Goal: Task Accomplishment & Management: Manage account settings

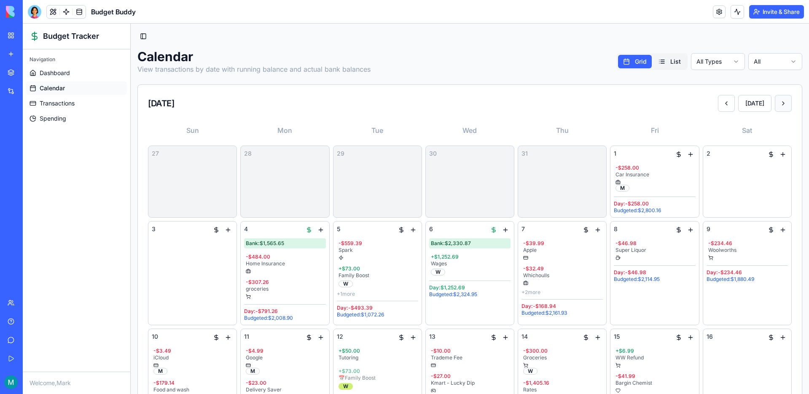
click at [784, 107] on button at bounding box center [782, 103] width 17 height 17
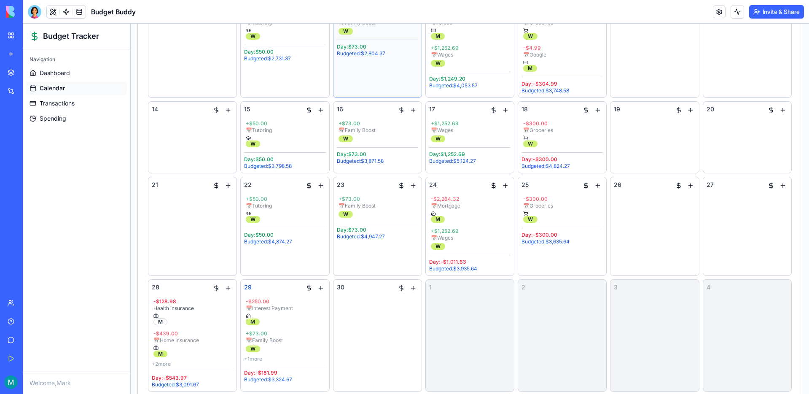
scroll to position [274, 0]
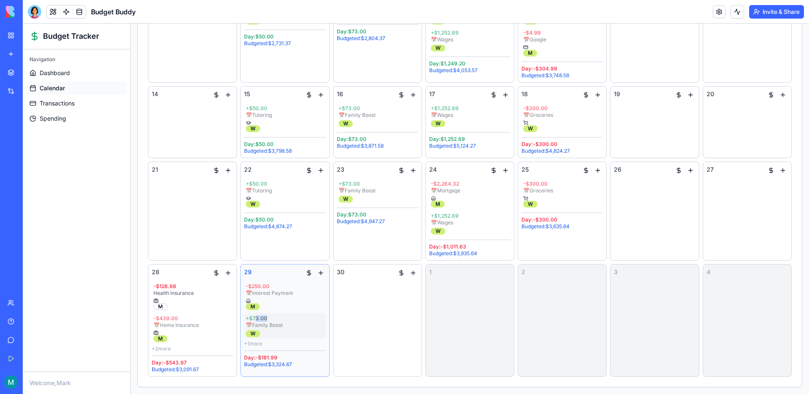
drag, startPoint x: 255, startPoint y: 320, endPoint x: 280, endPoint y: 319, distance: 25.3
click at [280, 319] on div "+ $73.00" at bounding box center [285, 318] width 78 height 7
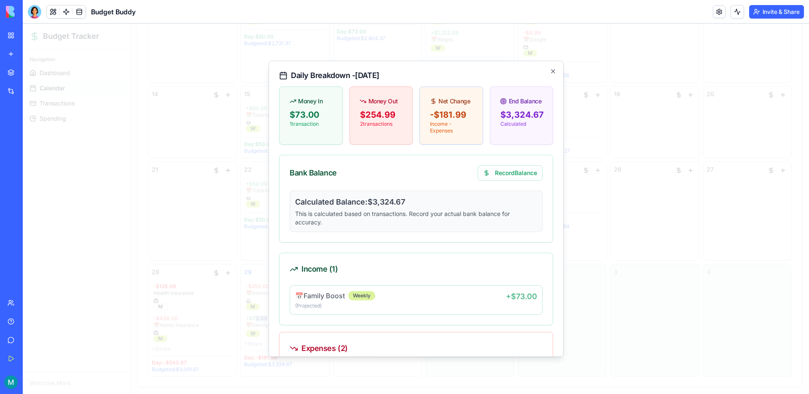
scroll to position [0, 0]
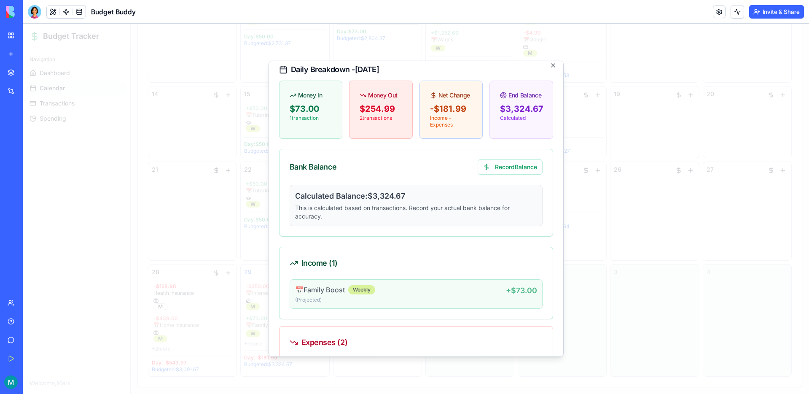
click at [387, 292] on div "📅 Family Boost Weekly" at bounding box center [400, 289] width 211 height 10
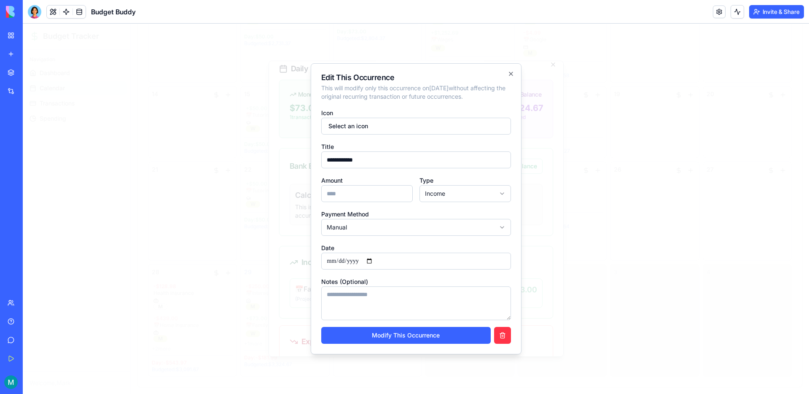
click at [377, 260] on input "**********" at bounding box center [416, 260] width 190 height 17
click at [403, 335] on button "Modify This Occurrence" at bounding box center [405, 335] width 169 height 17
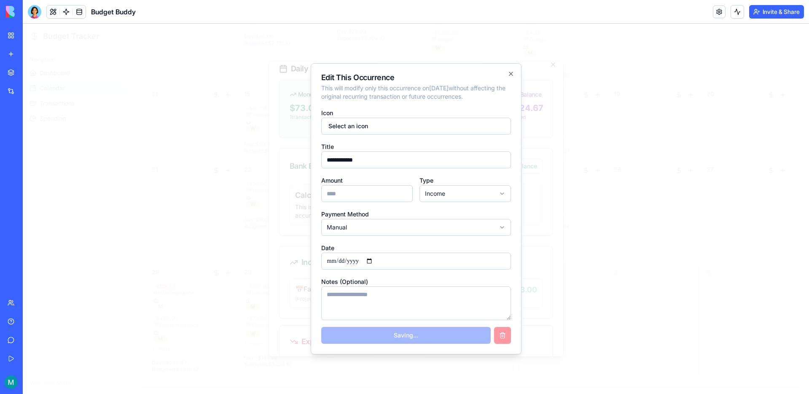
type input "**********"
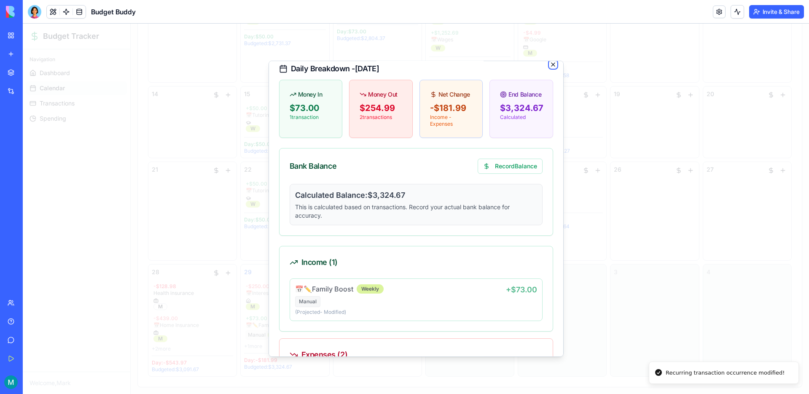
click at [553, 64] on icon "button" at bounding box center [552, 64] width 7 height 7
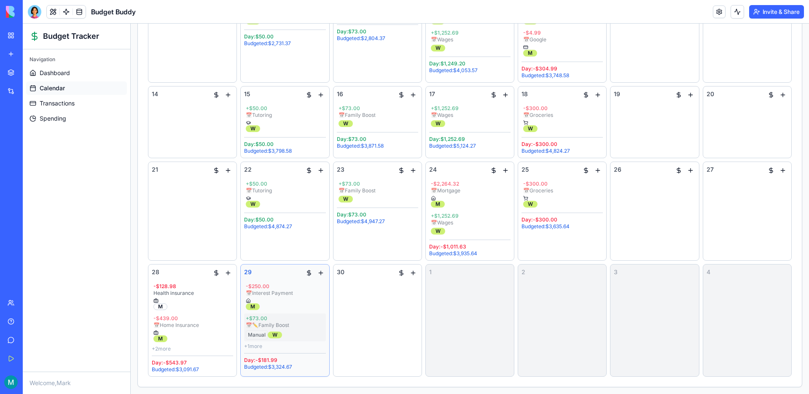
click at [272, 324] on div "📅 ✏️ Family Boost" at bounding box center [285, 325] width 78 height 7
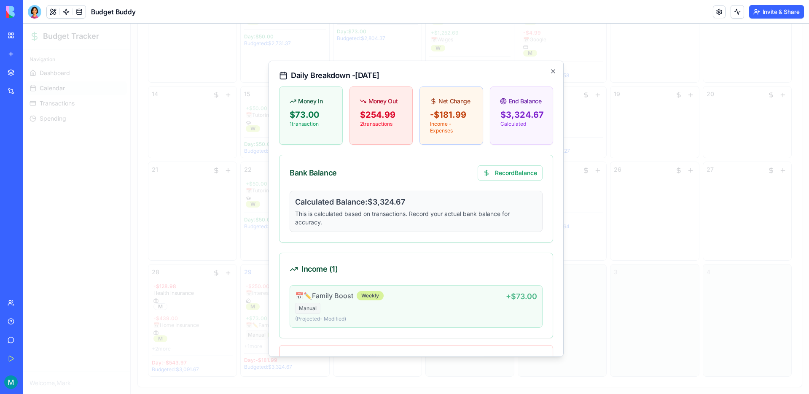
click at [327, 299] on h4 "📅 ✏️ Family Boost" at bounding box center [324, 295] width 58 height 10
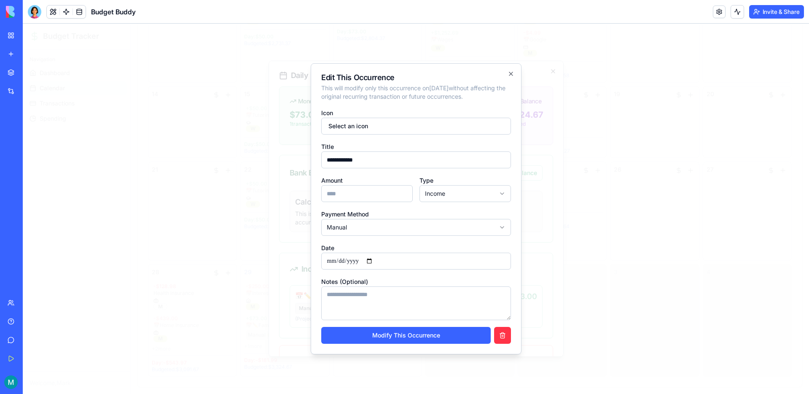
click at [375, 258] on input "**********" at bounding box center [416, 260] width 190 height 17
click at [391, 333] on button "Modify This Occurrence" at bounding box center [405, 335] width 169 height 17
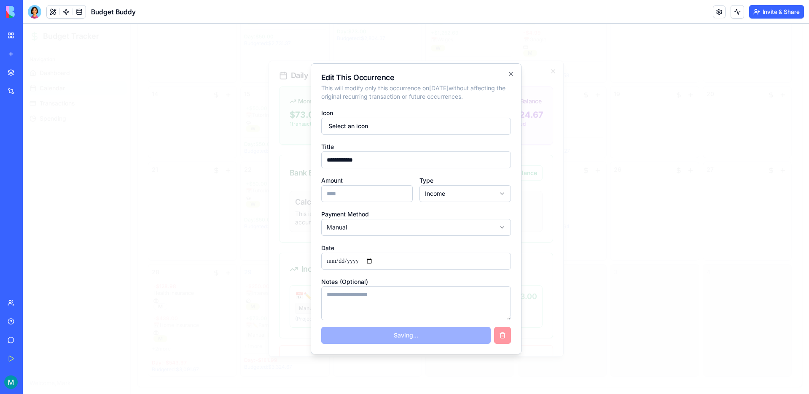
type input "**********"
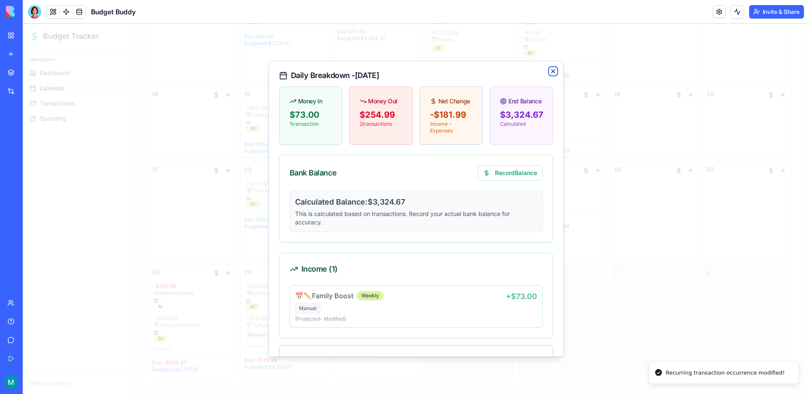
click at [552, 68] on icon "button" at bounding box center [552, 71] width 7 height 7
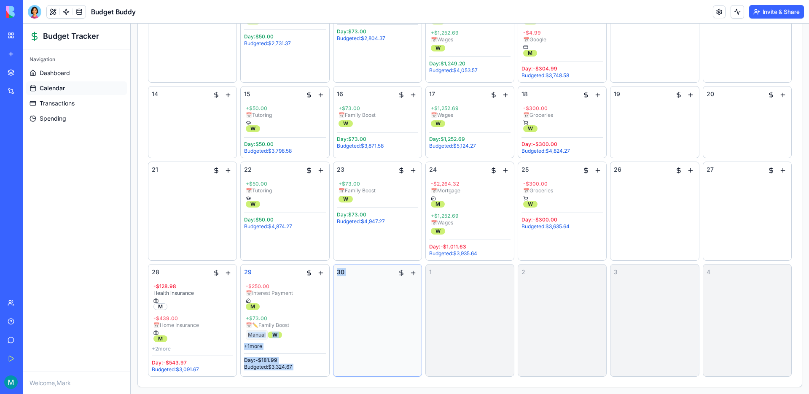
drag, startPoint x: 276, startPoint y: 329, endPoint x: 397, endPoint y: 324, distance: 121.0
click at [397, 324] on div "31 1 + $50.00 Tutoring W - $258.00 📅 Car Insurance M Day: -$208.00 Budgeted: $1…" at bounding box center [469, 123] width 643 height 505
click at [397, 324] on div "30" at bounding box center [377, 320] width 81 height 105
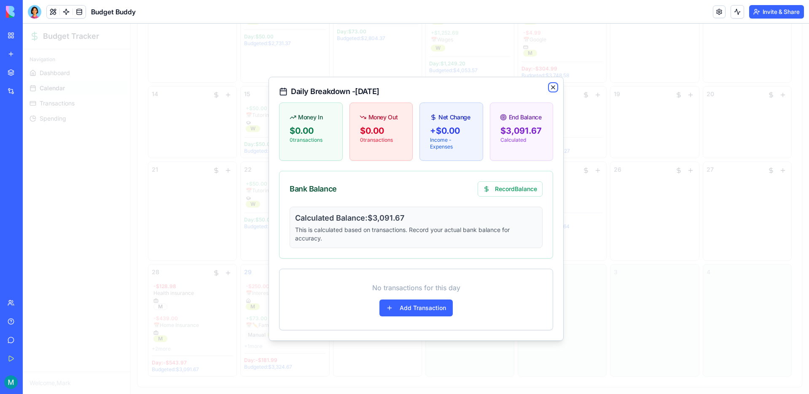
click at [553, 88] on icon "button" at bounding box center [552, 87] width 3 height 3
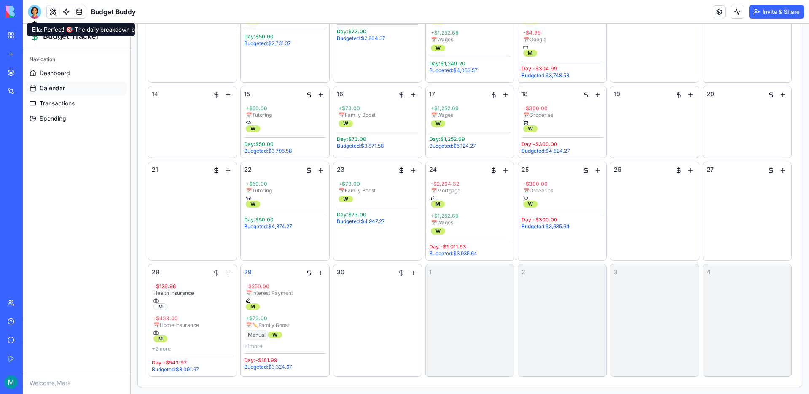
click at [29, 10] on div at bounding box center [34, 11] width 13 height 13
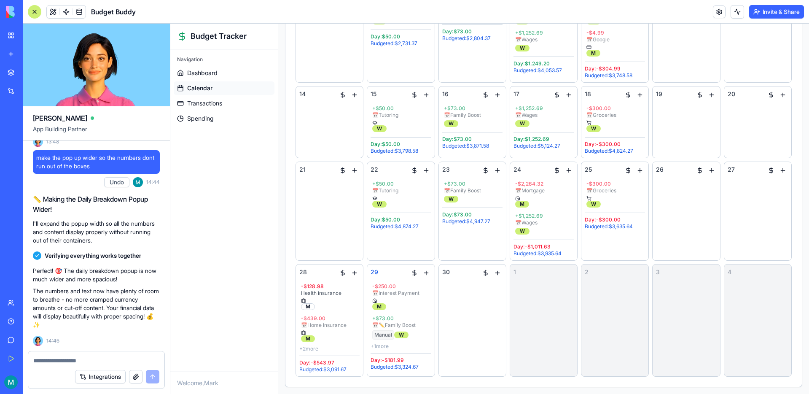
scroll to position [14423, 0]
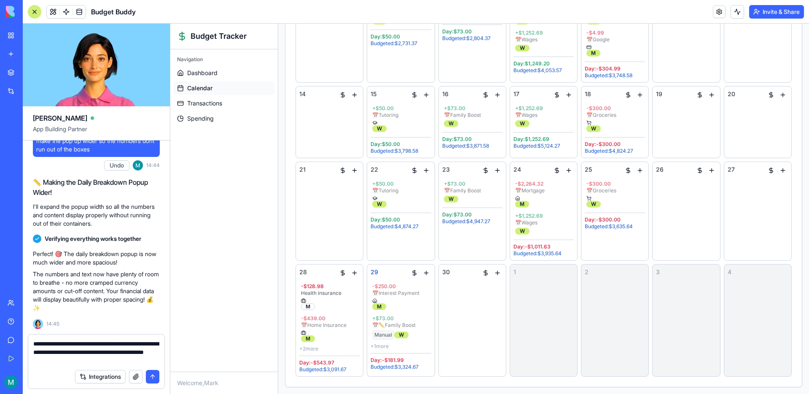
type textarea "**********"
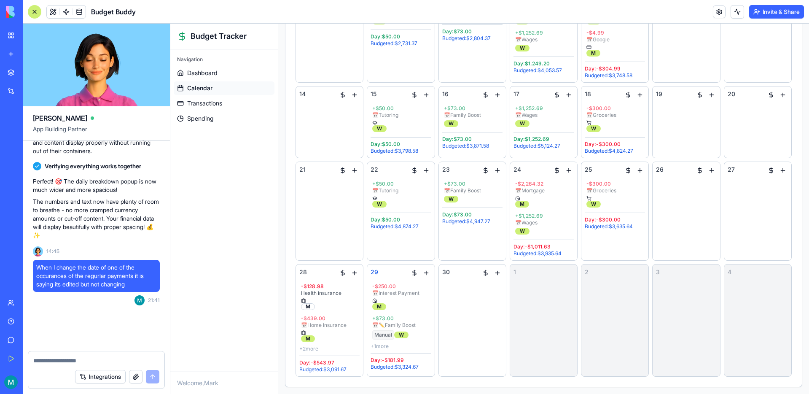
scroll to position [14512, 0]
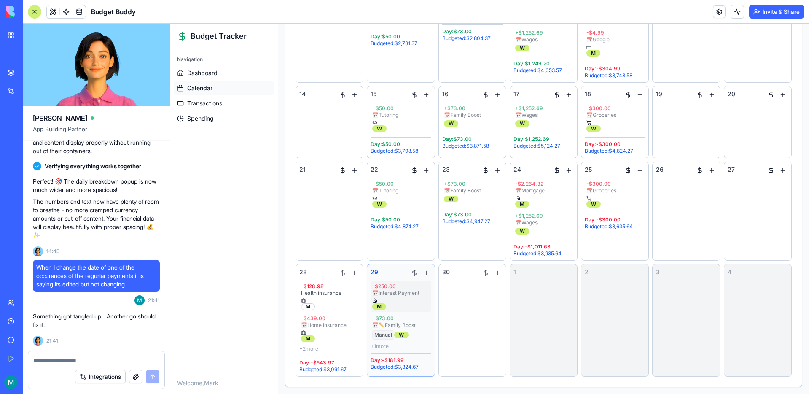
click at [419, 291] on div "📅 Interest Payment" at bounding box center [400, 292] width 57 height 7
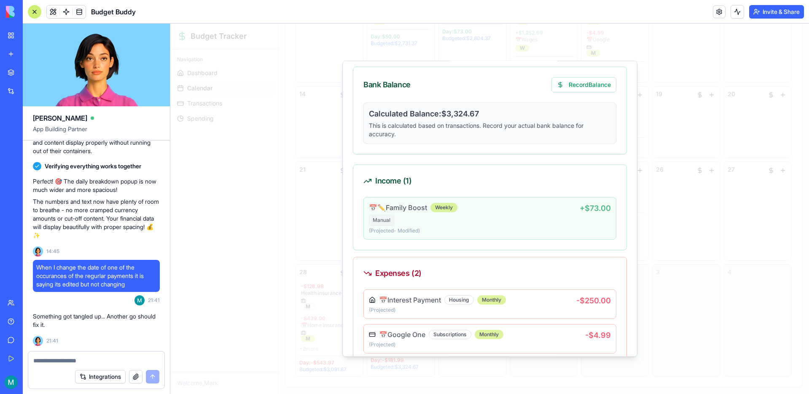
scroll to position [133, 0]
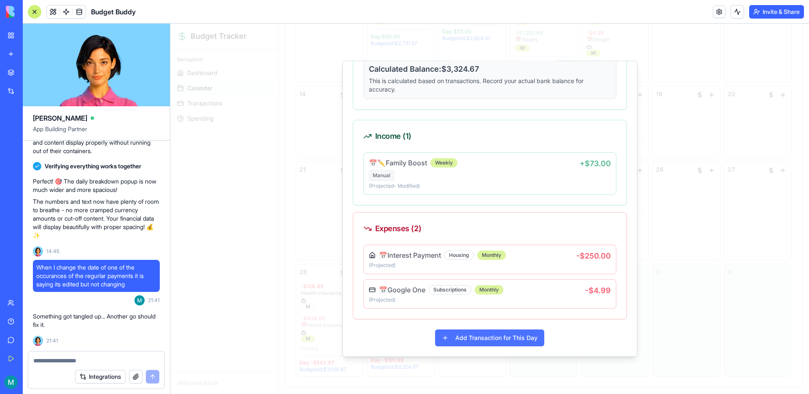
click at [475, 339] on button "Add Transaction for This Day" at bounding box center [489, 337] width 109 height 17
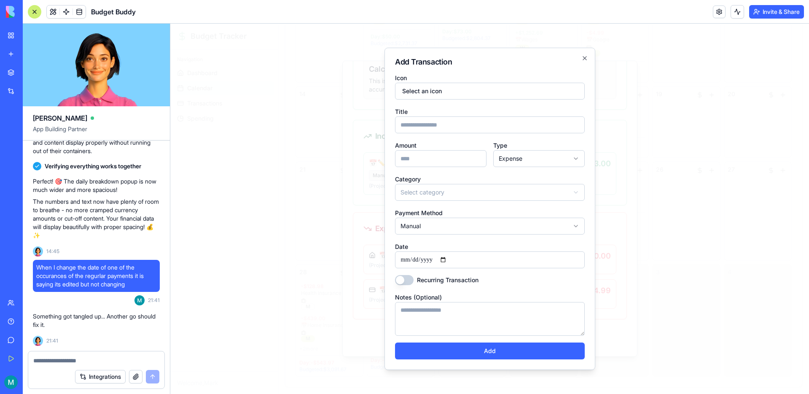
click at [611, 317] on div at bounding box center [489, 209] width 638 height 370
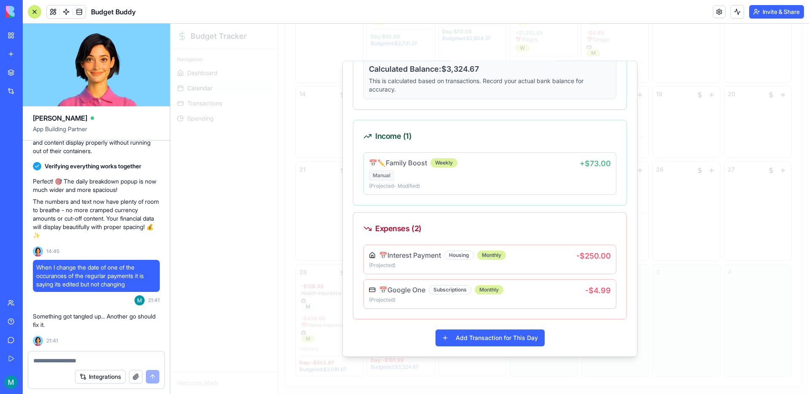
click at [688, 297] on div at bounding box center [489, 209] width 638 height 370
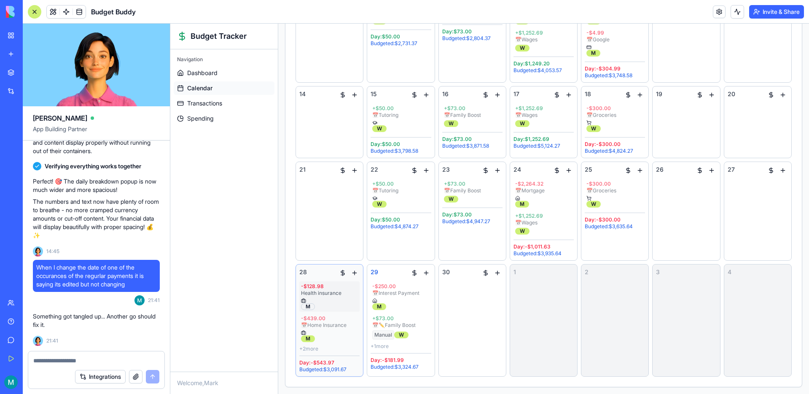
click at [316, 291] on div "Health insurance" at bounding box center [329, 292] width 57 height 7
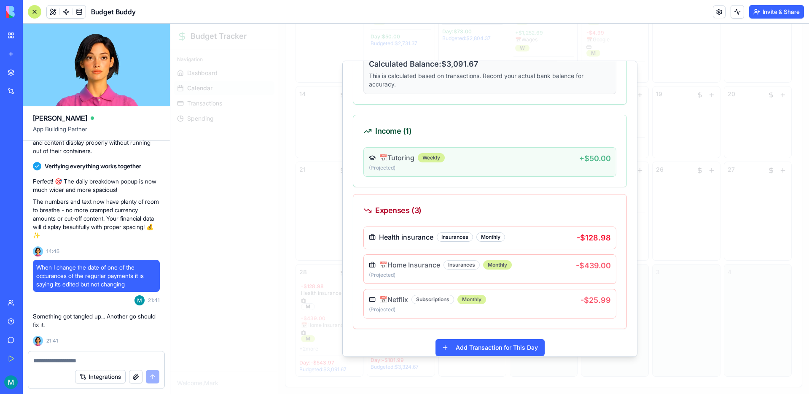
scroll to position [147, 0]
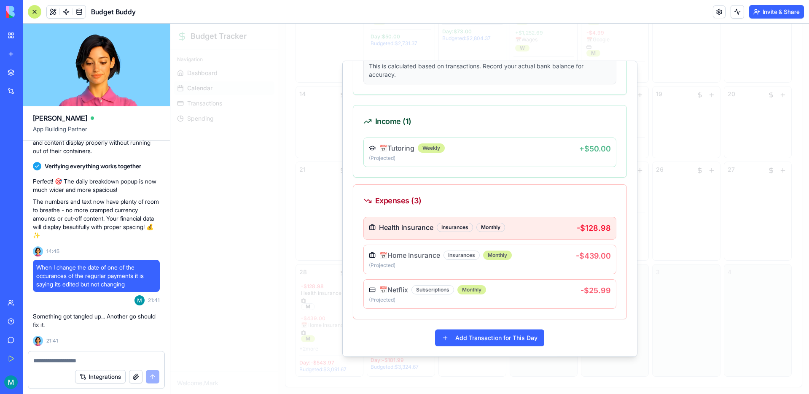
click at [552, 230] on div "Health insurance Insurances Monthly" at bounding box center [473, 227] width 208 height 10
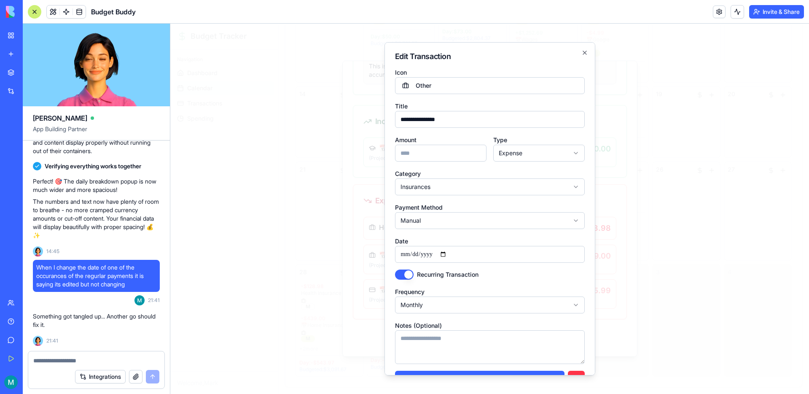
click at [450, 255] on input "**********" at bounding box center [490, 254] width 190 height 17
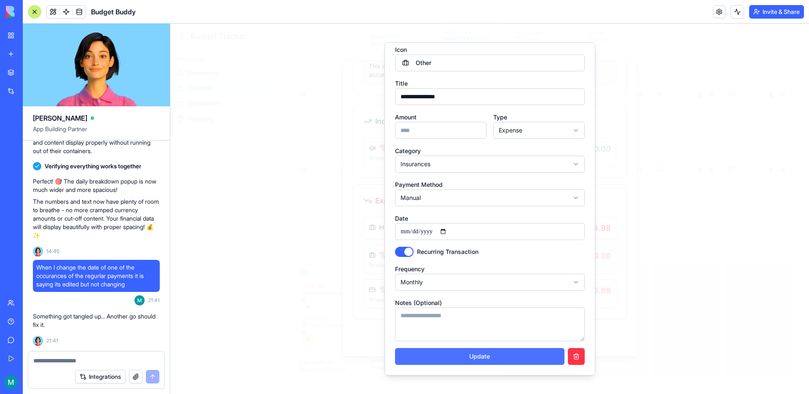
click at [495, 358] on button "Update" at bounding box center [479, 356] width 169 height 17
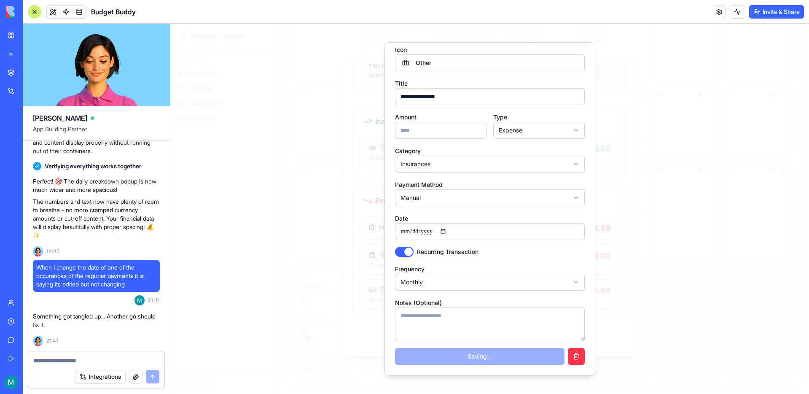
type input "**********"
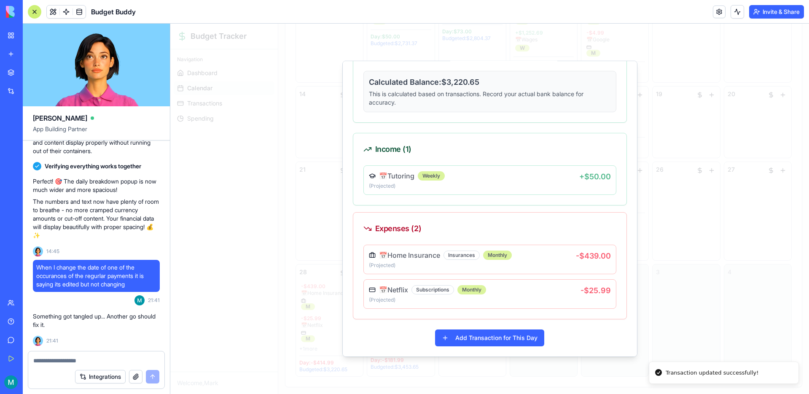
scroll to position [120, 0]
click at [650, 314] on div at bounding box center [489, 209] width 638 height 370
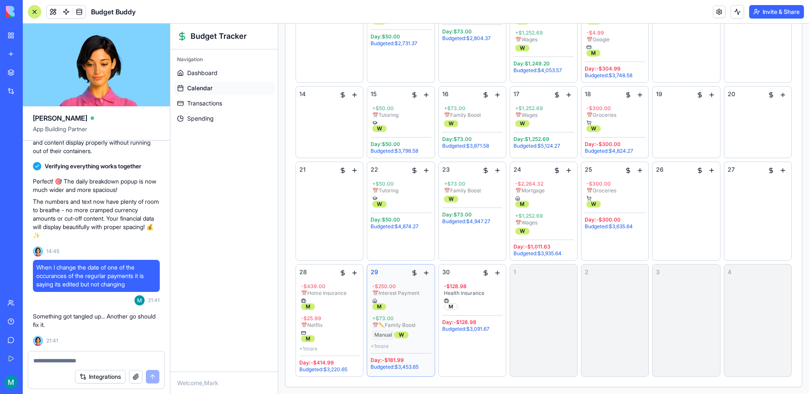
click at [383, 343] on div "+ 1 more" at bounding box center [400, 346] width 60 height 7
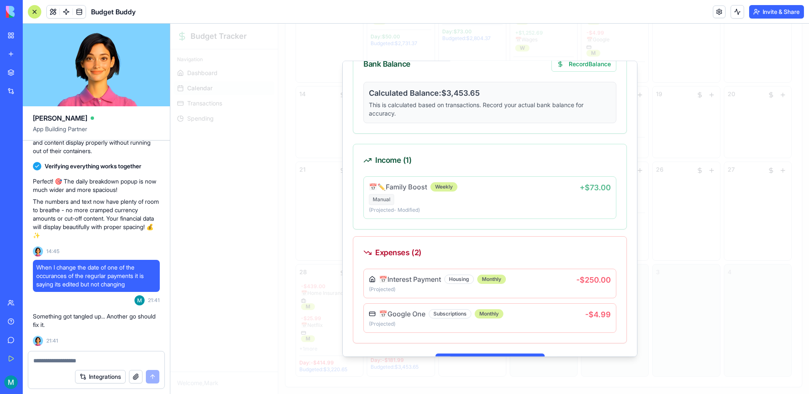
scroll to position [133, 0]
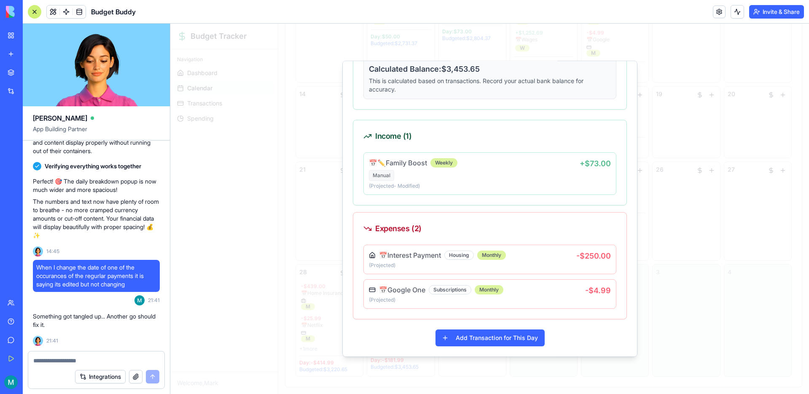
click at [322, 317] on div at bounding box center [489, 209] width 638 height 370
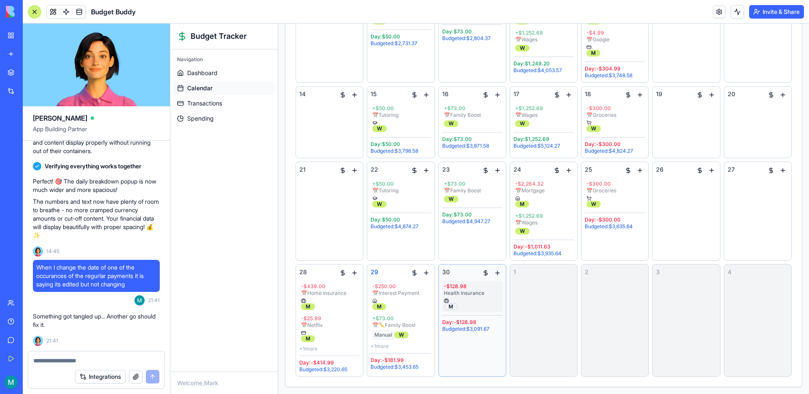
click at [469, 289] on div "Health insurance" at bounding box center [472, 292] width 57 height 7
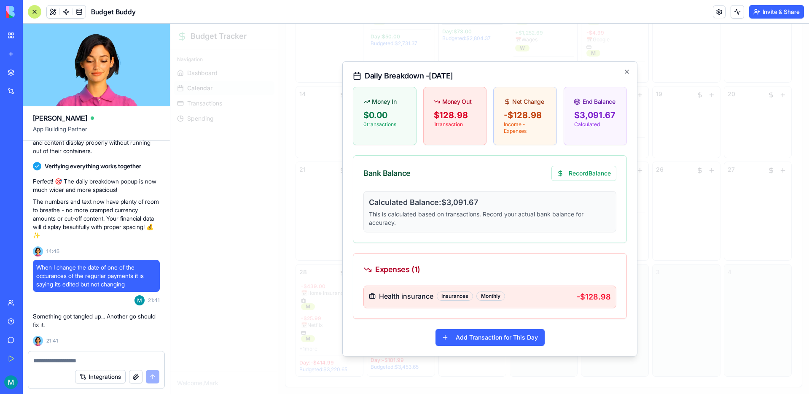
click at [528, 298] on div "Health insurance Insurances Monthly" at bounding box center [473, 296] width 208 height 10
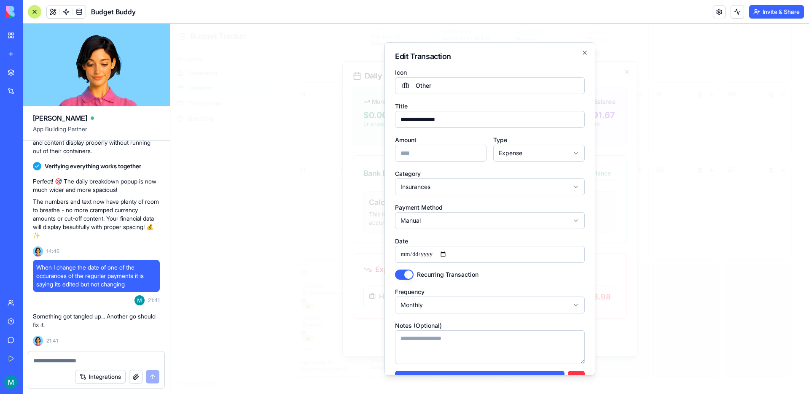
click at [452, 252] on input "**********" at bounding box center [490, 254] width 190 height 17
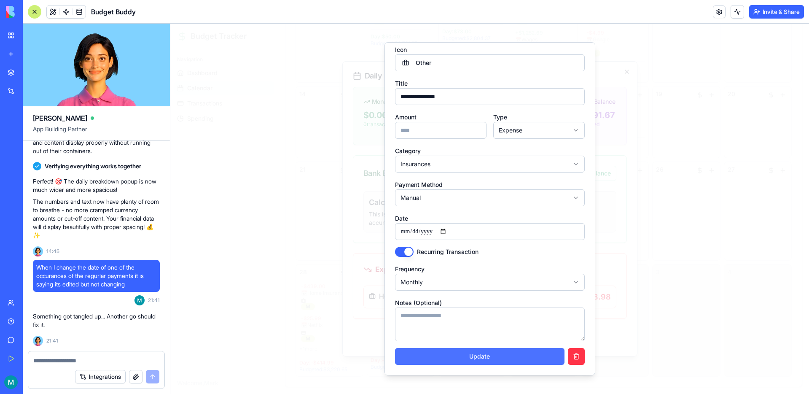
click at [474, 363] on button "Update" at bounding box center [479, 356] width 169 height 17
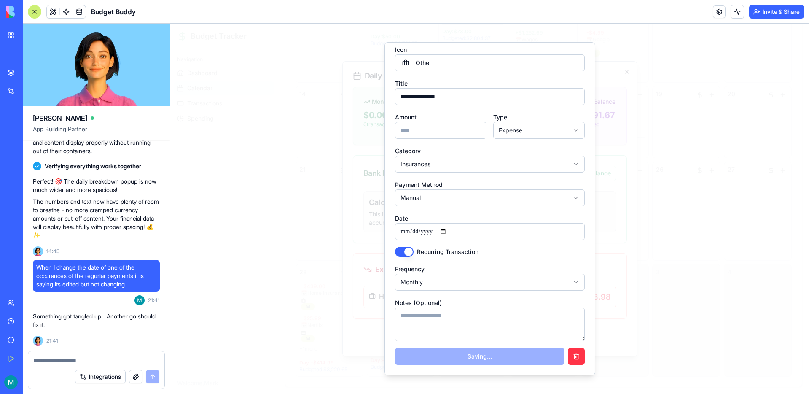
type input "**********"
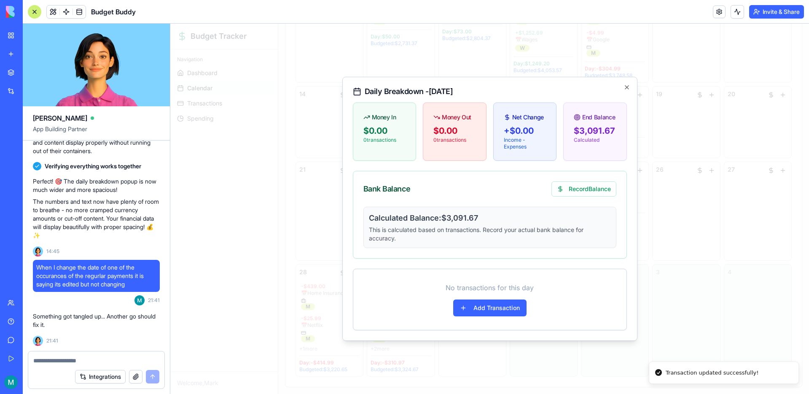
click at [716, 255] on div at bounding box center [489, 209] width 638 height 370
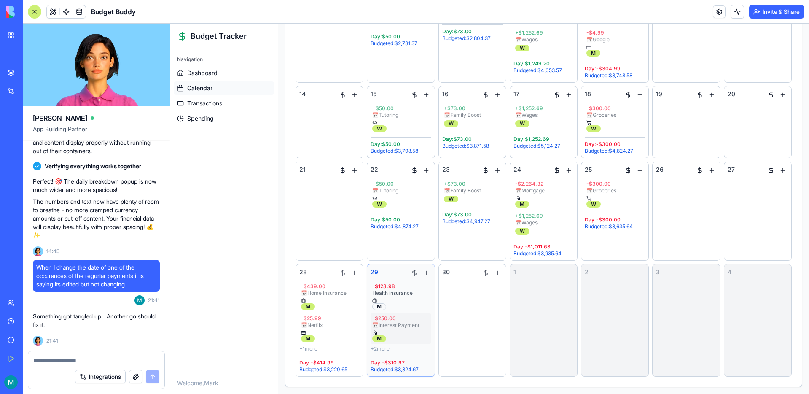
click at [404, 341] on div "- $250.00 📅 Interest Payment M" at bounding box center [400, 328] width 60 height 30
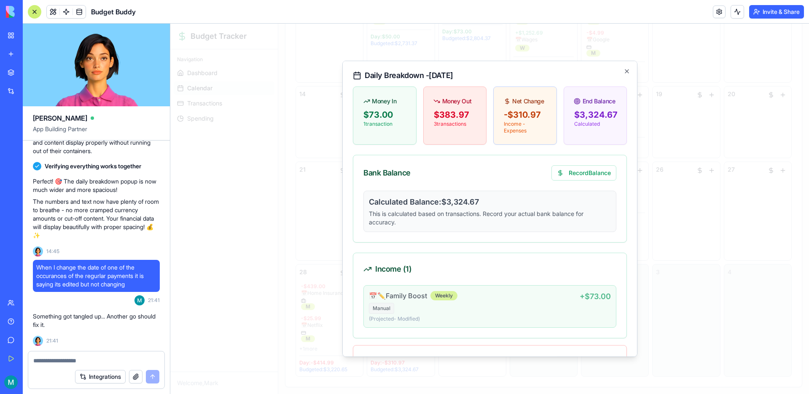
scroll to position [131, 0]
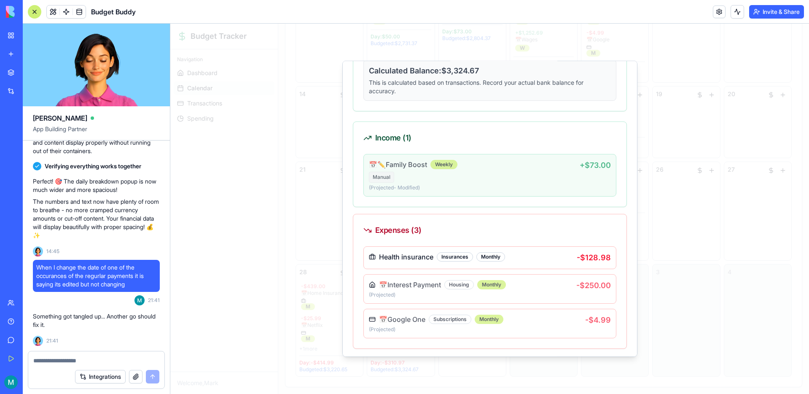
click at [469, 188] on p "(Projected - Modified )" at bounding box center [474, 187] width 211 height 7
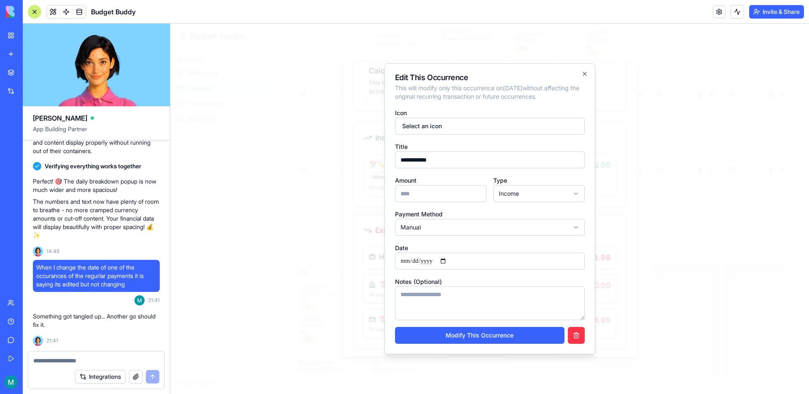
click at [450, 259] on input "**********" at bounding box center [490, 260] width 190 height 17
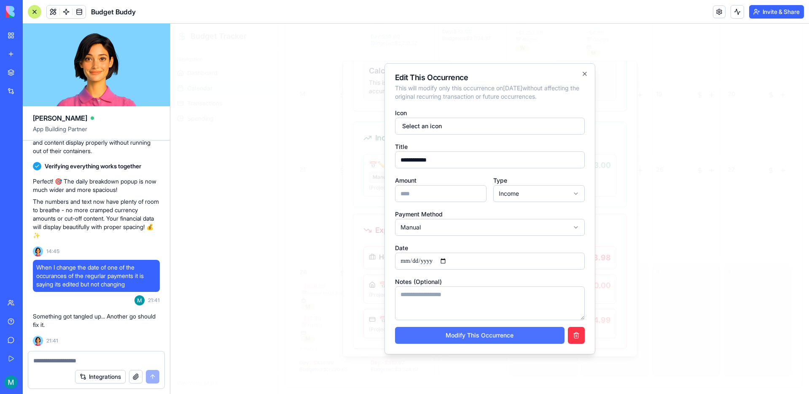
click at [482, 335] on button "Modify This Occurrence" at bounding box center [479, 335] width 169 height 17
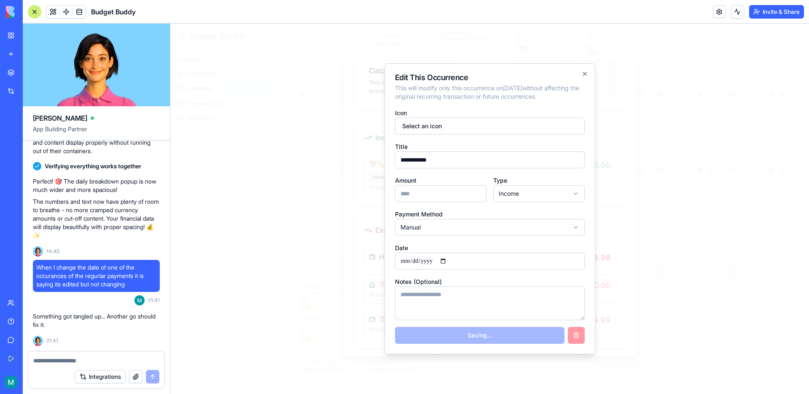
type input "**********"
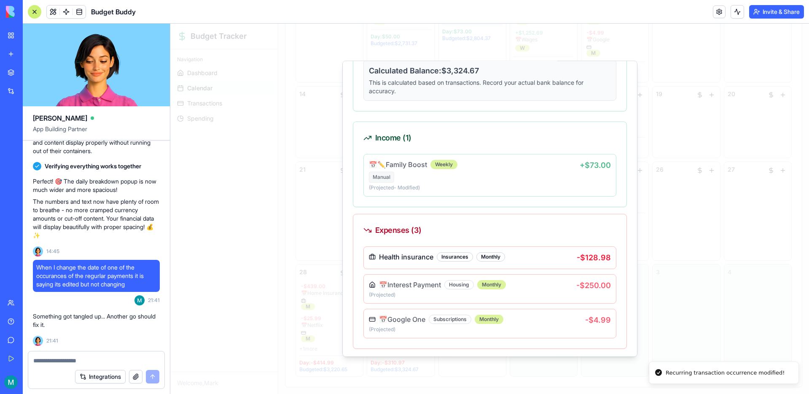
click at [658, 296] on div at bounding box center [489, 209] width 638 height 370
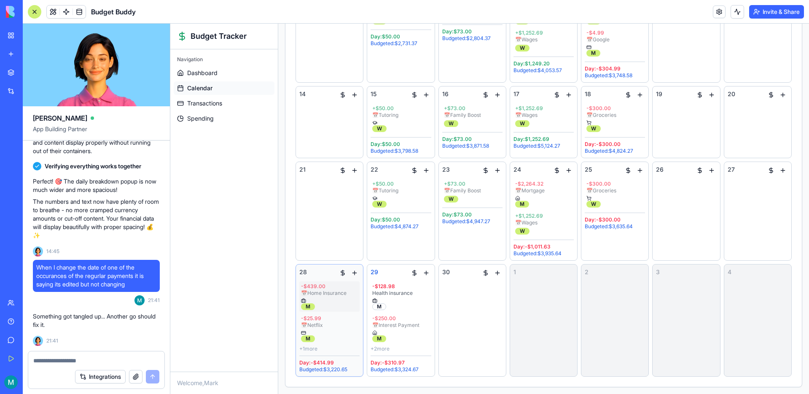
click at [323, 289] on div "- $439.00" at bounding box center [329, 286] width 57 height 7
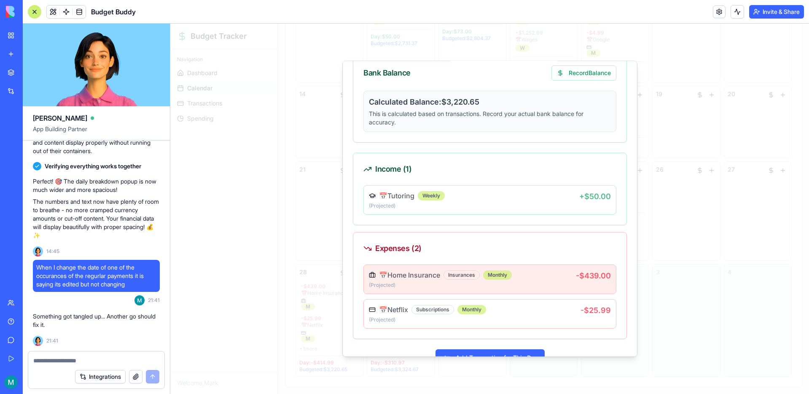
scroll to position [101, 0]
click at [430, 281] on p "(Projected )" at bounding box center [472, 284] width 207 height 7
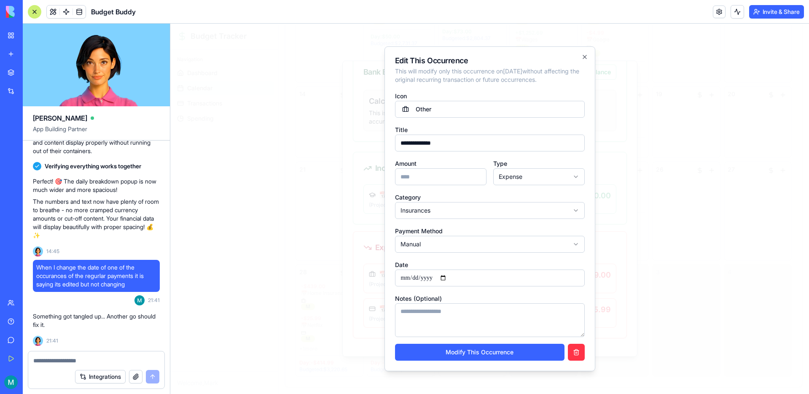
click at [409, 179] on input "***" at bounding box center [440, 176] width 91 height 17
drag, startPoint x: 413, startPoint y: 179, endPoint x: 405, endPoint y: 180, distance: 8.4
click at [405, 180] on input "***" at bounding box center [440, 176] width 91 height 17
type input "***"
click at [451, 278] on input "**********" at bounding box center [490, 277] width 190 height 17
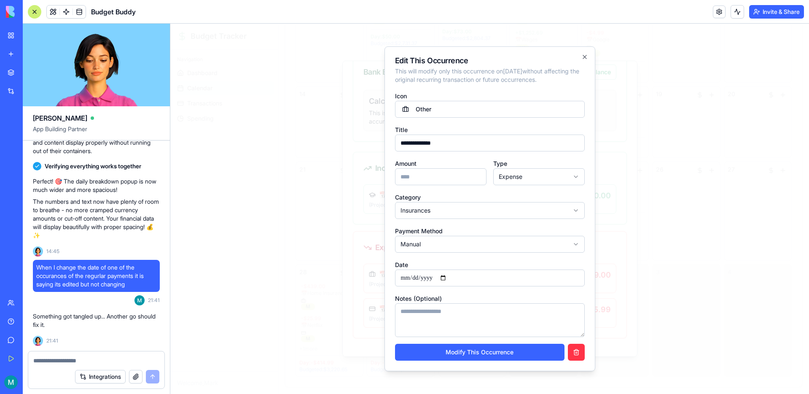
type input "**********"
click at [485, 351] on button "Modify This Occurrence" at bounding box center [479, 351] width 169 height 17
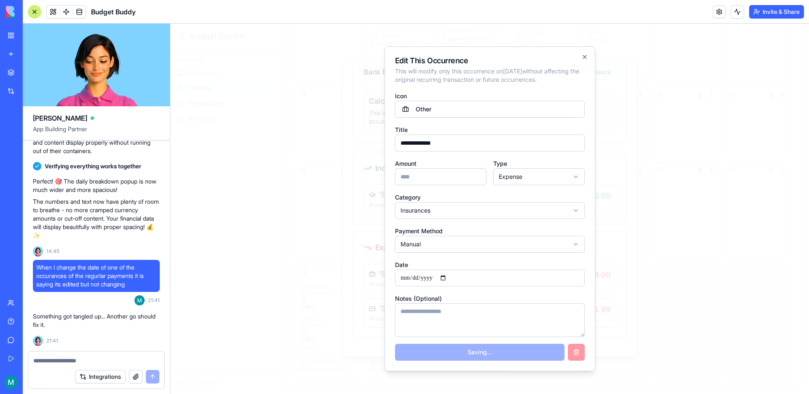
type input "***"
type input "**********"
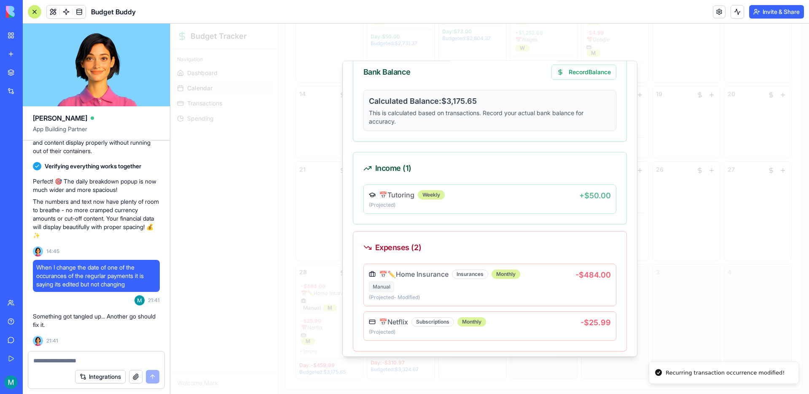
click at [660, 298] on div at bounding box center [489, 209] width 638 height 370
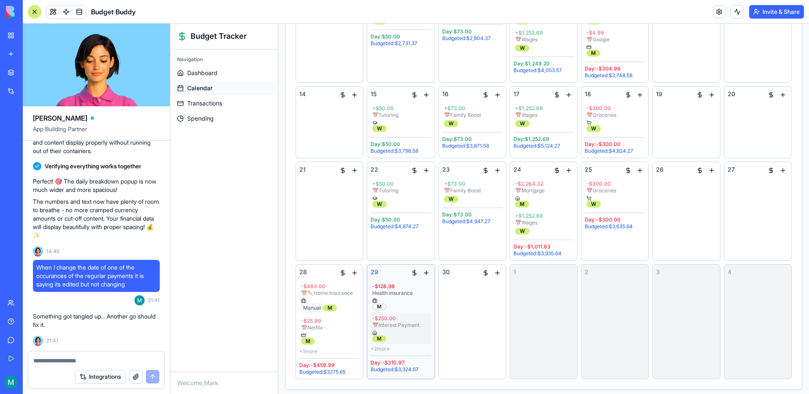
click at [402, 341] on div "- $250.00 📅 Interest Payment M" at bounding box center [400, 328] width 60 height 30
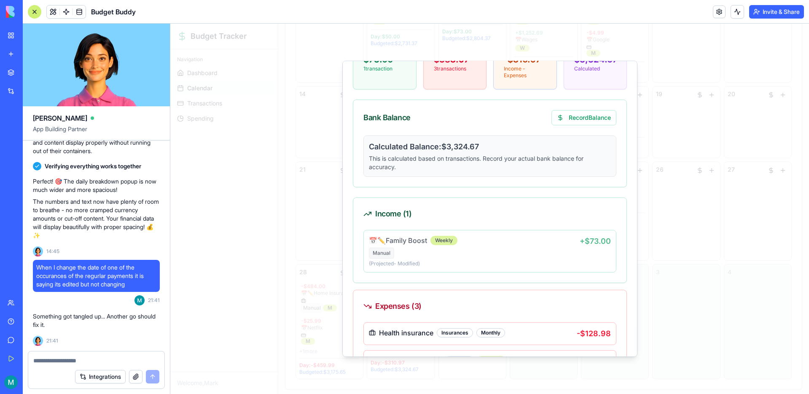
scroll to position [51, 0]
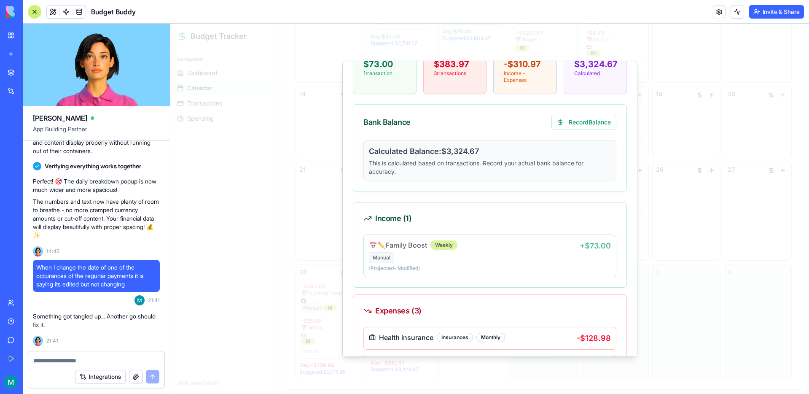
click at [697, 252] on div at bounding box center [489, 209] width 638 height 370
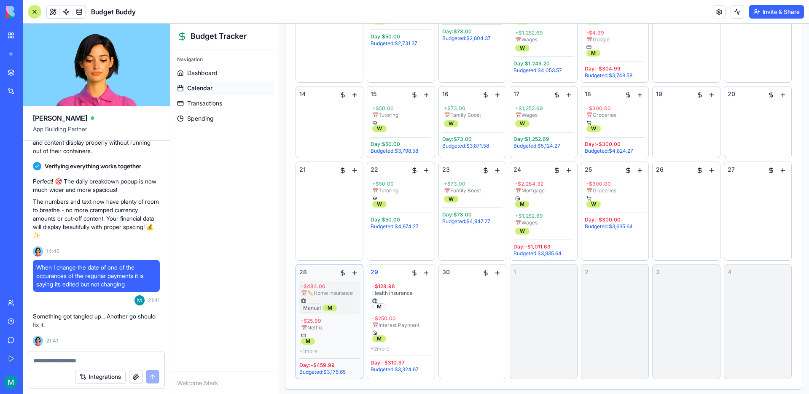
click at [330, 290] on div "📅 ✏️ Home Insurance" at bounding box center [329, 292] width 57 height 7
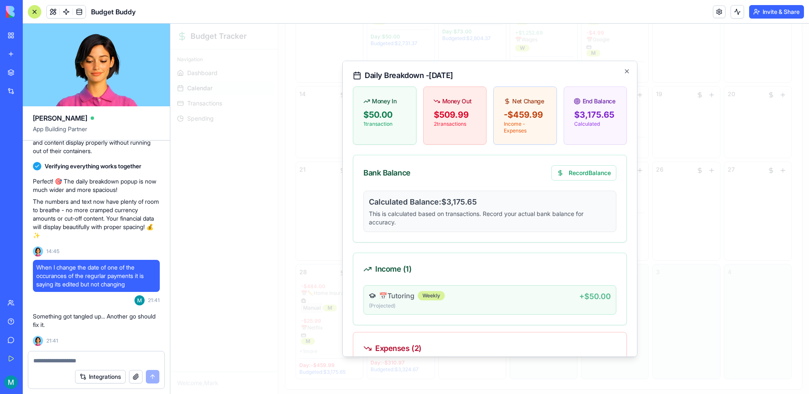
scroll to position [133, 0]
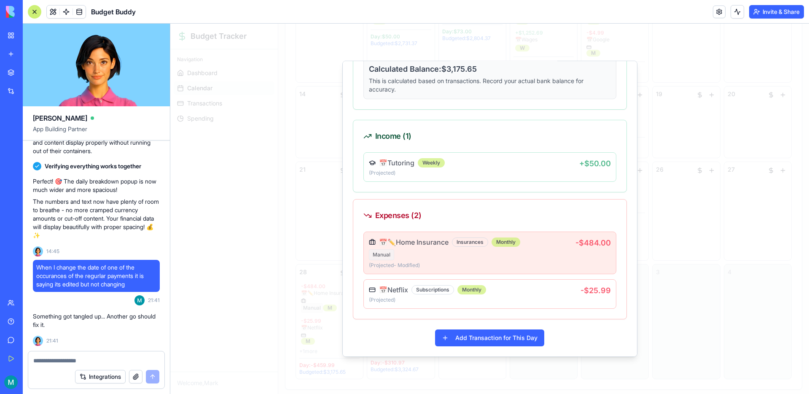
click at [451, 268] on p "(Projected - Modified )" at bounding box center [472, 265] width 206 height 7
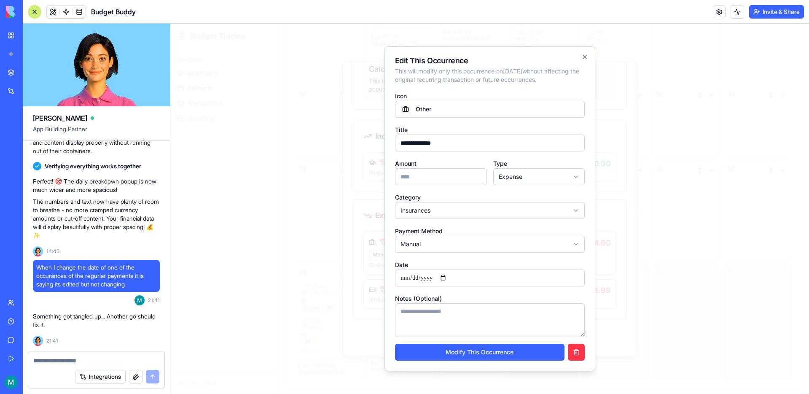
click at [450, 276] on input "**********" at bounding box center [490, 277] width 190 height 17
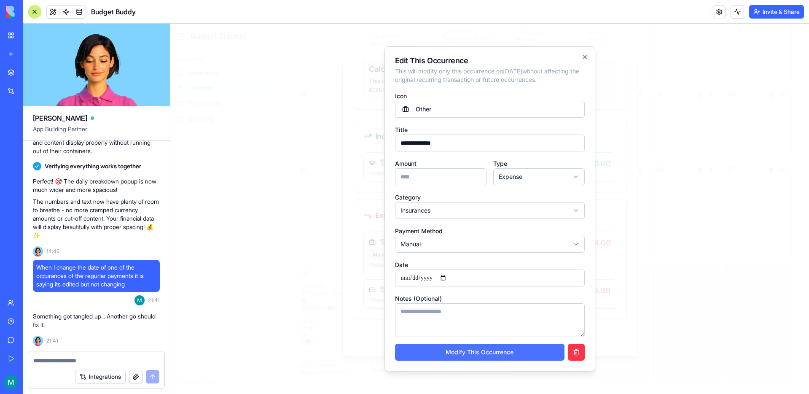
click at [484, 350] on button "Modify This Occurrence" at bounding box center [479, 351] width 169 height 17
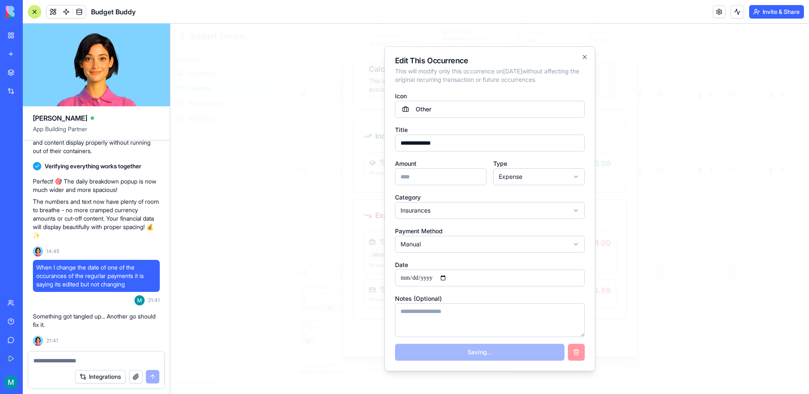
type input "**********"
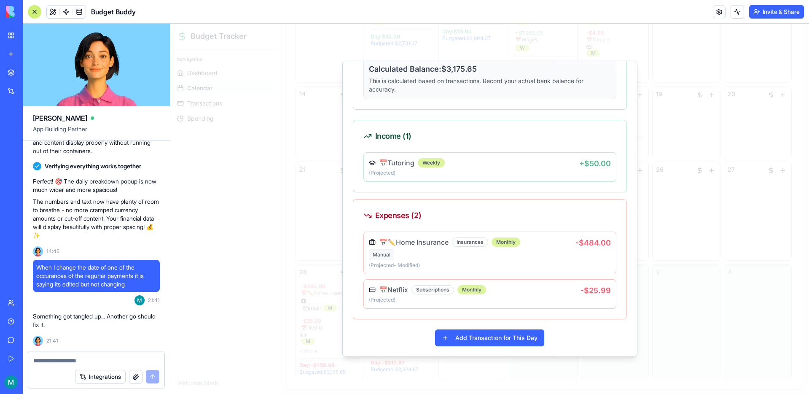
click at [698, 271] on div at bounding box center [489, 209] width 638 height 370
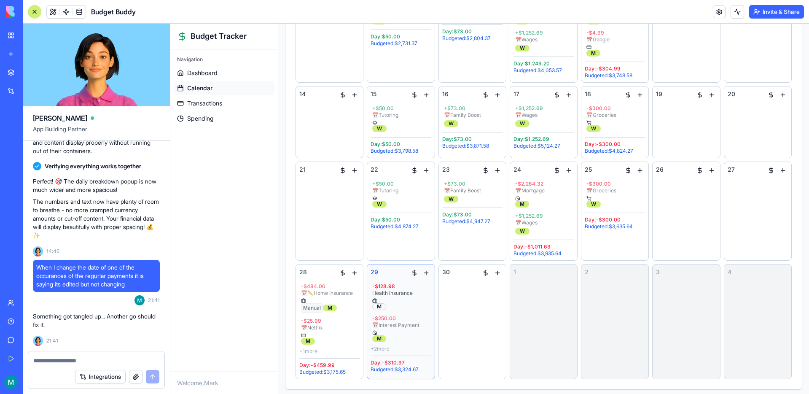
click at [391, 344] on div "- $128.98 Health insurance M - $250.00 📅 Interest Payment M + 2 more" at bounding box center [400, 316] width 60 height 71
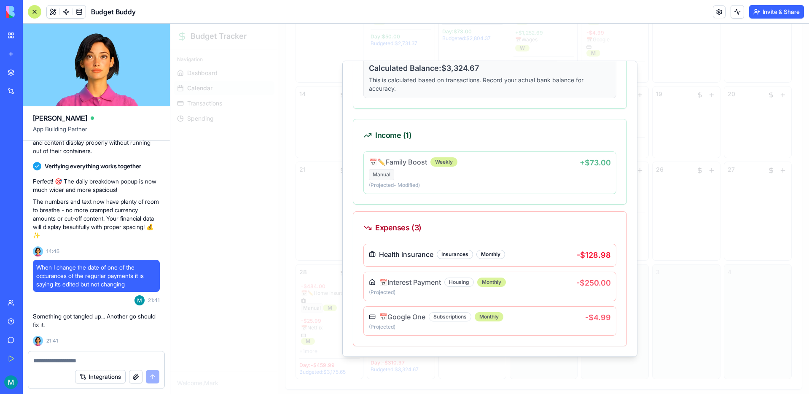
scroll to position [161, 0]
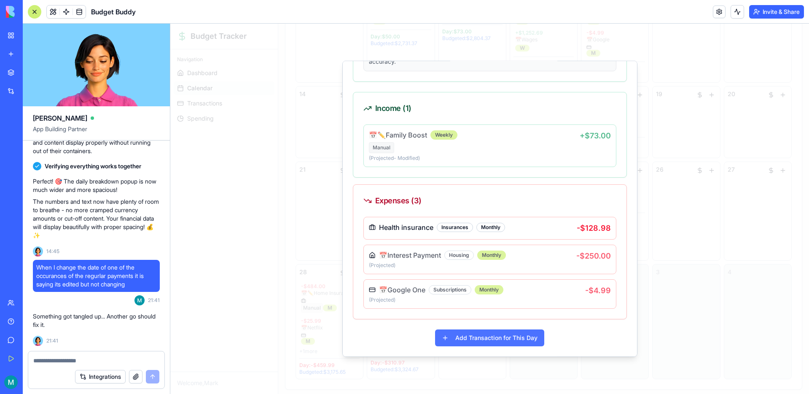
click at [485, 340] on button "Add Transaction for This Day" at bounding box center [489, 337] width 109 height 17
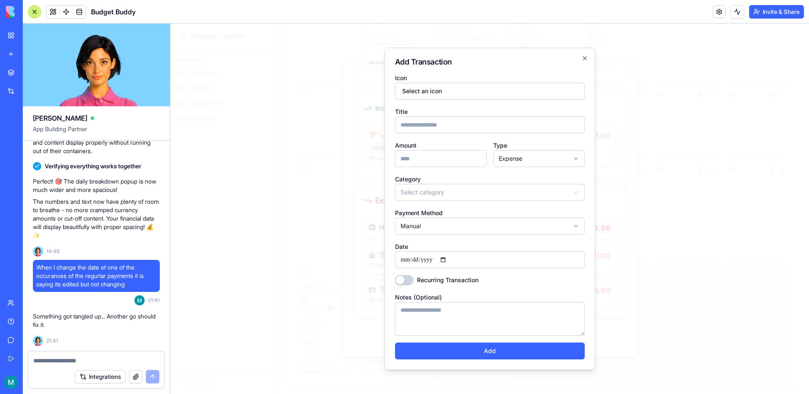
click at [416, 160] on input "Amount" at bounding box center [440, 158] width 91 height 17
type input "**"
click at [435, 131] on input "Title" at bounding box center [490, 124] width 190 height 17
type input "*"
type input "********"
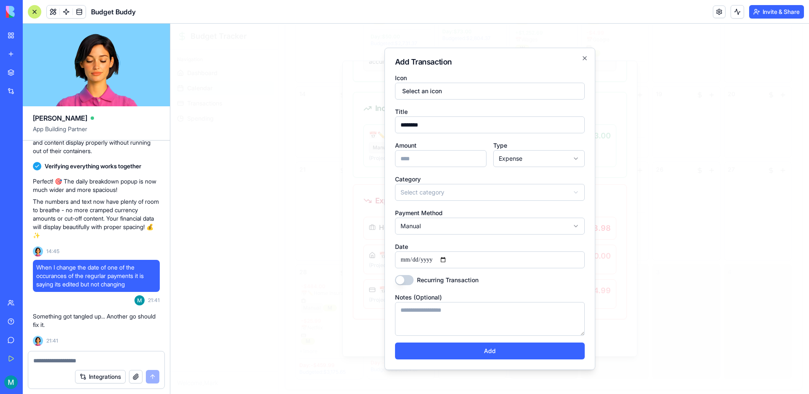
click at [441, 189] on body "Budget Tracker Navigation Dashboard Calendar Transactions Spending Welcome, Mar…" at bounding box center [489, 72] width 638 height 647
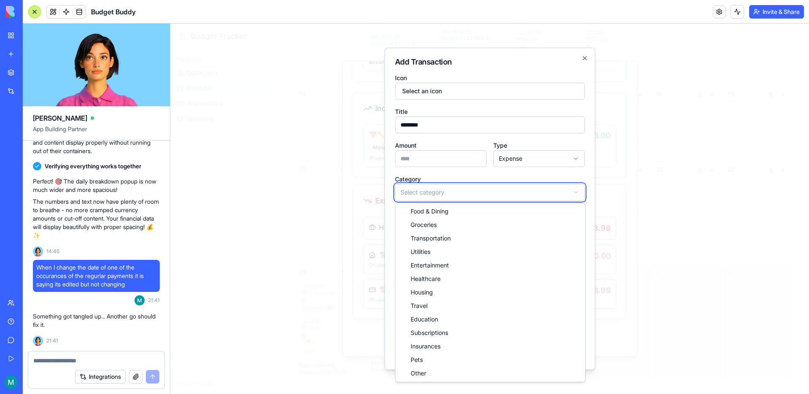
click at [320, 188] on div at bounding box center [489, 209] width 638 height 370
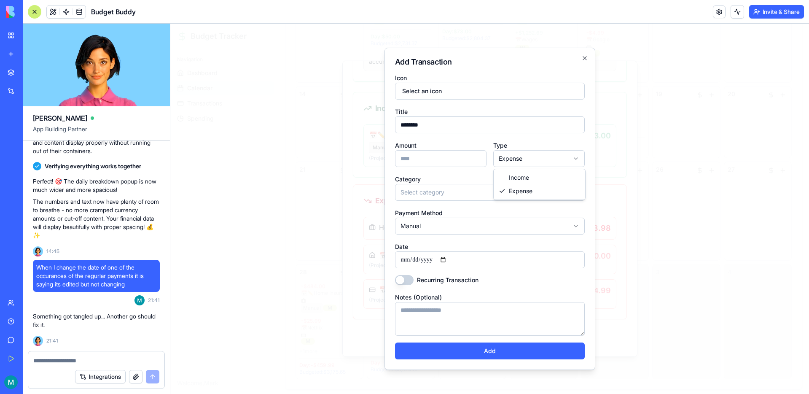
click at [541, 155] on body "Budget Tracker Navigation Dashboard Calendar Transactions Spending Welcome, Mar…" at bounding box center [489, 72] width 638 height 647
drag, startPoint x: 537, startPoint y: 176, endPoint x: 517, endPoint y: 178, distance: 20.0
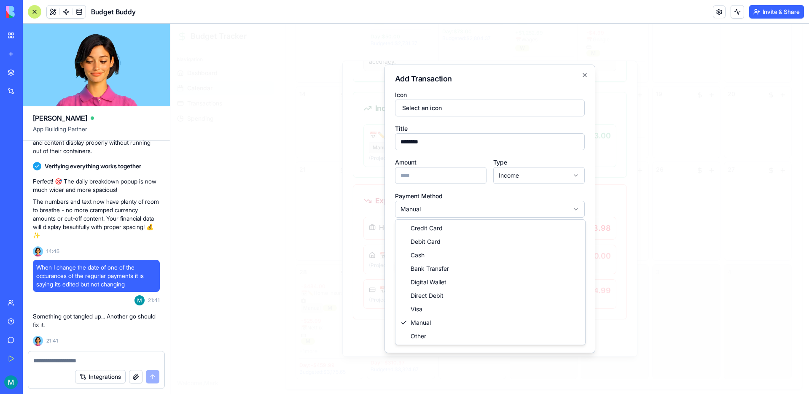
click at [473, 213] on body "Budget Tracker Navigation Dashboard Calendar Transactions Spending Welcome, Mar…" at bounding box center [489, 72] width 638 height 647
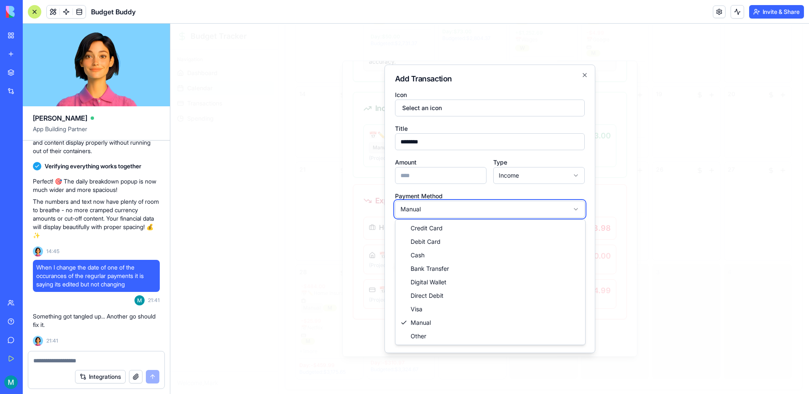
click at [477, 210] on body "Budget Tracker Navigation Dashboard Calendar Transactions Spending Welcome, Mar…" at bounding box center [489, 72] width 638 height 647
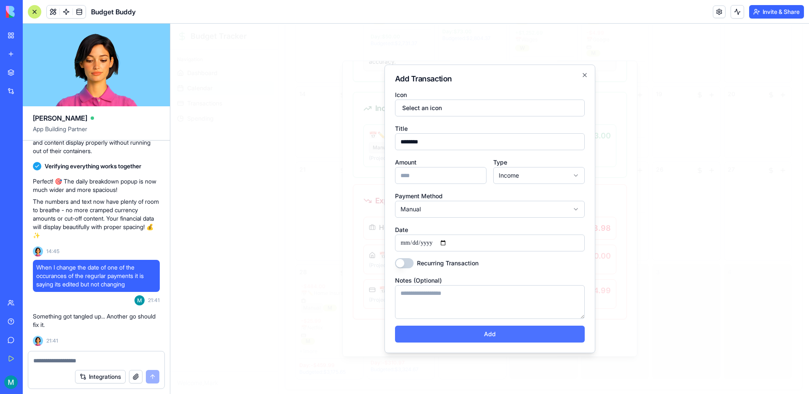
click at [485, 334] on button "Add" at bounding box center [490, 333] width 190 height 17
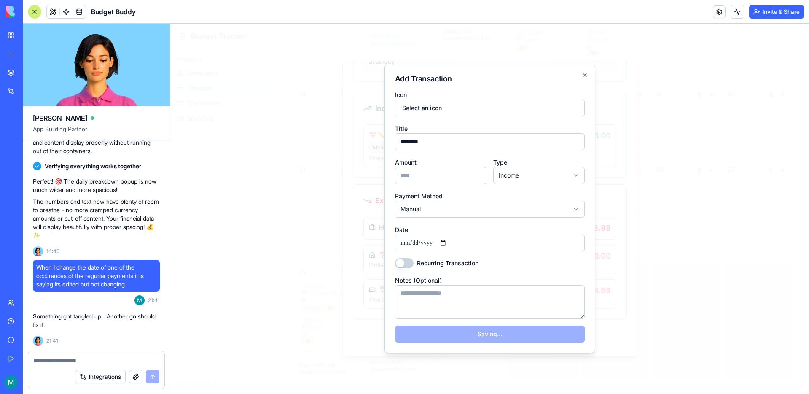
select select "*******"
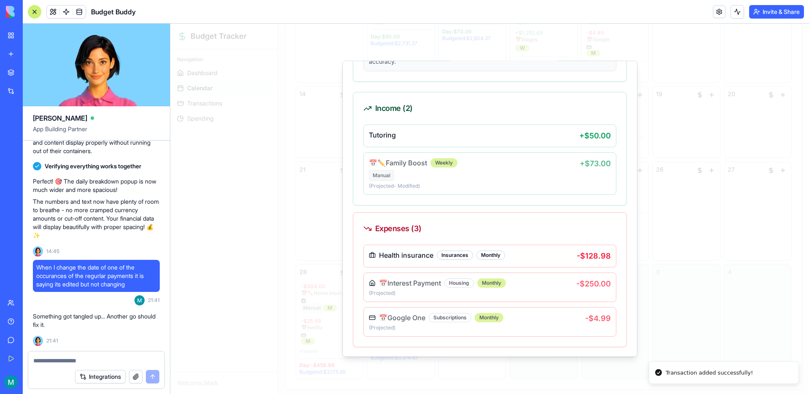
click at [682, 228] on div at bounding box center [489, 209] width 638 height 370
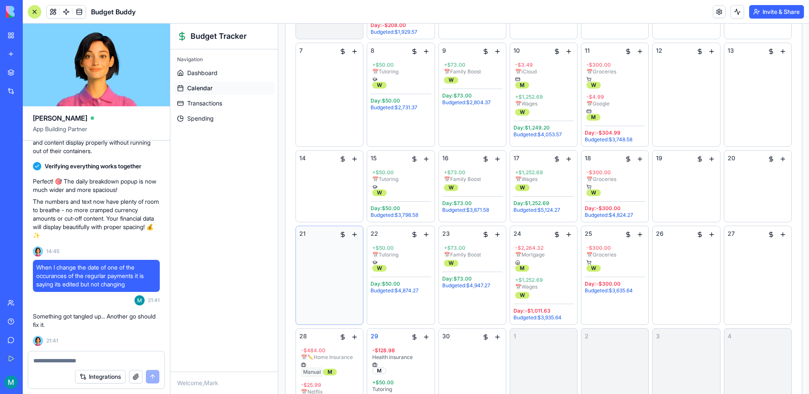
scroll to position [277, 0]
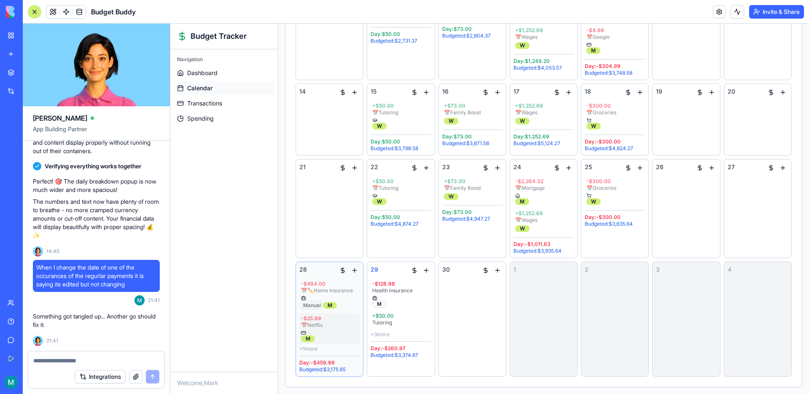
click at [325, 320] on div "- $25.99" at bounding box center [329, 318] width 57 height 7
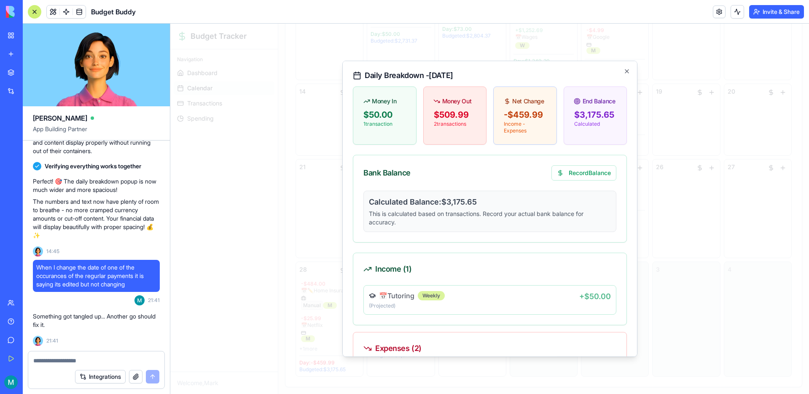
scroll to position [133, 0]
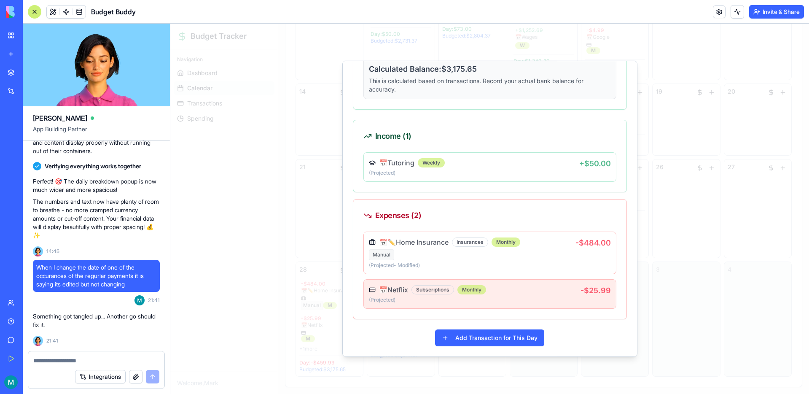
click at [496, 297] on p "(Projected )" at bounding box center [475, 299] width 212 height 7
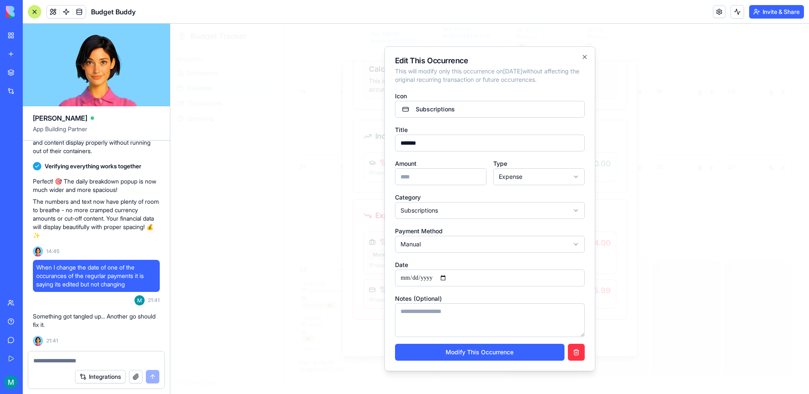
click at [448, 276] on input "**********" at bounding box center [490, 277] width 190 height 17
click at [451, 276] on input "**********" at bounding box center [490, 277] width 190 height 17
click at [576, 350] on button "button" at bounding box center [576, 351] width 17 height 17
click at [750, 306] on div at bounding box center [489, 209] width 638 height 370
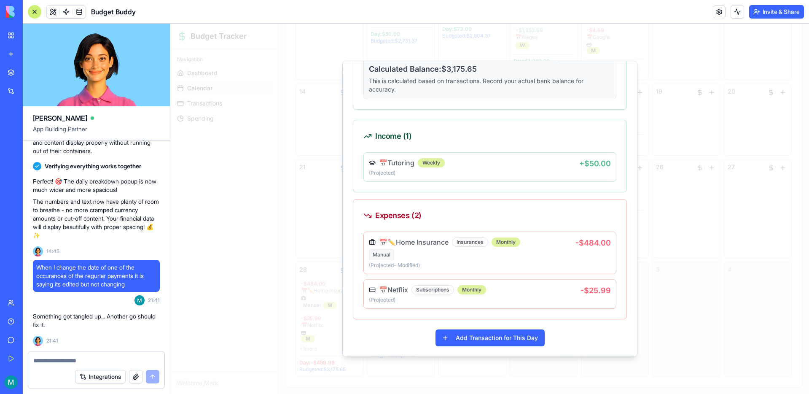
click at [735, 283] on div at bounding box center [489, 209] width 638 height 370
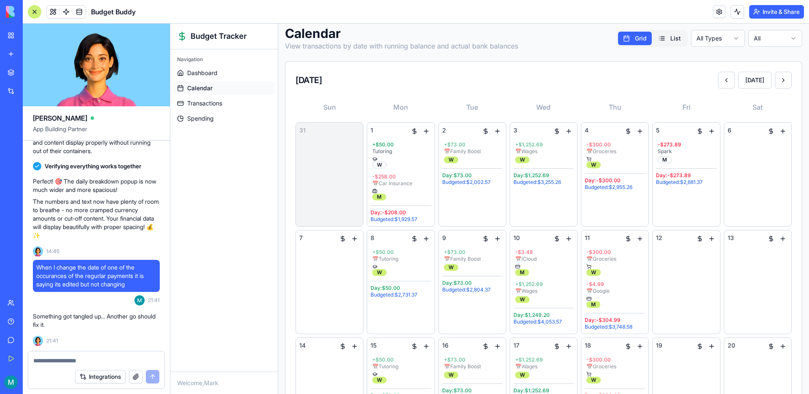
scroll to position [19, 0]
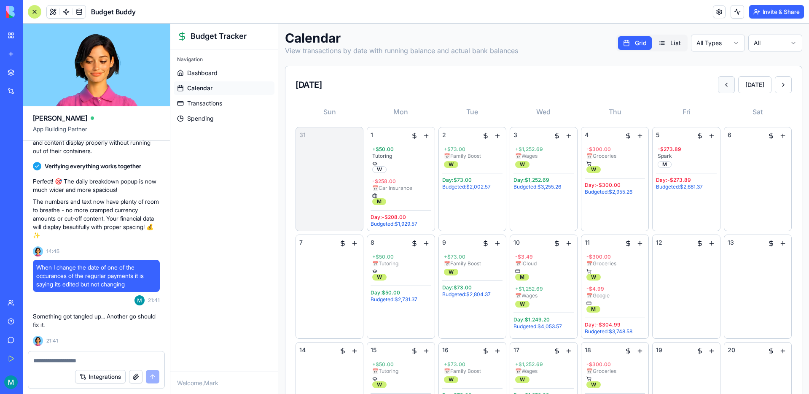
click at [731, 86] on button at bounding box center [726, 84] width 17 height 17
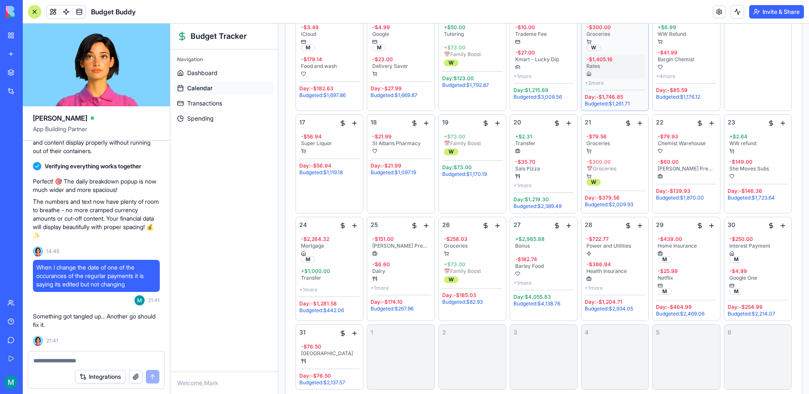
scroll to position [324, 0]
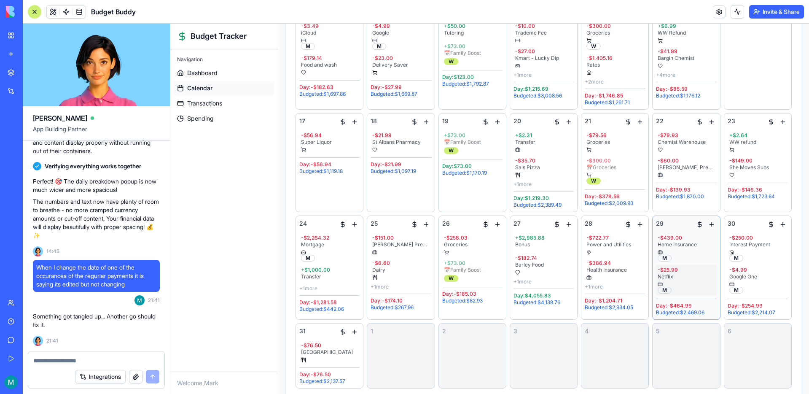
click at [677, 273] on div "Netflix" at bounding box center [685, 276] width 57 height 7
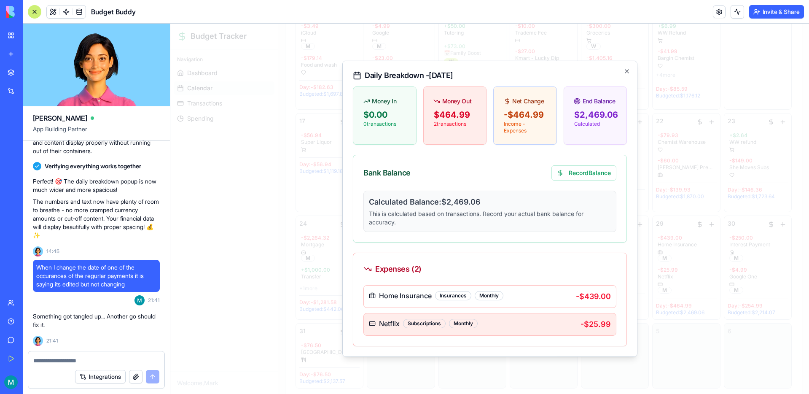
click at [561, 327] on div "Netflix Subscriptions Monthly" at bounding box center [475, 323] width 212 height 10
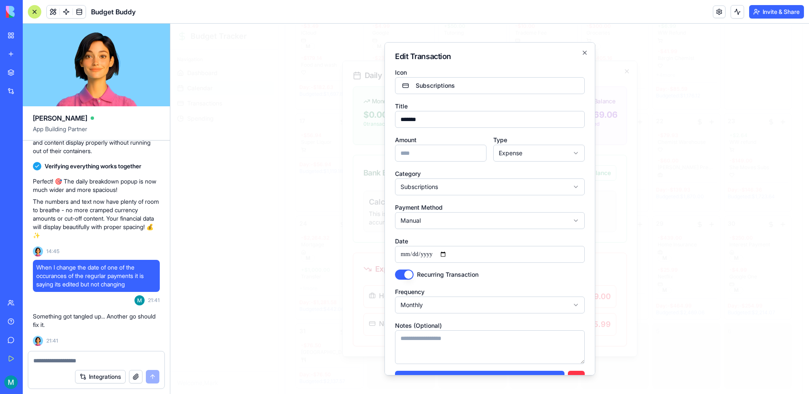
scroll to position [23, 0]
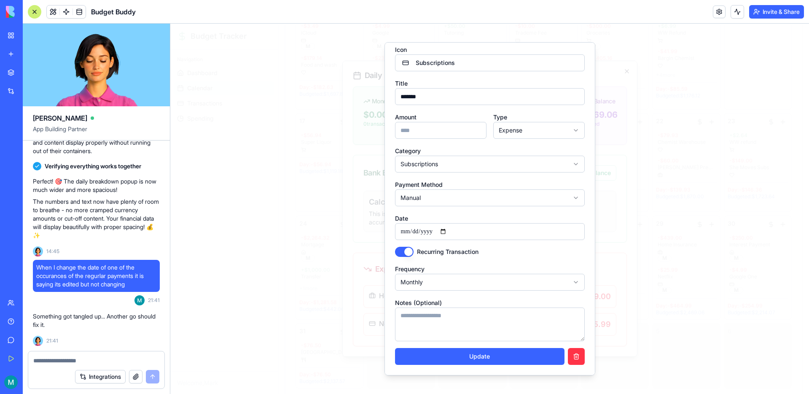
click at [645, 224] on div at bounding box center [489, 209] width 638 height 370
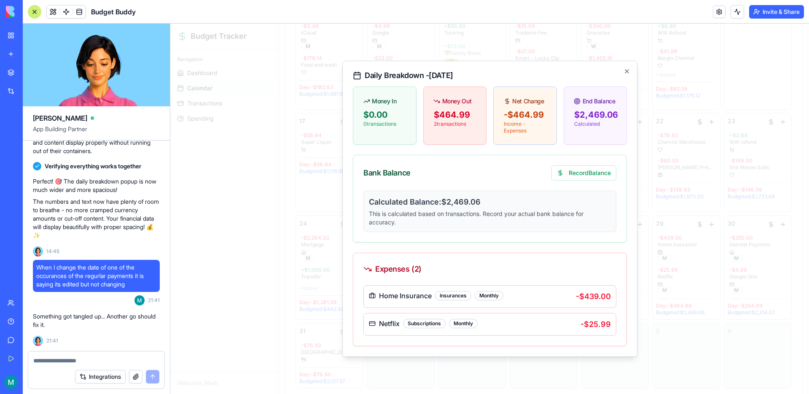
click at [683, 221] on div at bounding box center [489, 209] width 638 height 370
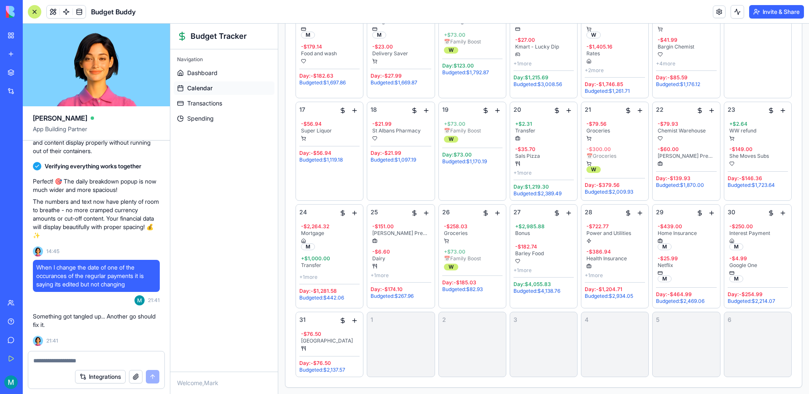
scroll to position [336, 0]
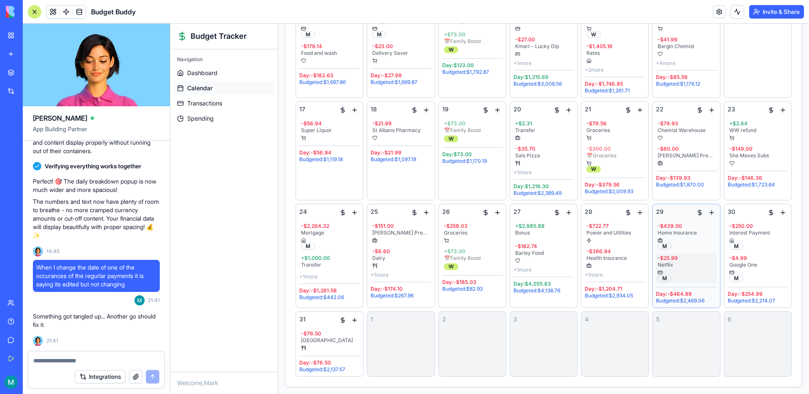
click at [670, 263] on div "Netflix" at bounding box center [685, 264] width 57 height 7
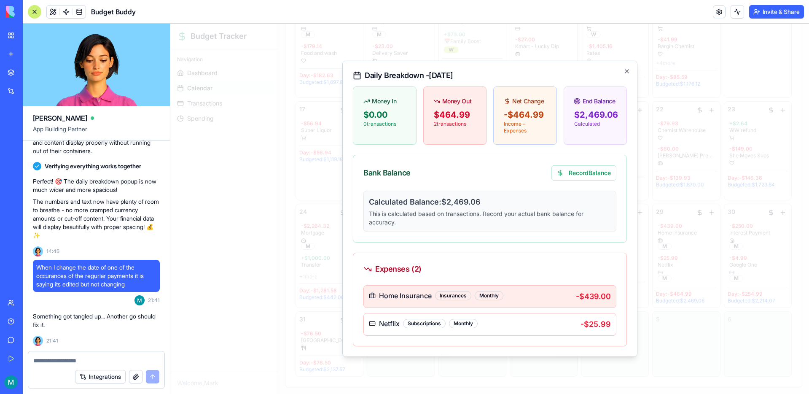
scroll to position [27, 0]
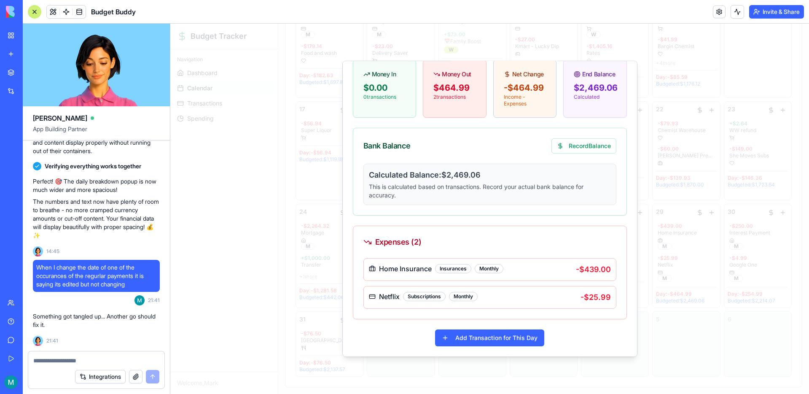
click at [723, 308] on div at bounding box center [489, 209] width 638 height 370
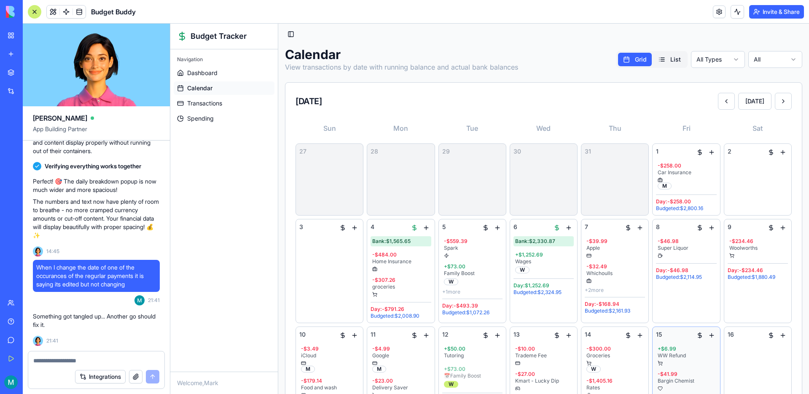
scroll to position [0, 0]
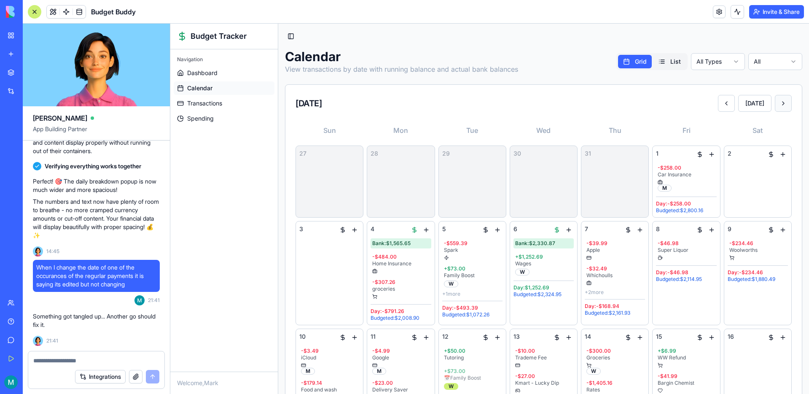
click at [778, 109] on button at bounding box center [782, 103] width 17 height 17
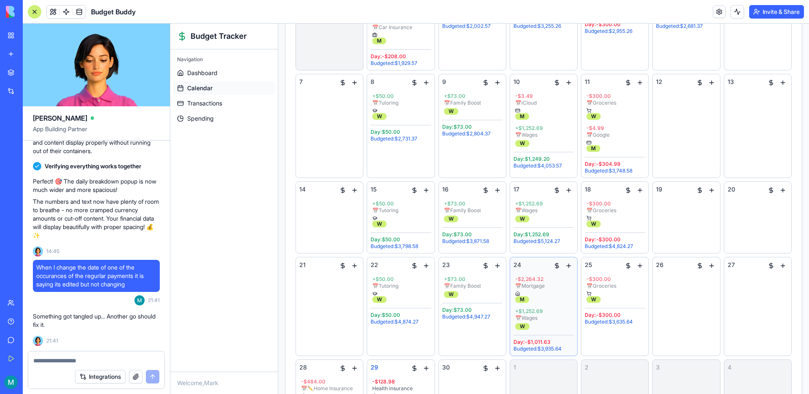
scroll to position [277, 0]
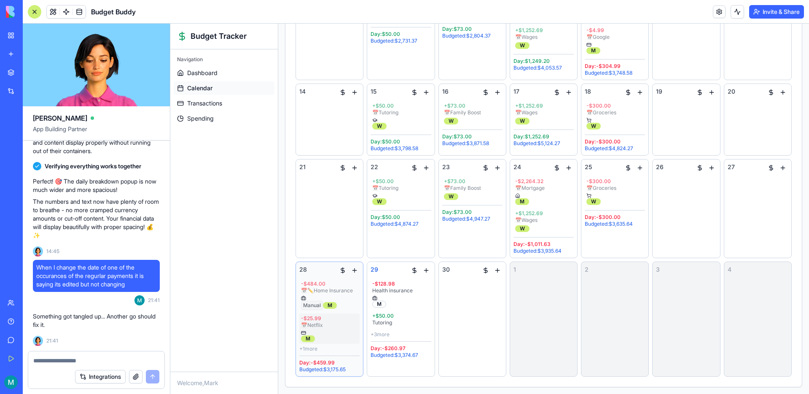
click at [323, 320] on div "- $25.99" at bounding box center [329, 318] width 57 height 7
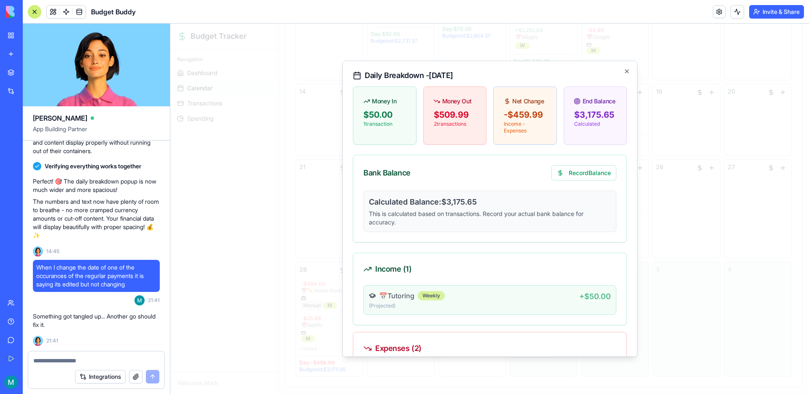
scroll to position [133, 0]
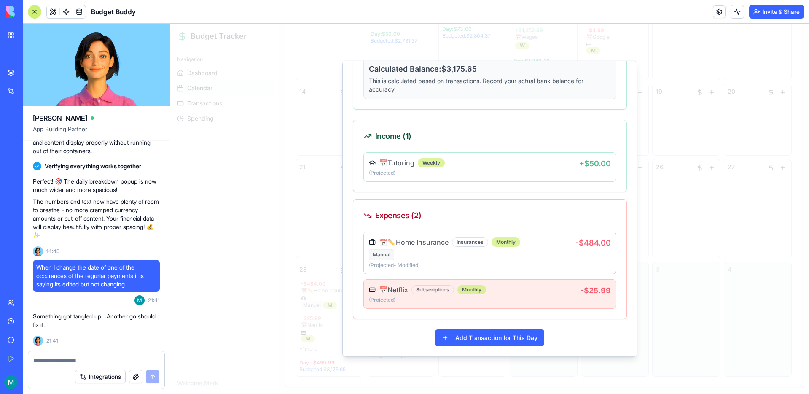
click at [578, 282] on div "📅 Netflix Subscriptions Monthly (Projected ) - $25.99" at bounding box center [489, 293] width 253 height 29
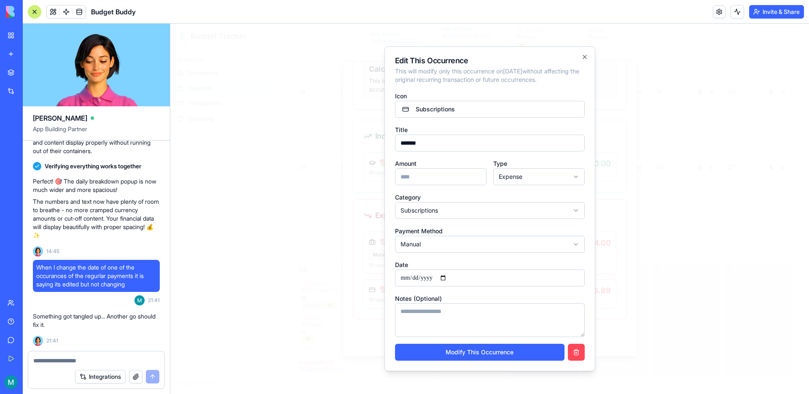
click at [578, 352] on button "button" at bounding box center [576, 351] width 17 height 17
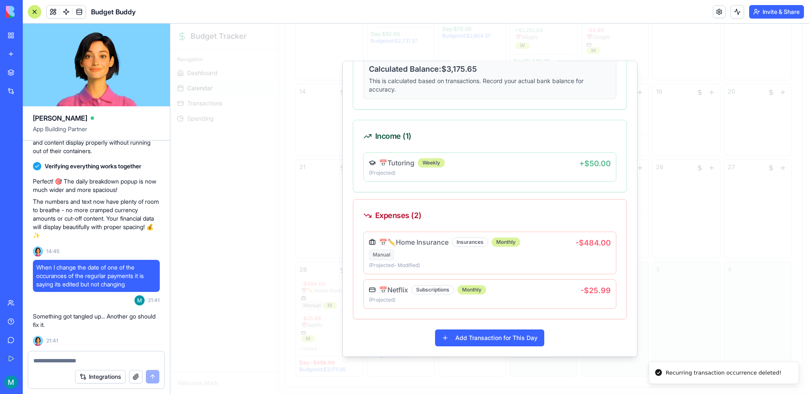
scroll to position [268, 0]
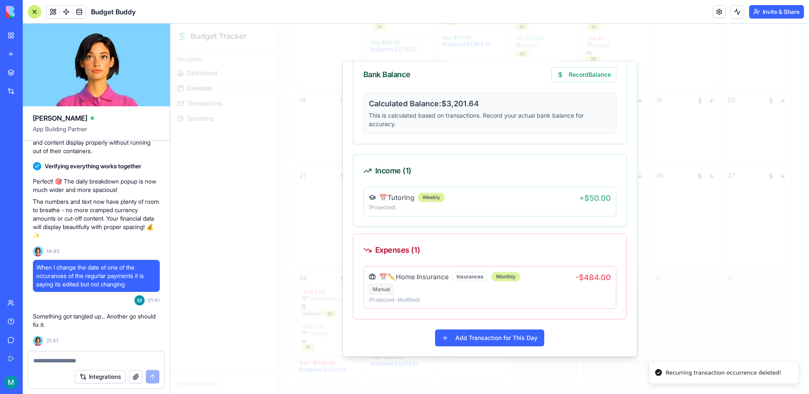
click at [728, 122] on div at bounding box center [489, 209] width 638 height 370
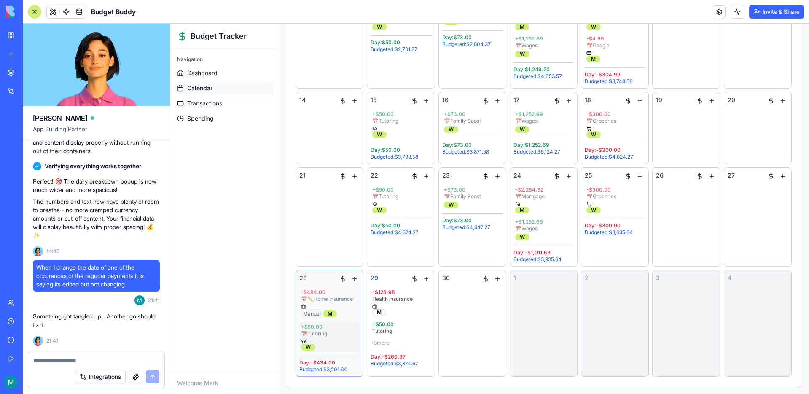
click at [337, 338] on div at bounding box center [329, 340] width 57 height 5
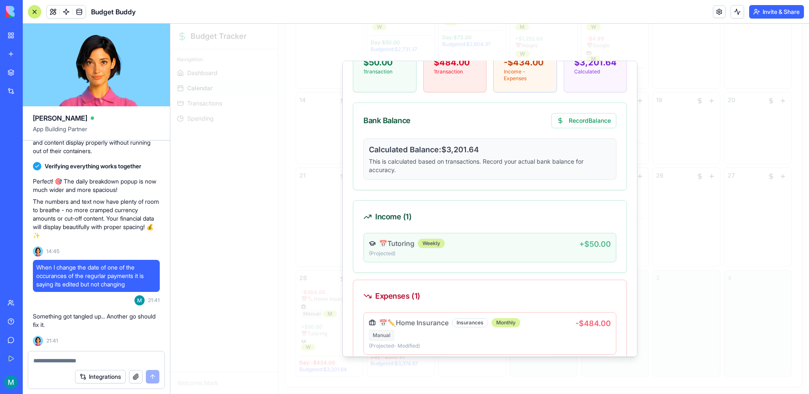
scroll to position [54, 0]
click at [558, 254] on p "(Projected )" at bounding box center [474, 252] width 210 height 7
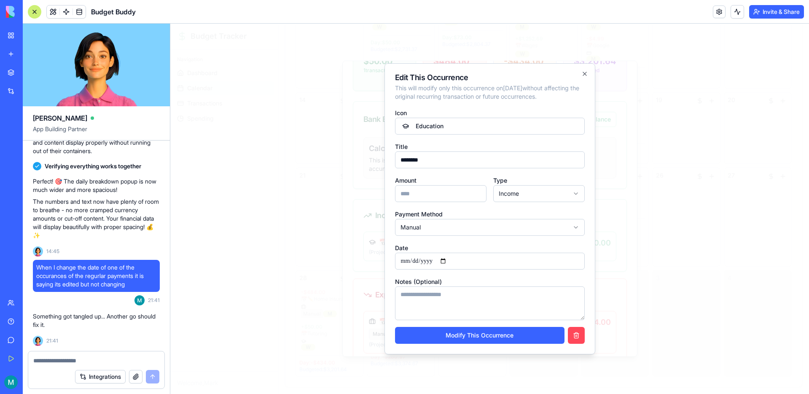
click at [581, 338] on button "button" at bounding box center [576, 335] width 17 height 17
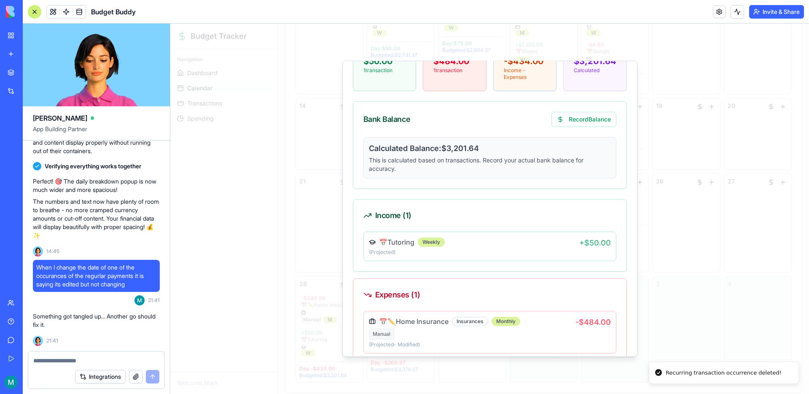
scroll to position [19, 0]
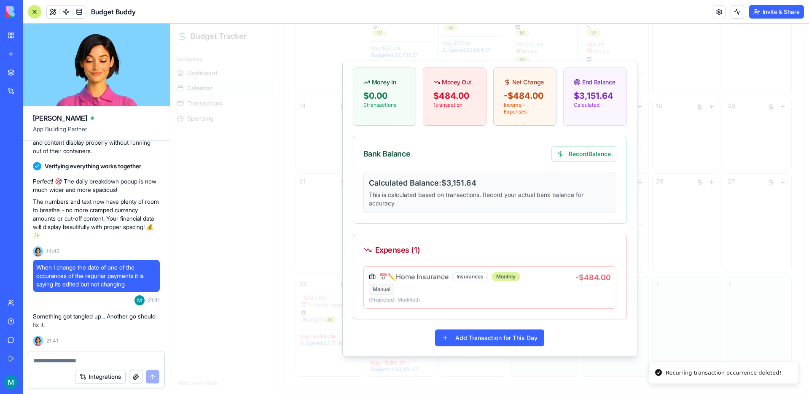
click at [686, 200] on div at bounding box center [489, 209] width 638 height 370
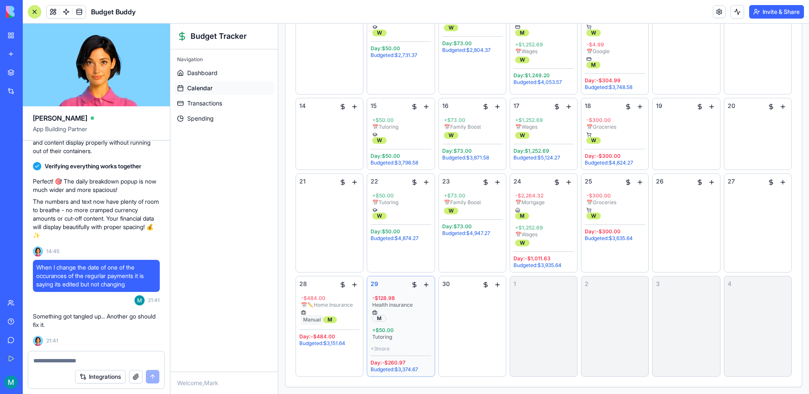
click at [386, 348] on div "+ 3 more" at bounding box center [400, 348] width 60 height 7
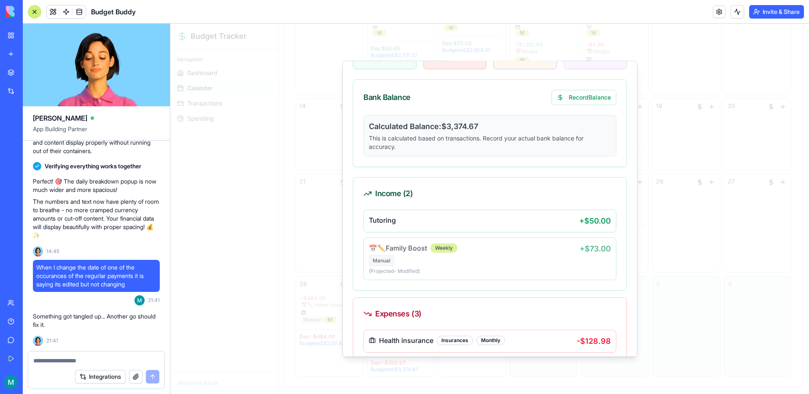
scroll to position [0, 0]
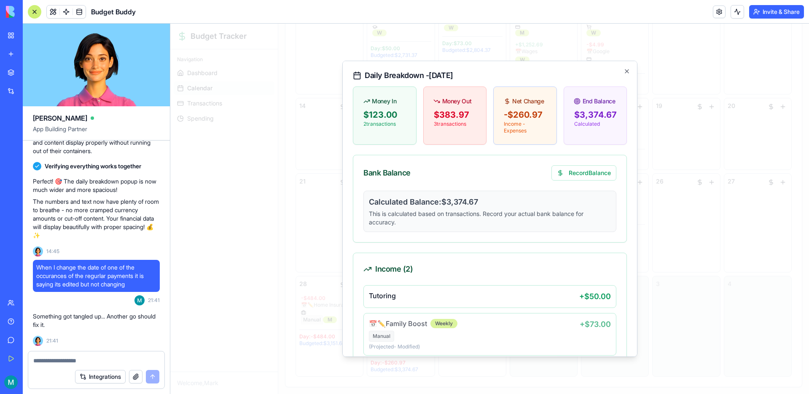
drag, startPoint x: 728, startPoint y: 306, endPoint x: 589, endPoint y: 313, distance: 138.4
click at [727, 306] on div at bounding box center [489, 209] width 638 height 370
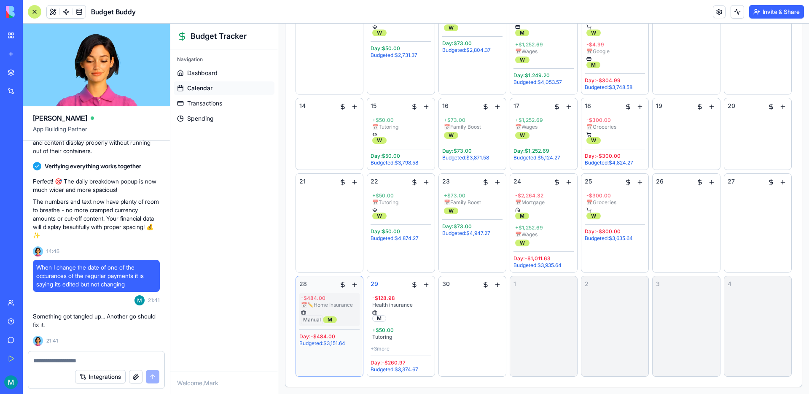
click at [317, 304] on div "📅 ✏️ Home Insurance" at bounding box center [329, 304] width 57 height 7
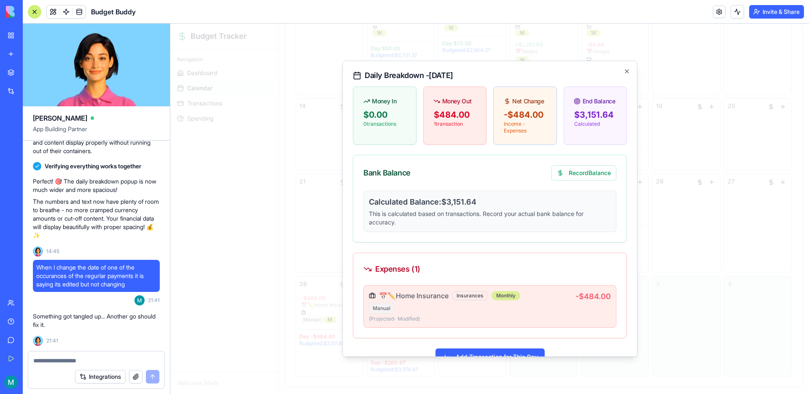
scroll to position [1, 0]
click at [440, 297] on h4 "📅 ✏️ Home Insurance" at bounding box center [414, 294] width 70 height 10
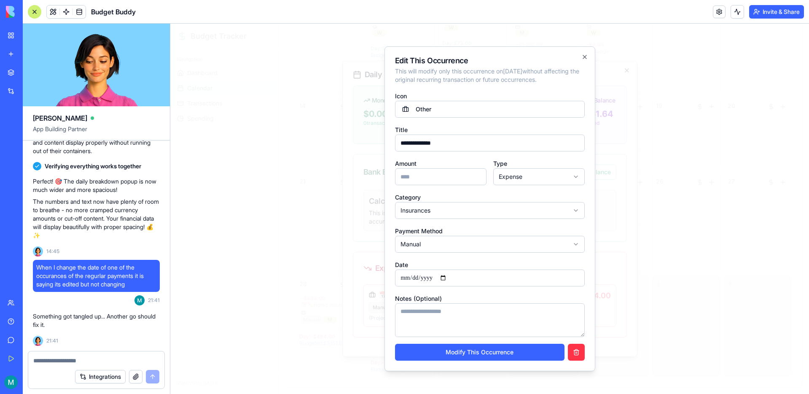
click at [448, 279] on input "**********" at bounding box center [490, 277] width 190 height 17
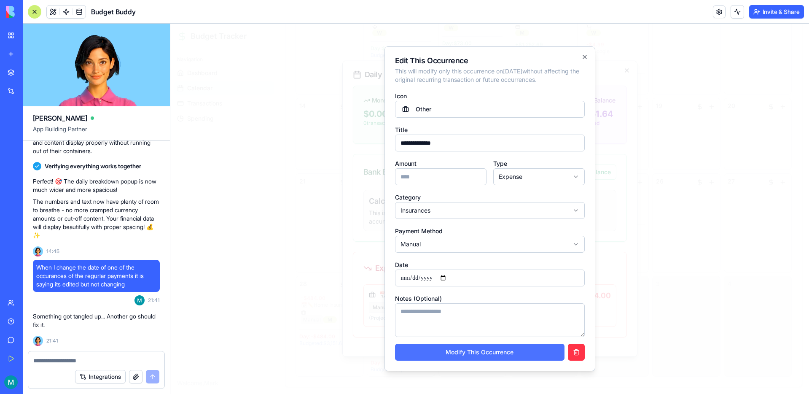
click at [472, 350] on button "Modify This Occurrence" at bounding box center [479, 351] width 169 height 17
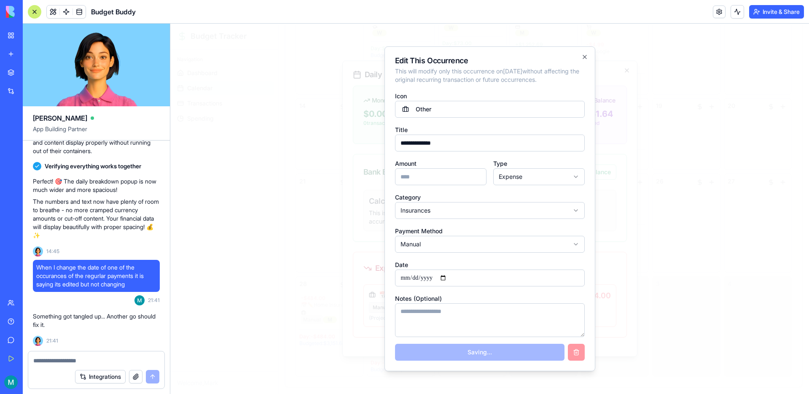
type input "**********"
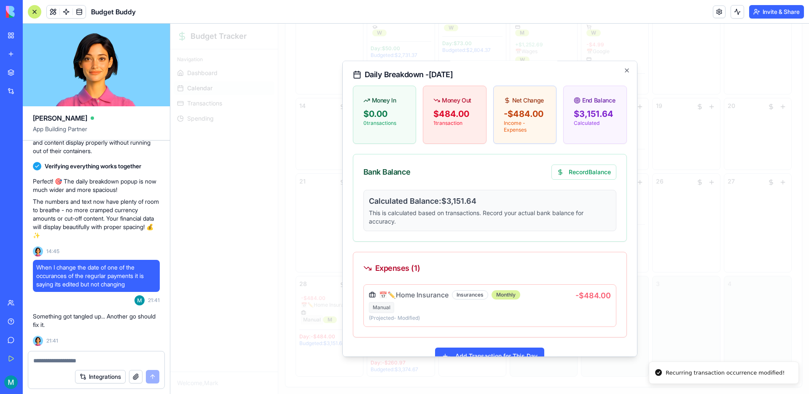
click at [686, 317] on div at bounding box center [489, 209] width 638 height 370
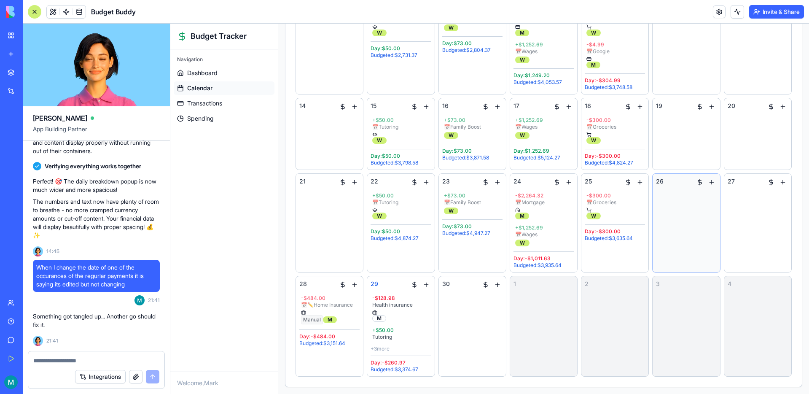
click at [699, 200] on div "26" at bounding box center [686, 222] width 60 height 91
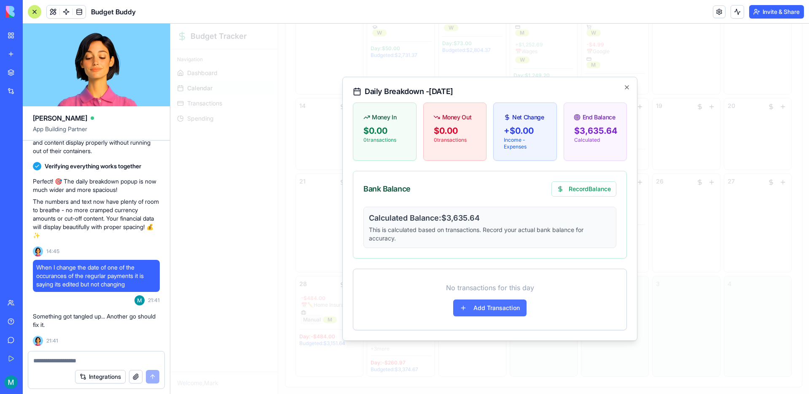
click at [495, 305] on button "Add Transaction" at bounding box center [489, 307] width 73 height 17
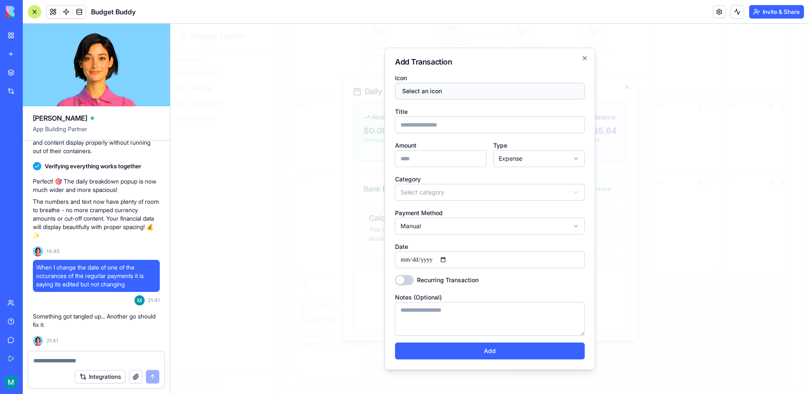
click at [439, 92] on button "Select an icon" at bounding box center [490, 91] width 190 height 17
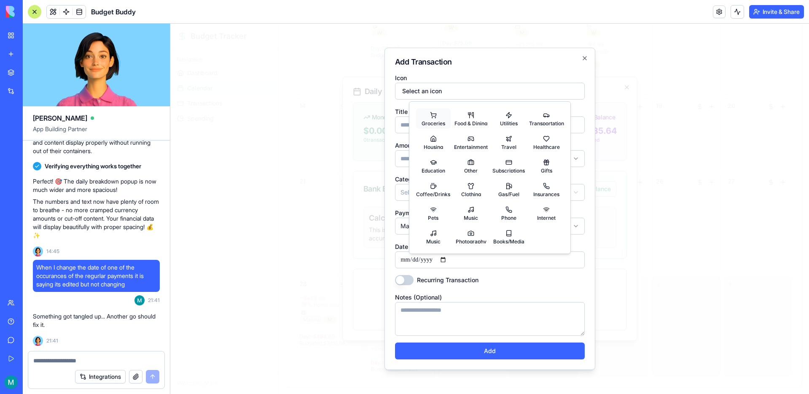
click at [436, 120] on span "Groceries" at bounding box center [433, 122] width 24 height 5
select select "*********"
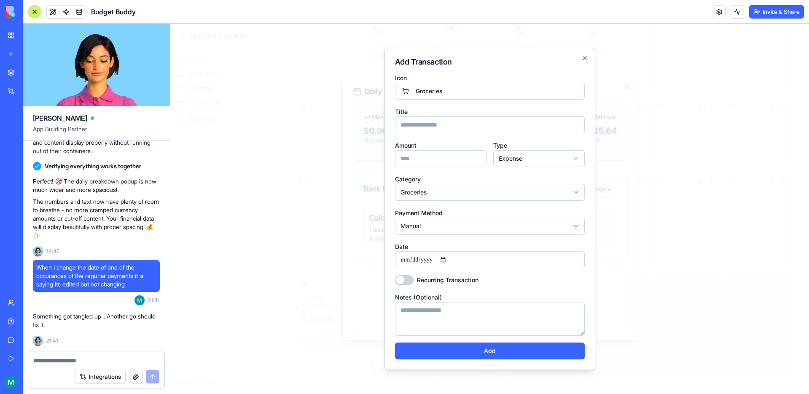
click at [535, 159] on body "Budget Tracker Navigation Dashboard Calendar Transactions Spending Welcome, Mar…" at bounding box center [489, 77] width 638 height 632
select select "******"
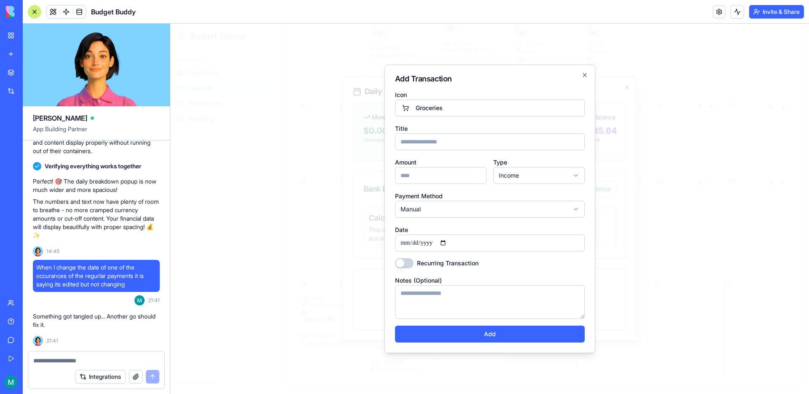
click at [453, 175] on input "Amount" at bounding box center [440, 175] width 91 height 17
type input "****"
click at [437, 139] on input "Title" at bounding box center [490, 141] width 190 height 17
type input "*********"
click at [501, 338] on button "Add" at bounding box center [490, 333] width 190 height 17
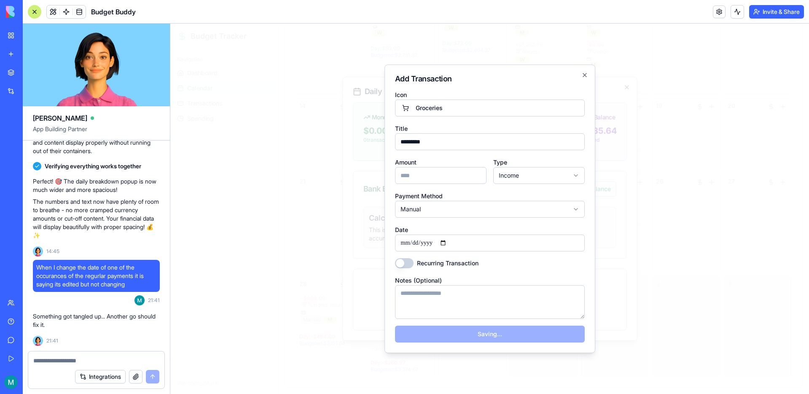
select select "*******"
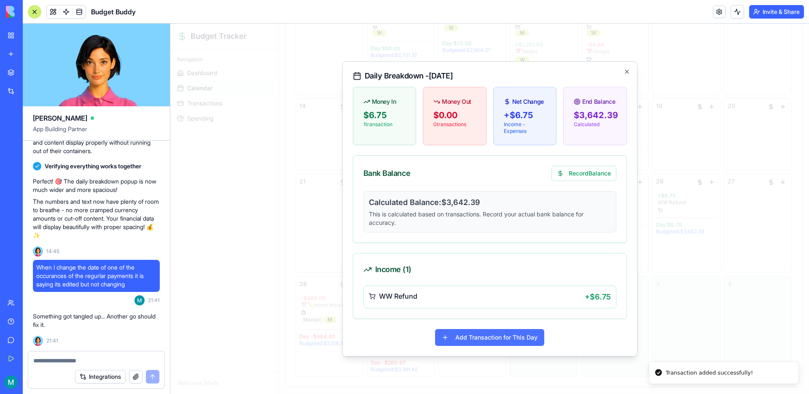
click at [494, 338] on button "Add Transaction for This Day" at bounding box center [489, 337] width 109 height 17
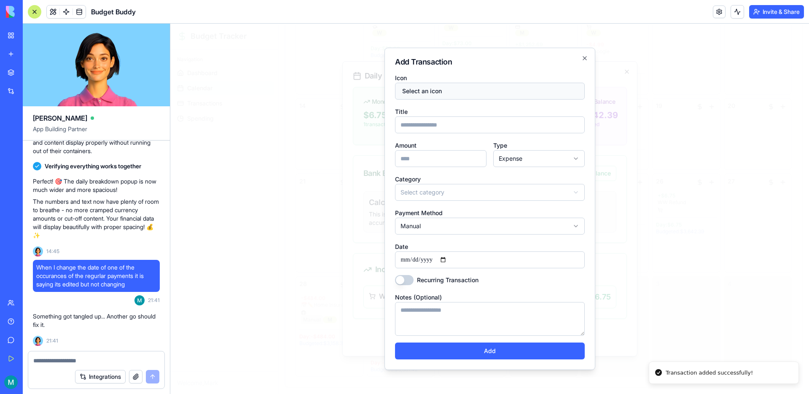
drag, startPoint x: 438, startPoint y: 94, endPoint x: 432, endPoint y: 99, distance: 7.8
click at [438, 94] on button "Select an icon" at bounding box center [490, 91] width 190 height 17
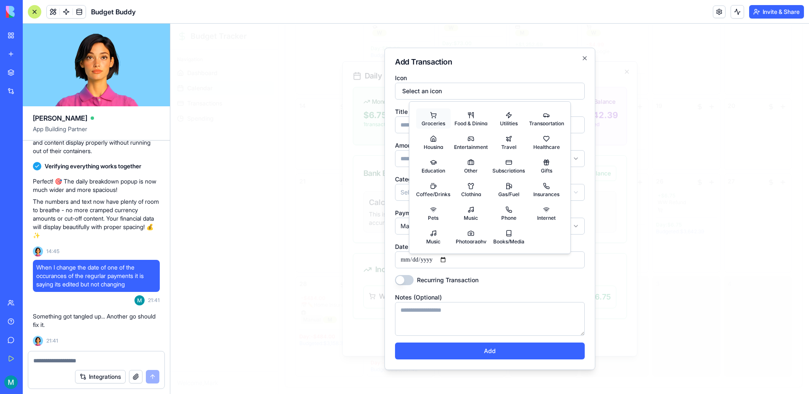
click at [430, 118] on button "Groceries" at bounding box center [433, 118] width 35 height 20
select select "*********"
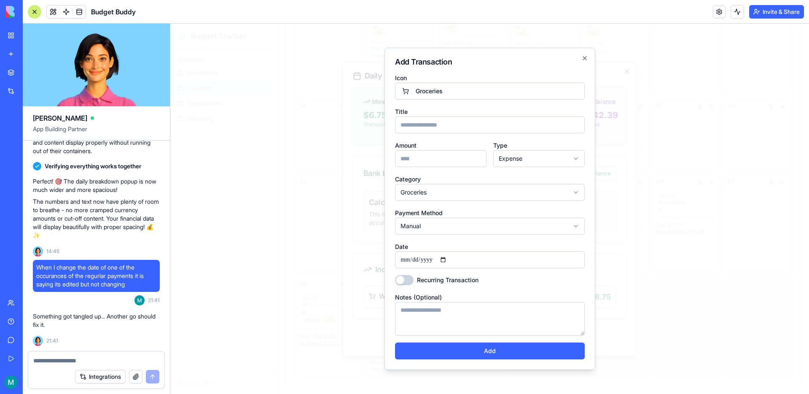
click at [426, 128] on input "Title" at bounding box center [490, 124] width 190 height 17
type input "*********"
click at [413, 156] on input "Amount" at bounding box center [440, 158] width 91 height 17
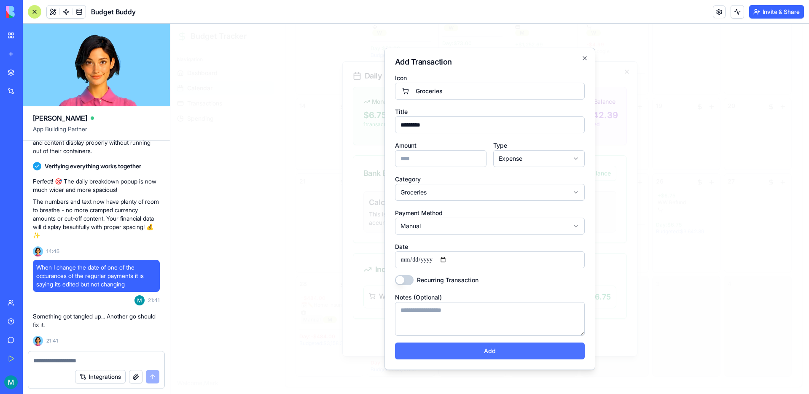
type input "****"
click at [488, 352] on button "Add" at bounding box center [490, 350] width 190 height 17
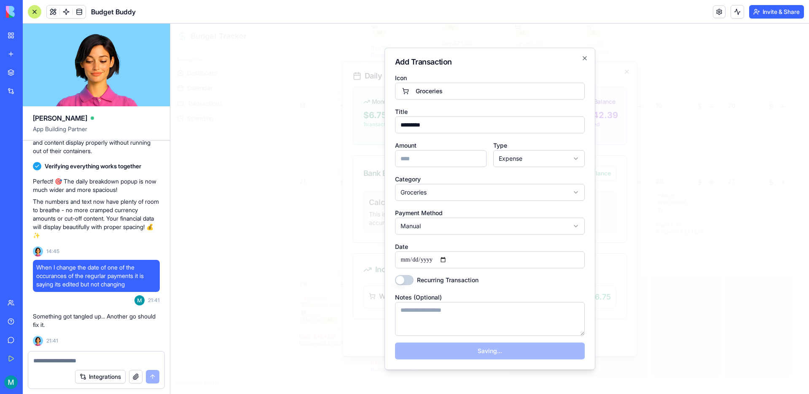
select select
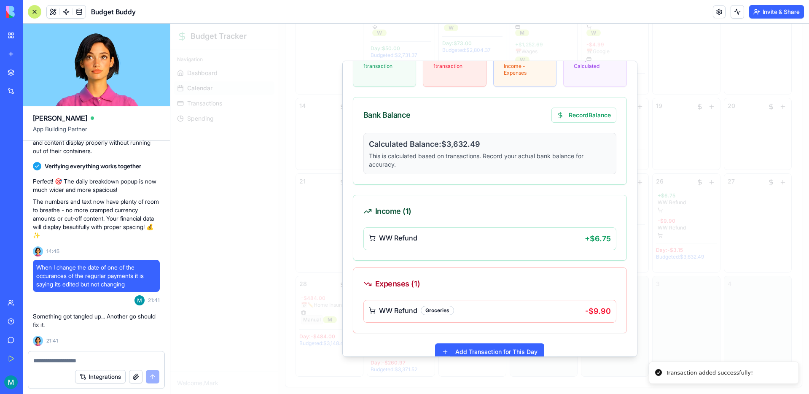
scroll to position [72, 0]
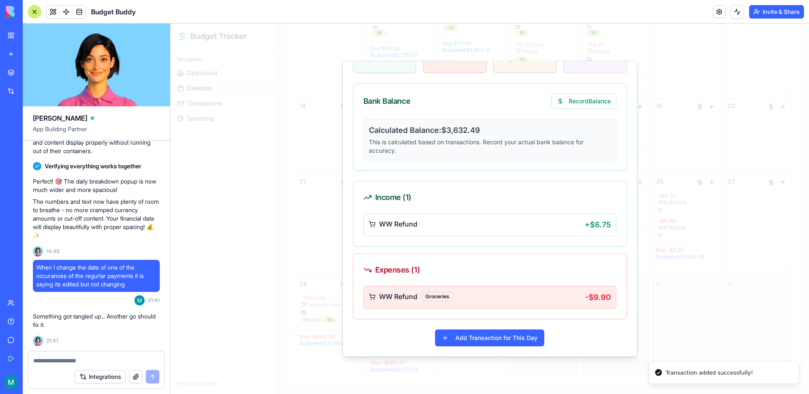
click at [519, 301] on div "WW Refund Groceries" at bounding box center [477, 297] width 216 height 12
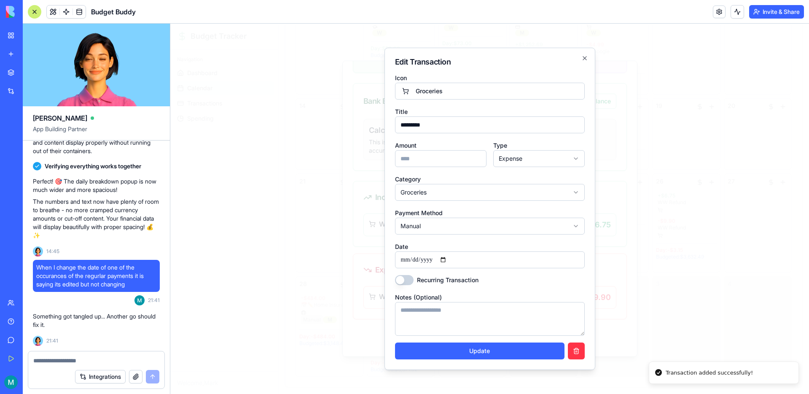
click at [531, 157] on body "Budget Tracker Navigation Dashboard Calendar Transactions Spending Welcome, Mar…" at bounding box center [489, 77] width 638 height 632
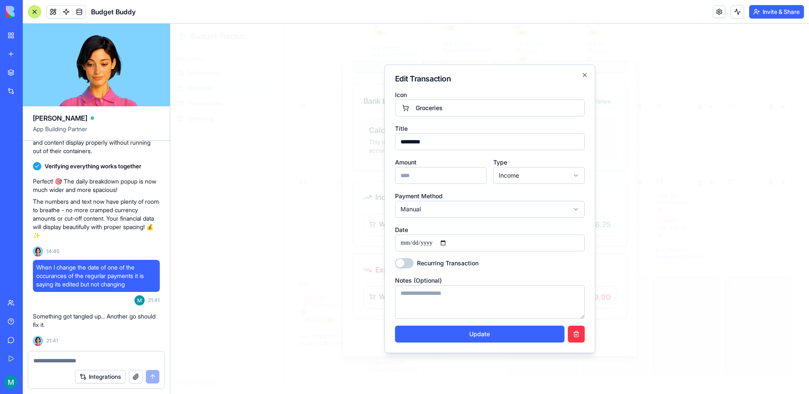
click at [493, 335] on button "Update" at bounding box center [479, 333] width 169 height 17
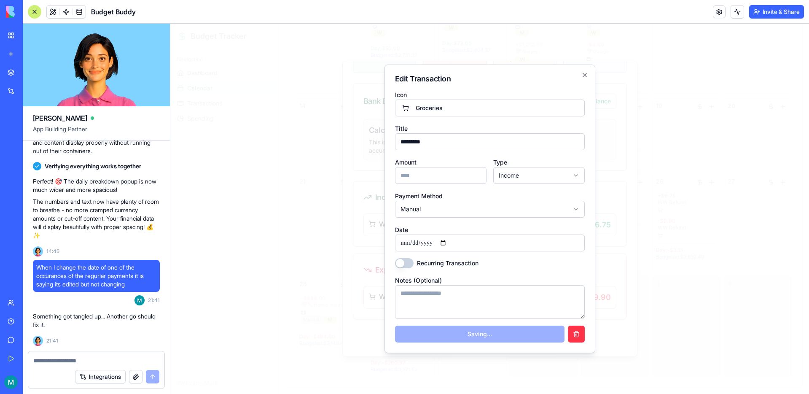
select select "*******"
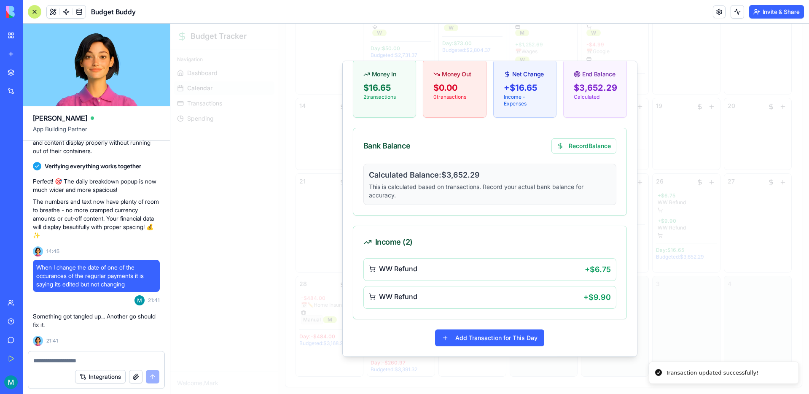
scroll to position [0, 0]
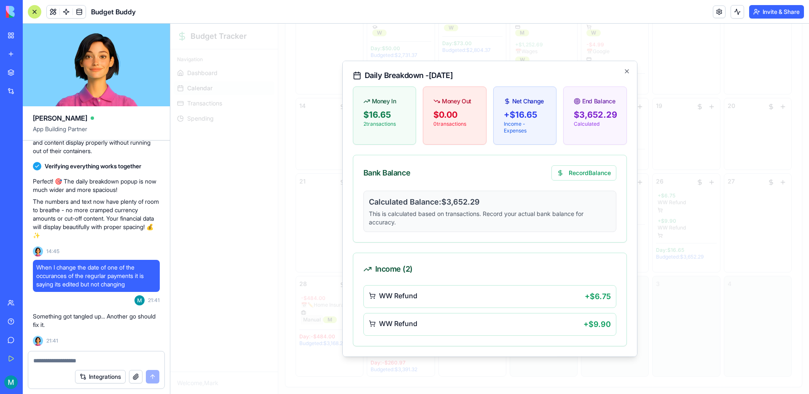
click at [631, 73] on div "Daily Breakdown - [DATE] Money In $16.65 2 transaction s Money Out $0.00 0 tran…" at bounding box center [489, 209] width 295 height 296
click at [626, 72] on icon "button" at bounding box center [626, 71] width 7 height 7
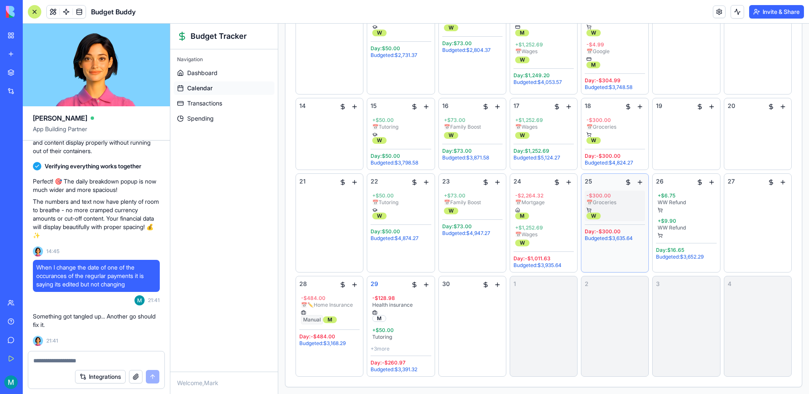
click at [612, 201] on div "📅 Groceries" at bounding box center [614, 202] width 57 height 7
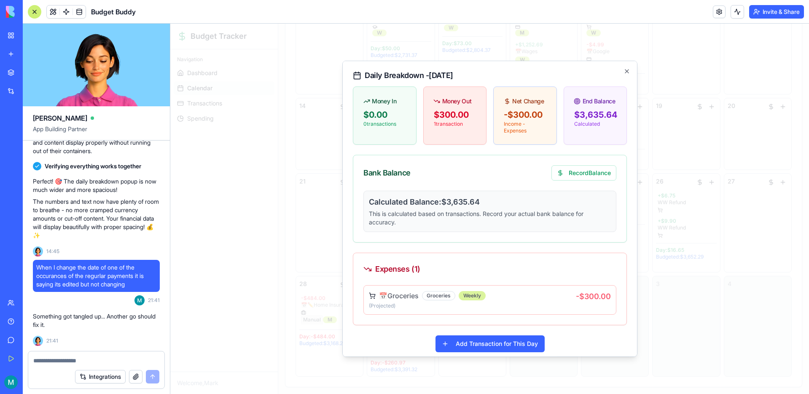
scroll to position [6, 0]
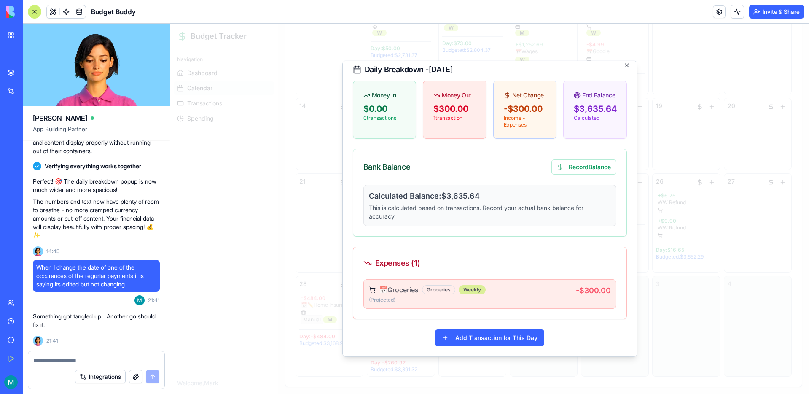
click at [599, 303] on div "📅 Groceries Groceries Weekly (Projected ) - $300.00" at bounding box center [489, 293] width 253 height 29
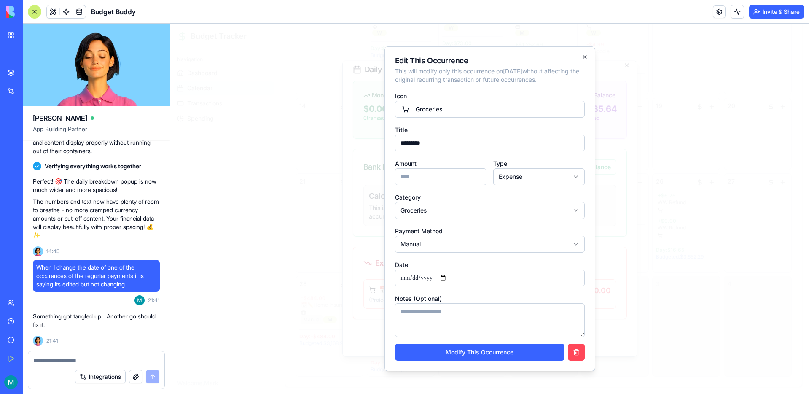
click at [576, 349] on button "button" at bounding box center [576, 351] width 17 height 17
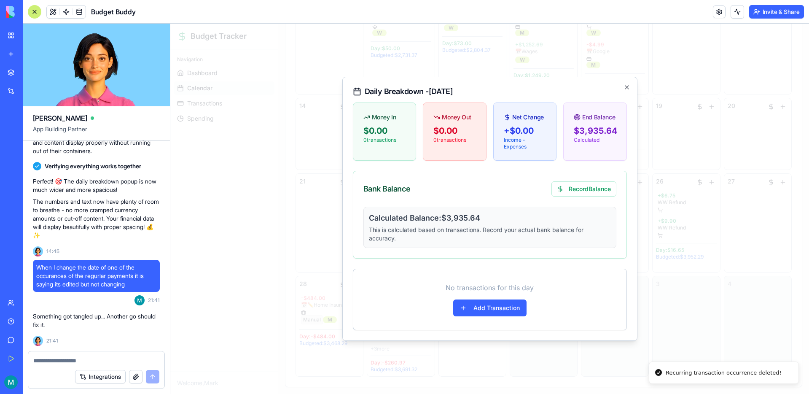
scroll to position [0, 0]
click at [483, 311] on button "Add Transaction" at bounding box center [489, 307] width 73 height 17
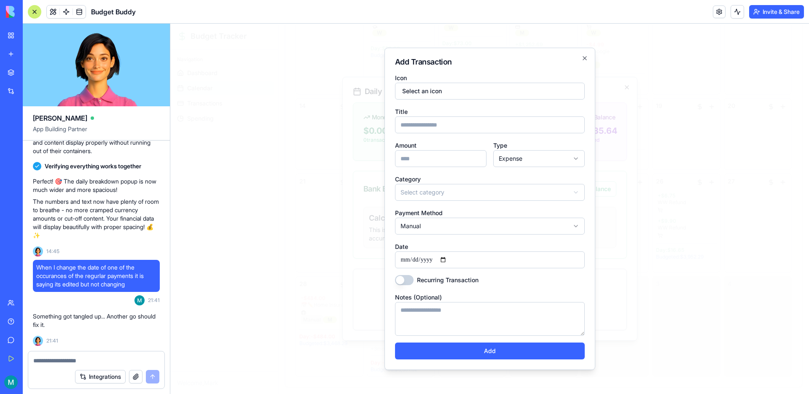
click at [439, 127] on input "Title" at bounding box center [490, 124] width 190 height 17
type input "*********"
click at [446, 99] on button "Select an icon" at bounding box center [490, 91] width 190 height 17
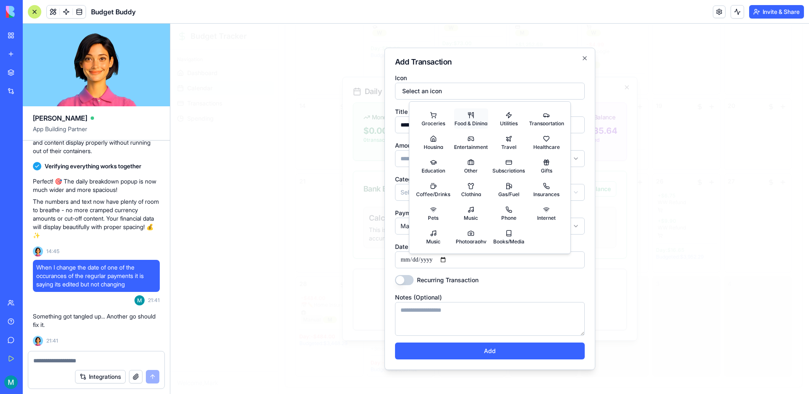
click at [464, 113] on button "Food & Dining" at bounding box center [471, 118] width 35 height 20
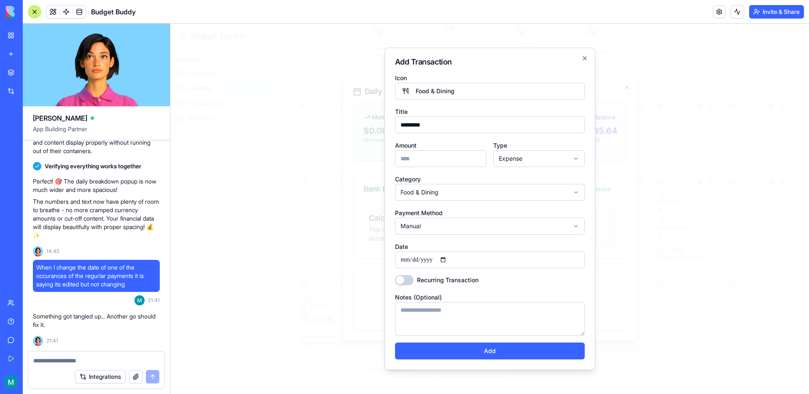
click at [446, 159] on input "Amount" at bounding box center [440, 158] width 91 height 17
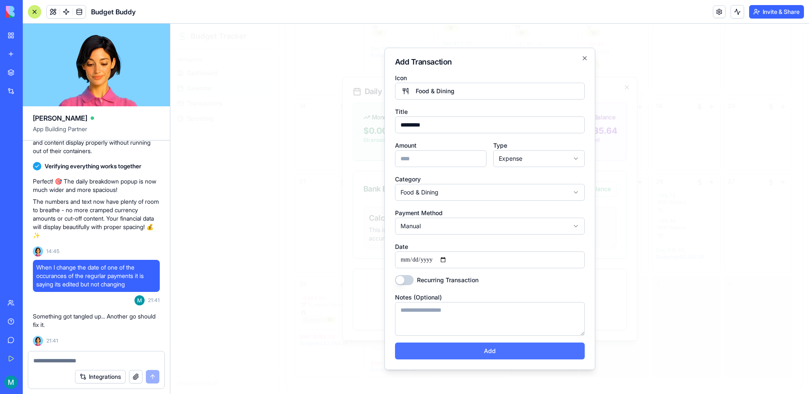
type input "****"
click at [484, 348] on button "Add" at bounding box center [490, 350] width 190 height 17
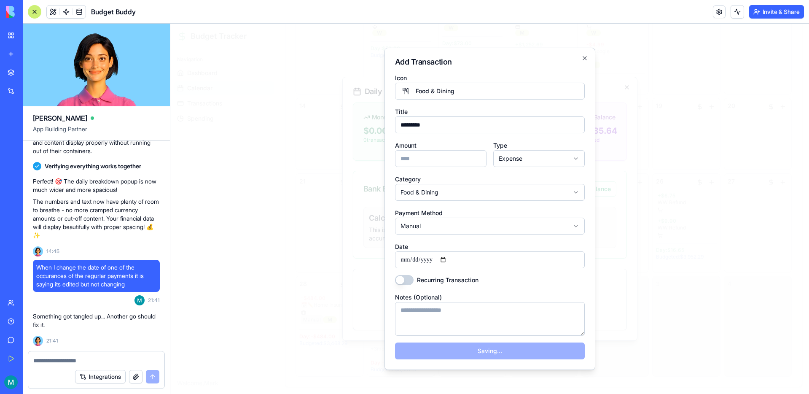
select select
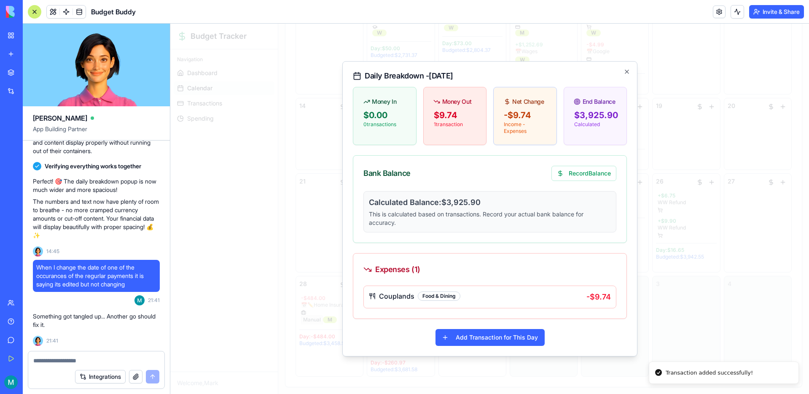
click at [650, 196] on div at bounding box center [489, 209] width 638 height 370
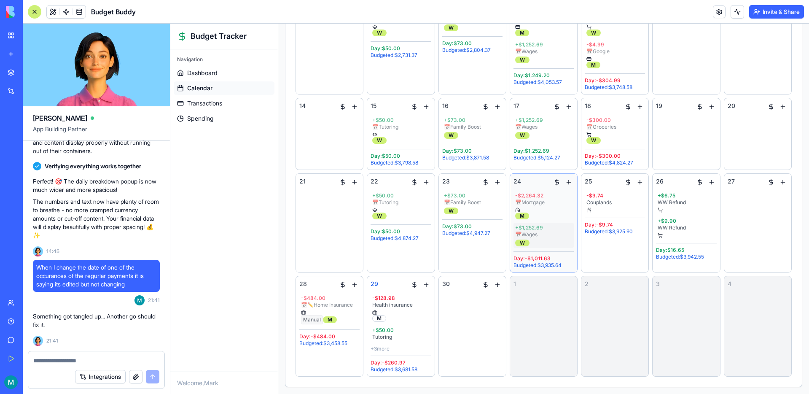
click at [540, 228] on div "+ $1,252.69" at bounding box center [543, 227] width 57 height 7
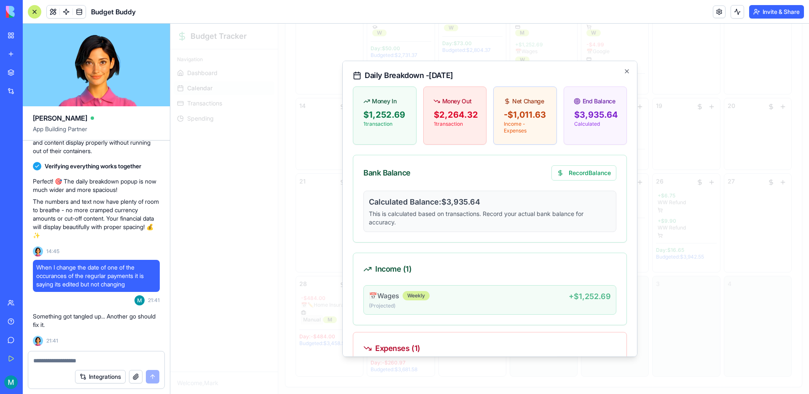
click at [544, 303] on p "(Projected )" at bounding box center [469, 305] width 200 height 7
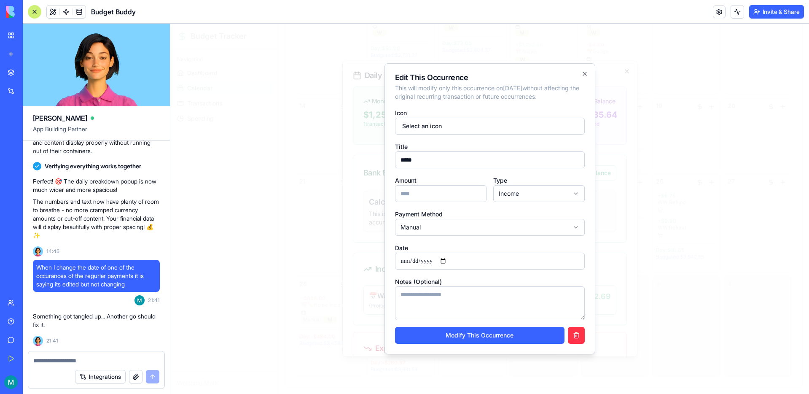
drag, startPoint x: 427, startPoint y: 195, endPoint x: 404, endPoint y: 195, distance: 23.2
click at [404, 195] on input "*******" at bounding box center [440, 193] width 91 height 17
click at [395, 327] on button "Modify This Occurrence" at bounding box center [479, 335] width 169 height 17
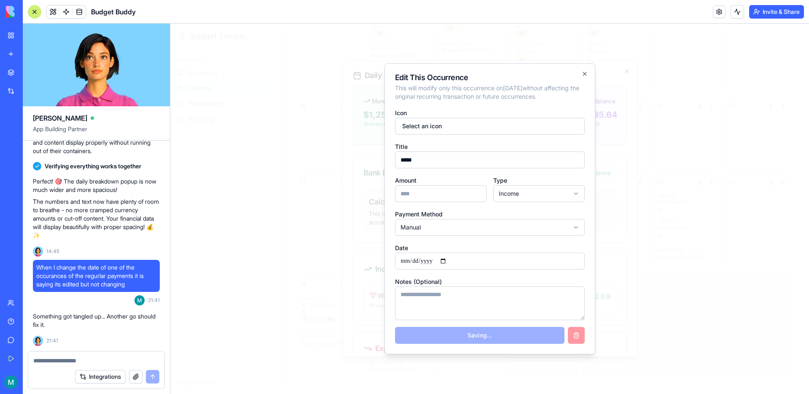
type input "*******"
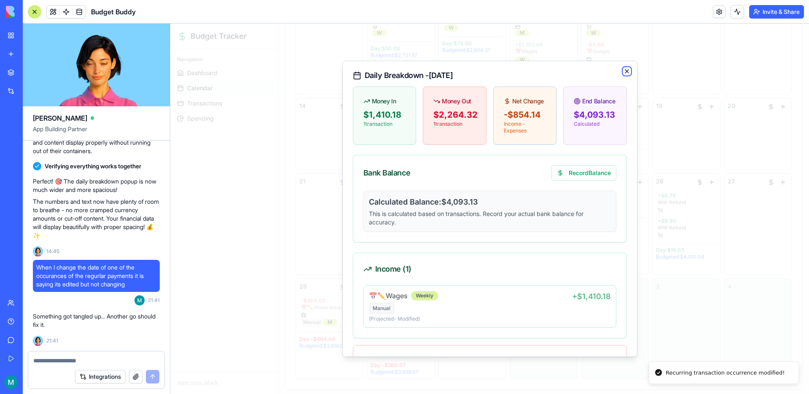
click at [625, 72] on icon "button" at bounding box center [626, 71] width 7 height 7
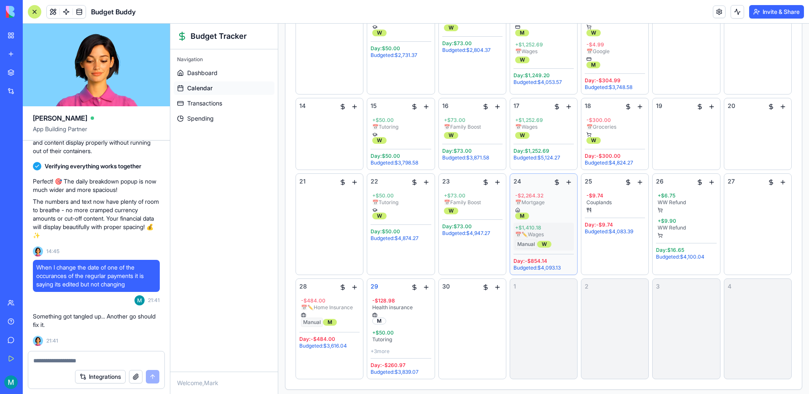
click at [562, 227] on div "+ $1,410.18" at bounding box center [543, 227] width 57 height 7
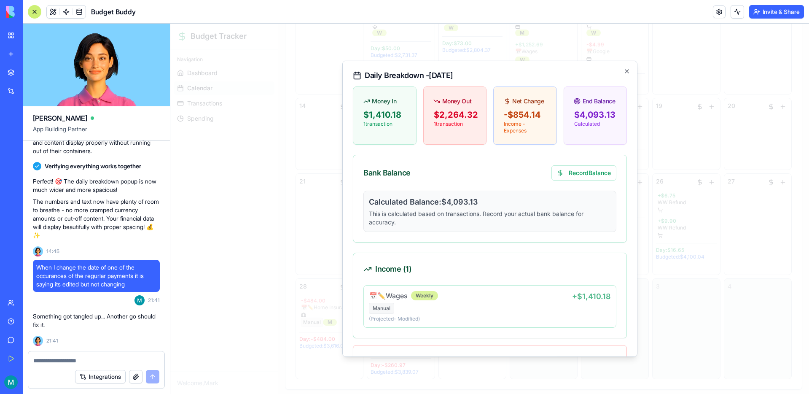
scroll to position [98, 0]
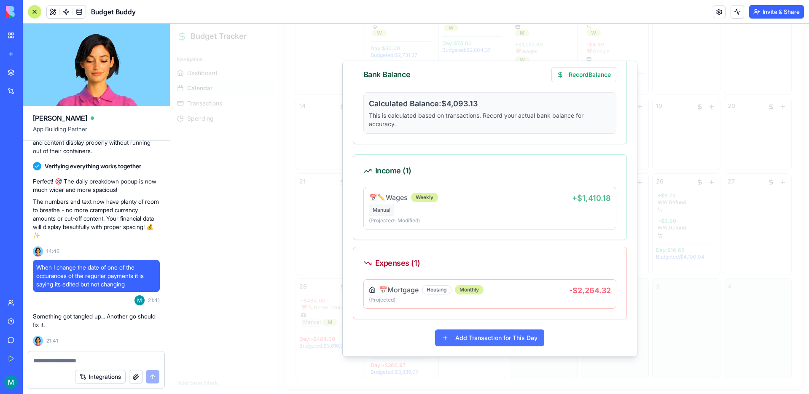
click at [486, 340] on button "Add Transaction for This Day" at bounding box center [489, 337] width 109 height 17
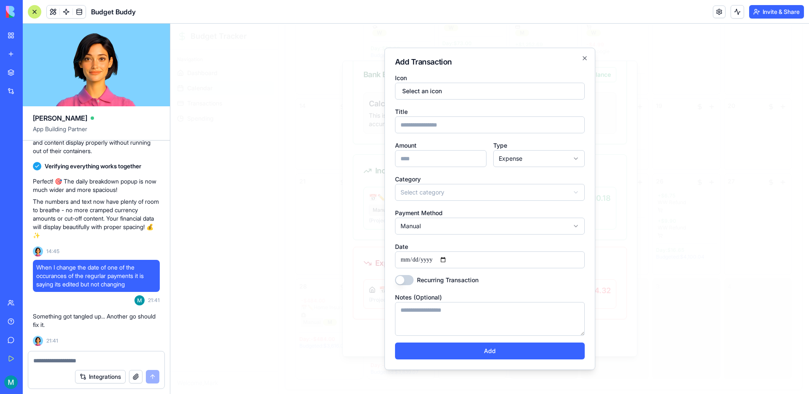
click at [412, 153] on input "Amount" at bounding box center [440, 158] width 91 height 17
type input "***"
click at [431, 126] on input "Title" at bounding box center [490, 124] width 190 height 17
type input "*******"
click at [541, 150] on body "Budget Tracker Navigation Dashboard Calendar Transactions Spending Welcome, Mar…" at bounding box center [489, 78] width 638 height 635
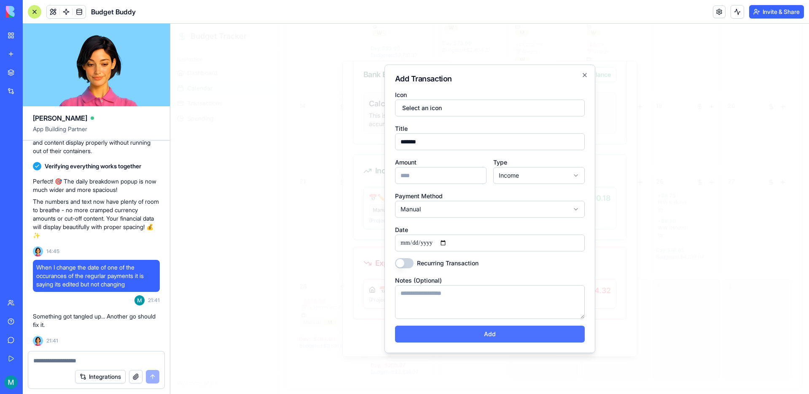
click at [504, 335] on button "Add" at bounding box center [490, 333] width 190 height 17
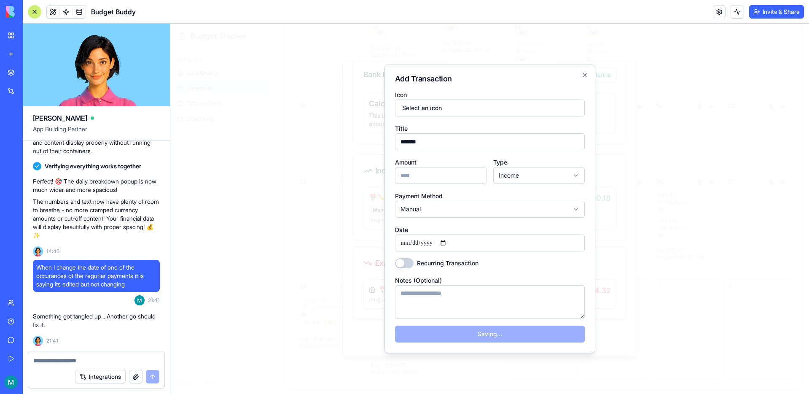
select select "*******"
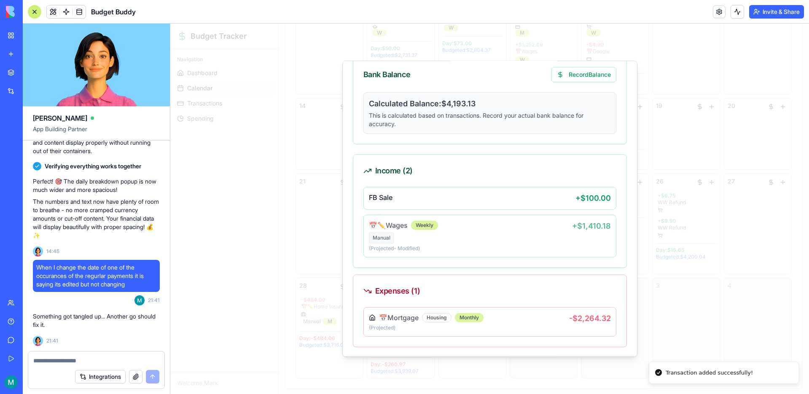
click at [648, 67] on div at bounding box center [489, 209] width 638 height 370
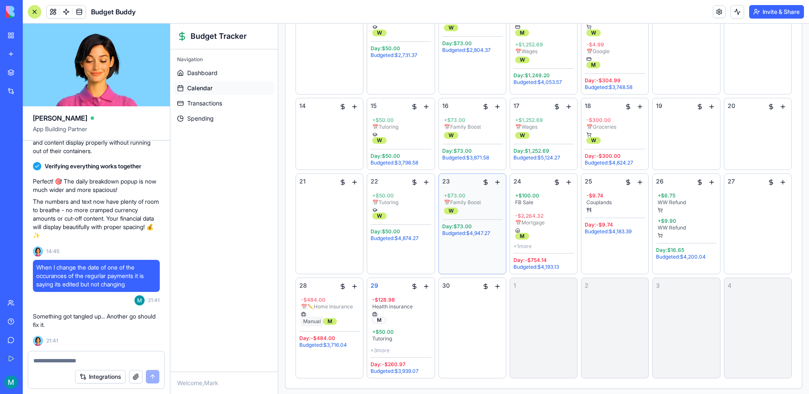
scroll to position [264, 0]
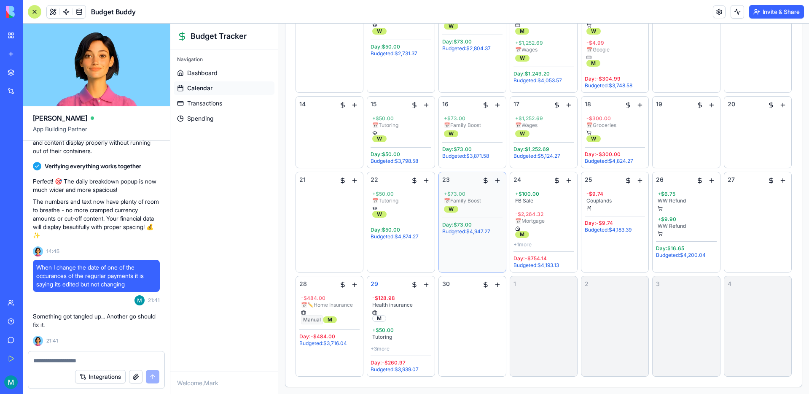
click at [496, 182] on button "button" at bounding box center [497, 180] width 10 height 10
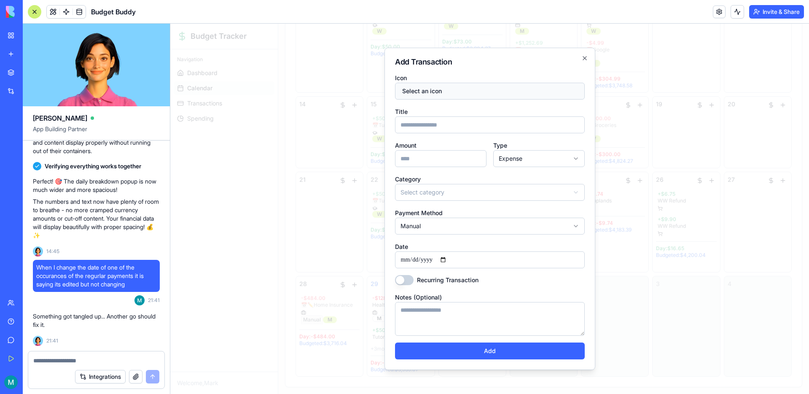
click at [442, 96] on button "Select an icon" at bounding box center [490, 91] width 190 height 17
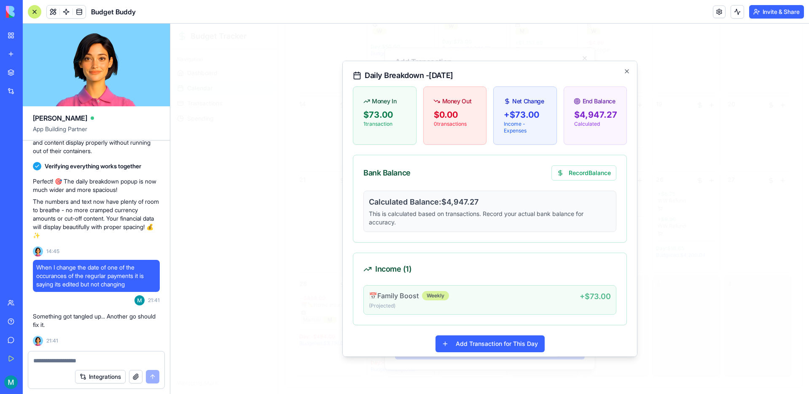
scroll to position [6, 0]
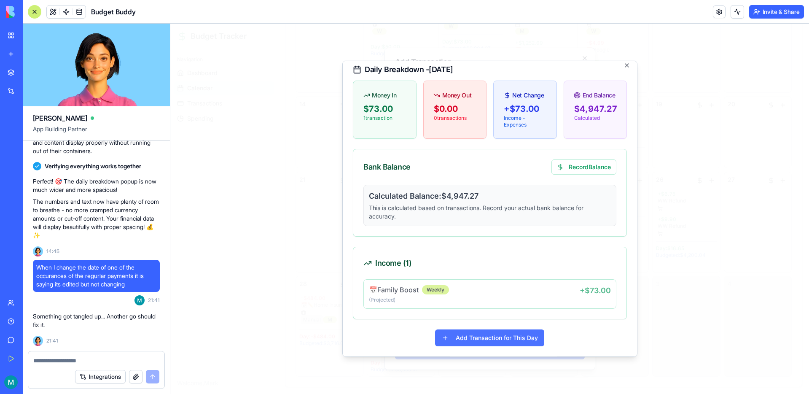
click at [462, 329] on button "Add Transaction for This Day" at bounding box center [489, 337] width 109 height 17
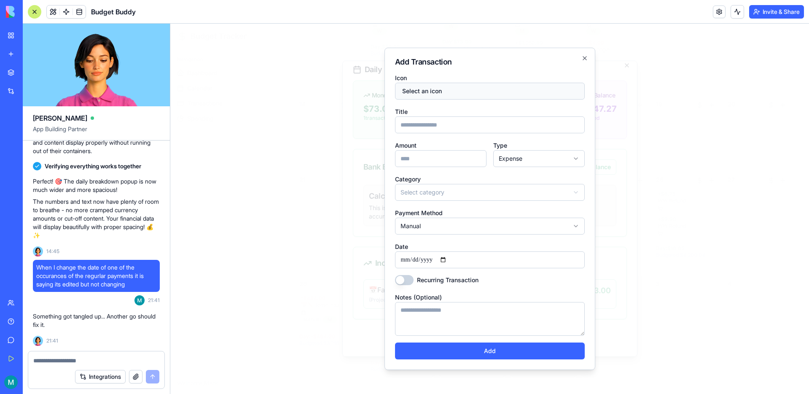
click at [444, 95] on button "Select an icon" at bounding box center [490, 91] width 190 height 17
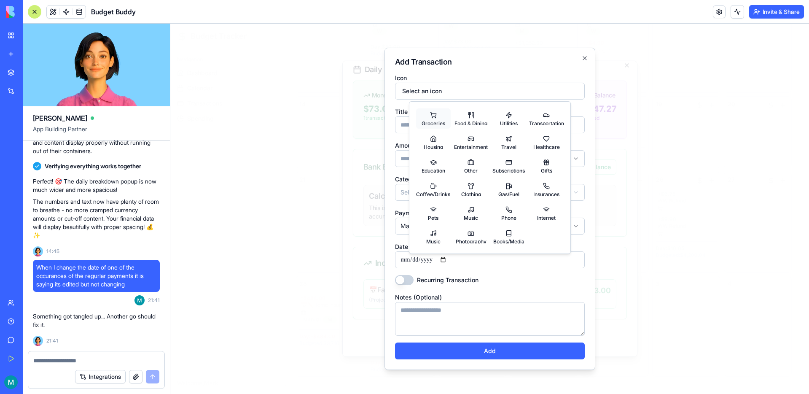
click at [435, 114] on button "Groceries" at bounding box center [433, 118] width 35 height 20
select select "*********"
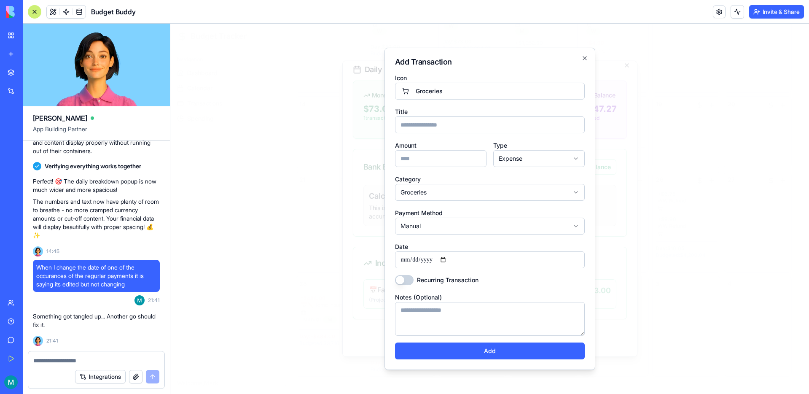
click at [423, 129] on input "Title" at bounding box center [490, 124] width 190 height 17
type input "*********"
click at [443, 159] on input "Amount" at bounding box center [440, 158] width 91 height 17
type input "******"
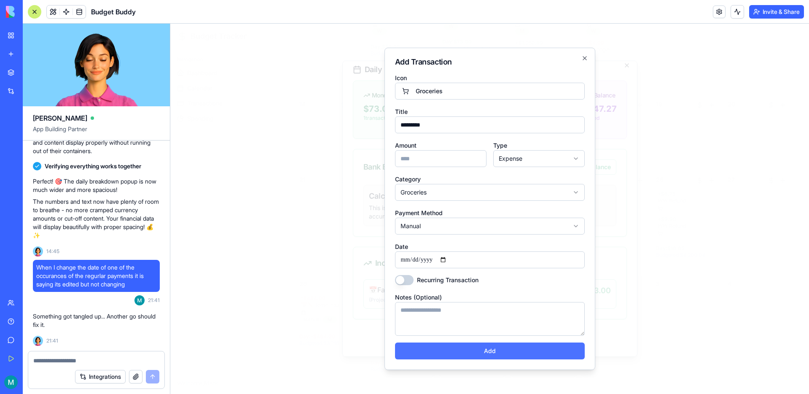
click at [484, 347] on button "Add" at bounding box center [490, 350] width 190 height 17
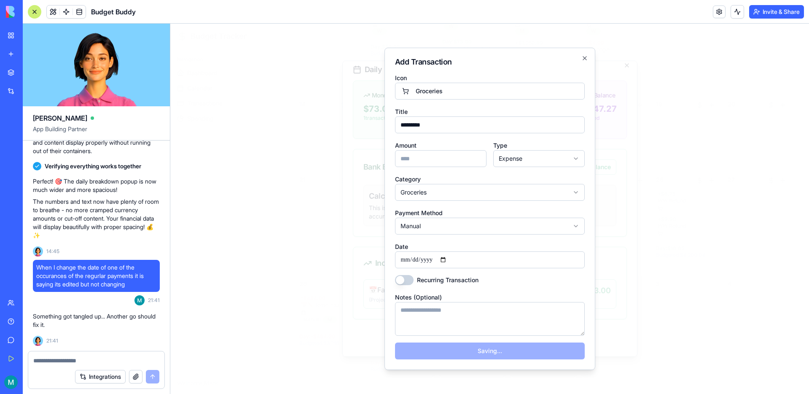
select select
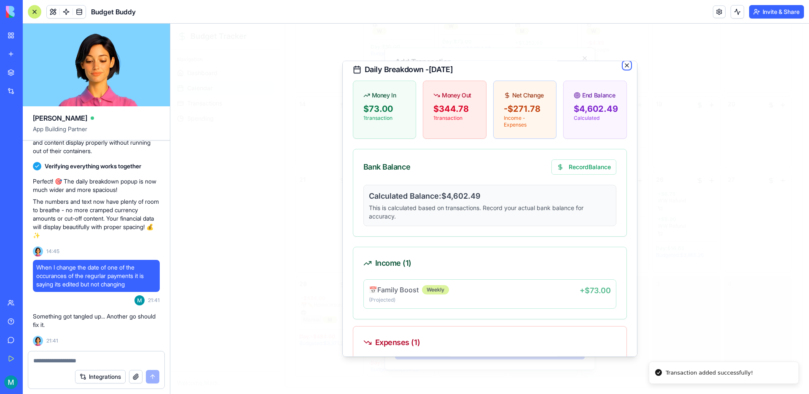
click at [626, 65] on icon "button" at bounding box center [626, 65] width 7 height 7
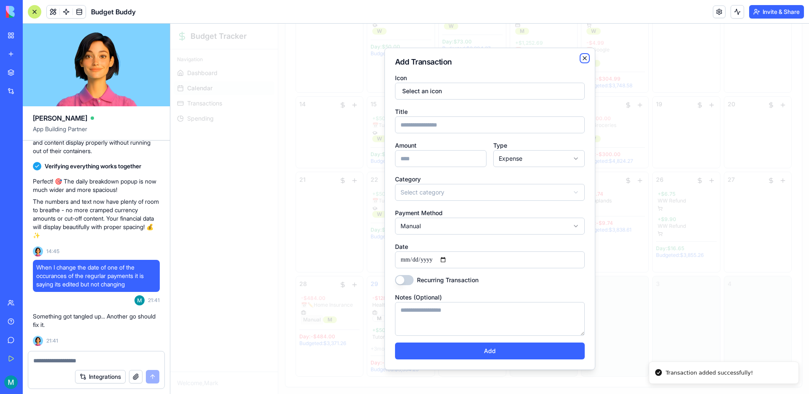
click at [584, 57] on icon "button" at bounding box center [584, 58] width 7 height 7
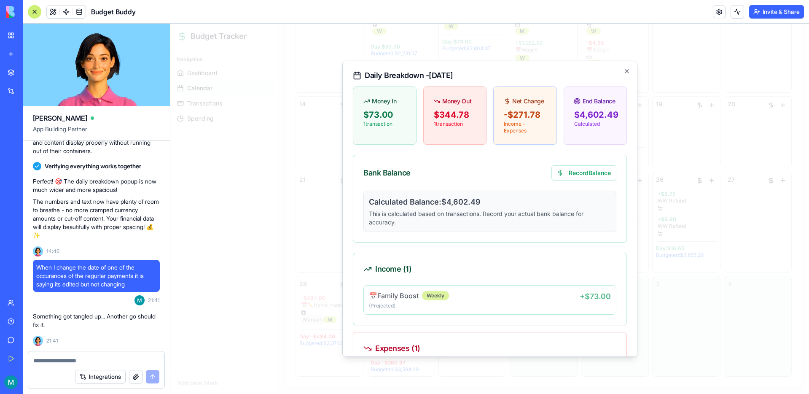
click at [630, 71] on div "Daily Breakdown - [DATE] Money In $73.00 1 transaction Money Out $344.78 1 tran…" at bounding box center [489, 209] width 295 height 296
click at [628, 71] on icon "button" at bounding box center [626, 71] width 7 height 7
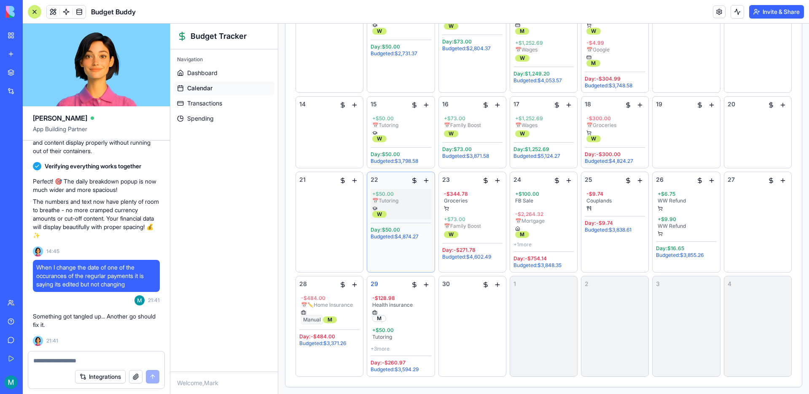
click at [405, 207] on div at bounding box center [400, 208] width 57 height 5
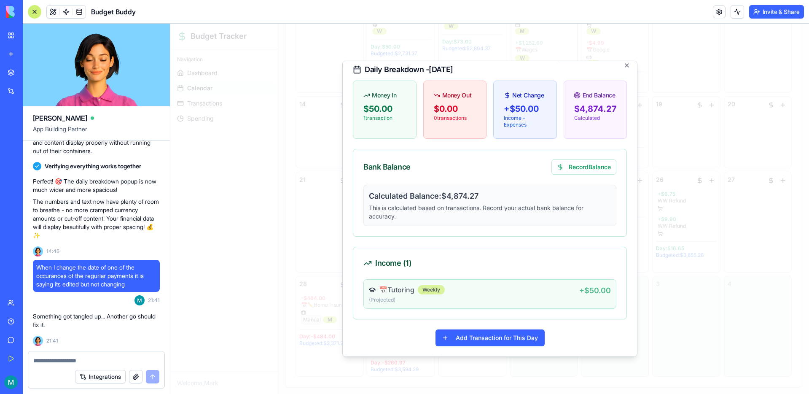
click at [571, 289] on div "📅 Tutoring Weekly" at bounding box center [474, 289] width 210 height 10
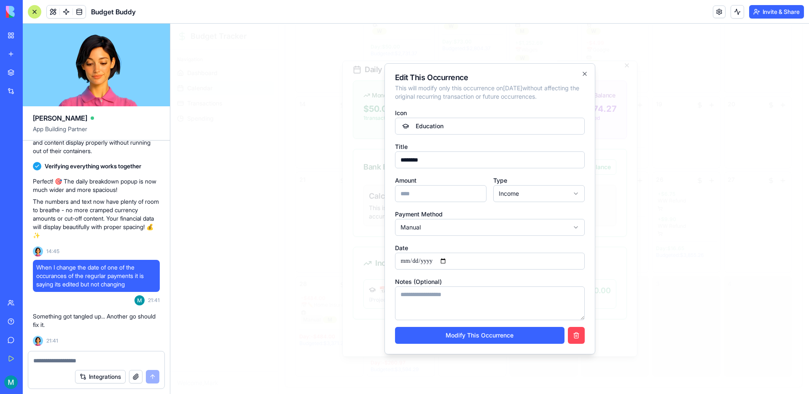
click at [578, 335] on button "button" at bounding box center [576, 335] width 17 height 17
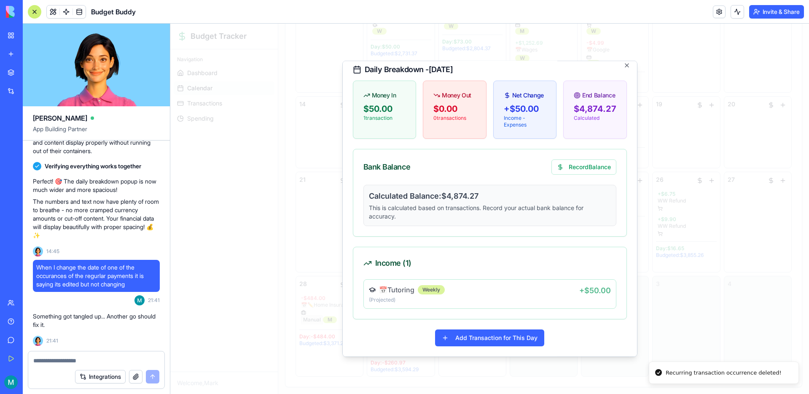
scroll to position [0, 0]
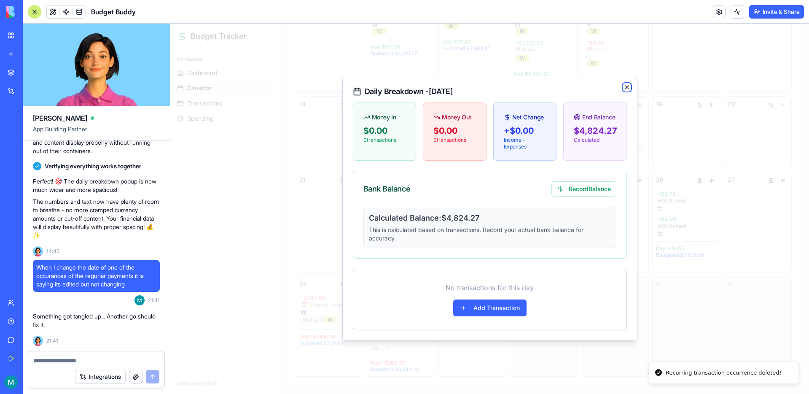
click at [626, 86] on icon "button" at bounding box center [626, 87] width 7 height 7
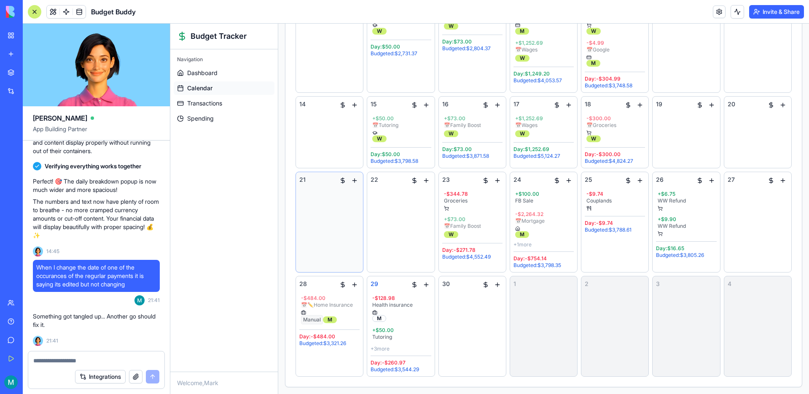
click at [341, 221] on div "21" at bounding box center [329, 221] width 60 height 93
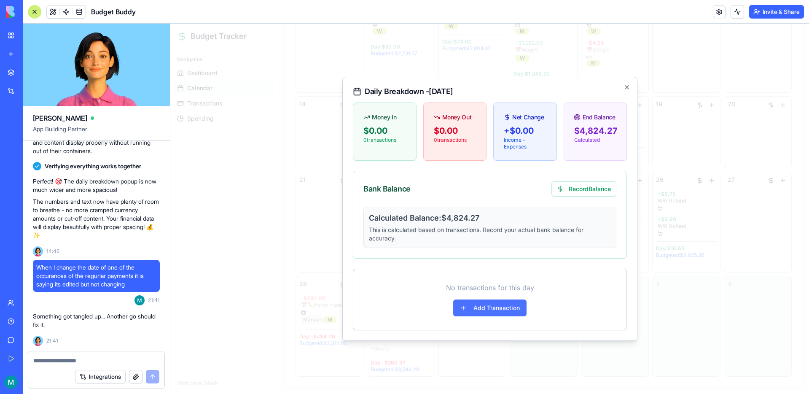
click at [506, 312] on button "Add Transaction" at bounding box center [489, 307] width 73 height 17
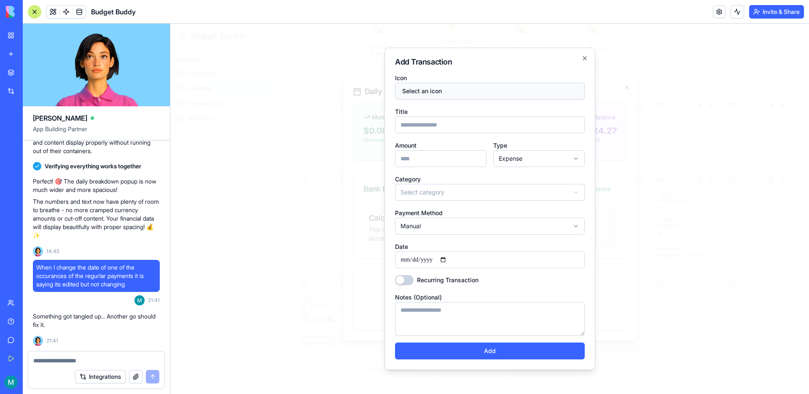
click at [437, 96] on button "Select an icon" at bounding box center [490, 91] width 190 height 17
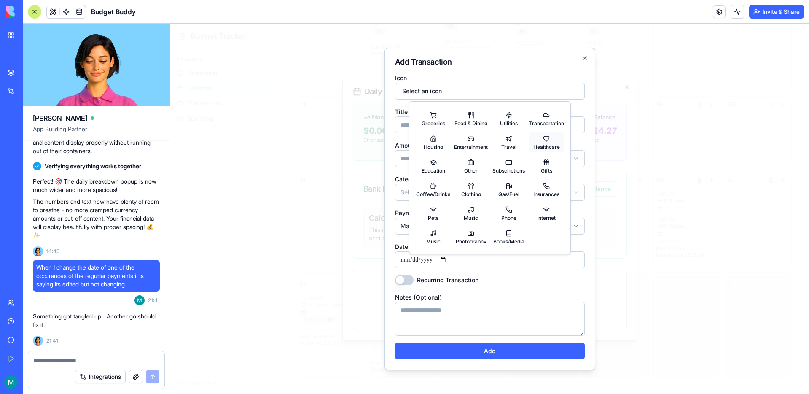
click at [544, 139] on button "Healthcare" at bounding box center [546, 142] width 35 height 20
select select "****"
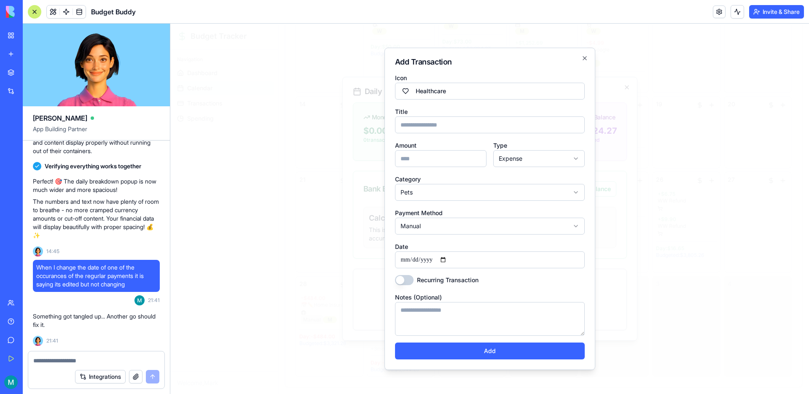
click at [426, 129] on input "Title" at bounding box center [490, 124] width 190 height 17
type input "**********"
click at [447, 157] on input "Amount" at bounding box center [440, 158] width 91 height 17
type input "******"
click at [474, 186] on body "Budget Tracker Navigation Dashboard Calendar Transactions Spending Welcome, Mar…" at bounding box center [489, 76] width 638 height 634
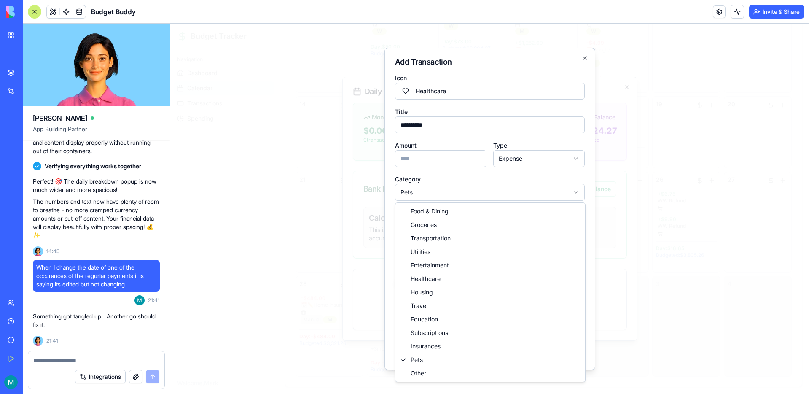
select select "**********"
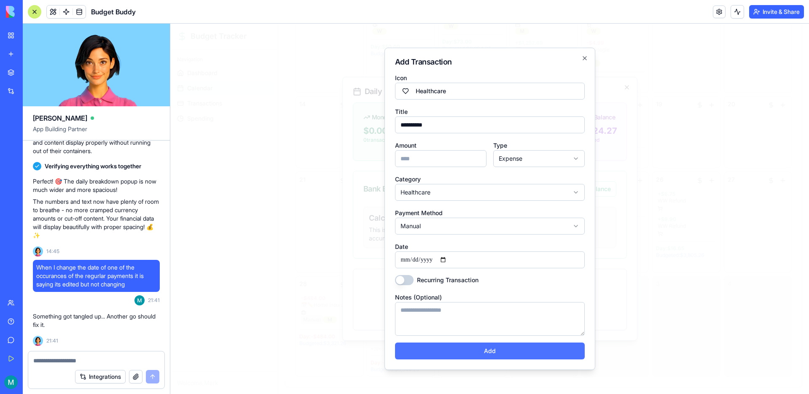
click at [494, 353] on button "Add" at bounding box center [490, 350] width 190 height 17
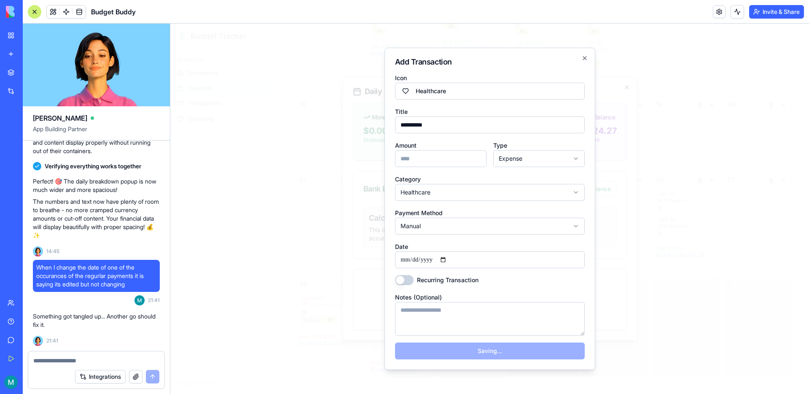
select select
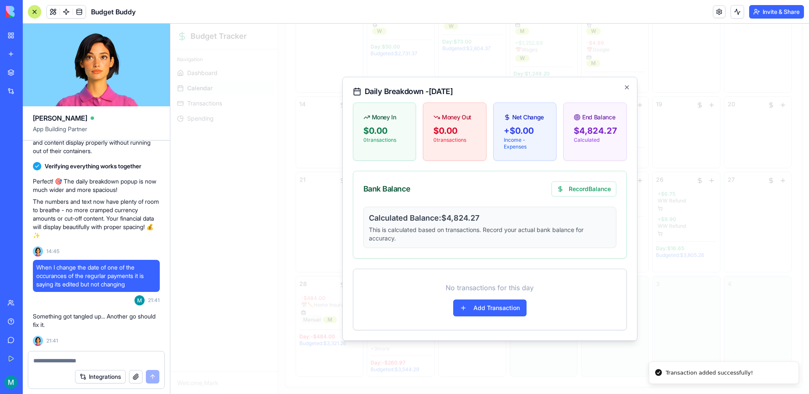
click at [627, 91] on div "Daily Breakdown - [DATE] Money In $0.00 0 transaction s Money Out $0.00 0 trans…" at bounding box center [489, 209] width 295 height 264
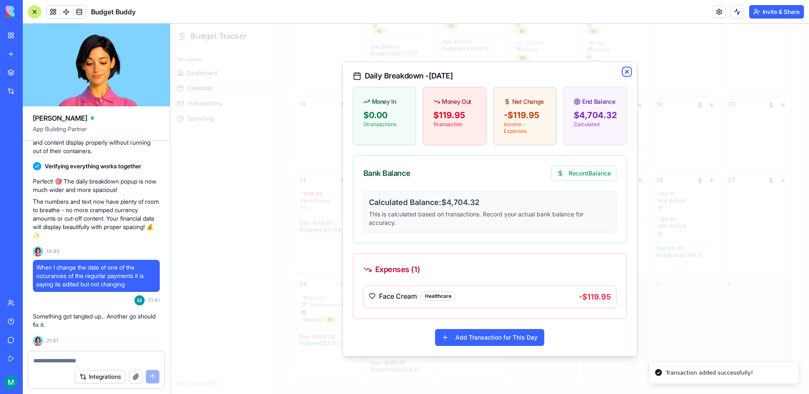
click at [627, 72] on icon "button" at bounding box center [626, 71] width 7 height 7
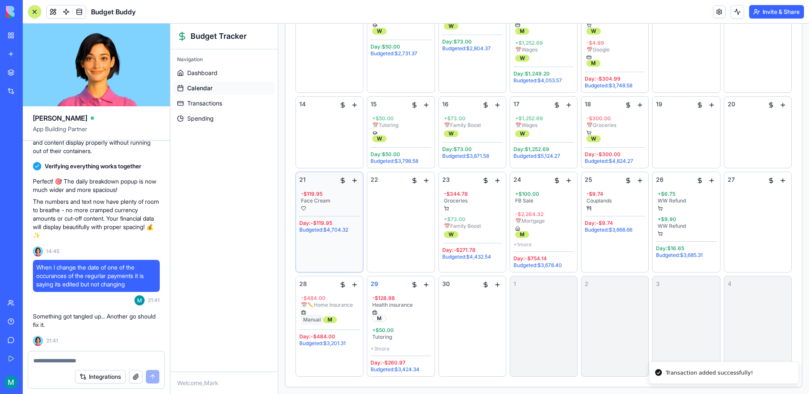
click at [329, 253] on div "21 - $119.95 Face Cream Day: -$119.95 Budgeted: $4,704.32" at bounding box center [329, 221] width 60 height 93
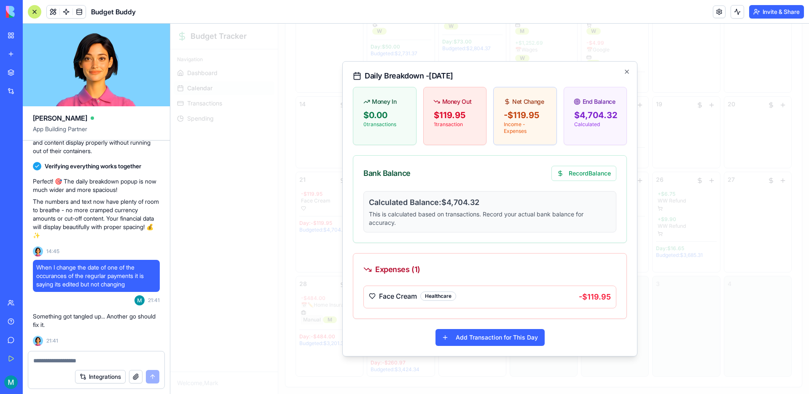
click at [493, 347] on div "Daily Breakdown - [DATE] Money In $0.00 0 transaction s Money Out $119.95 1 tra…" at bounding box center [489, 208] width 295 height 295
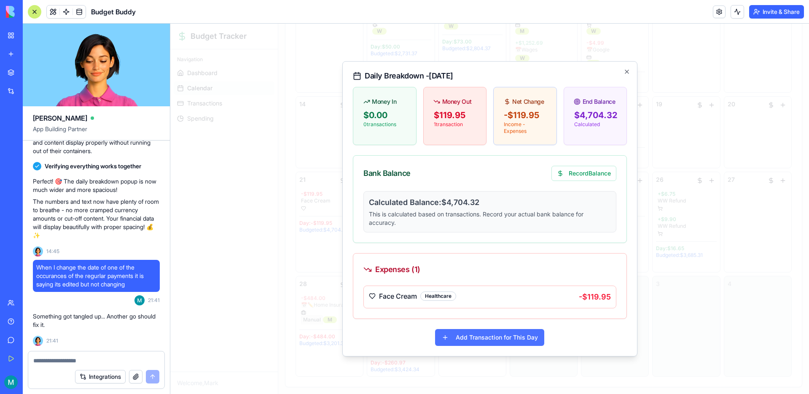
click at [496, 341] on button "Add Transaction for This Day" at bounding box center [489, 337] width 109 height 17
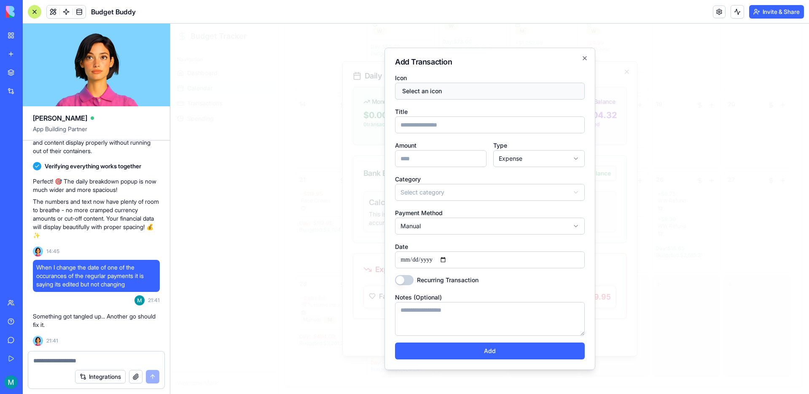
click at [450, 87] on button "Select an icon" at bounding box center [490, 91] width 190 height 17
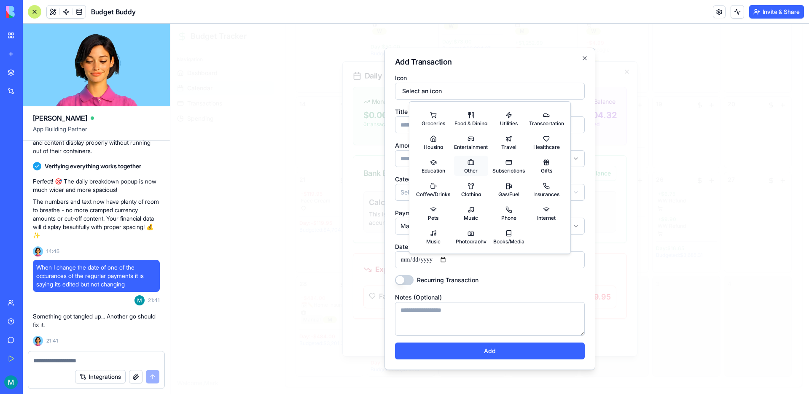
click at [468, 166] on button "Other" at bounding box center [471, 165] width 35 height 20
select select "*****"
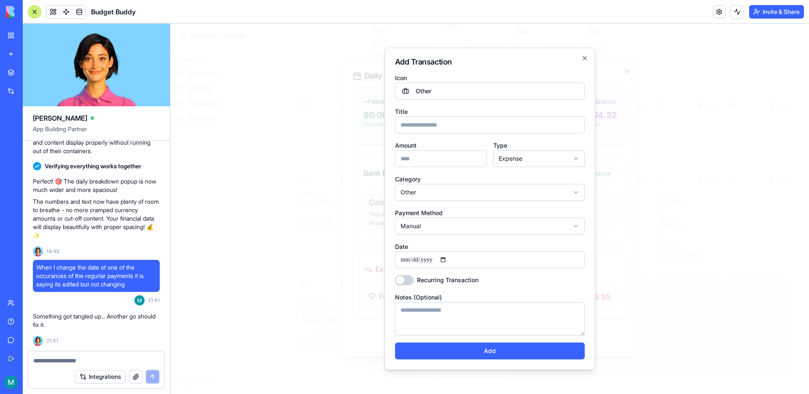
click at [434, 133] on form "**********" at bounding box center [490, 215] width 190 height 287
click at [439, 127] on input "Title" at bounding box center [490, 124] width 190 height 17
type input "****"
click at [426, 153] on input "Amount" at bounding box center [440, 158] width 91 height 17
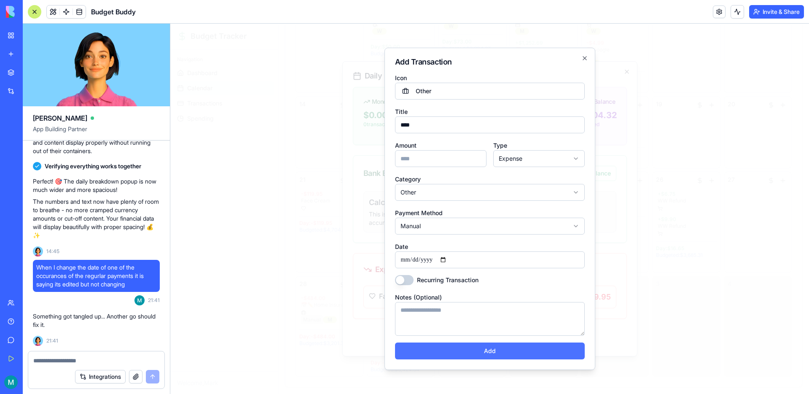
type input "******"
click at [496, 346] on button "Add" at bounding box center [490, 350] width 190 height 17
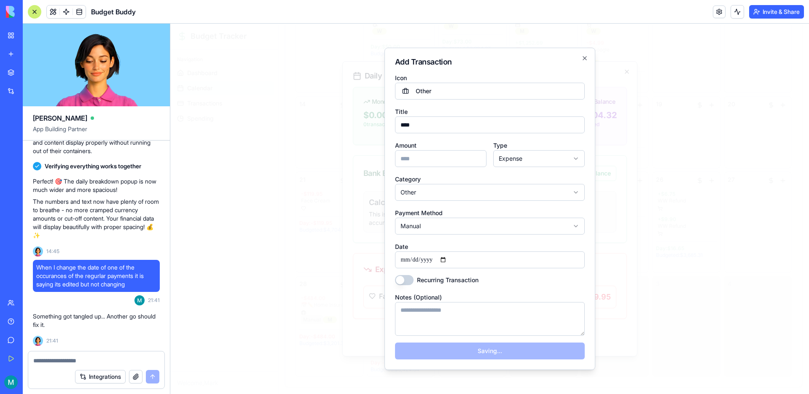
select select
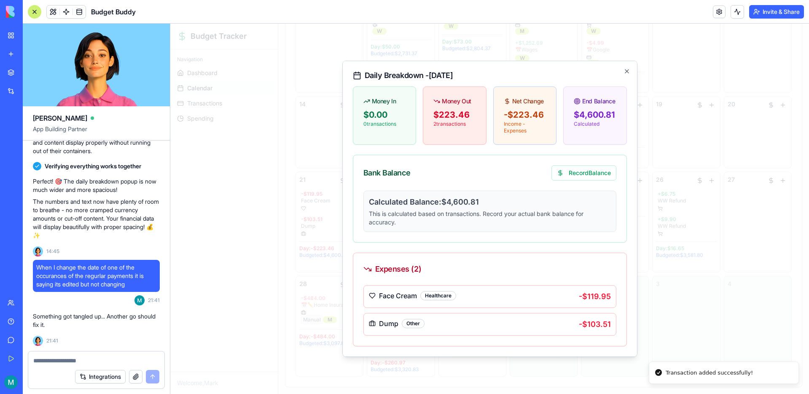
click at [696, 297] on div at bounding box center [489, 209] width 638 height 370
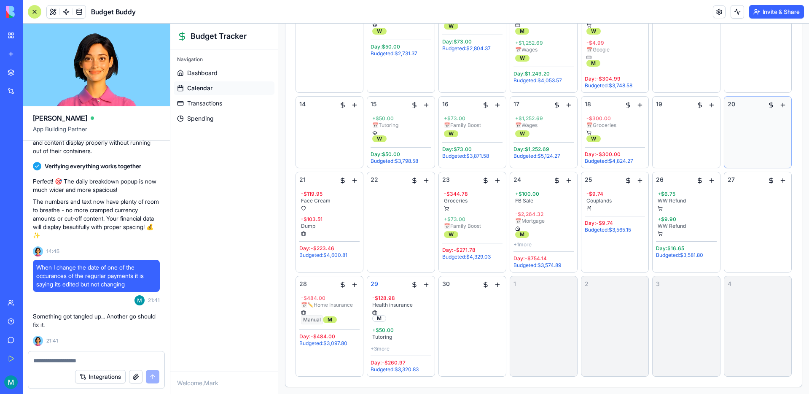
click at [769, 121] on div "20" at bounding box center [757, 132] width 60 height 64
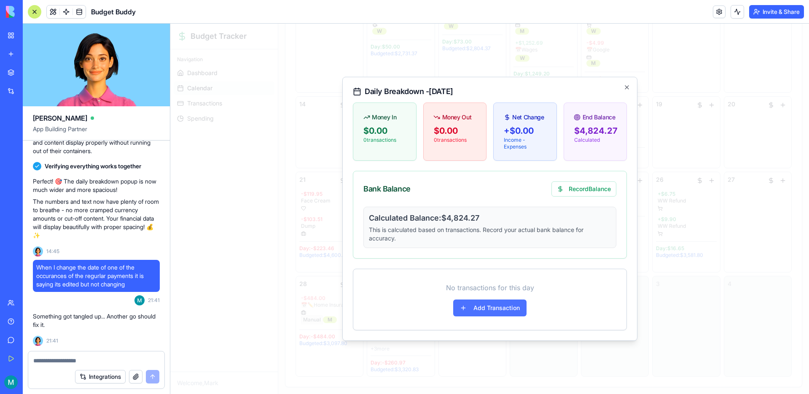
click at [499, 302] on button "Add Transaction" at bounding box center [489, 307] width 73 height 17
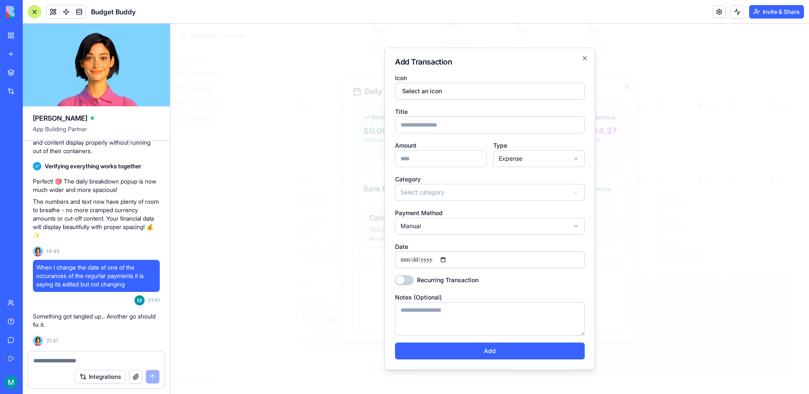
click at [530, 153] on body "Budget Tracker Navigation Dashboard Calendar Transactions Spending Welcome, Mar…" at bounding box center [489, 76] width 638 height 634
select select "******"
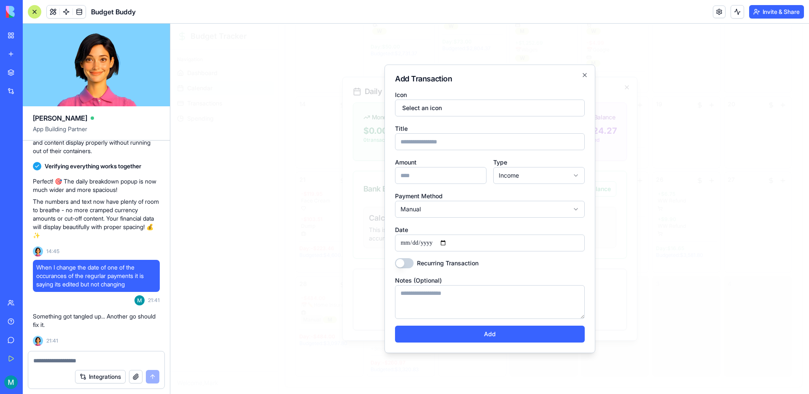
click at [433, 145] on input "Title" at bounding box center [490, 141] width 190 height 17
type input "*********"
click at [450, 107] on button "Select an icon" at bounding box center [490, 107] width 190 height 17
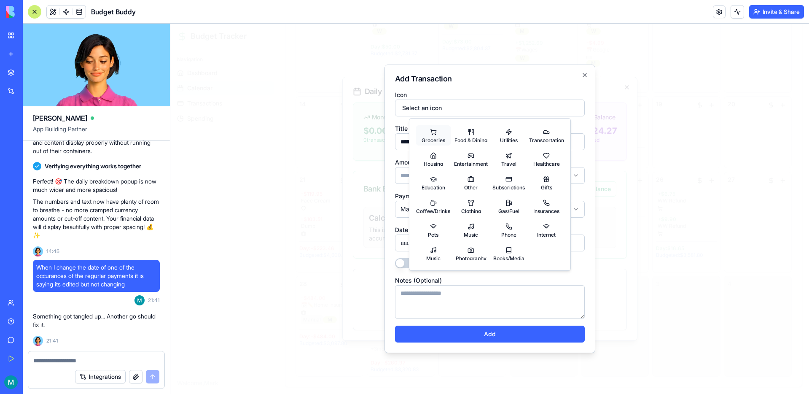
click at [429, 140] on span "Groceries" at bounding box center [433, 139] width 24 height 5
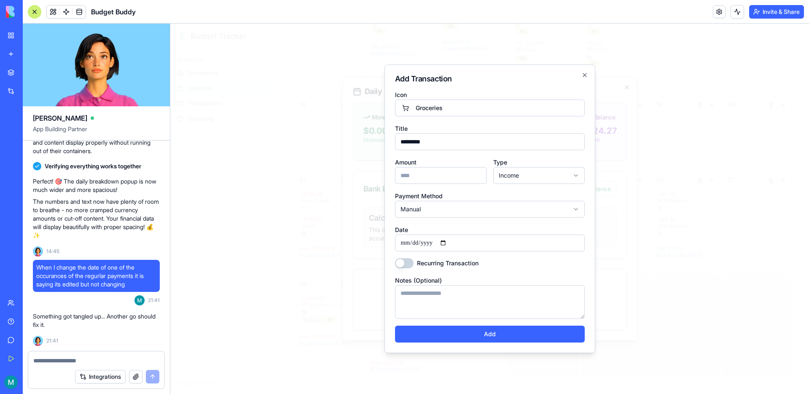
click at [425, 172] on input "Amount" at bounding box center [440, 175] width 91 height 17
type input "*"
click at [499, 338] on button "Add" at bounding box center [490, 333] width 190 height 17
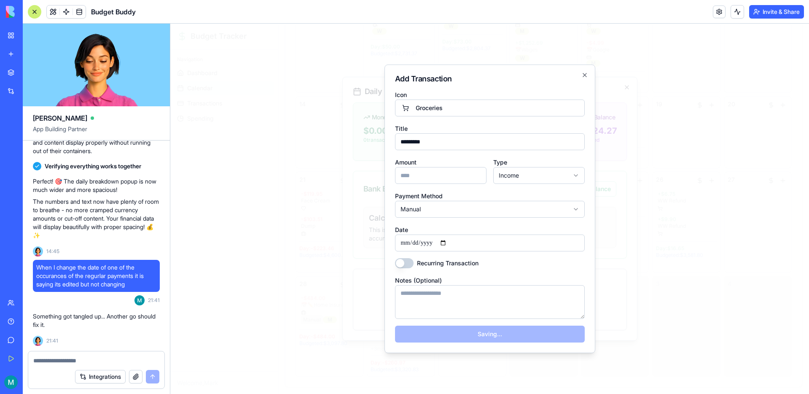
select select "*******"
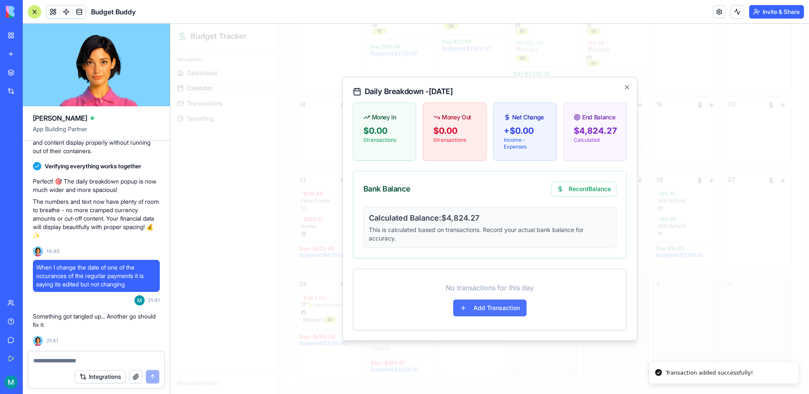
click at [497, 312] on button "Add Transaction" at bounding box center [489, 307] width 73 height 17
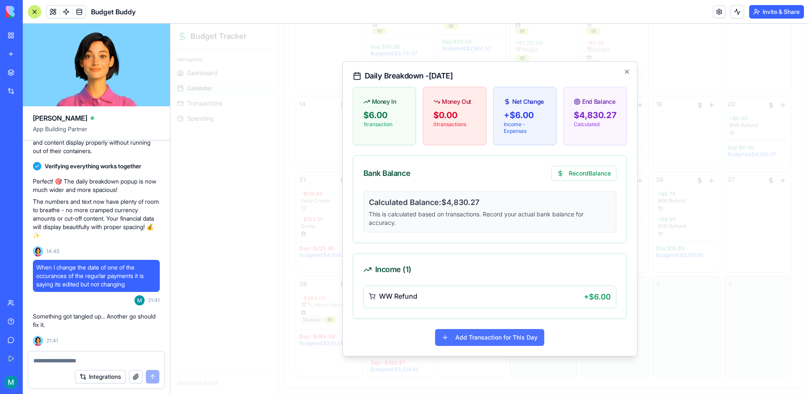
click at [491, 342] on button "Add Transaction for This Day" at bounding box center [489, 337] width 109 height 17
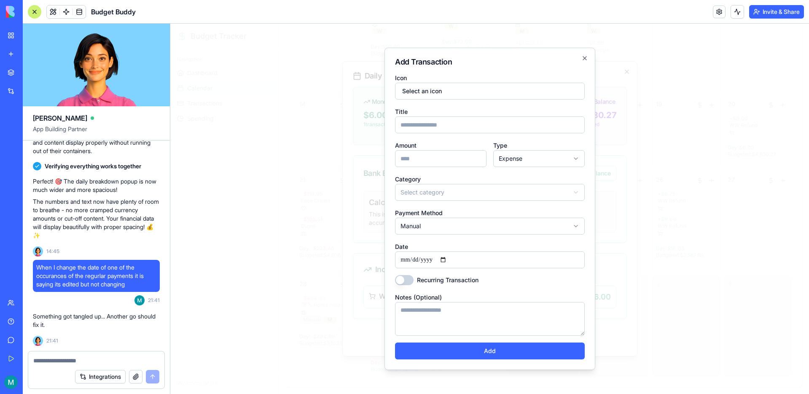
click at [433, 162] on input "Amount" at bounding box center [440, 158] width 91 height 17
type input "***"
click at [432, 122] on input "Title" at bounding box center [490, 124] width 190 height 17
type input "*******"
click at [427, 92] on button "Select an icon" at bounding box center [490, 91] width 190 height 17
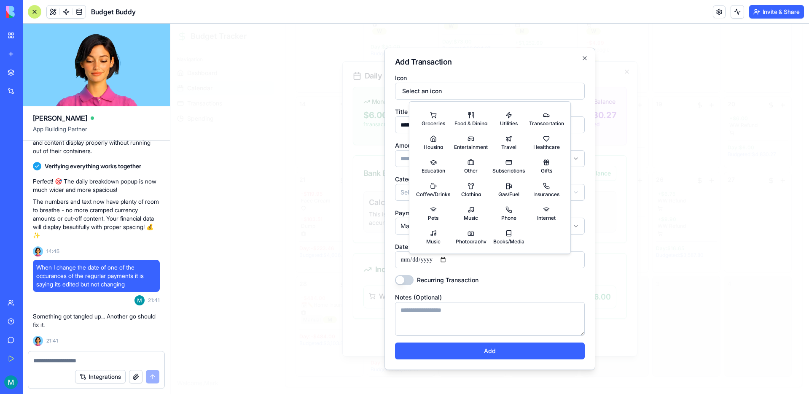
click at [548, 70] on div "**********" at bounding box center [489, 209] width 211 height 322
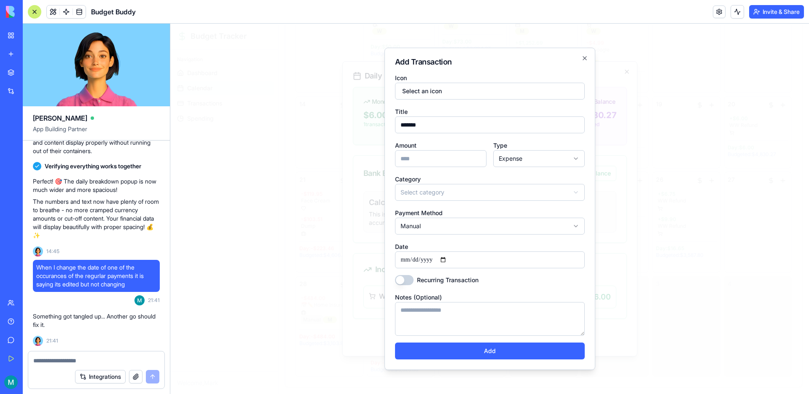
click at [551, 152] on body "Budget Tracker Navigation Dashboard Calendar Transactions Spending Welcome, Mar…" at bounding box center [489, 76] width 638 height 634
click at [544, 169] on div "Income Expense" at bounding box center [538, 184] width 91 height 30
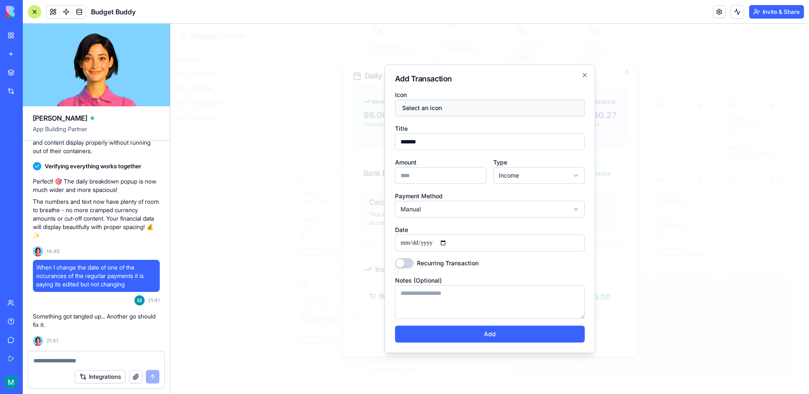
click at [459, 113] on button "Select an icon" at bounding box center [490, 107] width 190 height 17
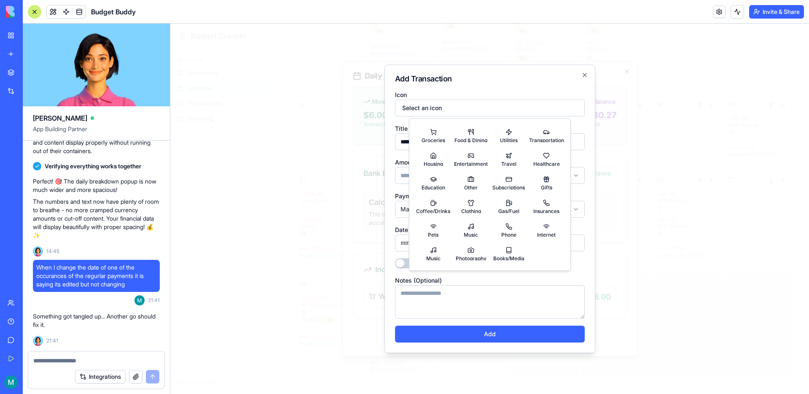
click at [481, 89] on div "Icon Select an icon" at bounding box center [490, 102] width 190 height 27
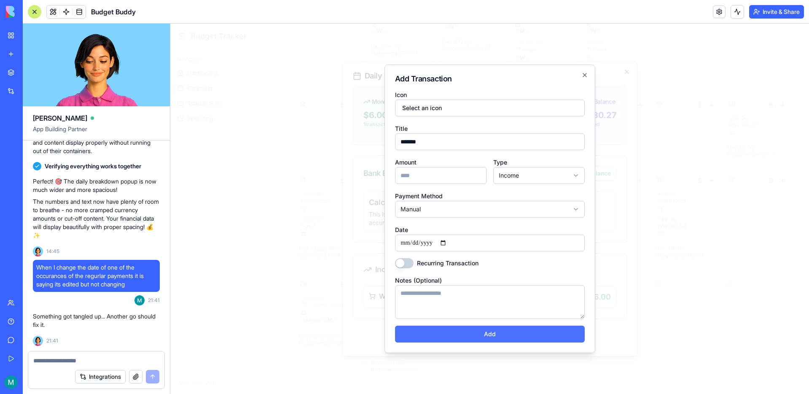
click at [496, 333] on button "Add" at bounding box center [490, 333] width 190 height 17
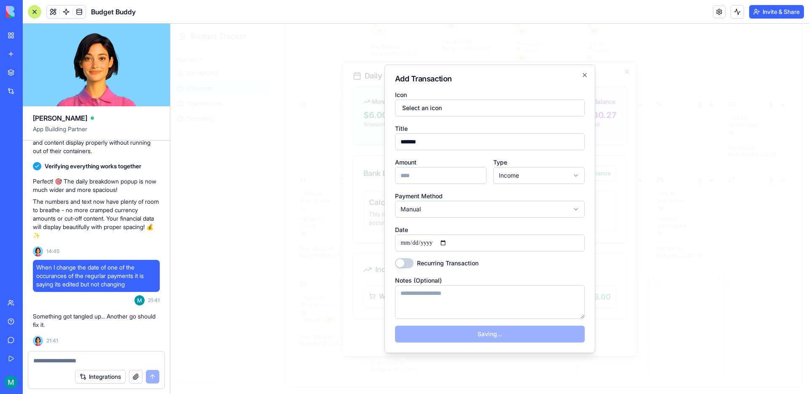
select select "*******"
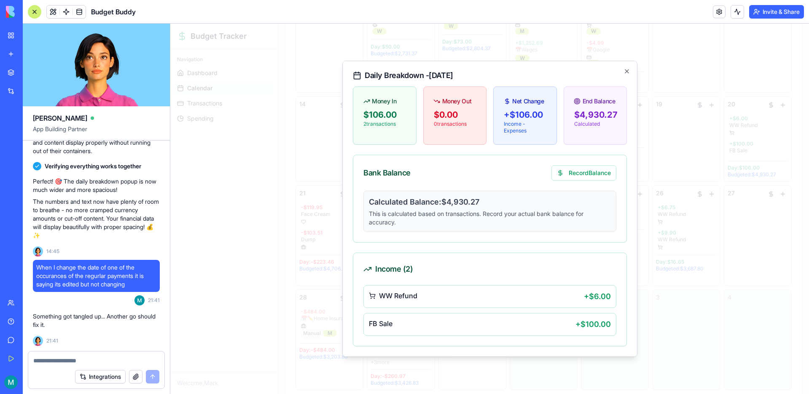
click at [648, 211] on div at bounding box center [489, 209] width 638 height 370
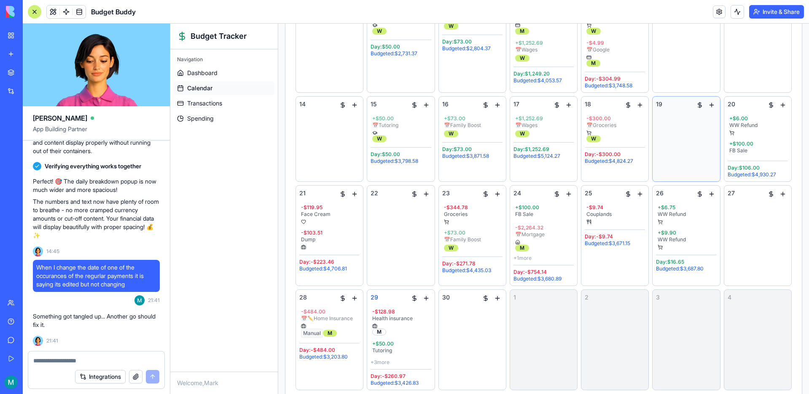
click at [683, 134] on div "19" at bounding box center [686, 139] width 60 height 78
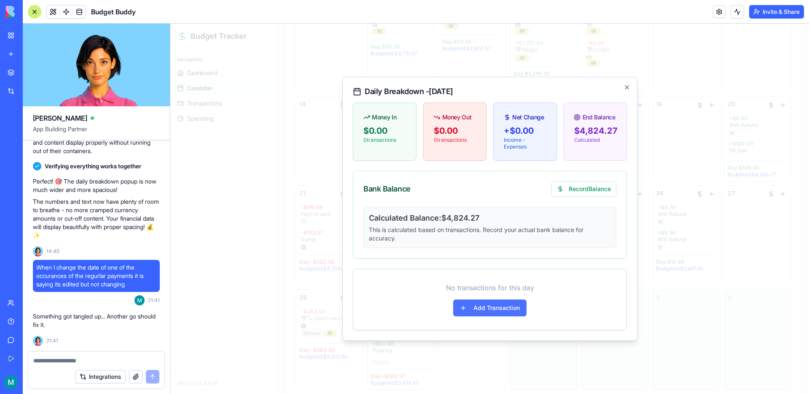
click at [495, 313] on button "Add Transaction" at bounding box center [489, 307] width 73 height 17
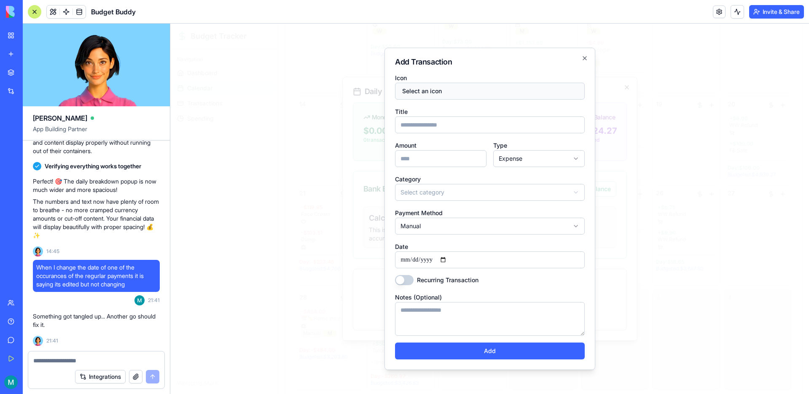
click at [452, 93] on button "Select an icon" at bounding box center [490, 91] width 190 height 17
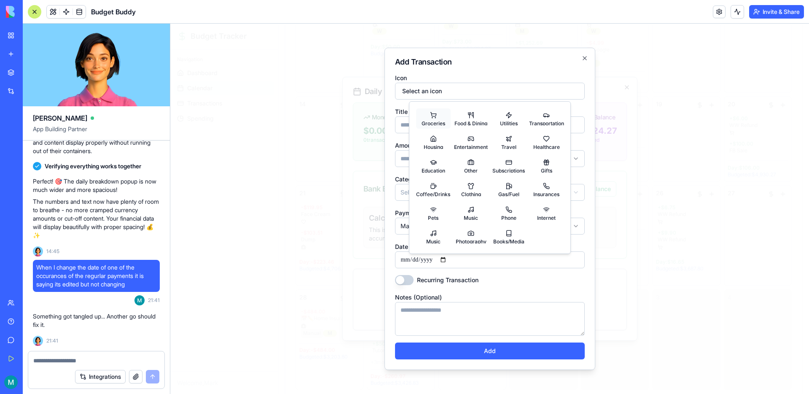
click at [425, 117] on button "Groceries" at bounding box center [433, 118] width 35 height 20
select select "*********"
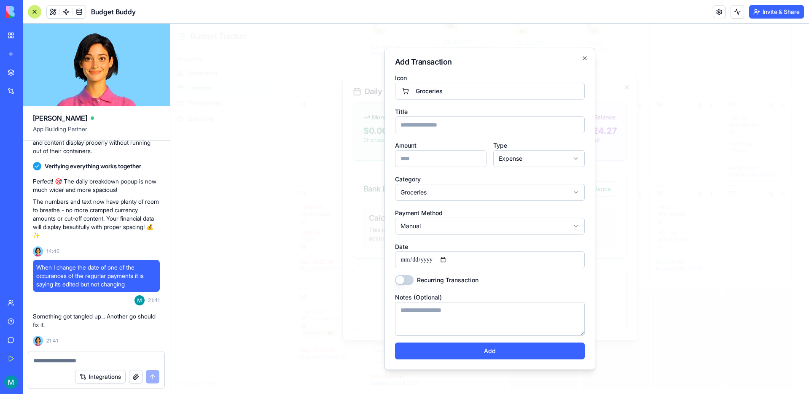
click at [428, 125] on input "Title" at bounding box center [490, 124] width 190 height 17
type input "*"
type input "******"
click at [422, 156] on input "Amount" at bounding box center [440, 158] width 91 height 17
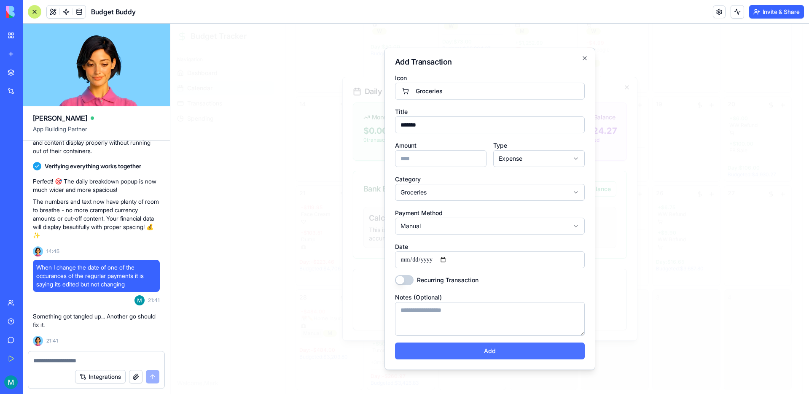
type input "*****"
click at [481, 350] on button "Add" at bounding box center [490, 350] width 190 height 17
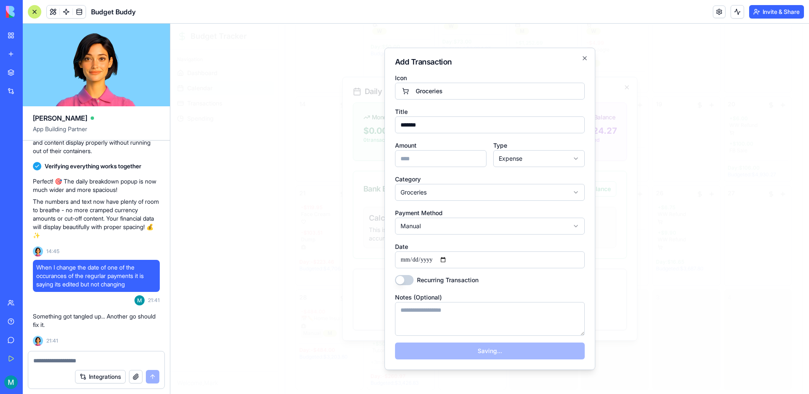
select select
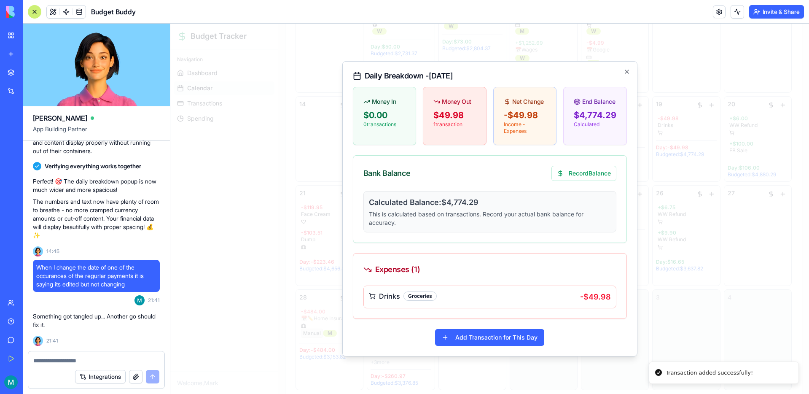
click at [685, 287] on div at bounding box center [489, 209] width 638 height 370
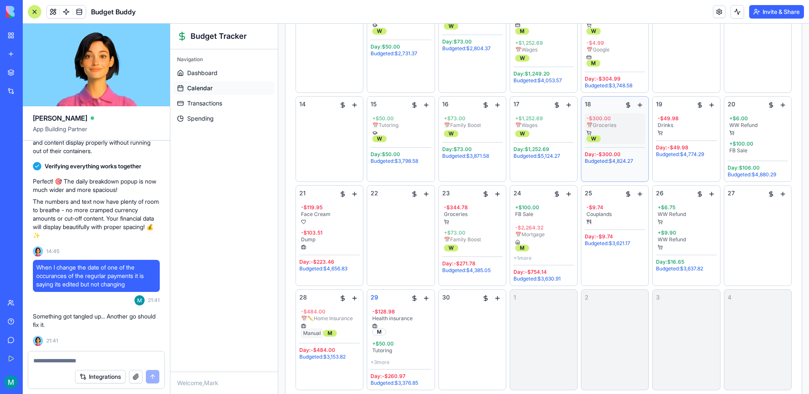
click at [626, 124] on div "📅 Groceries" at bounding box center [614, 125] width 57 height 7
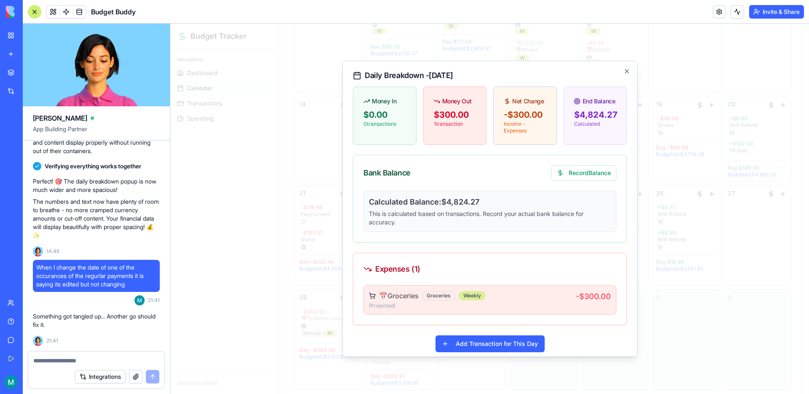
click at [531, 307] on p "(Projected )" at bounding box center [472, 305] width 207 height 7
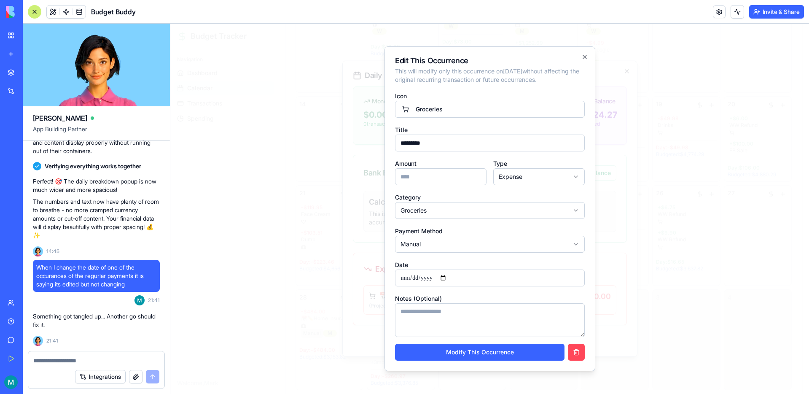
click at [577, 351] on button "button" at bounding box center [576, 351] width 17 height 17
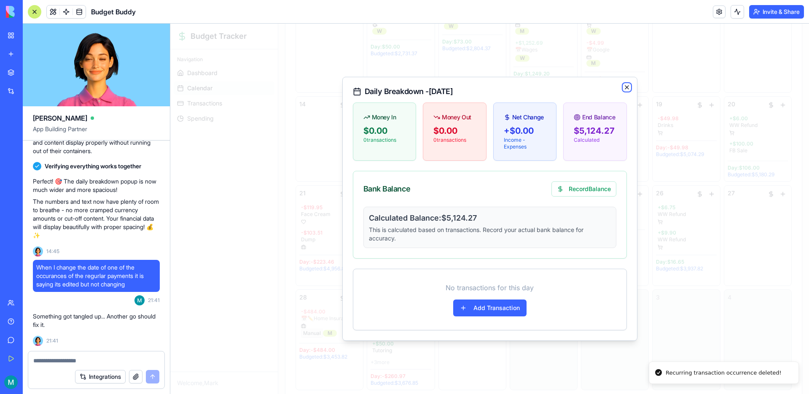
click at [623, 88] on icon "button" at bounding box center [626, 87] width 7 height 7
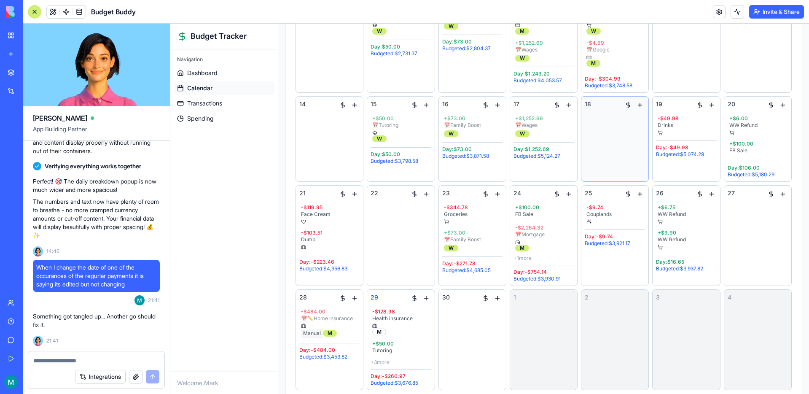
click at [618, 155] on div "18" at bounding box center [614, 139] width 60 height 78
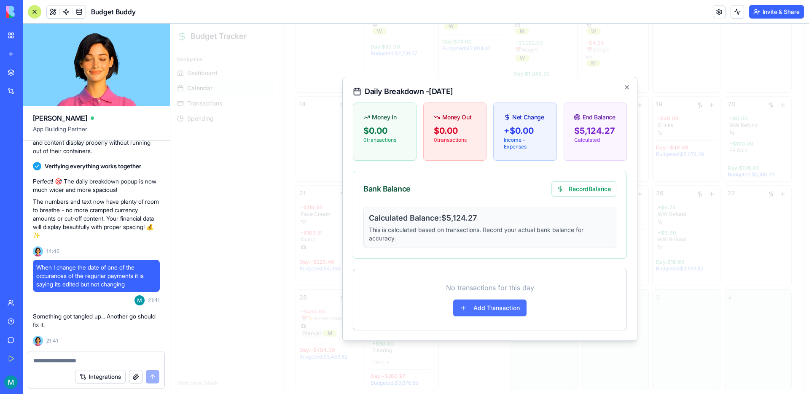
click at [502, 312] on button "Add Transaction" at bounding box center [489, 307] width 73 height 17
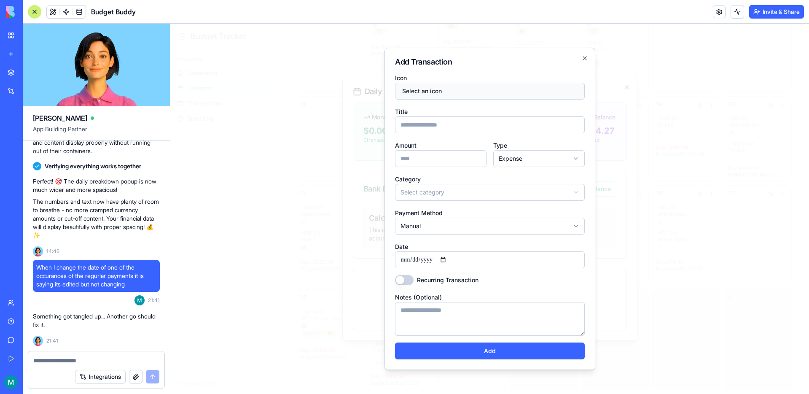
click at [413, 94] on button "Select an icon" at bounding box center [490, 91] width 190 height 17
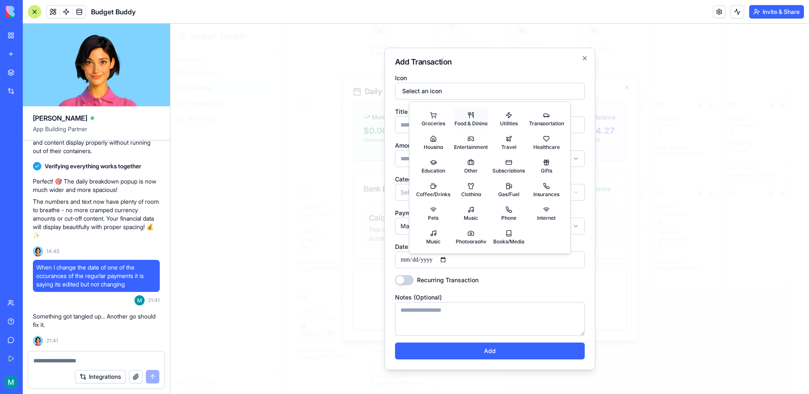
click at [476, 122] on span "Food & Dining" at bounding box center [470, 122] width 33 height 5
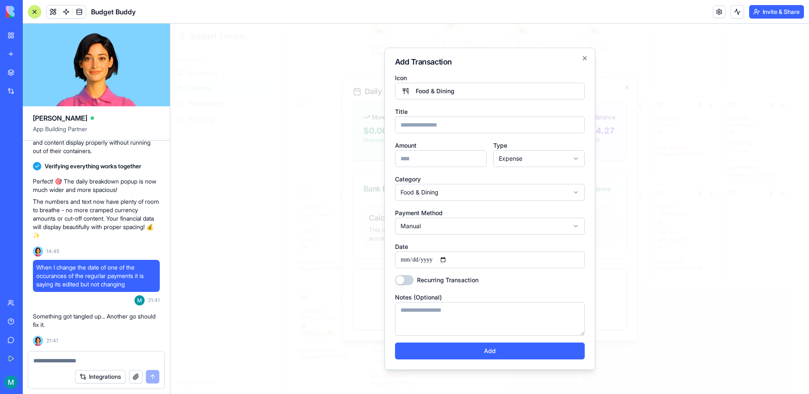
click at [462, 126] on input "Title" at bounding box center [490, 124] width 190 height 17
type input "*********"
click at [453, 152] on input "Amount" at bounding box center [440, 158] width 91 height 17
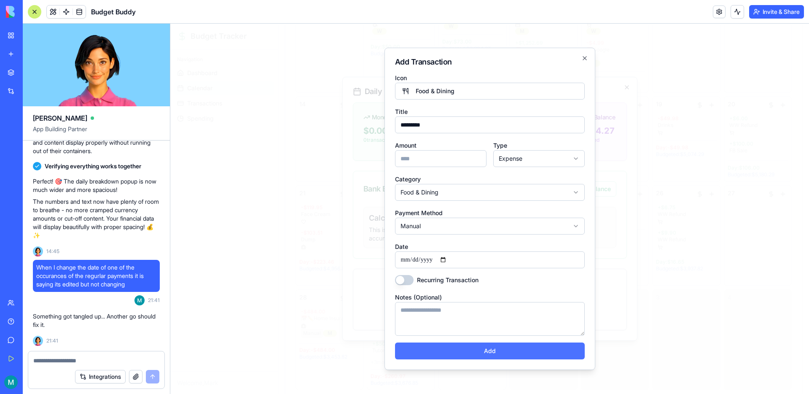
type input "****"
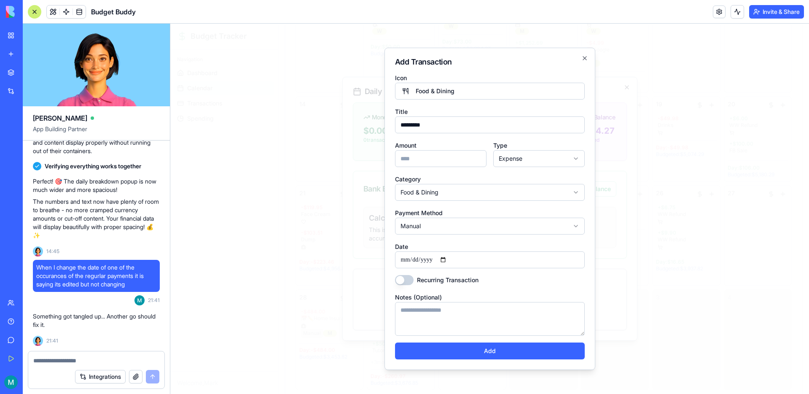
click at [500, 349] on button "Add" at bounding box center [490, 350] width 190 height 17
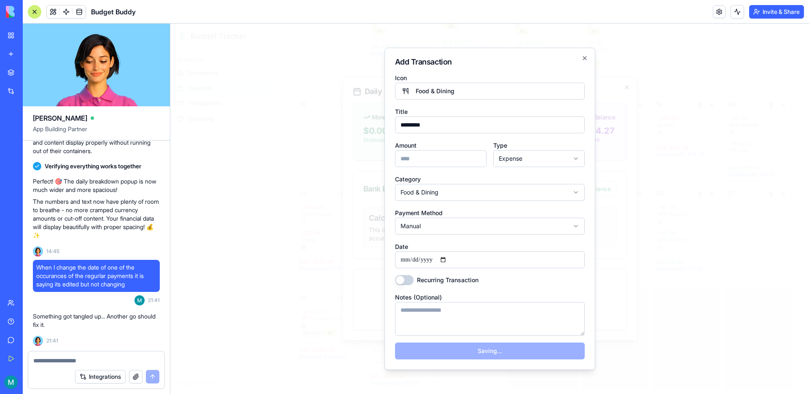
select select
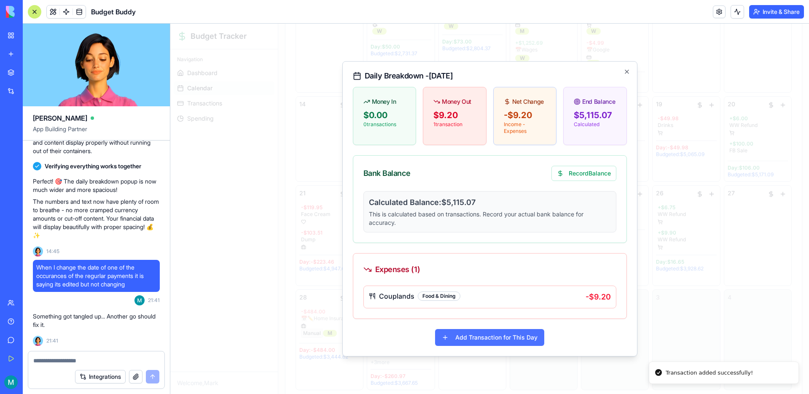
click at [491, 336] on button "Add Transaction for This Day" at bounding box center [489, 337] width 109 height 17
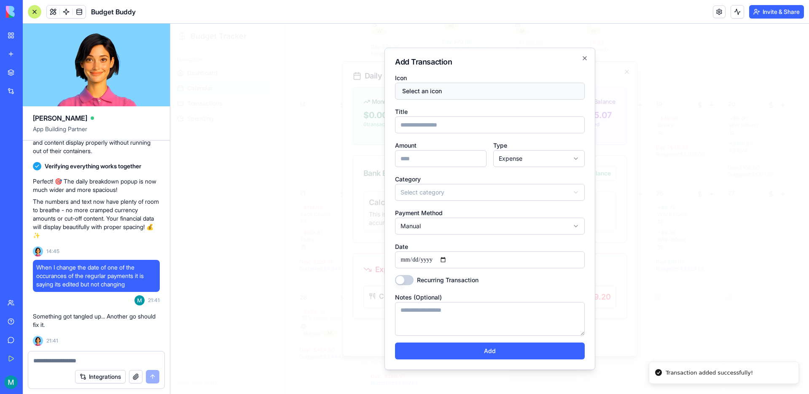
click at [437, 94] on button "Select an icon" at bounding box center [490, 91] width 190 height 17
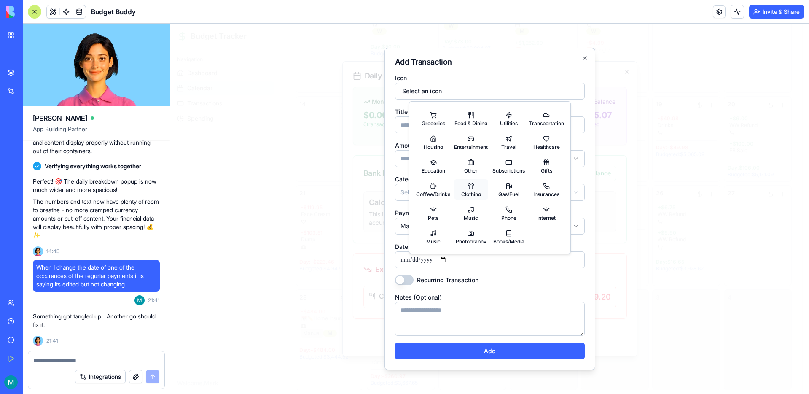
click at [475, 187] on button "Clothing" at bounding box center [471, 189] width 35 height 20
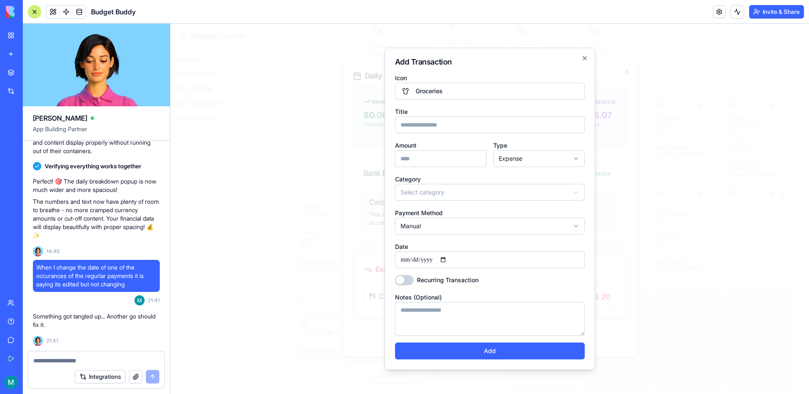
click at [433, 118] on input "Title" at bounding box center [490, 124] width 190 height 17
type input "*********"
click at [431, 156] on input "Amount" at bounding box center [440, 158] width 91 height 17
type input "******"
click at [452, 189] on body "Budget Tracker Navigation Dashboard Calendar Transactions Spending Welcome, Mar…" at bounding box center [489, 83] width 638 height 648
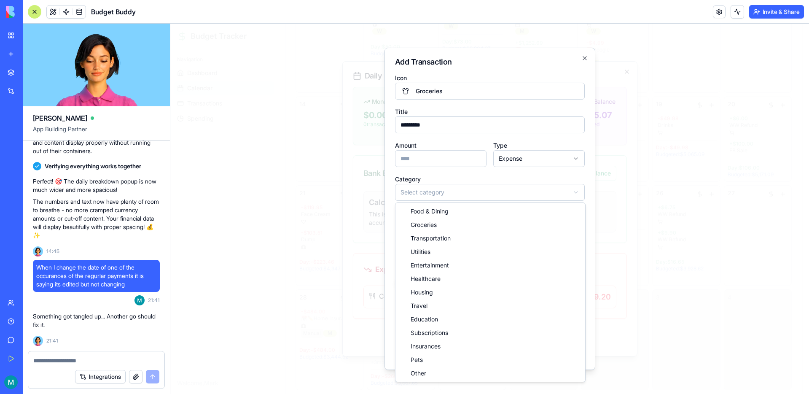
select select "*****"
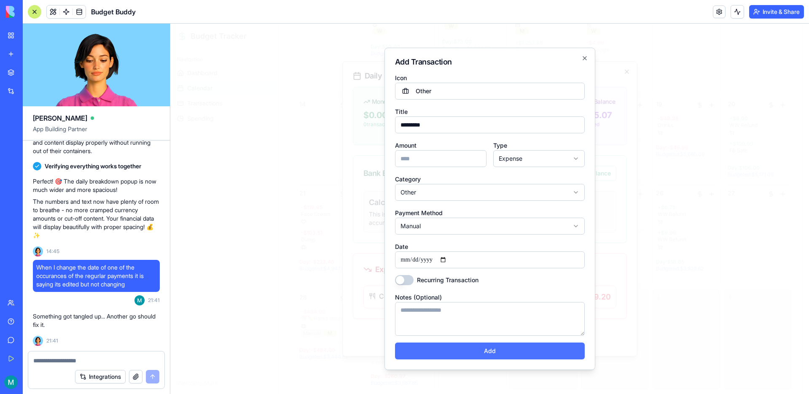
click at [484, 351] on button "Add" at bounding box center [490, 350] width 190 height 17
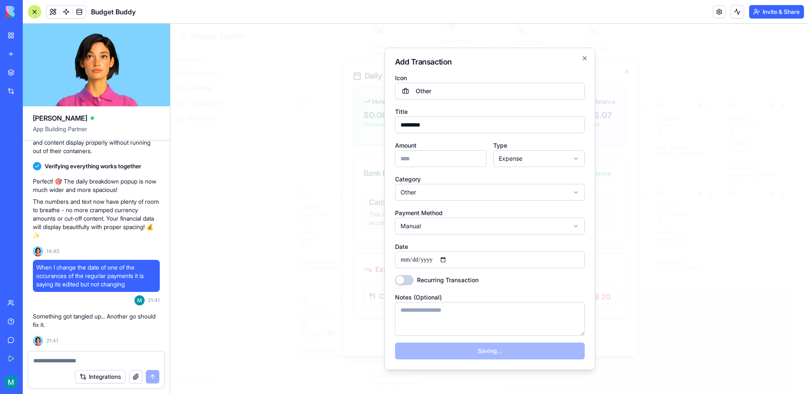
select select
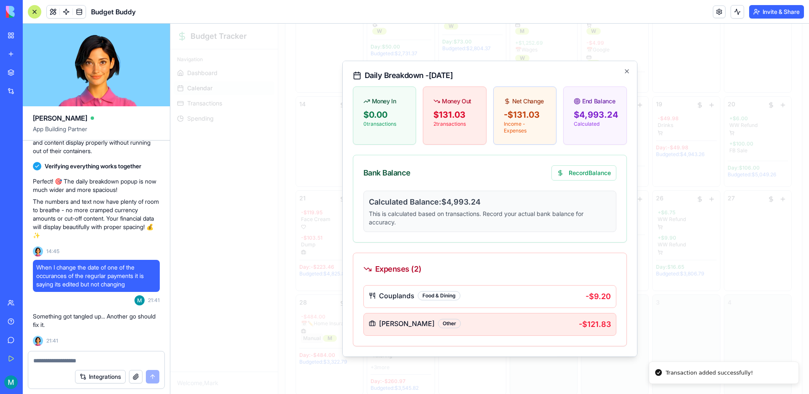
scroll to position [27, 0]
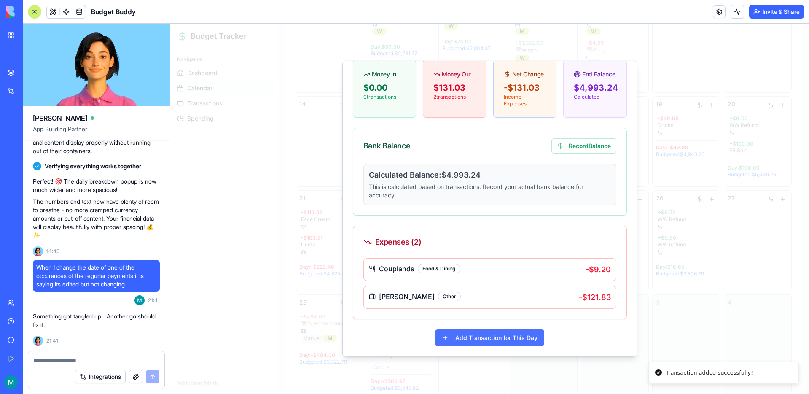
click at [480, 334] on button "Add Transaction for This Day" at bounding box center [489, 337] width 109 height 17
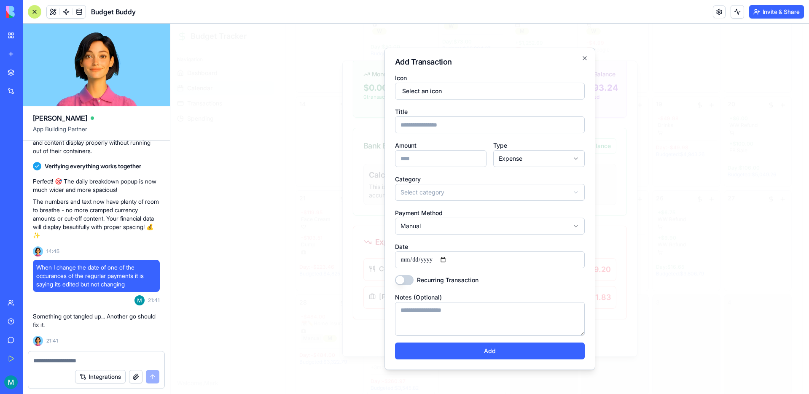
click at [458, 124] on input "Title" at bounding box center [490, 124] width 190 height 17
click at [584, 57] on icon "button" at bounding box center [584, 57] width 3 height 3
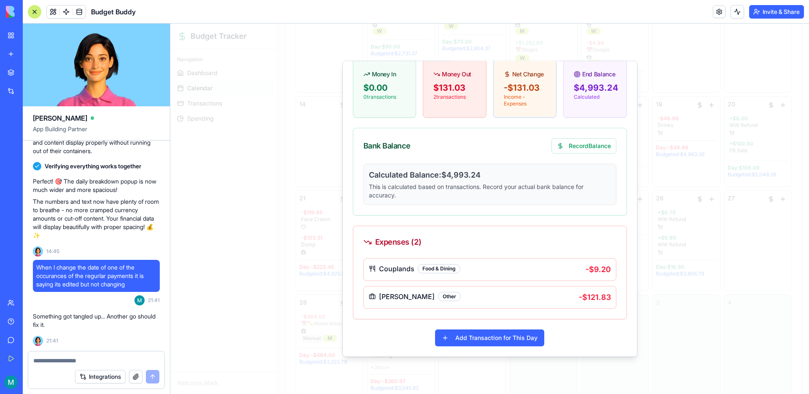
click at [699, 108] on div at bounding box center [489, 209] width 638 height 370
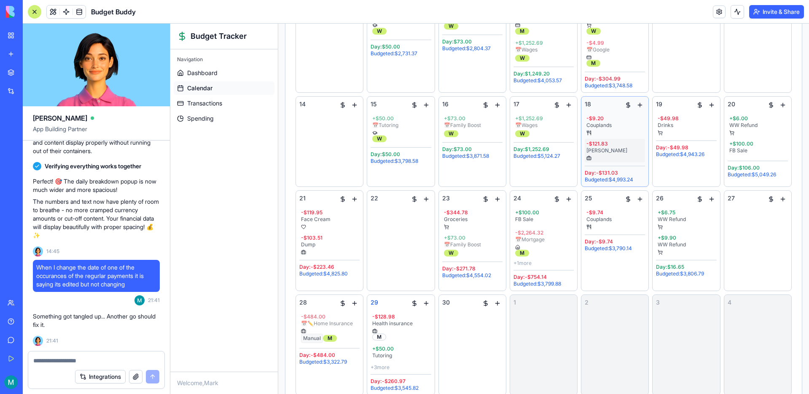
click at [623, 160] on div at bounding box center [614, 157] width 57 height 5
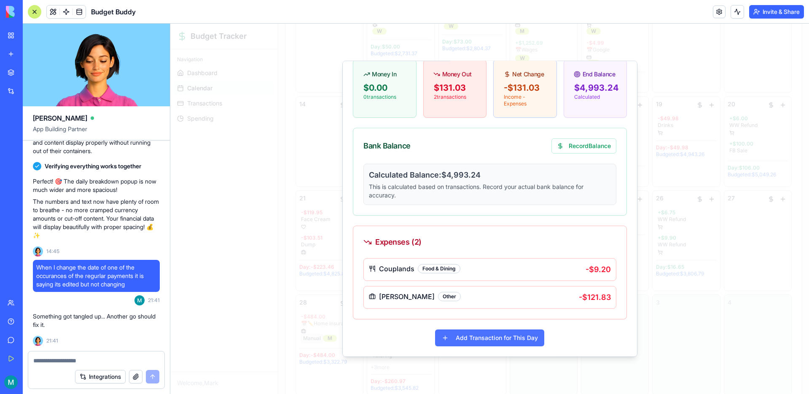
click at [506, 340] on button "Add Transaction for This Day" at bounding box center [489, 337] width 109 height 17
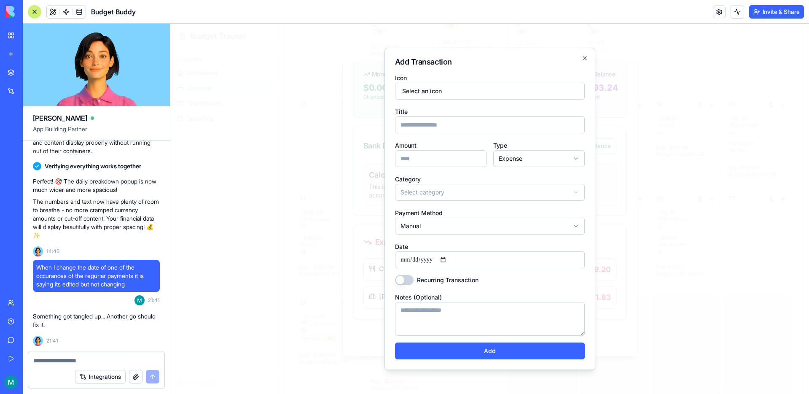
click at [424, 126] on input "Title" at bounding box center [490, 124] width 190 height 17
type input "**********"
click at [430, 154] on input "Amount" at bounding box center [440, 158] width 91 height 17
click at [506, 158] on body "Budget Tracker Navigation Dashboard Calendar Transactions Spending Welcome, Mar…" at bounding box center [489, 85] width 638 height 653
select select "******"
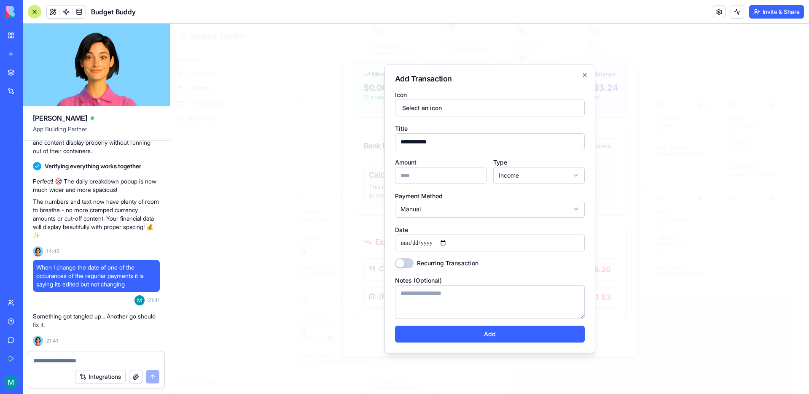
click at [444, 170] on input "Amount" at bounding box center [440, 175] width 91 height 17
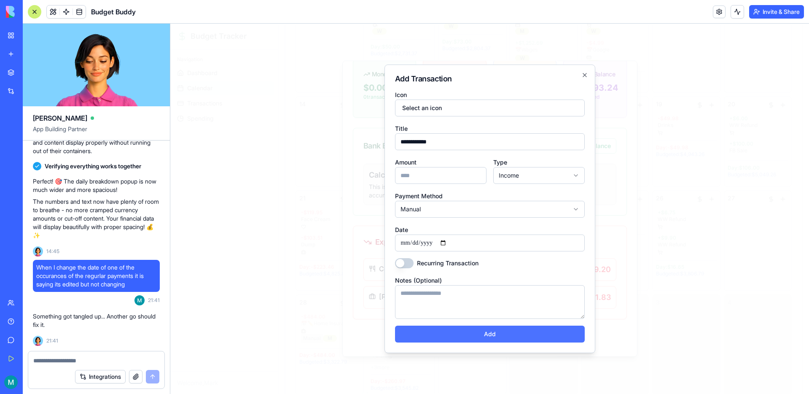
type input "*****"
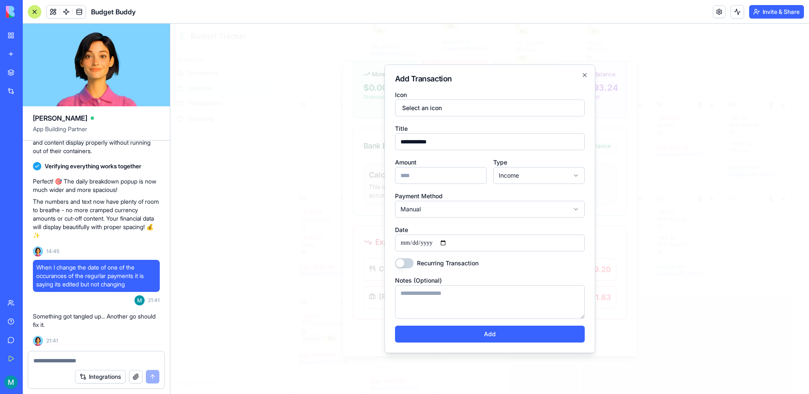
click at [497, 338] on button "Add" at bounding box center [490, 333] width 190 height 17
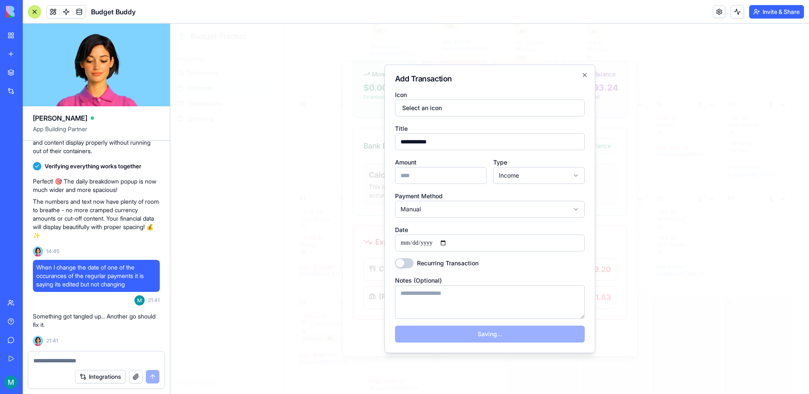
select select "*******"
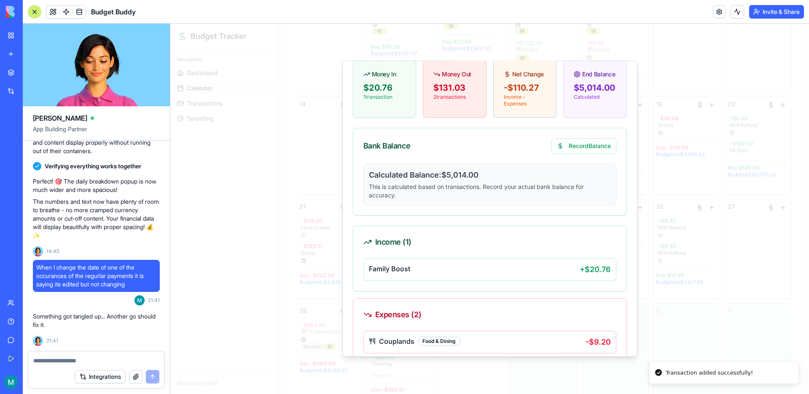
scroll to position [99, 0]
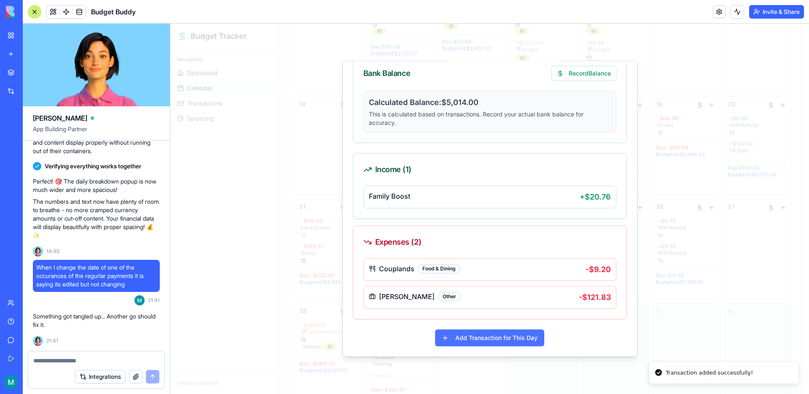
click at [483, 334] on button "Add Transaction for This Day" at bounding box center [489, 337] width 109 height 17
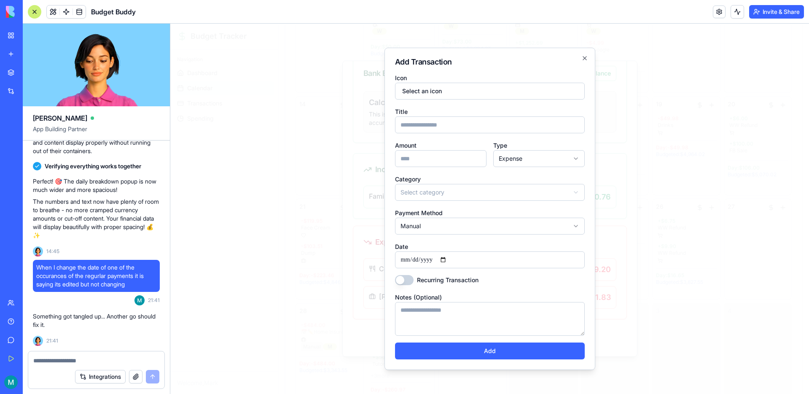
click at [457, 123] on input "Title" at bounding box center [490, 124] width 190 height 17
type input "**********"
click at [444, 86] on button "Select an icon" at bounding box center [490, 91] width 190 height 17
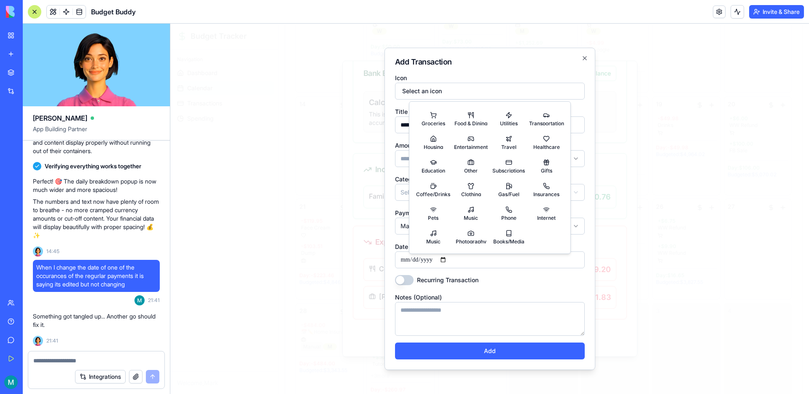
click at [517, 64] on h2 "Add Transaction" at bounding box center [490, 62] width 190 height 8
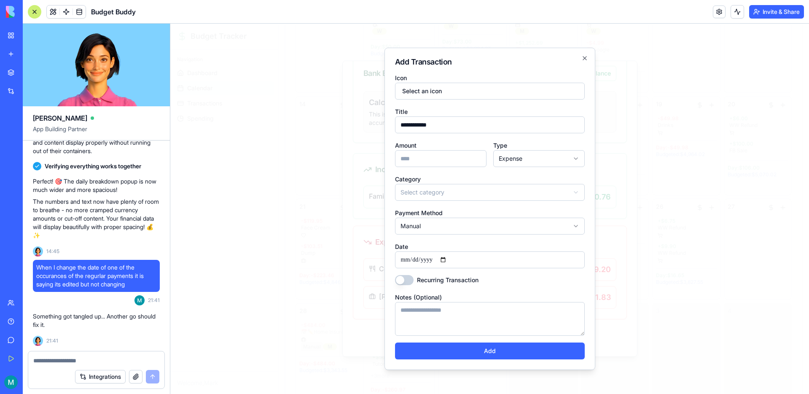
click at [448, 161] on input "Amount" at bounding box center [440, 158] width 91 height 17
type input "*****"
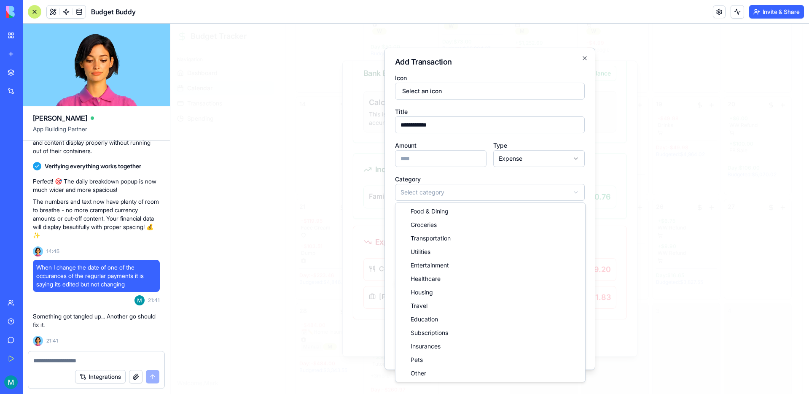
click at [464, 199] on body "Budget Tracker Navigation Dashboard Calendar Transactions Spending Welcome, Mar…" at bounding box center [489, 89] width 638 height 661
select select "*****"
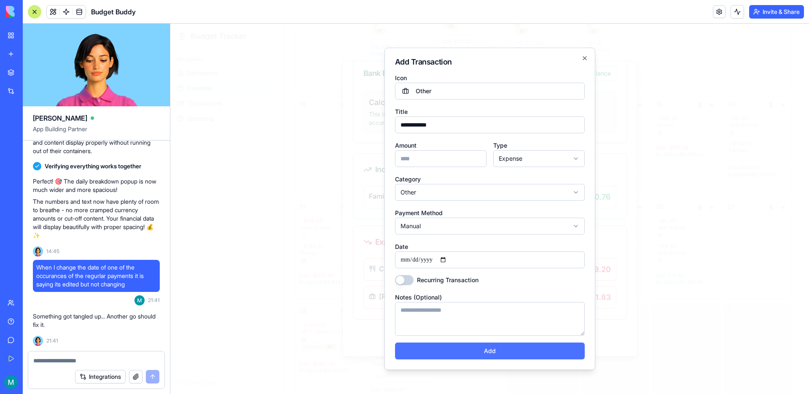
click at [488, 346] on button "Add" at bounding box center [490, 350] width 190 height 17
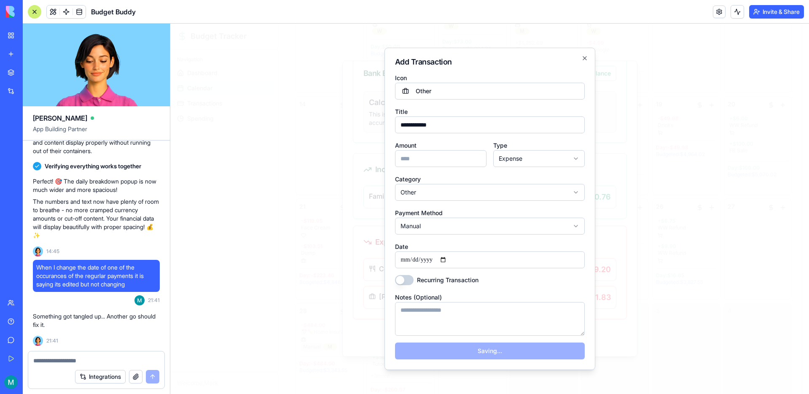
select select
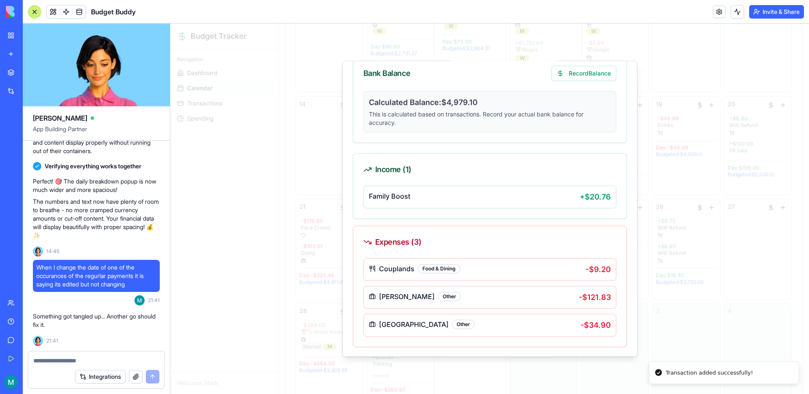
scroll to position [127, 0]
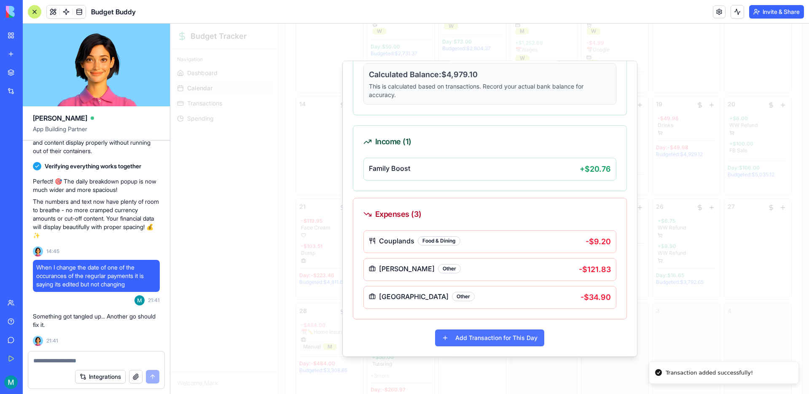
click at [477, 336] on button "Add Transaction for This Day" at bounding box center [489, 337] width 109 height 17
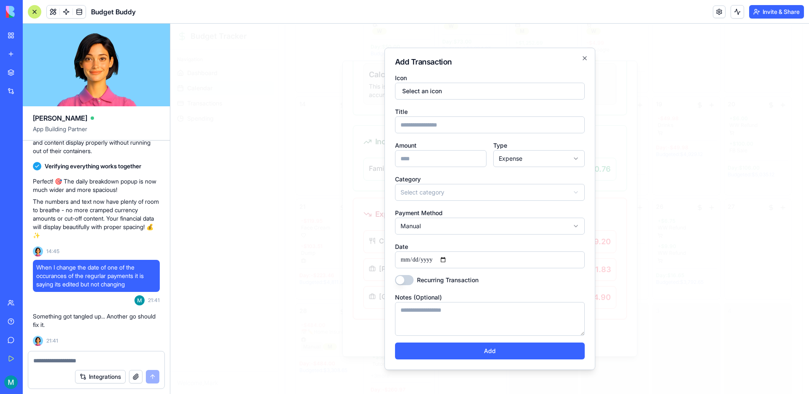
click at [427, 124] on input "Title" at bounding box center [490, 124] width 190 height 17
type input "*****"
click at [429, 84] on button "Select an icon" at bounding box center [490, 91] width 190 height 17
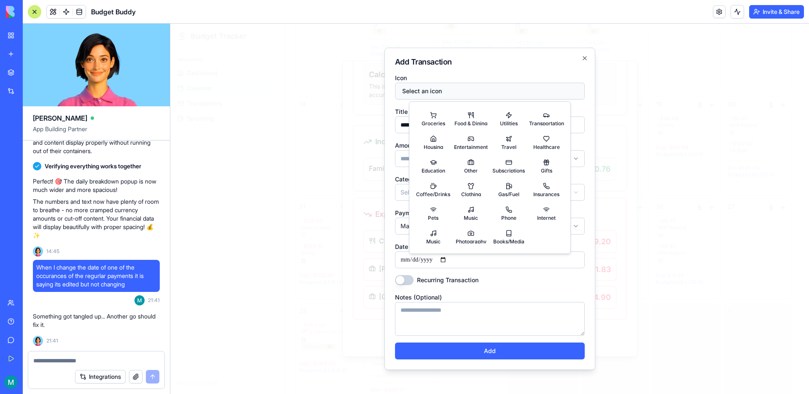
drag, startPoint x: 503, startPoint y: 85, endPoint x: 496, endPoint y: 90, distance: 8.4
click at [502, 85] on button "Select an icon" at bounding box center [490, 91] width 190 height 17
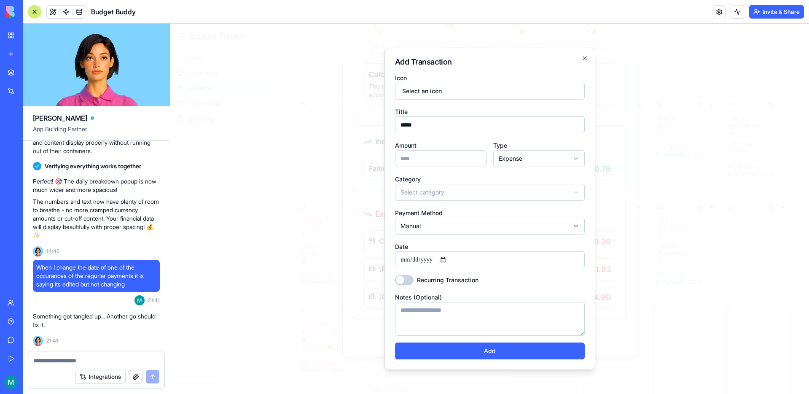
click at [417, 185] on body "Budget Tracker Navigation Dashboard Calendar Transactions Spending Welcome, Mar…" at bounding box center [489, 89] width 638 height 661
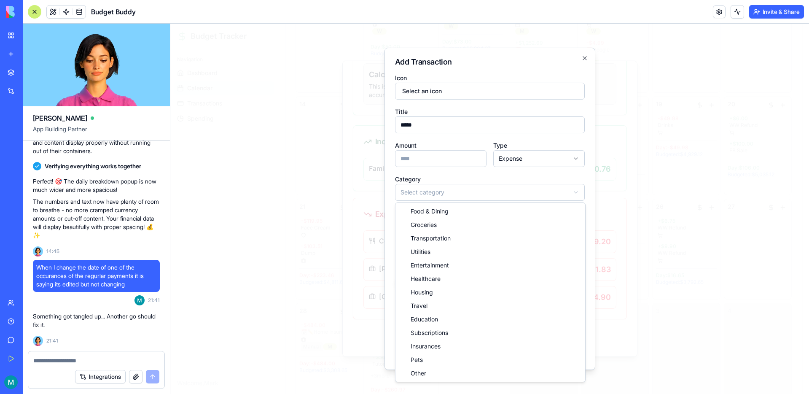
select select "*****"
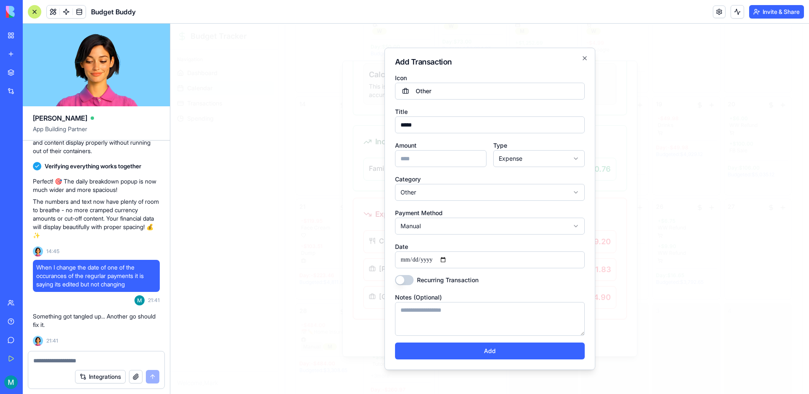
click at [448, 161] on input "Amount" at bounding box center [440, 158] width 91 height 17
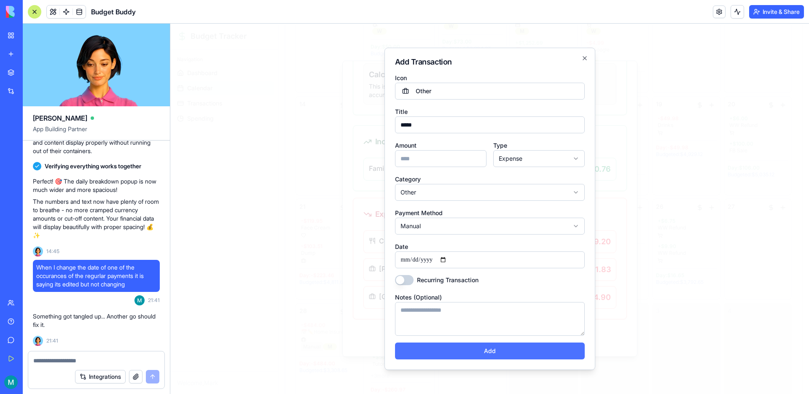
type input "*****"
click at [459, 346] on button "Add" at bounding box center [490, 350] width 190 height 17
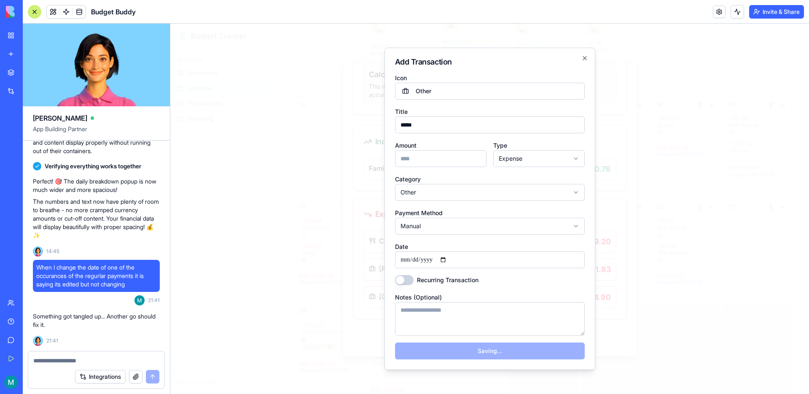
select select
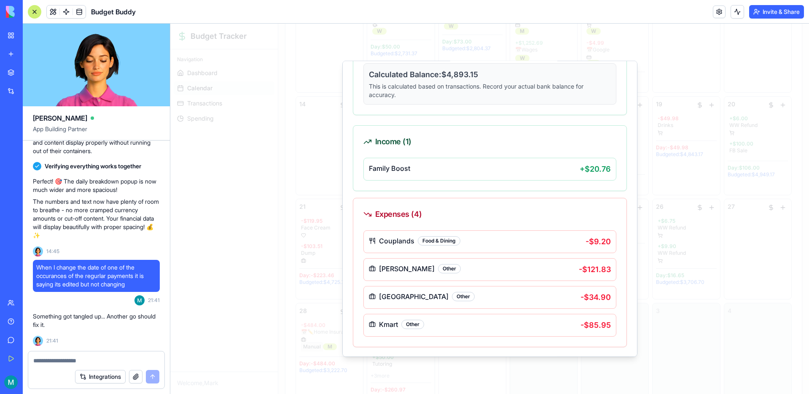
click at [503, 365] on div at bounding box center [489, 209] width 638 height 370
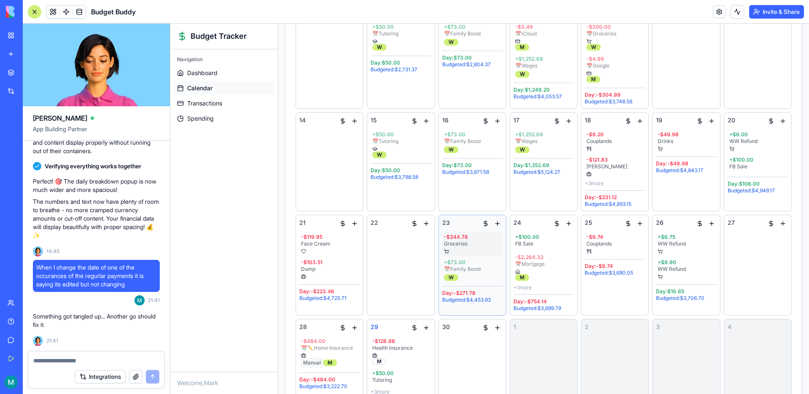
scroll to position [248, 0]
click at [557, 190] on div "17 + $1,252.69 📅 Wages W Day: $1,252.69 Budgeted: $5,124.27" at bounding box center [543, 161] width 60 height 91
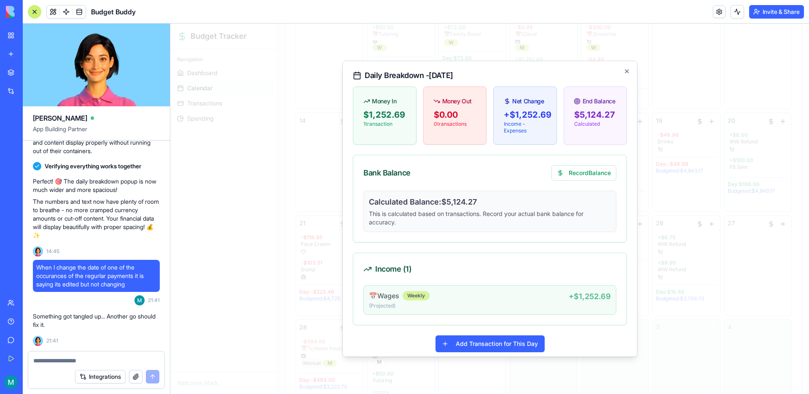
scroll to position [6, 0]
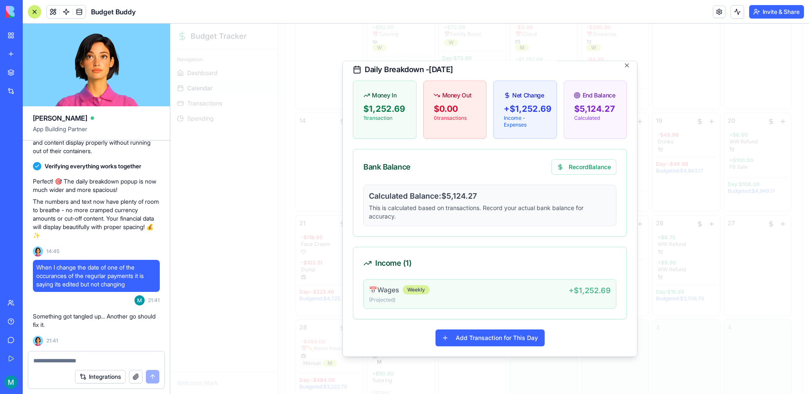
click at [528, 298] on p "(Projected )" at bounding box center [469, 299] width 200 height 7
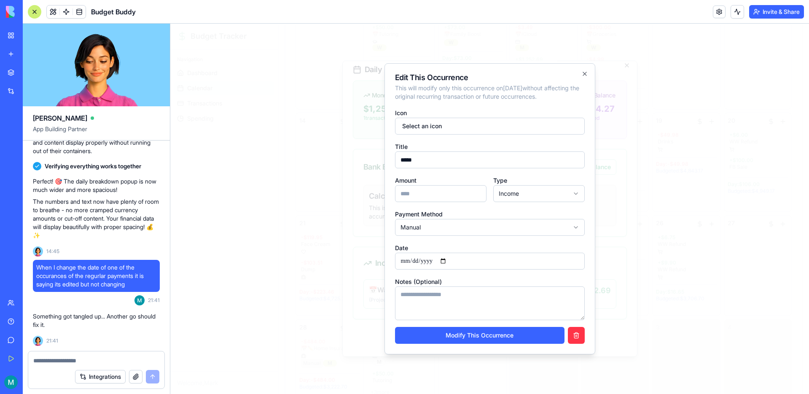
drag, startPoint x: 428, startPoint y: 195, endPoint x: 404, endPoint y: 194, distance: 24.5
click at [404, 194] on input "*******" at bounding box center [440, 193] width 91 height 17
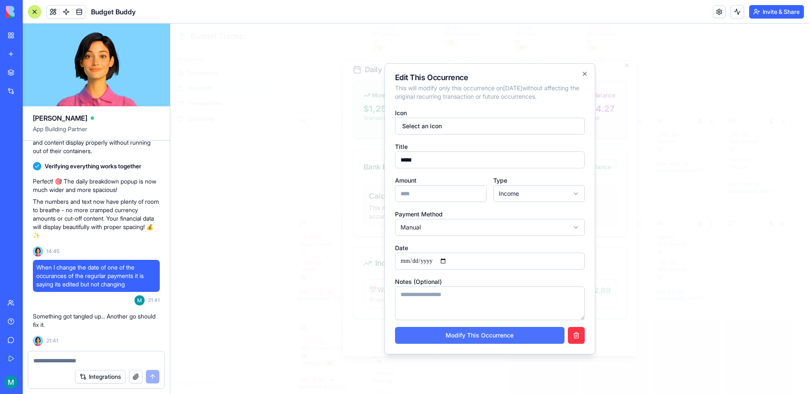
click at [468, 330] on button "Modify This Occurrence" at bounding box center [479, 335] width 169 height 17
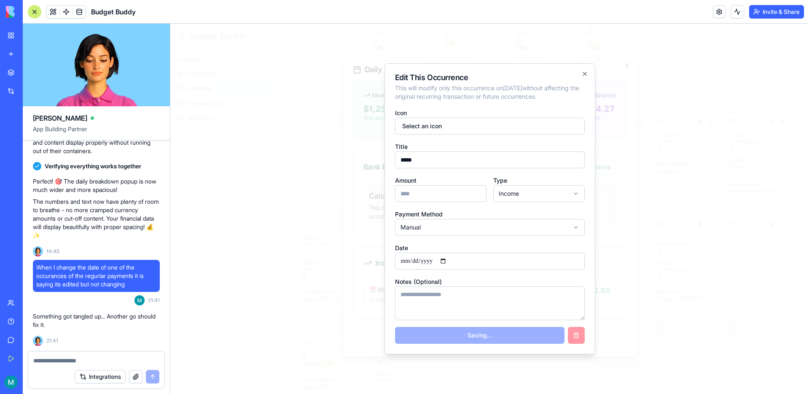
type input "*******"
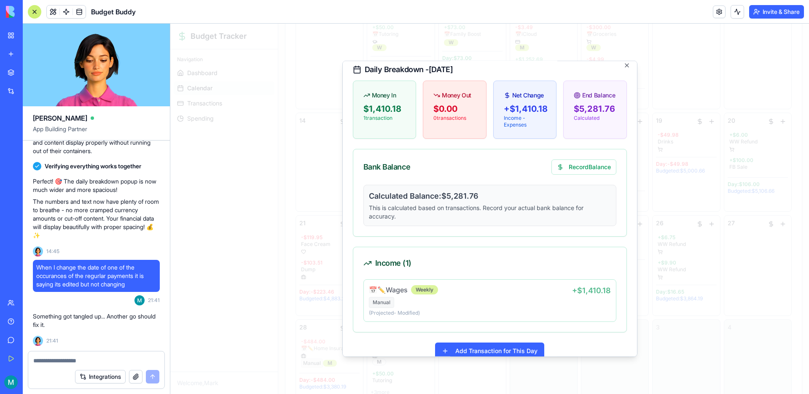
scroll to position [19, 0]
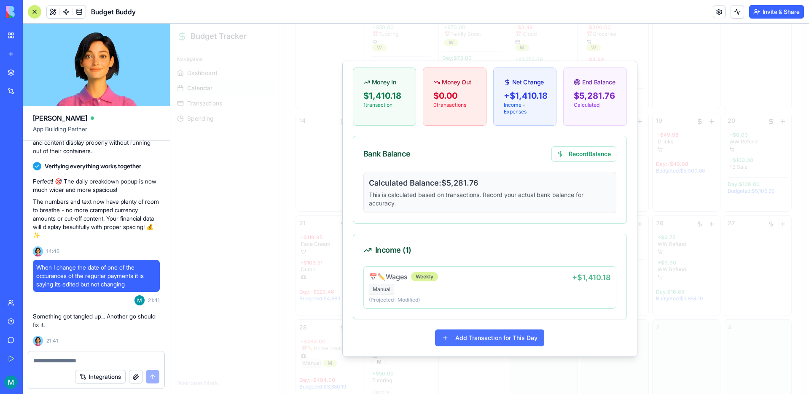
click at [477, 337] on button "Add Transaction for This Day" at bounding box center [489, 337] width 109 height 17
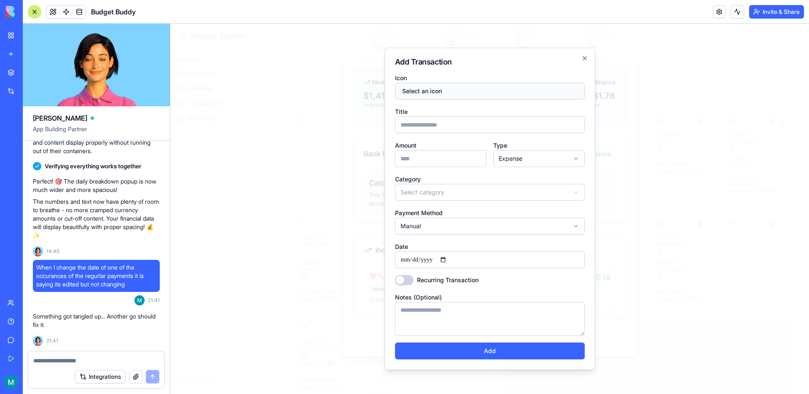
click at [442, 98] on button "Select an icon" at bounding box center [490, 91] width 190 height 17
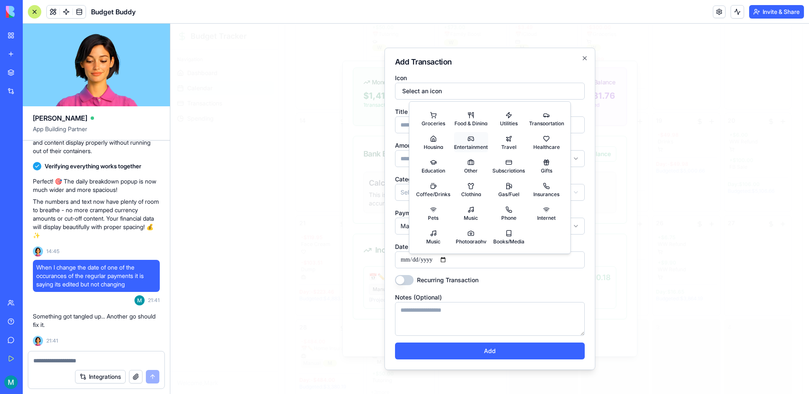
click at [466, 142] on button "Entertainment" at bounding box center [471, 142] width 35 height 20
select select "**********"
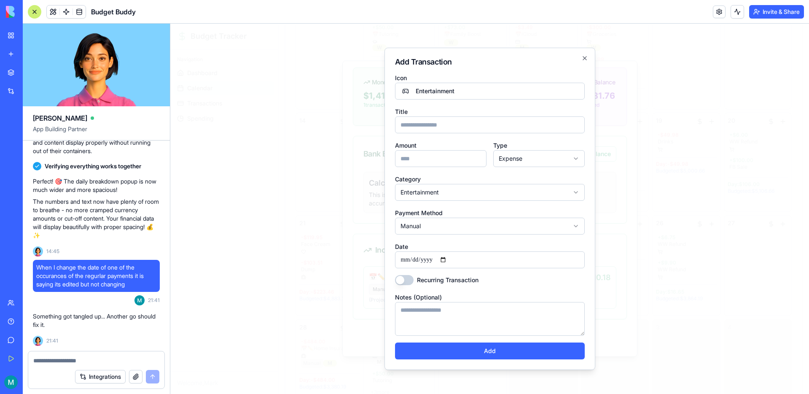
click at [423, 121] on input "Title" at bounding box center [490, 124] width 190 height 17
type input "**********"
click at [421, 155] on input "Amount" at bounding box center [440, 158] width 91 height 17
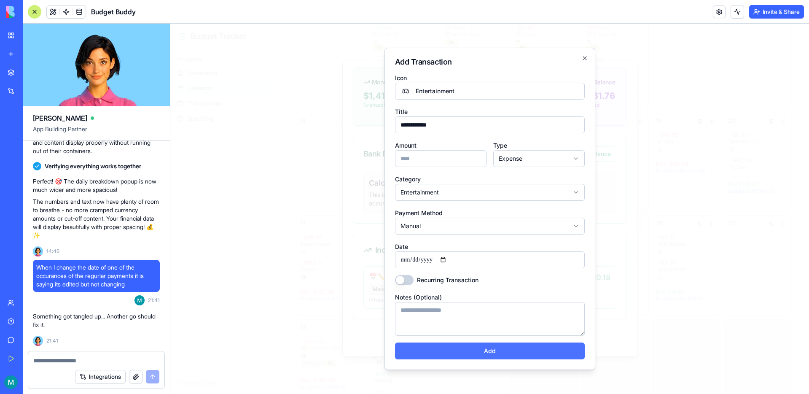
type input "******"
click at [499, 346] on button "Add" at bounding box center [490, 350] width 190 height 17
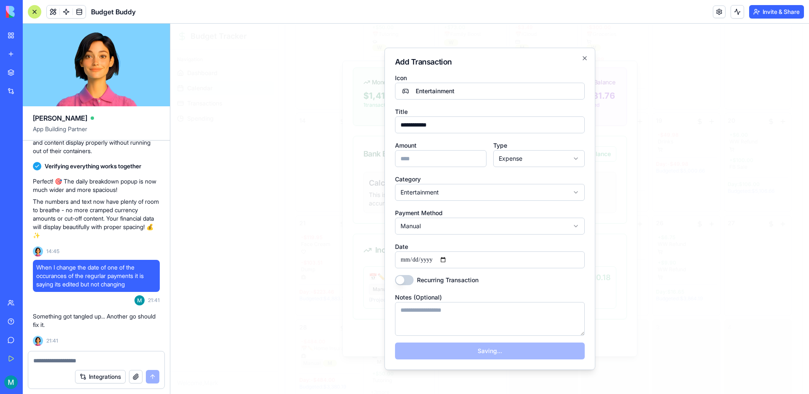
select select
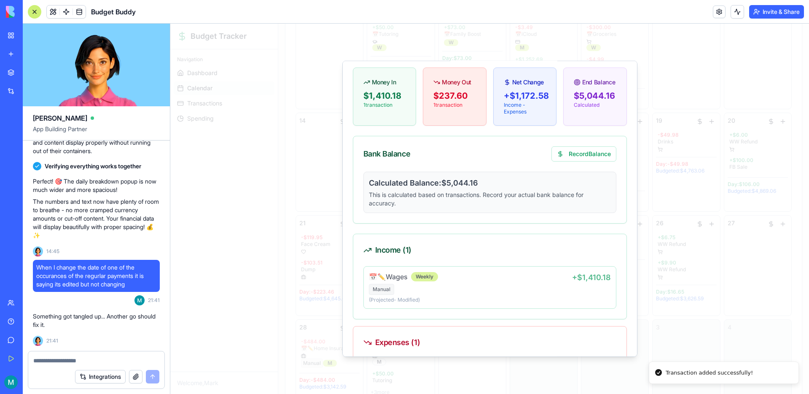
scroll to position [91, 0]
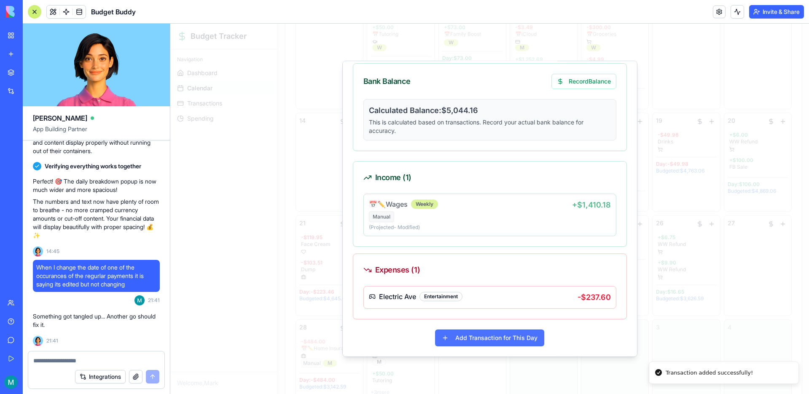
click at [492, 341] on button "Add Transaction for This Day" at bounding box center [489, 337] width 109 height 17
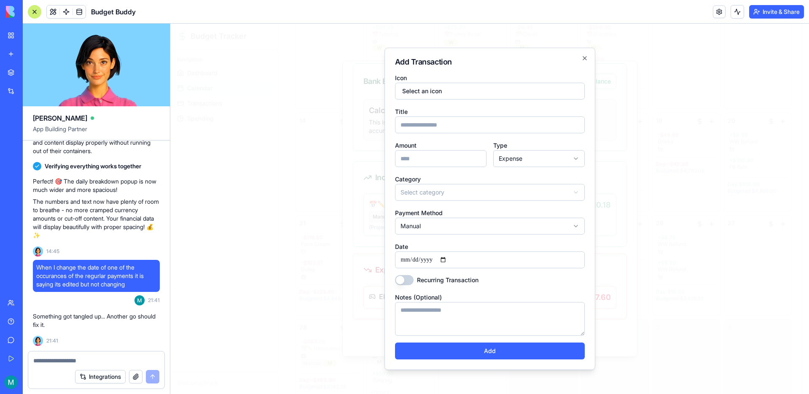
click at [434, 125] on input "Title" at bounding box center [490, 124] width 190 height 17
type input "*"
type input "**********"
click at [437, 155] on input "Amount" at bounding box center [440, 158] width 91 height 17
type input "**"
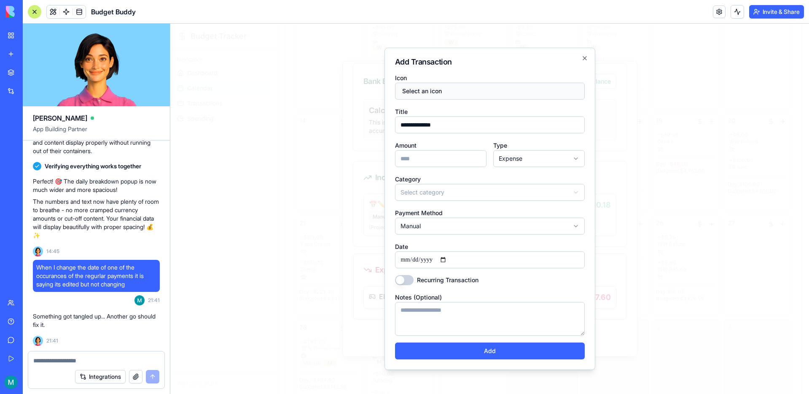
click at [455, 94] on button "Select an icon" at bounding box center [490, 91] width 190 height 17
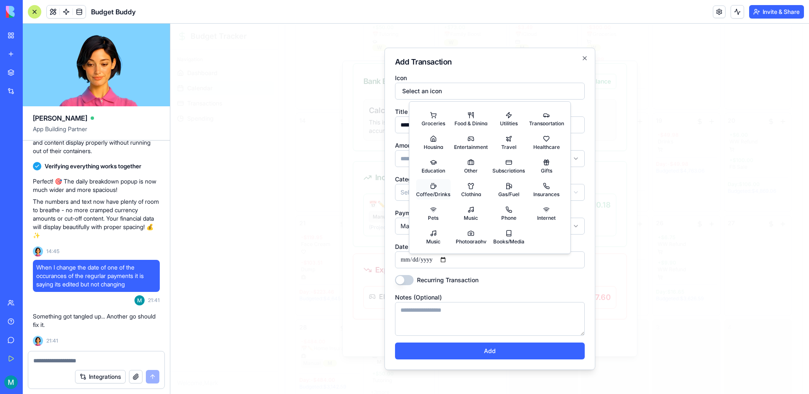
click at [434, 186] on button "Coffee/Drinks" at bounding box center [433, 189] width 35 height 20
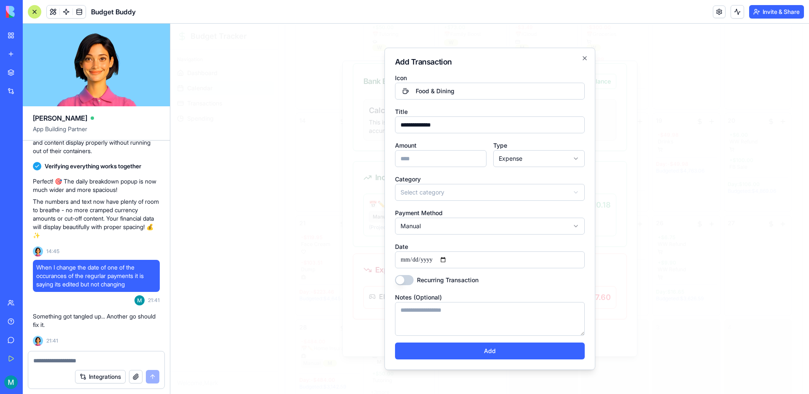
click at [470, 192] on body "Budget Tracker Navigation Dashboard Calendar Transactions Spending Welcome, Mar…" at bounding box center [489, 106] width 638 height 661
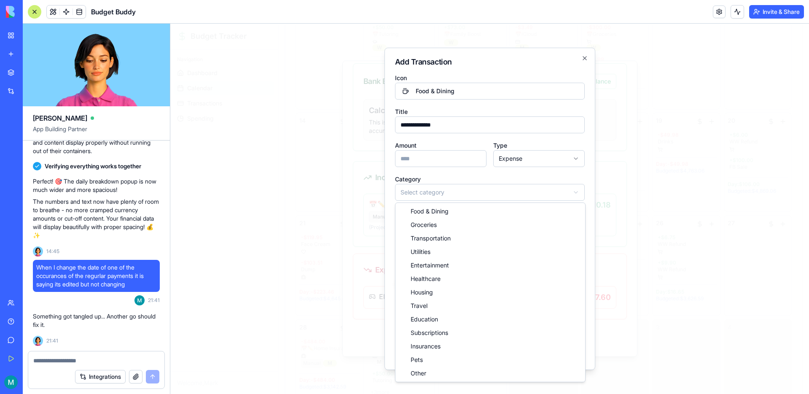
select select "*********"
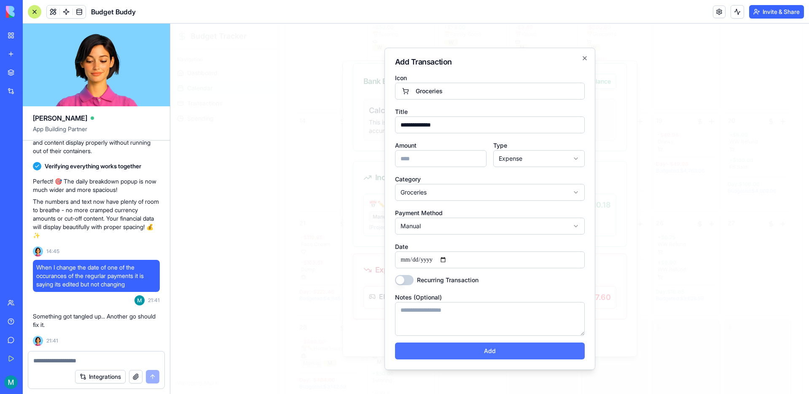
click at [488, 354] on button "Add" at bounding box center [490, 350] width 190 height 17
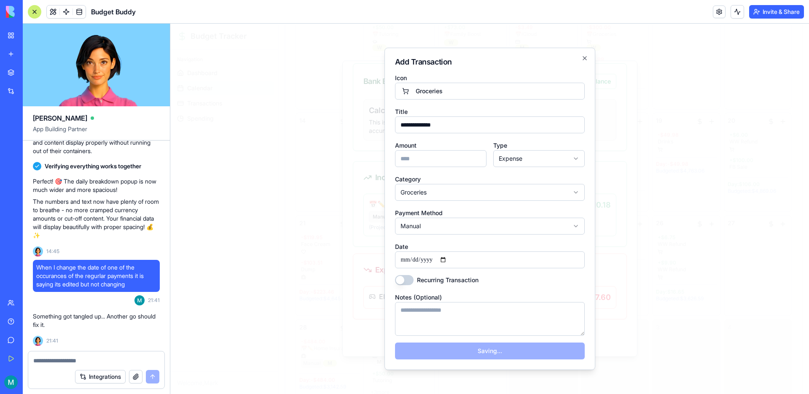
select select
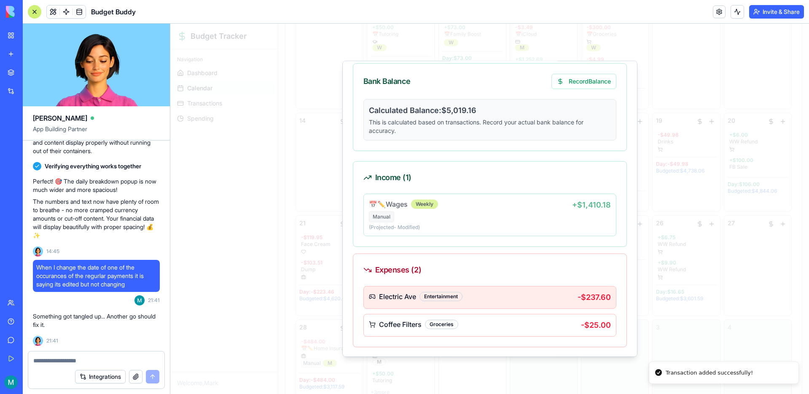
scroll to position [119, 0]
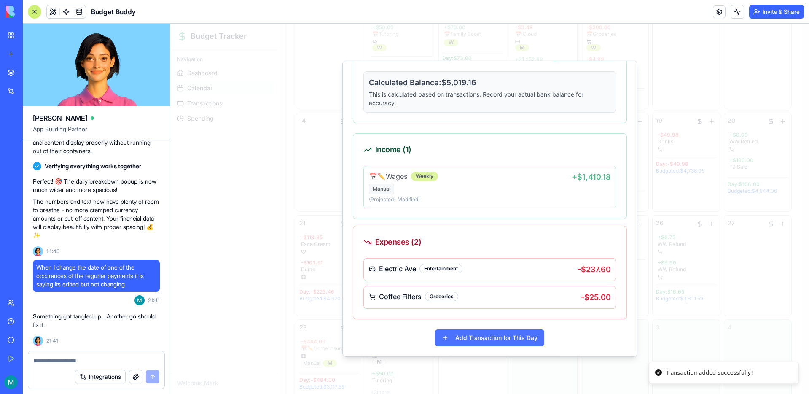
click at [484, 342] on button "Add Transaction for This Day" at bounding box center [489, 337] width 109 height 17
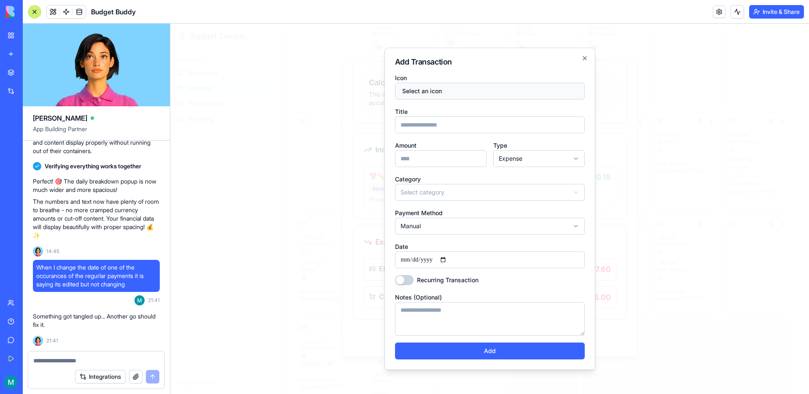
click at [452, 92] on button "Select an icon" at bounding box center [490, 91] width 190 height 17
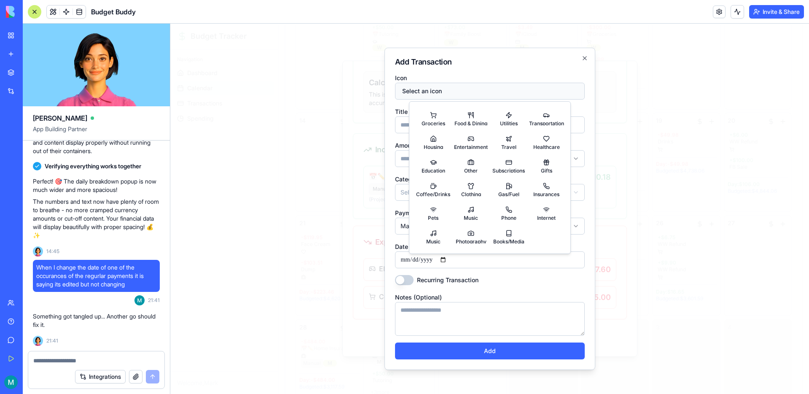
click at [452, 92] on button "Select an icon" at bounding box center [490, 91] width 190 height 17
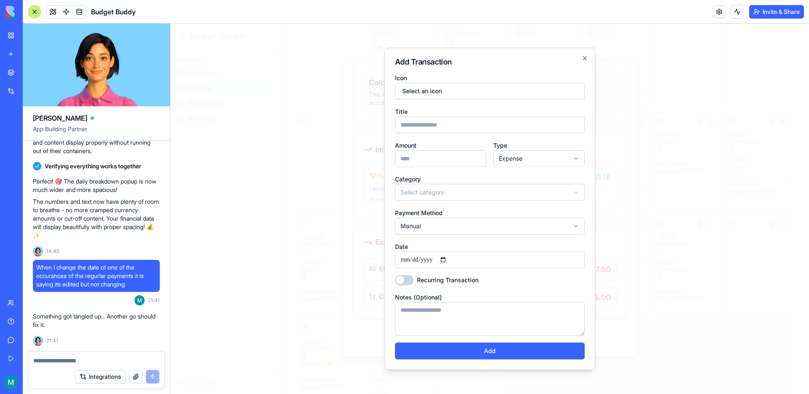
click at [426, 120] on input "Title" at bounding box center [490, 124] width 190 height 17
type input "**********"
click at [455, 155] on input "Amount" at bounding box center [440, 158] width 91 height 17
type input "*****"
click at [456, 190] on body "Budget Tracker Navigation Dashboard Calendar Transactions Spending Welcome, Mar…" at bounding box center [489, 106] width 638 height 661
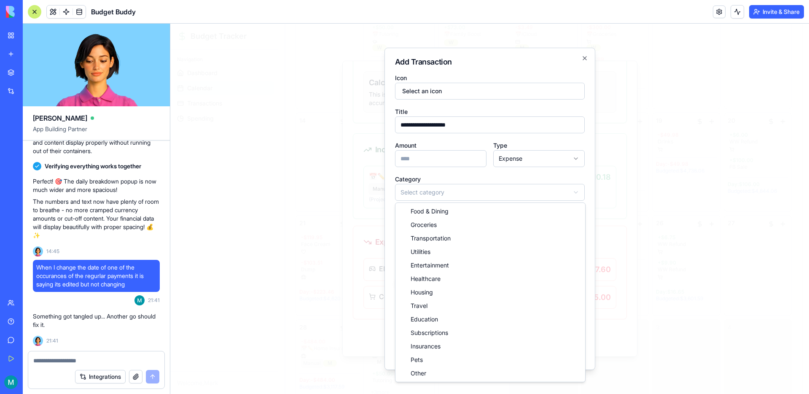
select select "*****"
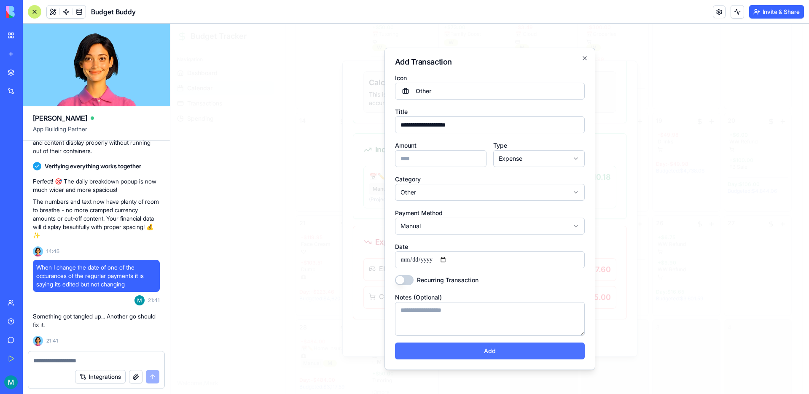
click at [493, 353] on button "Add" at bounding box center [490, 350] width 190 height 17
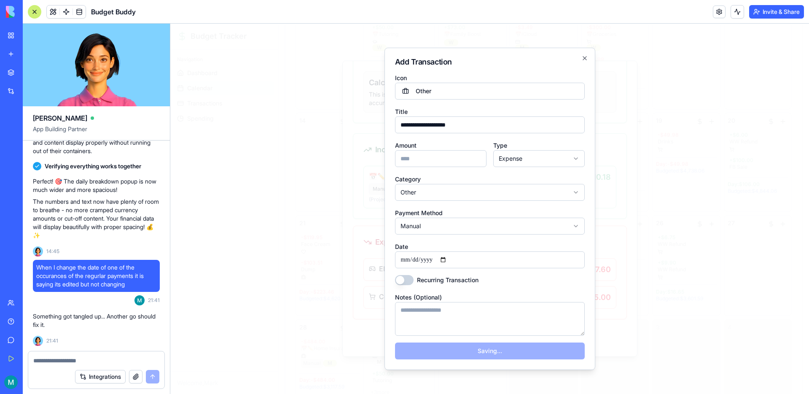
select select
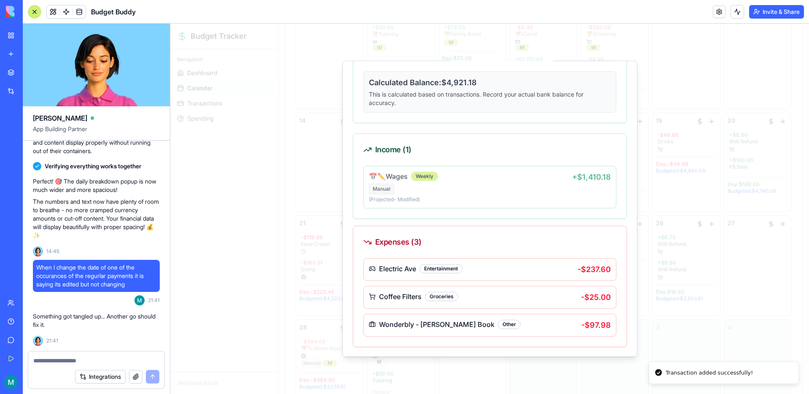
scroll to position [147, 0]
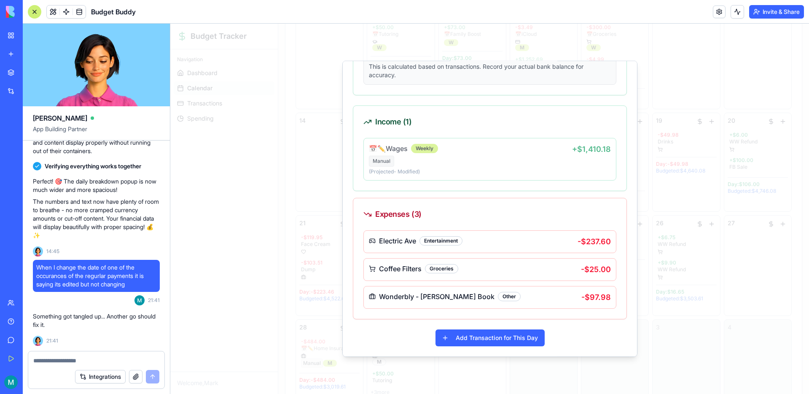
click at [649, 93] on div at bounding box center [489, 209] width 638 height 370
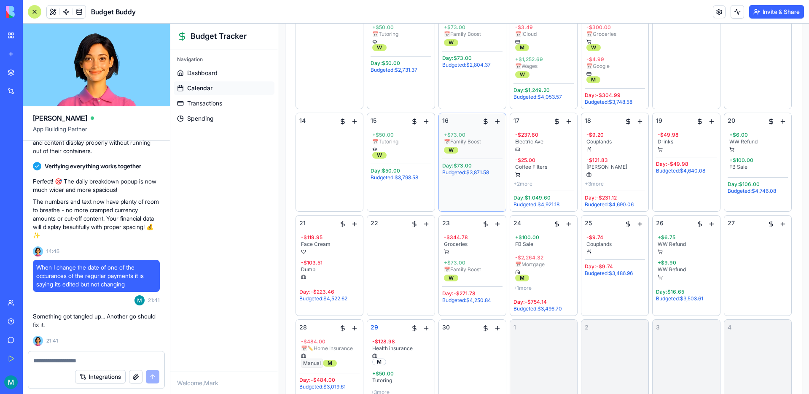
click at [464, 180] on div "16 + $73.00 📅 Family Boost W Day: $73.00 Budgeted: $3,871.58" at bounding box center [472, 161] width 60 height 91
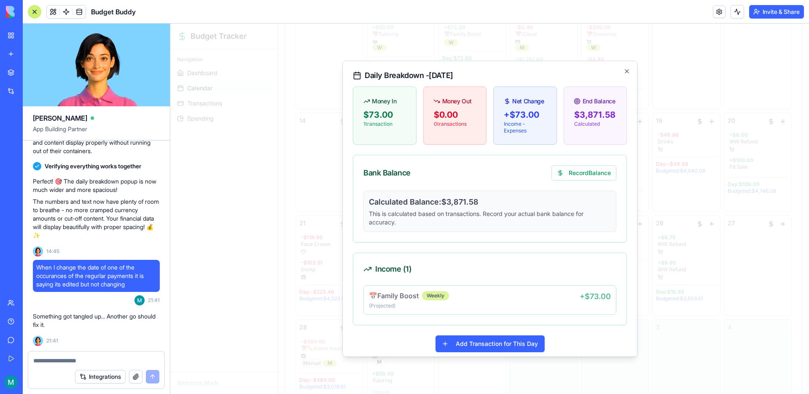
scroll to position [6, 0]
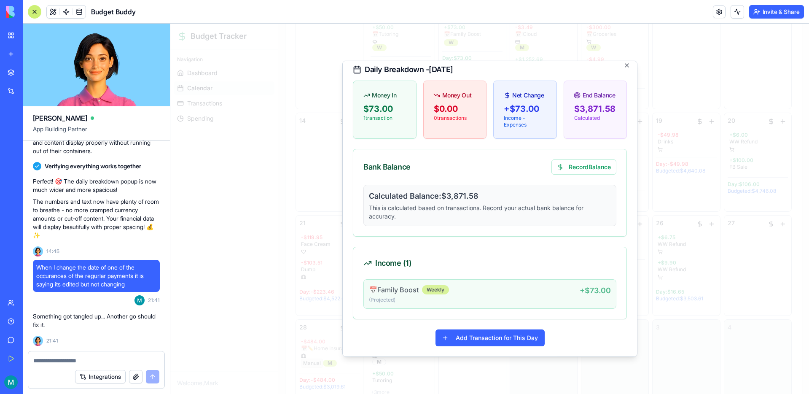
click at [507, 293] on div "📅 Family Boost Weekly" at bounding box center [474, 289] width 211 height 10
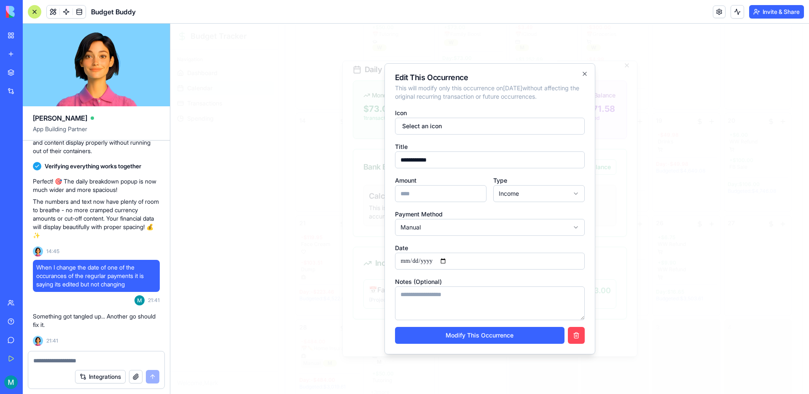
click at [572, 329] on button "button" at bounding box center [576, 335] width 17 height 17
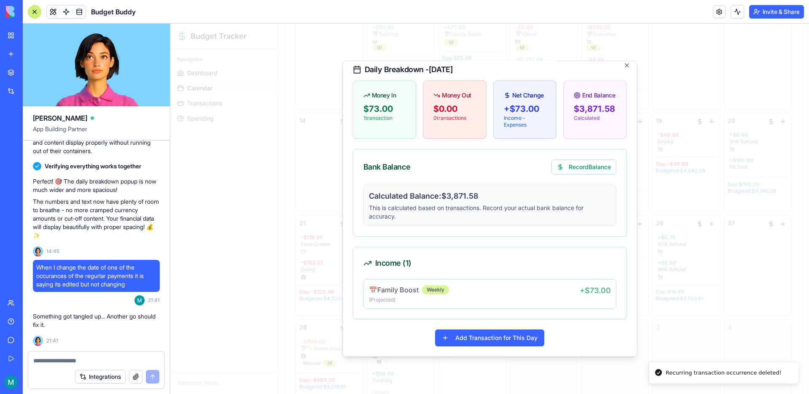
scroll to position [0, 0]
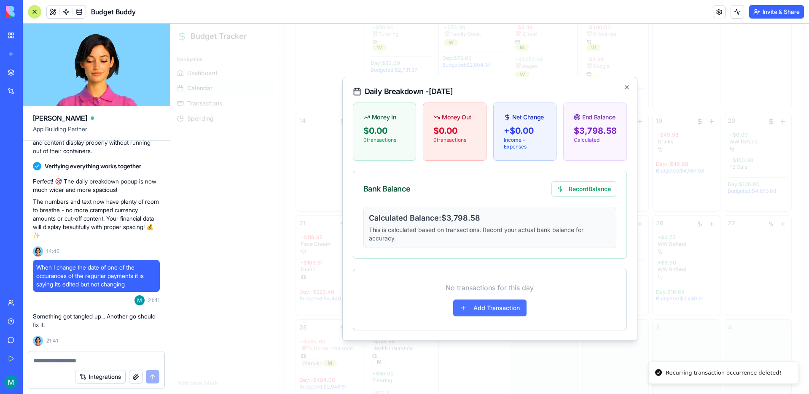
click at [485, 305] on button "Add Transaction" at bounding box center [489, 307] width 73 height 17
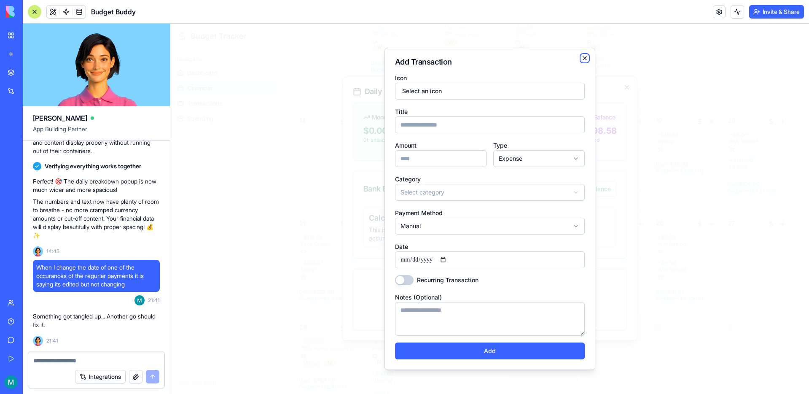
click at [582, 61] on icon "button" at bounding box center [584, 58] width 7 height 7
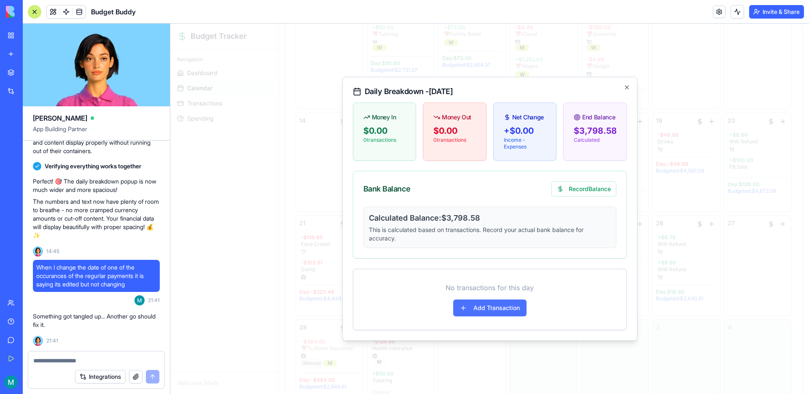
click at [490, 307] on button "Add Transaction" at bounding box center [489, 307] width 73 height 17
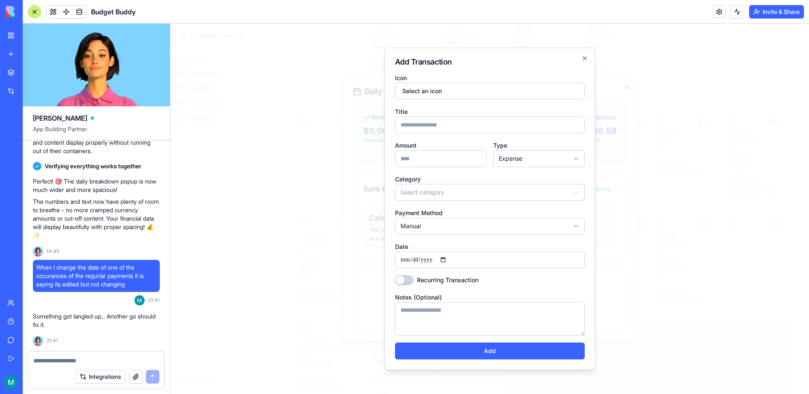
click at [453, 128] on input "Title" at bounding box center [490, 124] width 190 height 17
type input "*********"
click at [443, 187] on body "Budget Tracker Navigation Dashboard Calendar Transactions Spending Welcome, Mar…" at bounding box center [489, 106] width 638 height 661
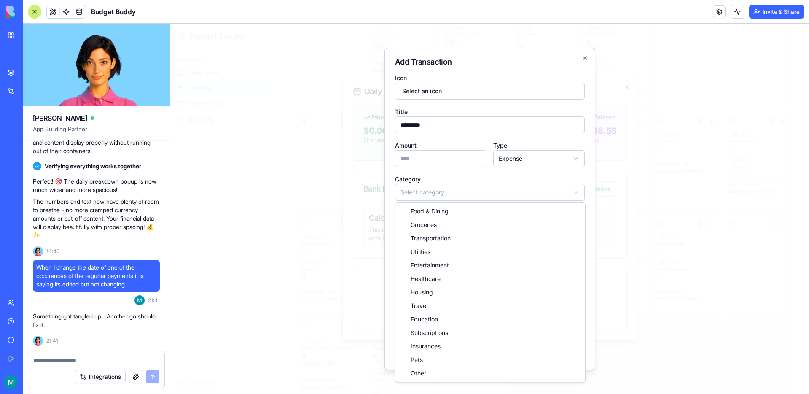
select select "*********"
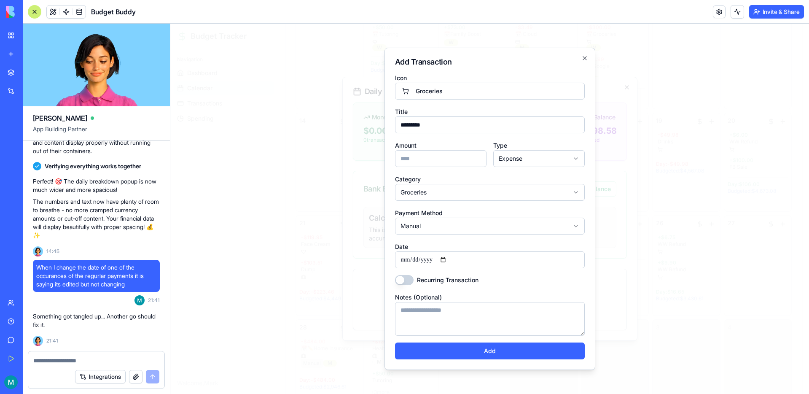
click at [434, 157] on input "Amount" at bounding box center [440, 158] width 91 height 17
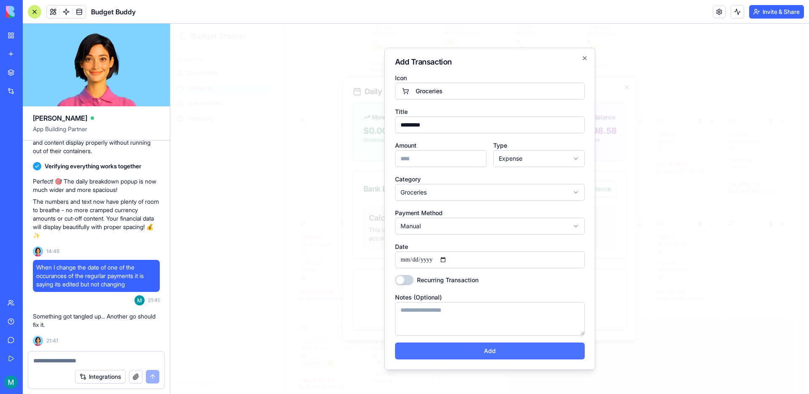
type input "******"
click at [483, 349] on button "Add" at bounding box center [490, 350] width 190 height 17
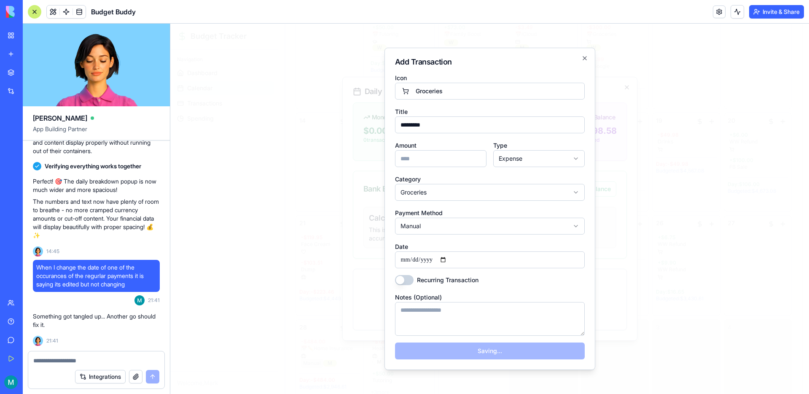
select select
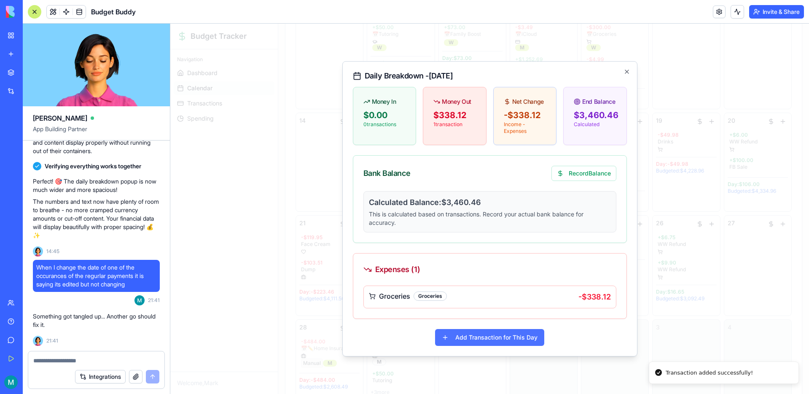
click at [482, 335] on button "Add Transaction for This Day" at bounding box center [489, 337] width 109 height 17
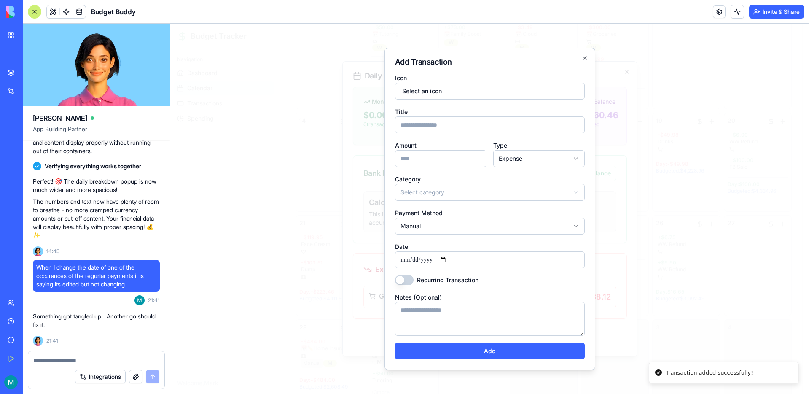
click at [428, 123] on input "Title" at bounding box center [490, 124] width 190 height 17
type input "*********"
click at [421, 159] on input "Amount" at bounding box center [440, 158] width 91 height 17
type input "****"
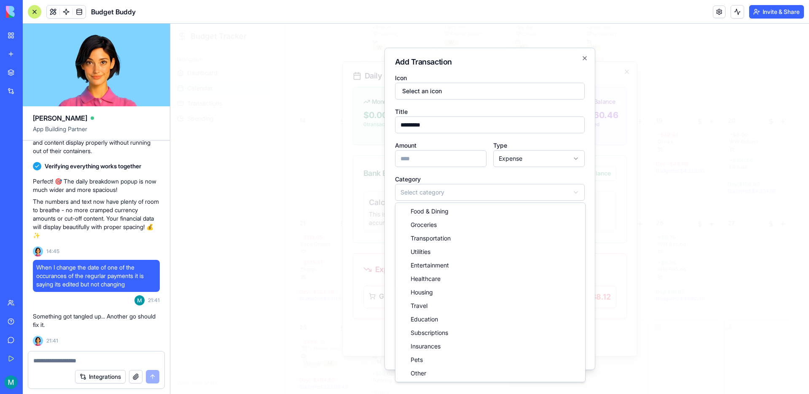
click at [436, 193] on body "Budget Tracker Navigation Dashboard Calendar Transactions Spending Welcome, Mar…" at bounding box center [489, 106] width 638 height 661
select select "*********"
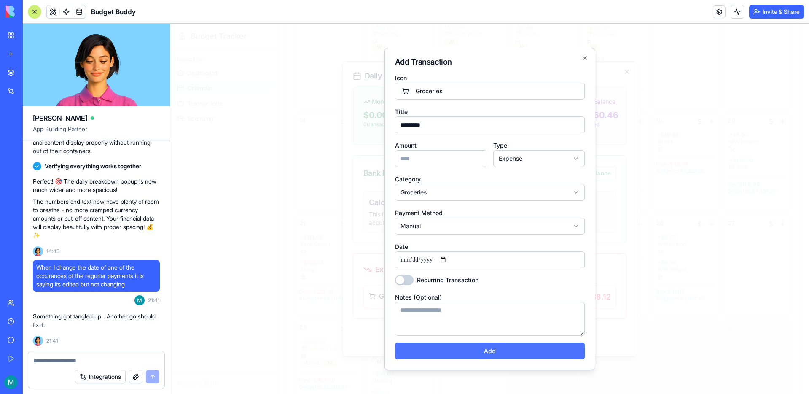
click at [488, 353] on button "Add" at bounding box center [490, 350] width 190 height 17
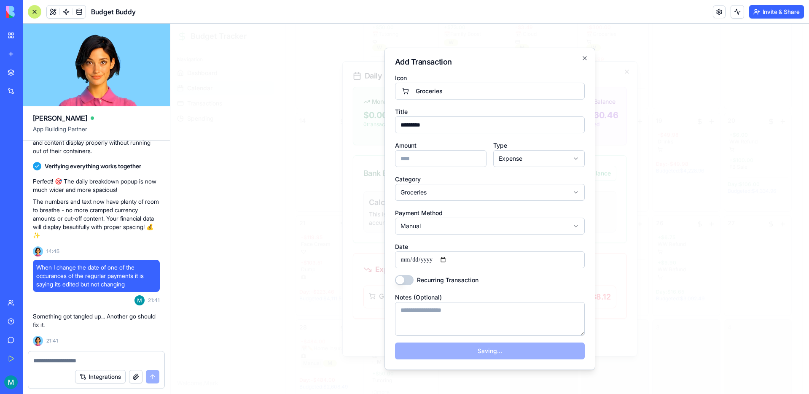
select select
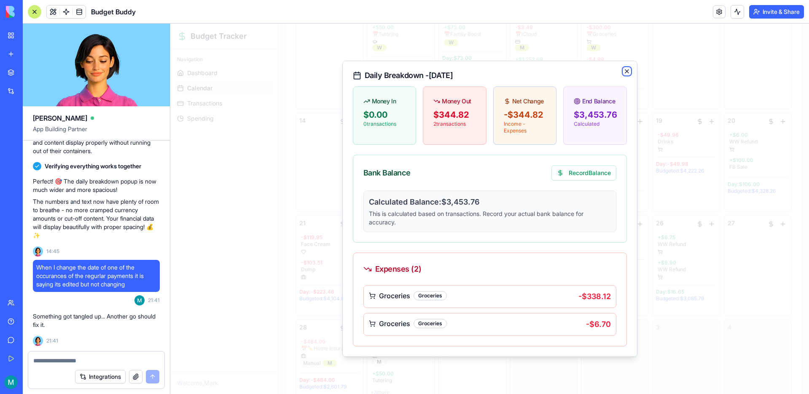
click at [628, 73] on icon "button" at bounding box center [626, 71] width 7 height 7
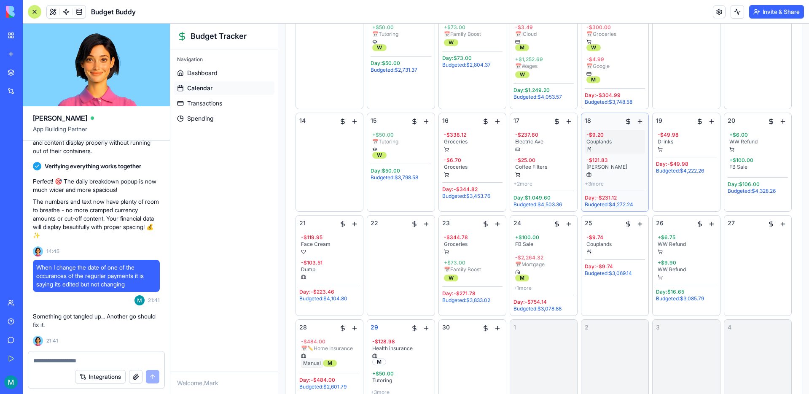
click at [596, 145] on div "- $9.20 Couplands" at bounding box center [614, 142] width 60 height 24
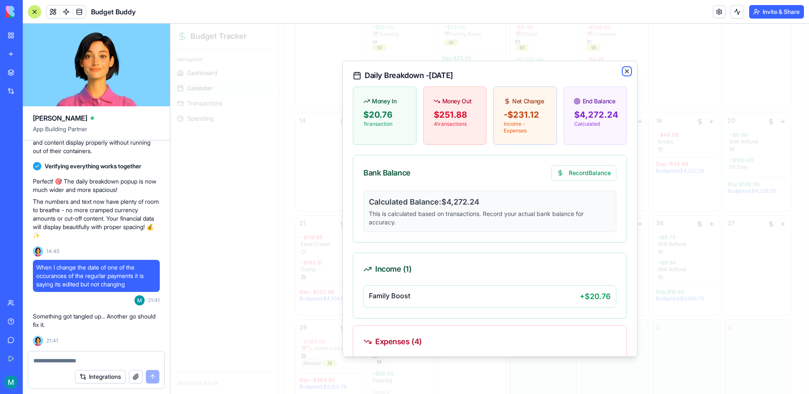
click at [627, 70] on icon "button" at bounding box center [626, 71] width 3 height 3
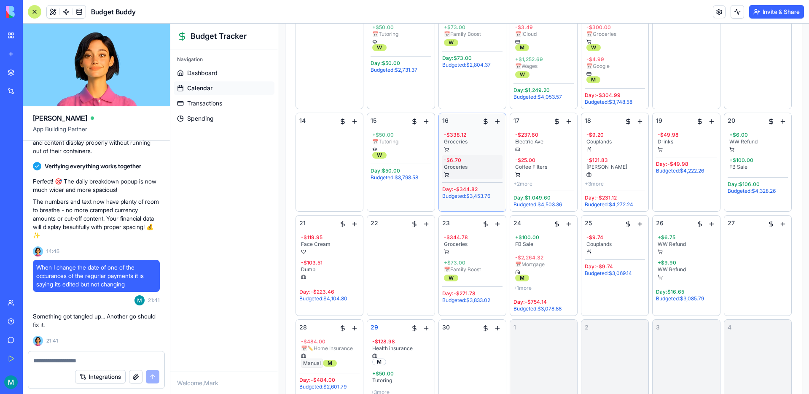
click at [458, 167] on div "Groceries" at bounding box center [472, 166] width 57 height 7
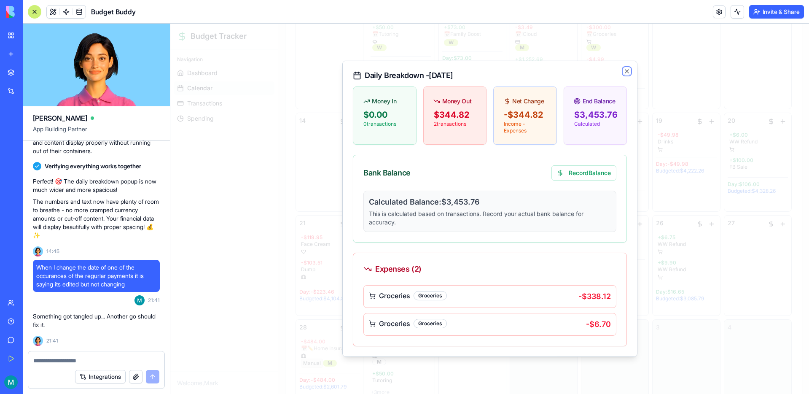
drag, startPoint x: 625, startPoint y: 69, endPoint x: 621, endPoint y: 70, distance: 4.2
click at [625, 69] on icon "button" at bounding box center [626, 71] width 7 height 7
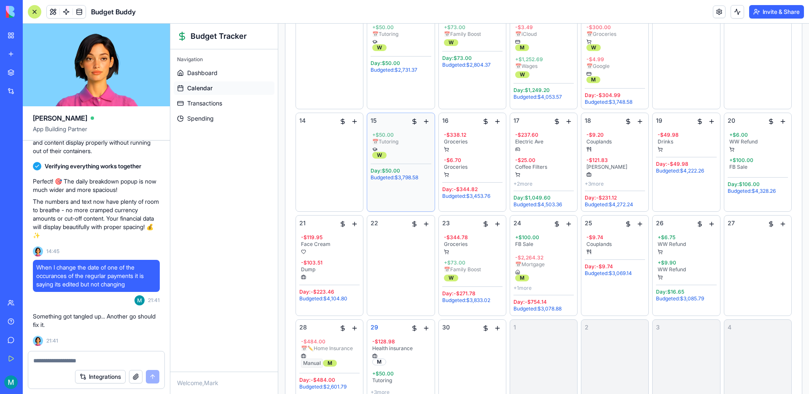
click at [397, 190] on div "15 + $50.00 📅 Tutoring W Day: $50.00 Budgeted: $3,798.58" at bounding box center [400, 161] width 60 height 91
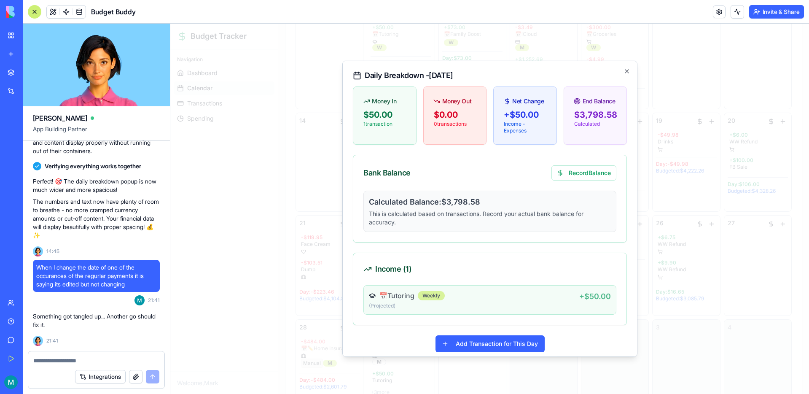
click at [508, 309] on div "📅 Tutoring Weekly (Projected ) + $50.00" at bounding box center [489, 299] width 253 height 29
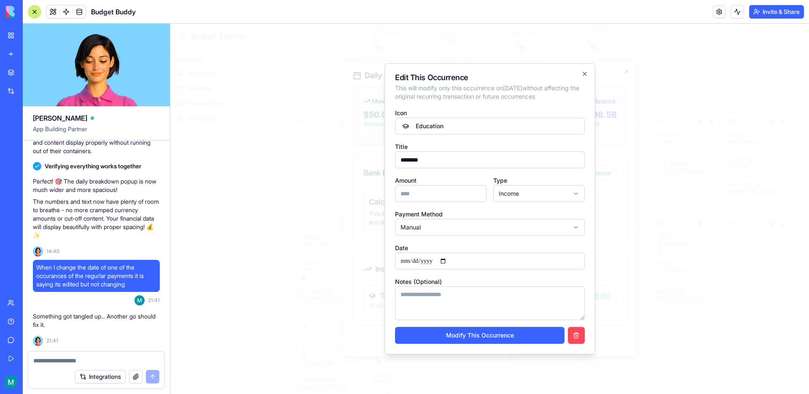
click at [578, 338] on button "button" at bounding box center [576, 335] width 17 height 17
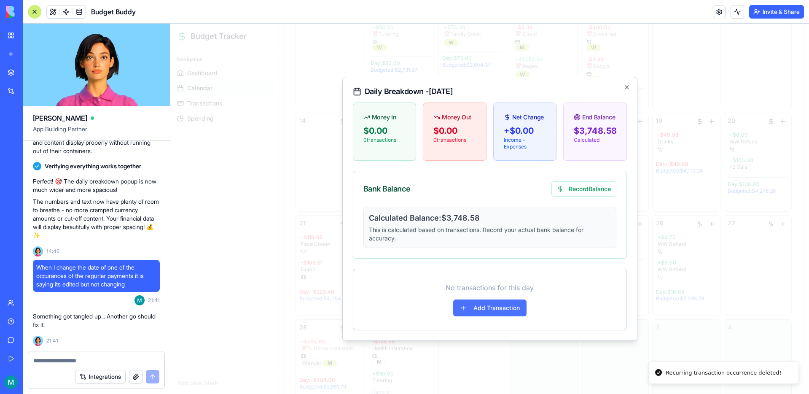
click at [495, 308] on button "Add Transaction" at bounding box center [489, 307] width 73 height 17
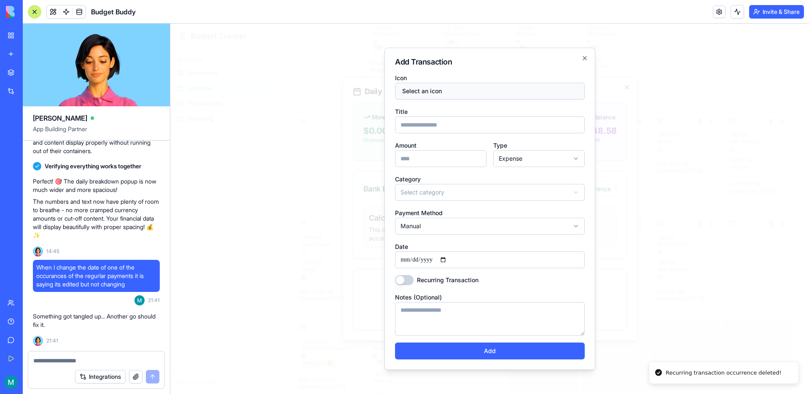
click at [438, 93] on button "Select an icon" at bounding box center [490, 91] width 190 height 17
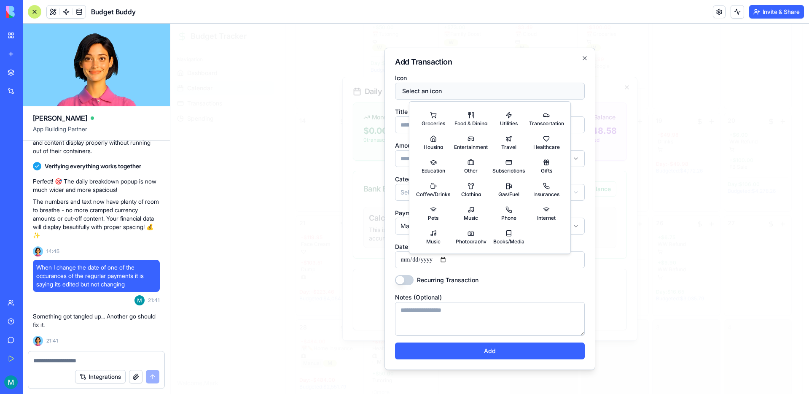
click at [438, 93] on button "Select an icon" at bounding box center [490, 91] width 190 height 17
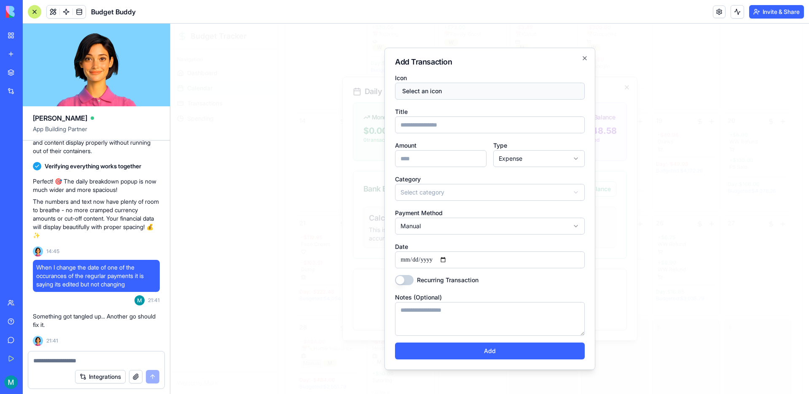
click at [438, 93] on button "Select an icon" at bounding box center [490, 91] width 190 height 17
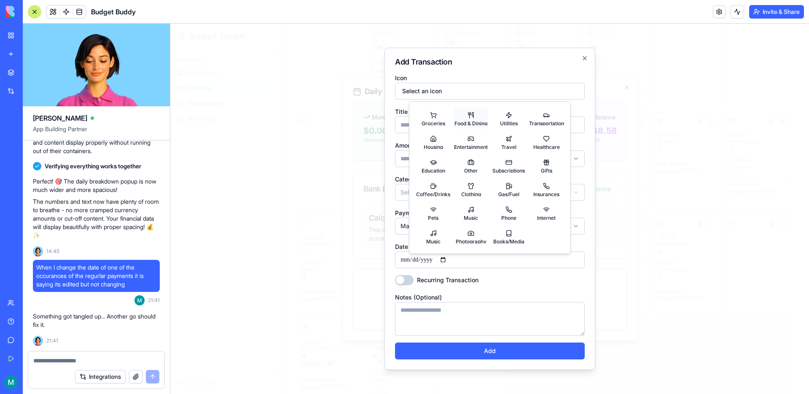
click at [462, 120] on span "Food & Dining" at bounding box center [470, 122] width 33 height 5
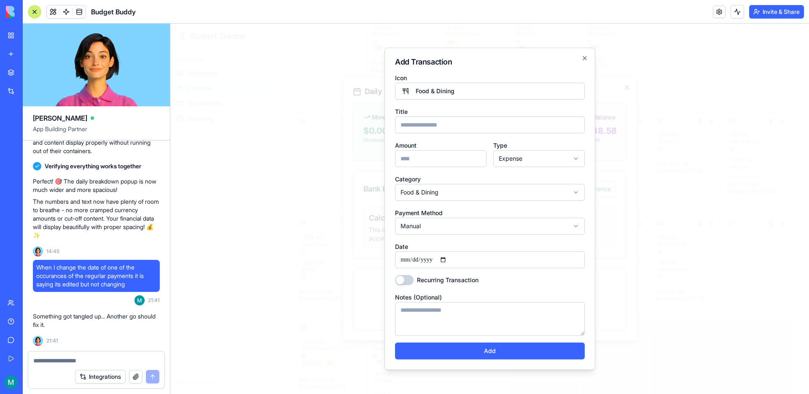
click at [434, 120] on input "Title" at bounding box center [490, 124] width 190 height 17
type input "*********"
click at [431, 163] on input "Amount" at bounding box center [440, 158] width 91 height 17
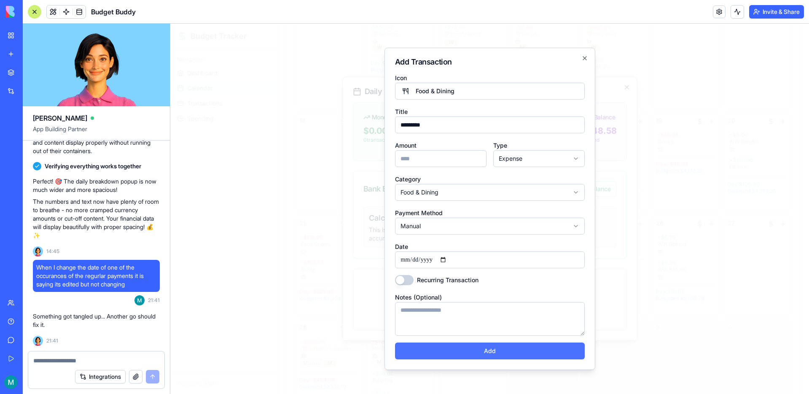
type input "****"
click at [496, 353] on button "Add" at bounding box center [490, 350] width 190 height 17
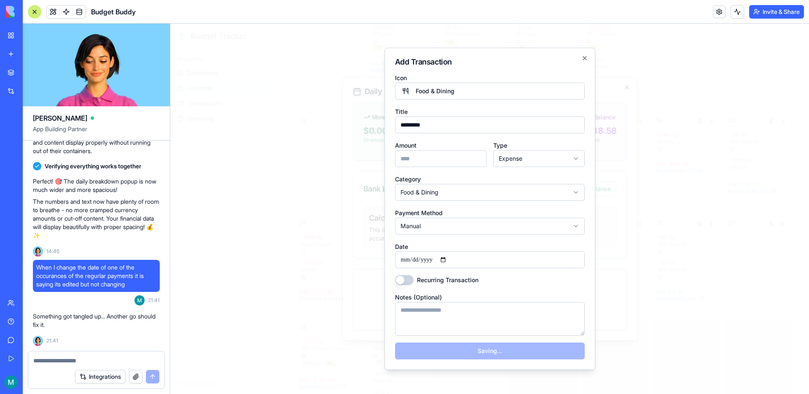
select select
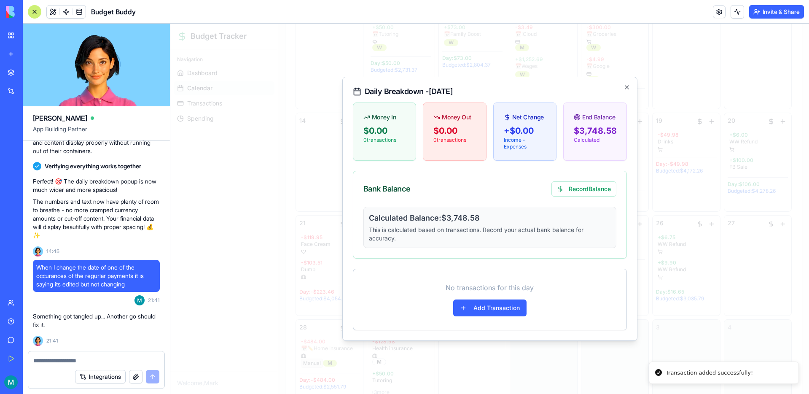
click at [582, 351] on div at bounding box center [489, 209] width 638 height 370
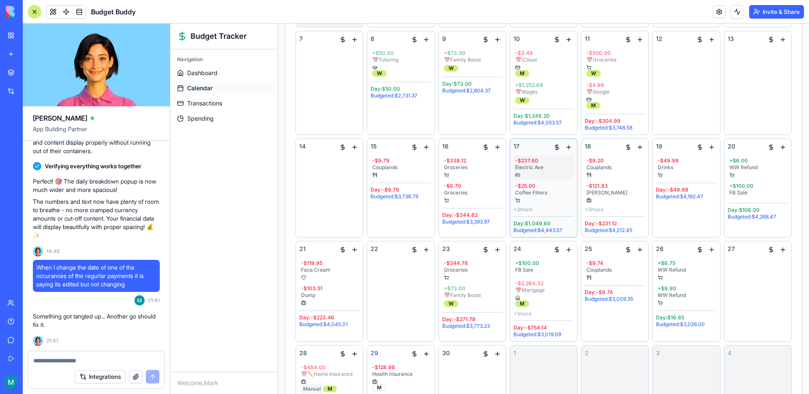
scroll to position [219, 0]
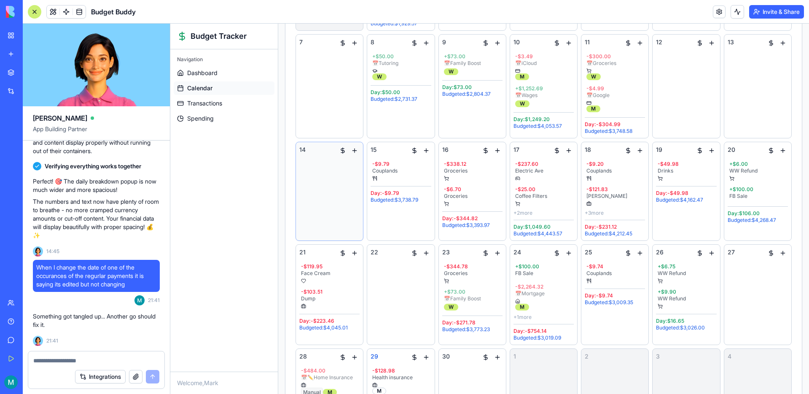
click at [321, 181] on div "14" at bounding box center [329, 190] width 60 height 91
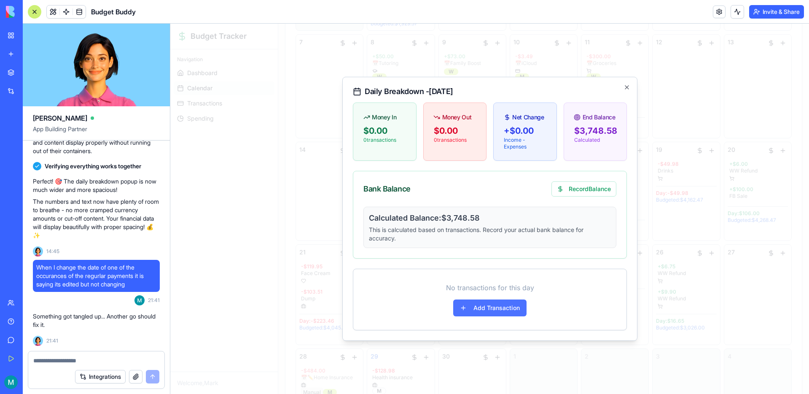
click at [512, 308] on button "Add Transaction" at bounding box center [489, 307] width 73 height 17
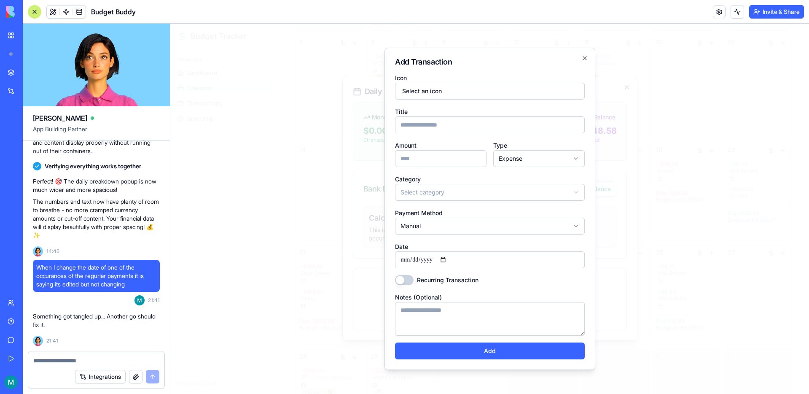
click at [458, 130] on input "Title" at bounding box center [490, 124] width 190 height 17
type input "**********"
click at [432, 166] on input "Amount" at bounding box center [440, 158] width 91 height 17
type input "*****"
click at [437, 187] on body "Budget Tracker Navigation Dashboard Calendar Transactions Spending Welcome, Mar…" at bounding box center [489, 135] width 638 height 661
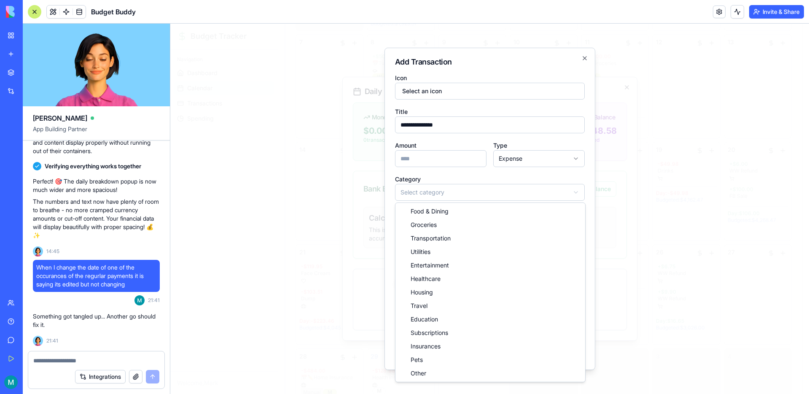
select select "**********"
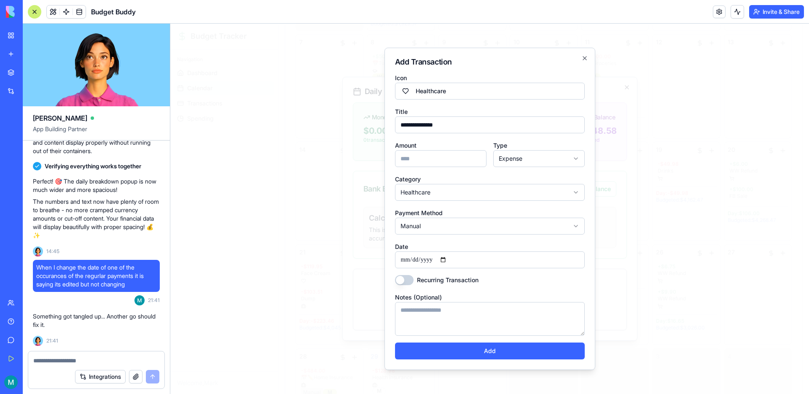
click at [496, 349] on button "Add" at bounding box center [490, 350] width 190 height 17
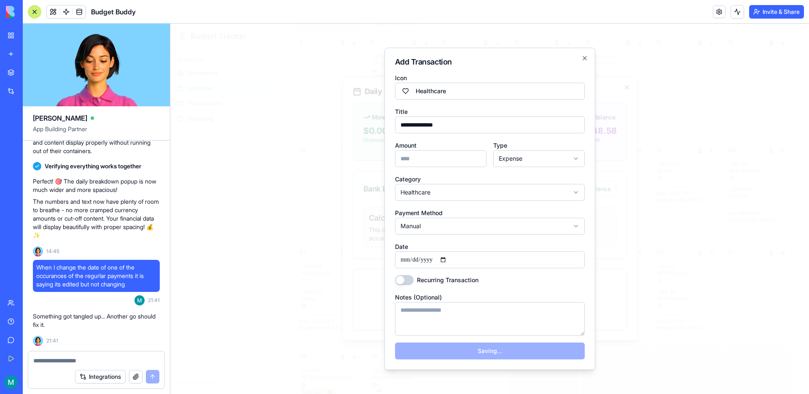
select select
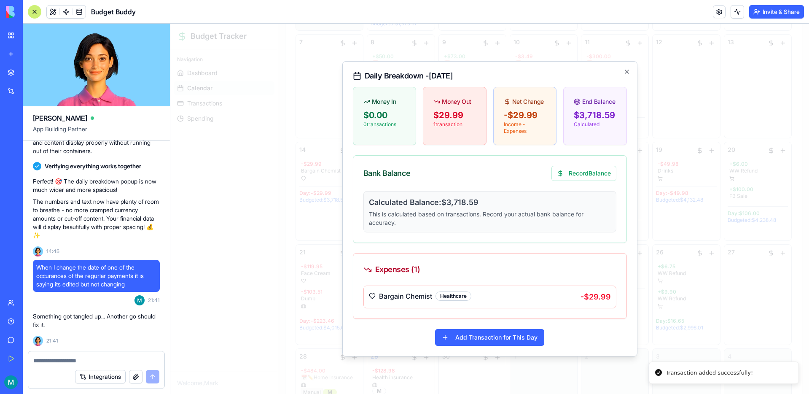
click at [666, 137] on div at bounding box center [489, 209] width 638 height 370
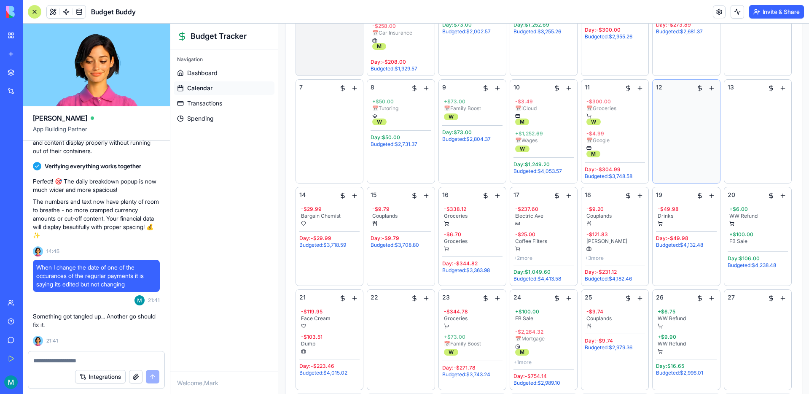
scroll to position [173, 0]
click at [775, 141] on div "13" at bounding box center [757, 132] width 60 height 96
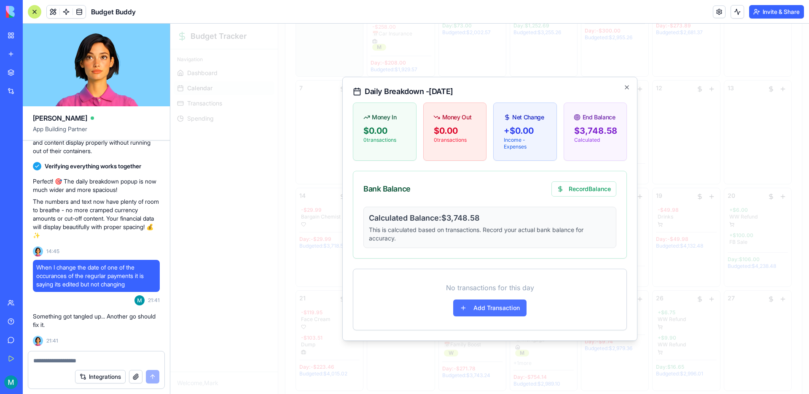
click at [493, 308] on button "Add Transaction" at bounding box center [489, 307] width 73 height 17
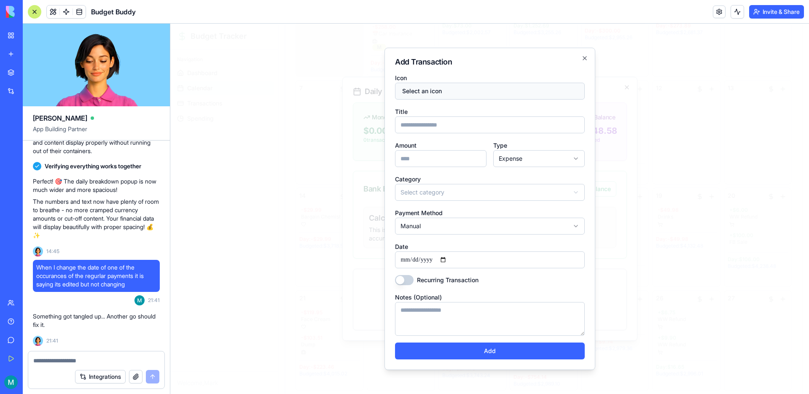
click at [455, 99] on button "Select an icon" at bounding box center [490, 91] width 190 height 17
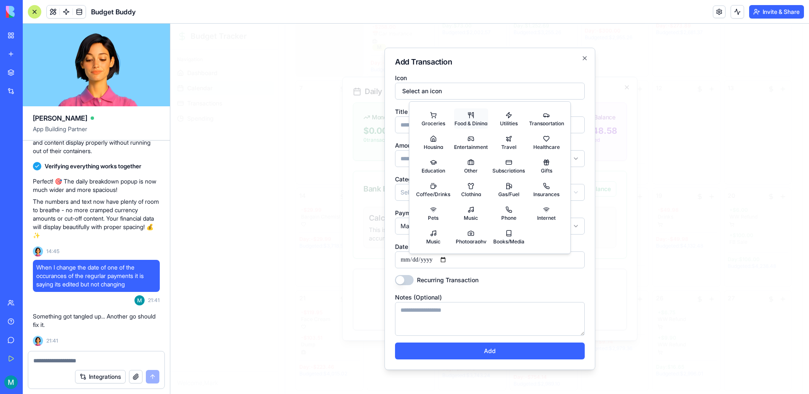
click at [472, 115] on button "Food & Dining" at bounding box center [471, 118] width 35 height 20
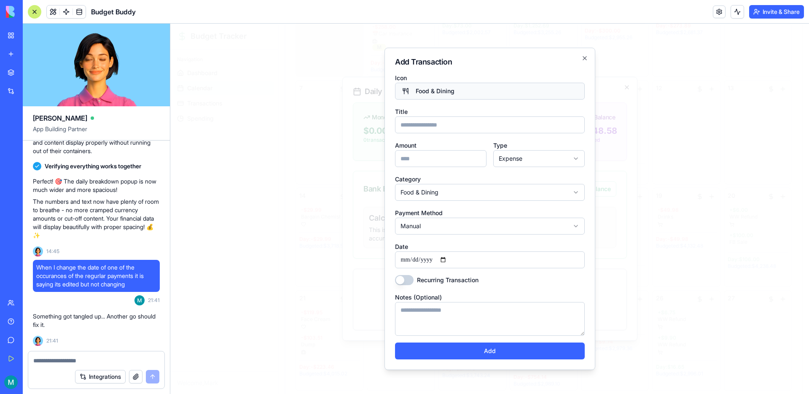
click at [461, 89] on button "Food & Dining" at bounding box center [490, 91] width 190 height 17
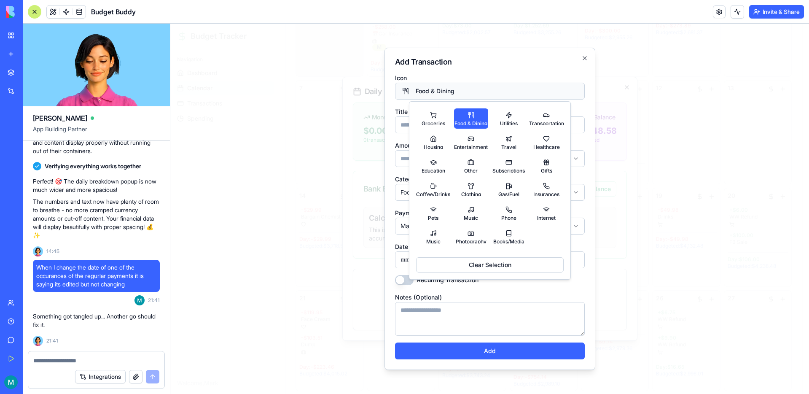
click at [474, 90] on button "Food & Dining" at bounding box center [490, 91] width 190 height 17
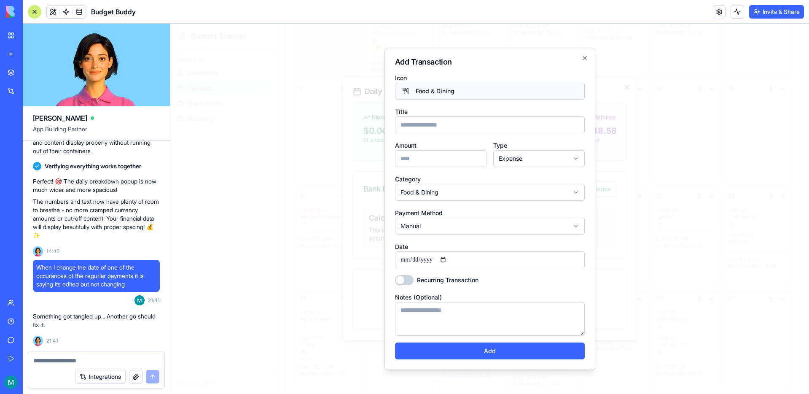
click at [464, 92] on button "Food & Dining" at bounding box center [490, 91] width 190 height 17
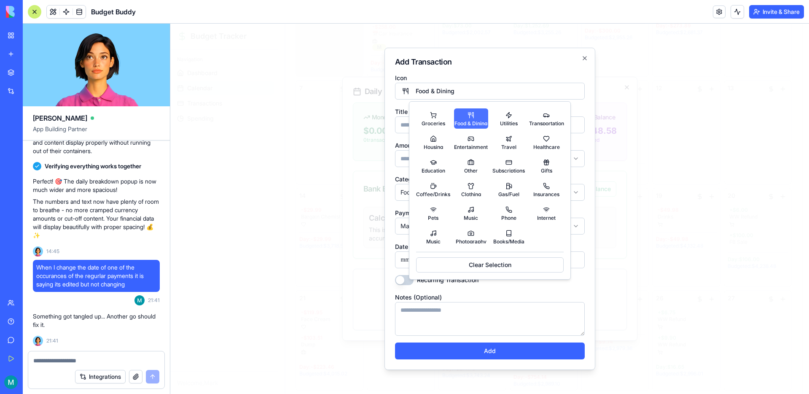
click at [469, 110] on button "Food & Dining" at bounding box center [471, 118] width 35 height 20
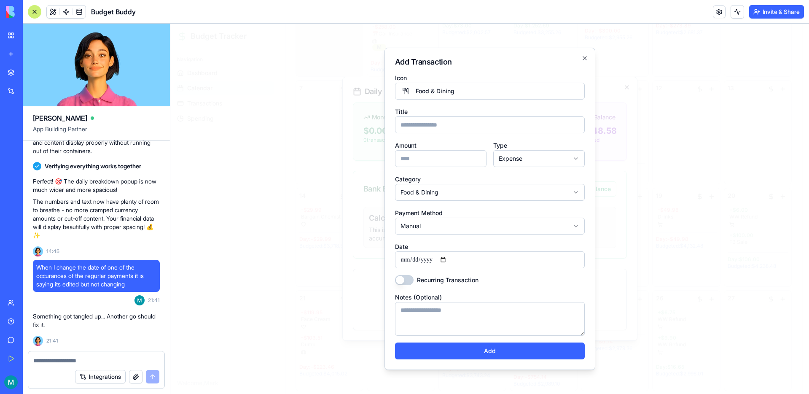
click at [436, 127] on input "Title" at bounding box center [490, 124] width 190 height 17
type input "*"
type input "******"
click at [421, 160] on input "Amount" at bounding box center [440, 158] width 91 height 17
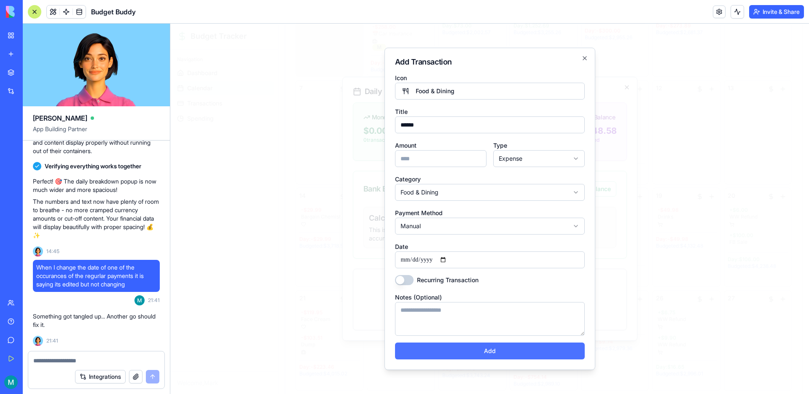
type input "*****"
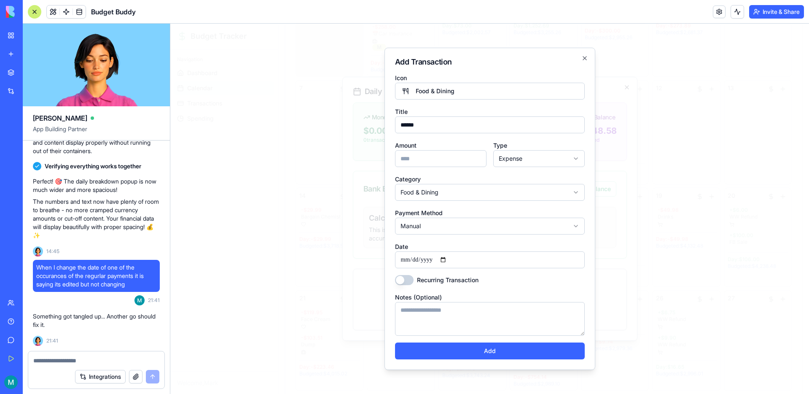
click at [471, 355] on button "Add" at bounding box center [490, 350] width 190 height 17
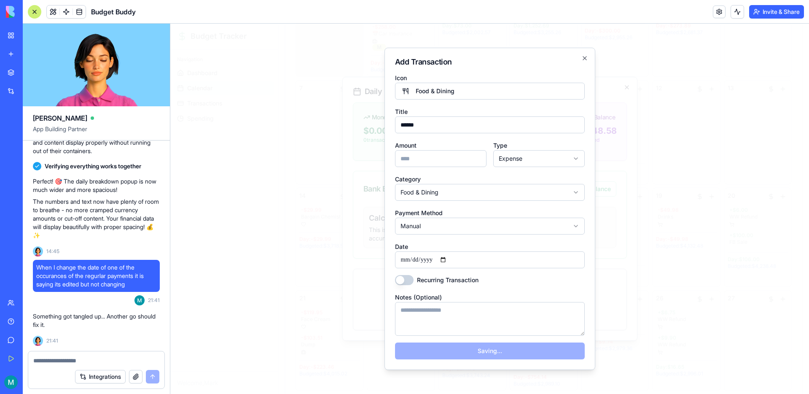
select select
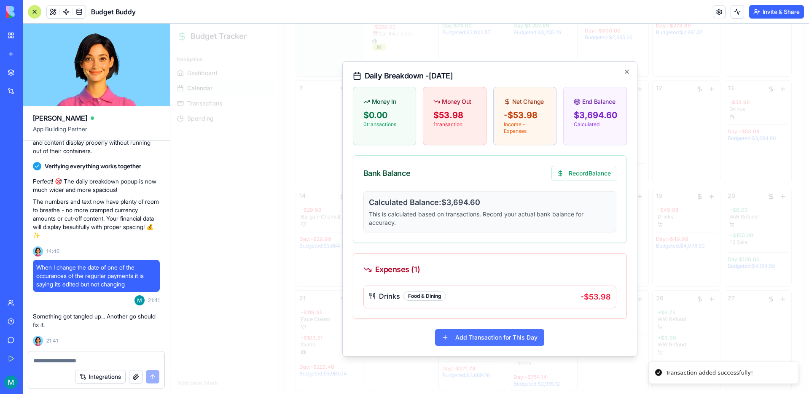
click at [473, 339] on button "Add Transaction for This Day" at bounding box center [489, 337] width 109 height 17
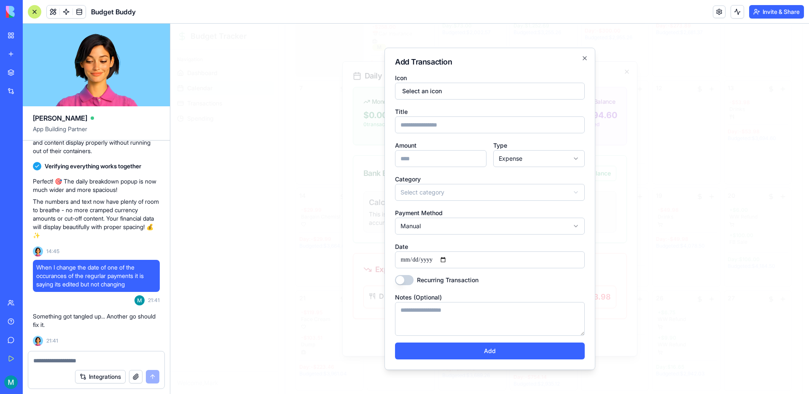
click at [427, 134] on form "**********" at bounding box center [490, 215] width 190 height 287
click at [427, 130] on input "Title" at bounding box center [490, 124] width 190 height 17
type input "*****"
click at [419, 163] on input "Amount" at bounding box center [440, 158] width 91 height 17
type input "**"
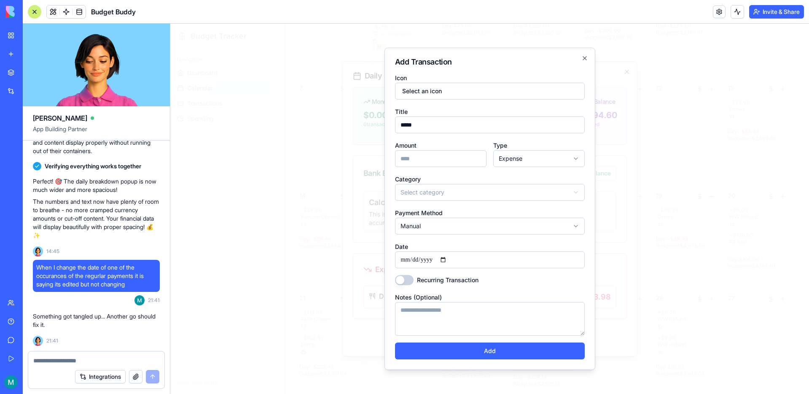
click at [430, 198] on body "Budget Tracker Navigation Dashboard Calendar Transactions Spending Welcome, Mar…" at bounding box center [489, 181] width 638 height 661
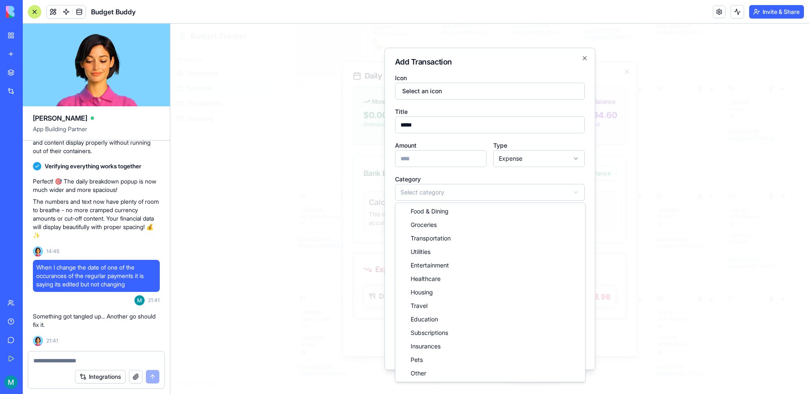
select select "**********"
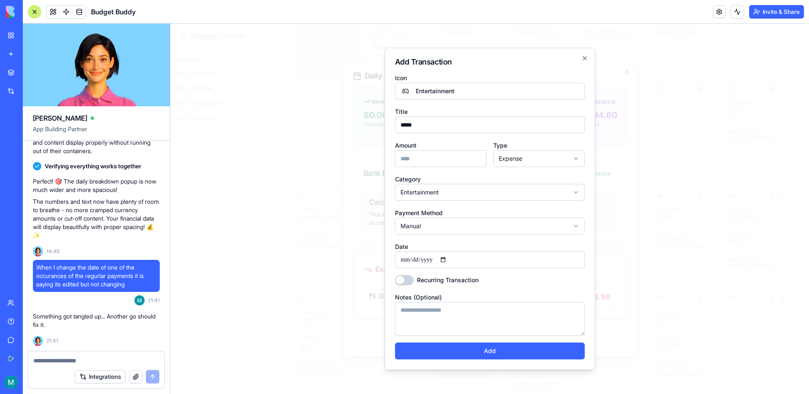
click at [495, 346] on button "Add" at bounding box center [490, 350] width 190 height 17
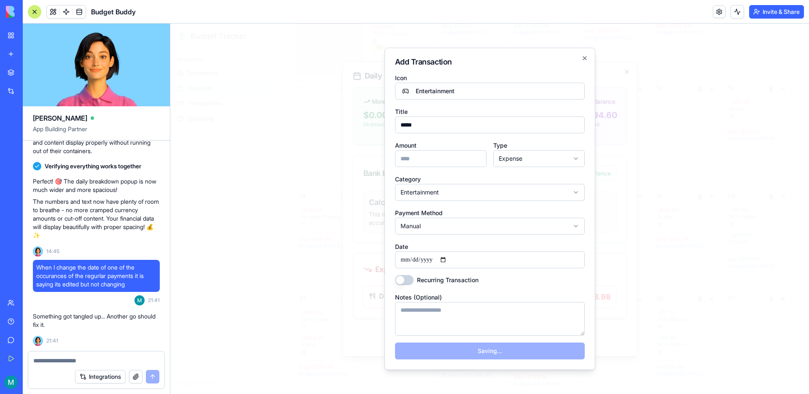
select select
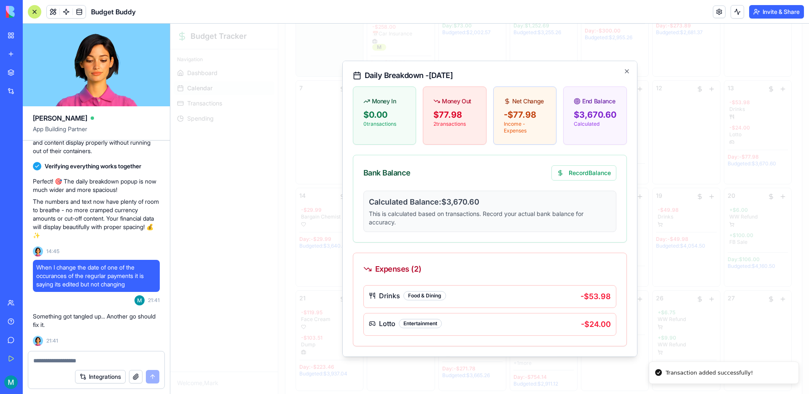
scroll to position [27, 0]
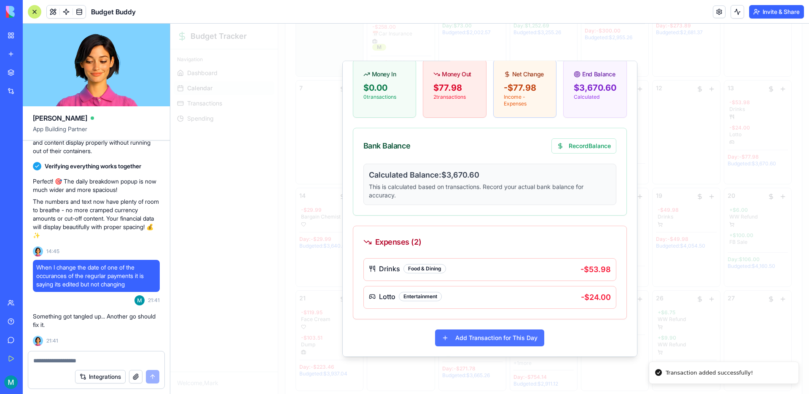
click at [485, 338] on button "Add Transaction for This Day" at bounding box center [489, 337] width 109 height 17
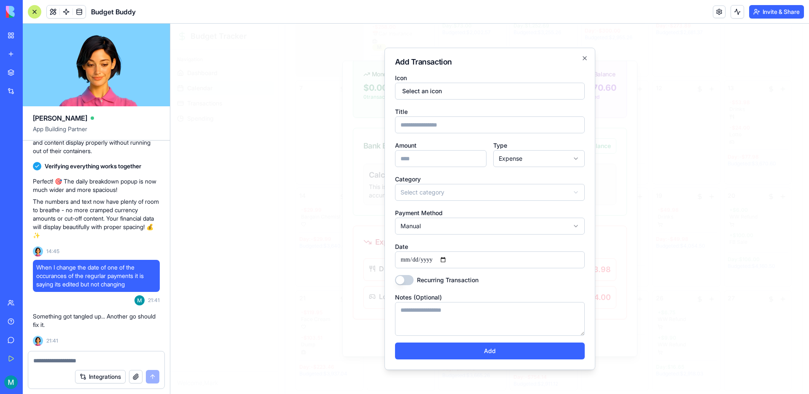
click at [452, 99] on form "**********" at bounding box center [490, 215] width 190 height 287
click at [452, 95] on button "Select an icon" at bounding box center [490, 91] width 190 height 17
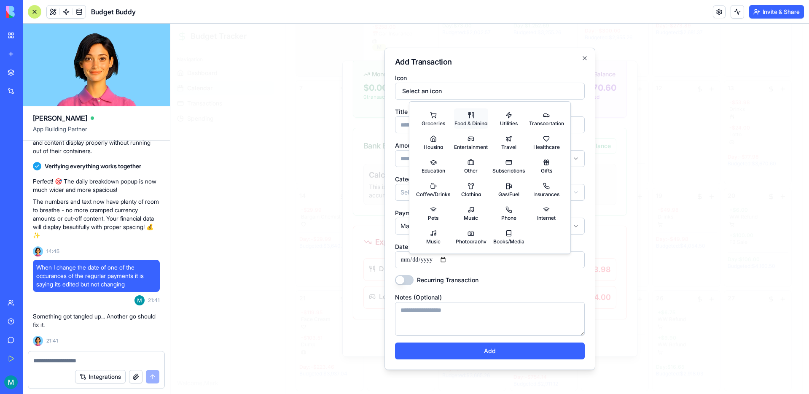
click at [471, 123] on span "Food & Dining" at bounding box center [470, 122] width 33 height 5
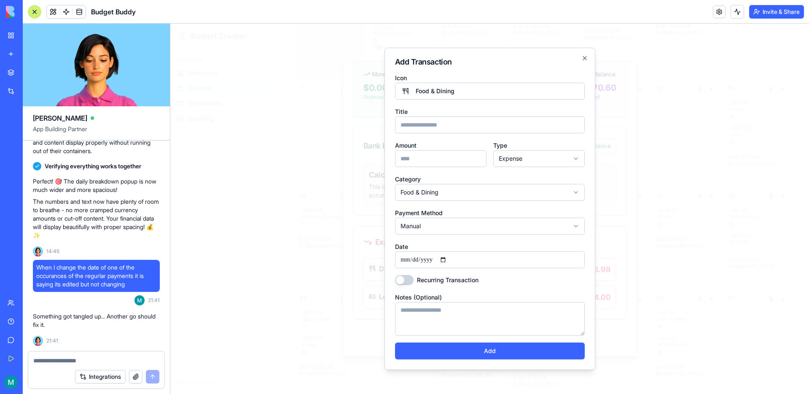
click at [431, 131] on input "Title" at bounding box center [490, 124] width 190 height 17
type input "*********"
click at [431, 154] on input "Amount" at bounding box center [440, 158] width 91 height 17
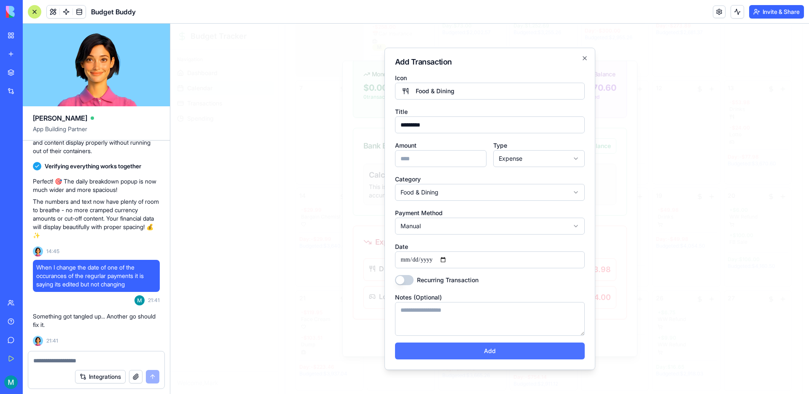
type input "****"
click at [496, 352] on button "Add" at bounding box center [490, 350] width 190 height 17
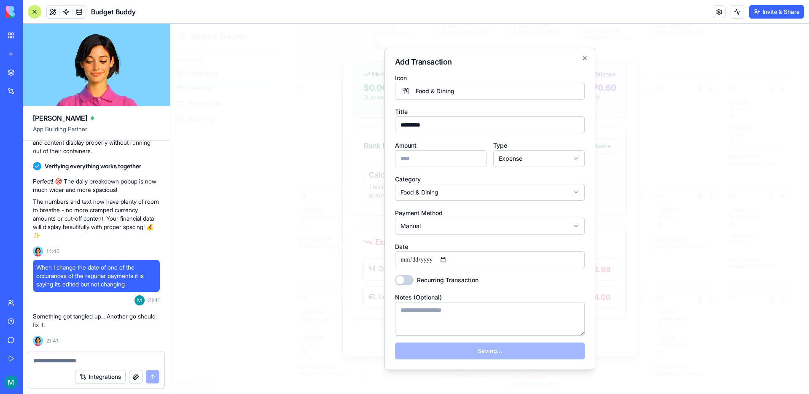
select select
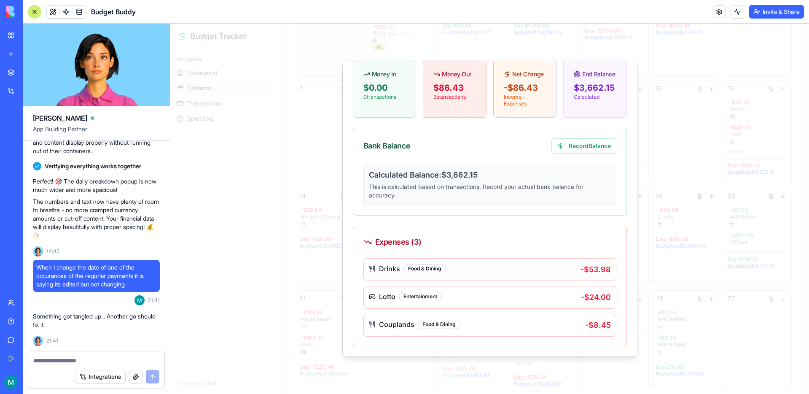
scroll to position [55, 0]
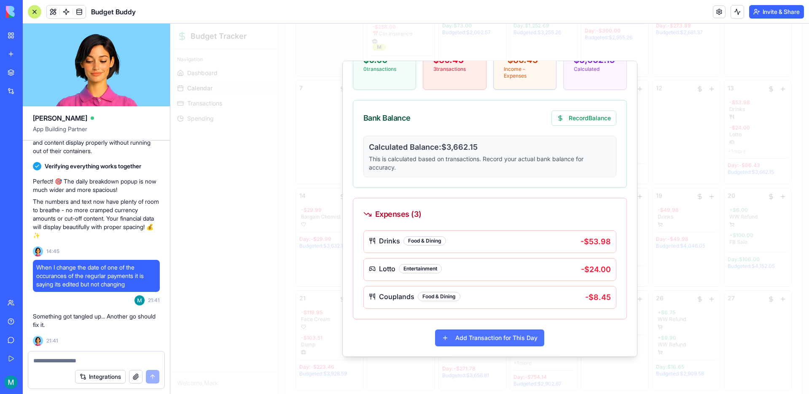
click at [495, 333] on button "Add Transaction for This Day" at bounding box center [489, 337] width 109 height 17
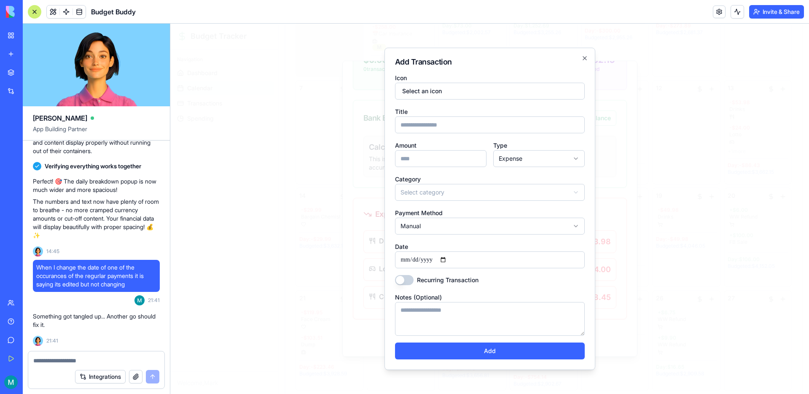
click at [423, 119] on input "Title" at bounding box center [490, 124] width 190 height 17
type input "*********"
click at [421, 161] on input "Amount" at bounding box center [440, 158] width 91 height 17
type input "******"
click at [442, 88] on button "Select an icon" at bounding box center [490, 91] width 190 height 17
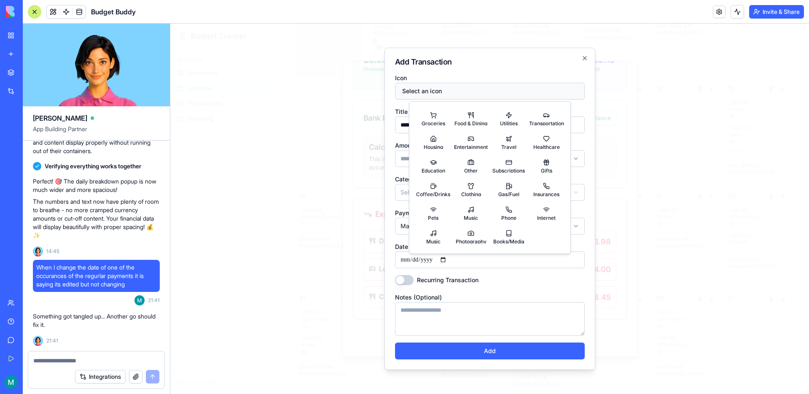
click at [442, 88] on button "Select an icon" at bounding box center [490, 91] width 190 height 17
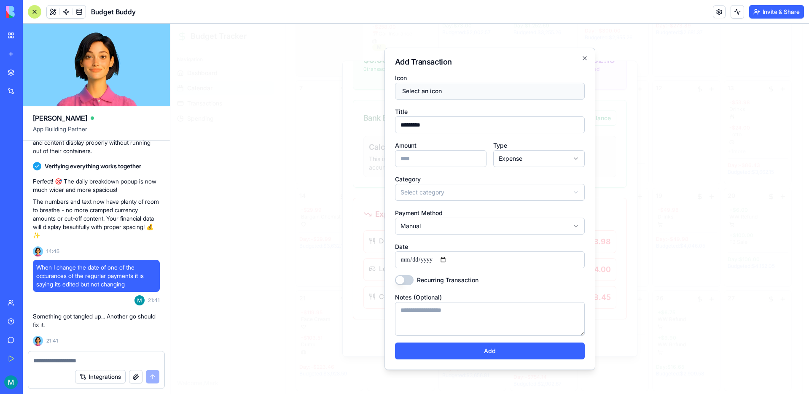
click at [442, 89] on button "Select an icon" at bounding box center [490, 91] width 190 height 17
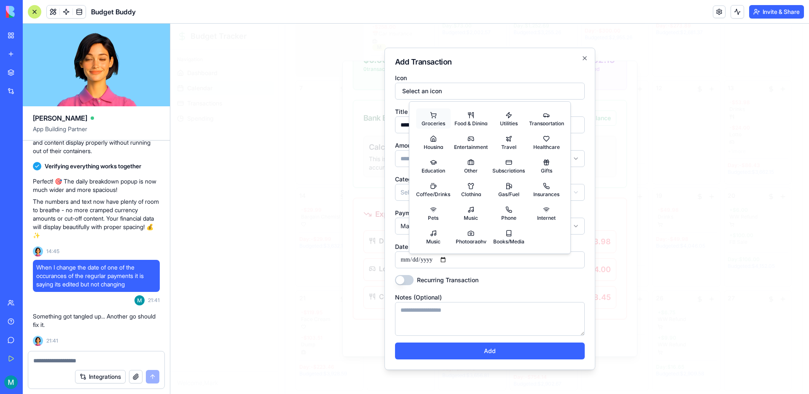
click at [434, 114] on button "Groceries" at bounding box center [433, 118] width 35 height 20
select select "*********"
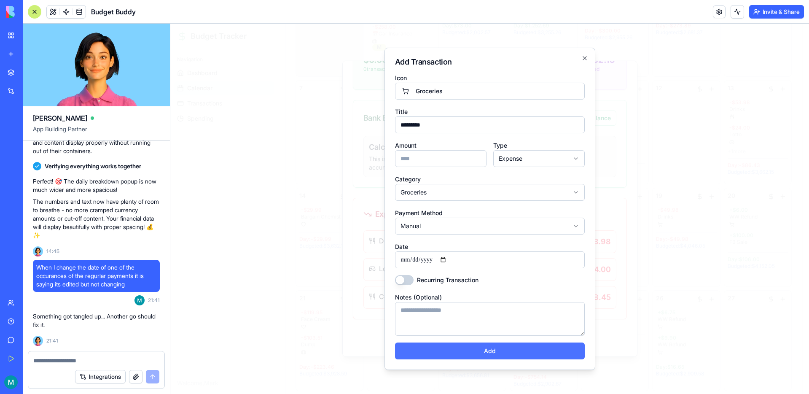
click at [488, 353] on button "Add" at bounding box center [490, 350] width 190 height 17
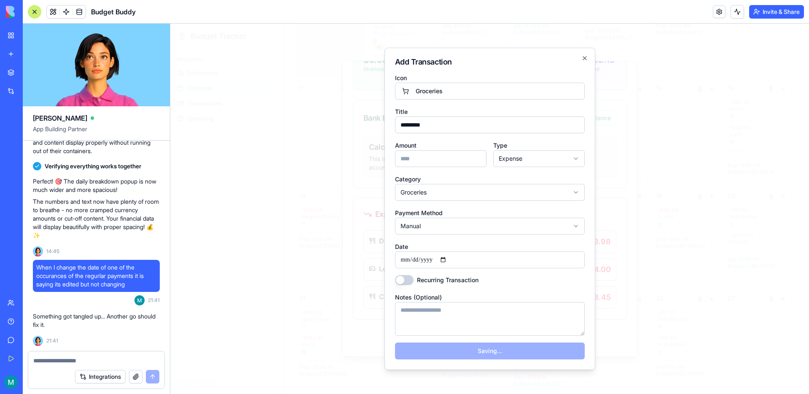
select select
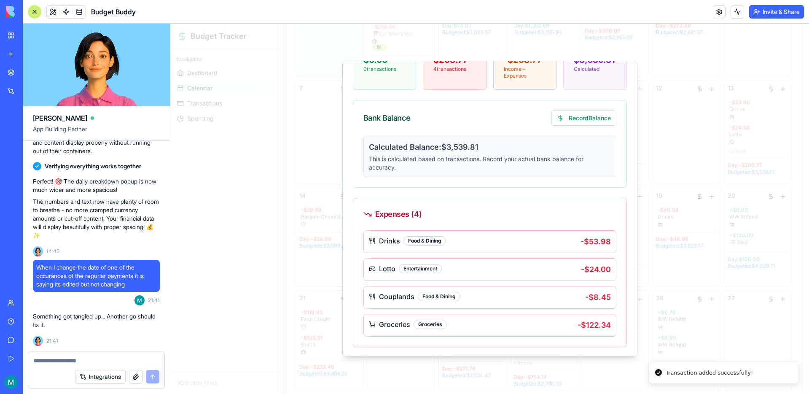
click at [475, 361] on div at bounding box center [489, 209] width 638 height 370
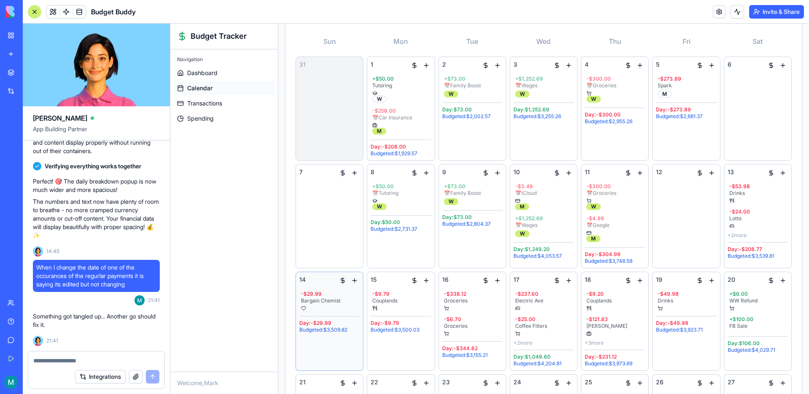
scroll to position [95, 0]
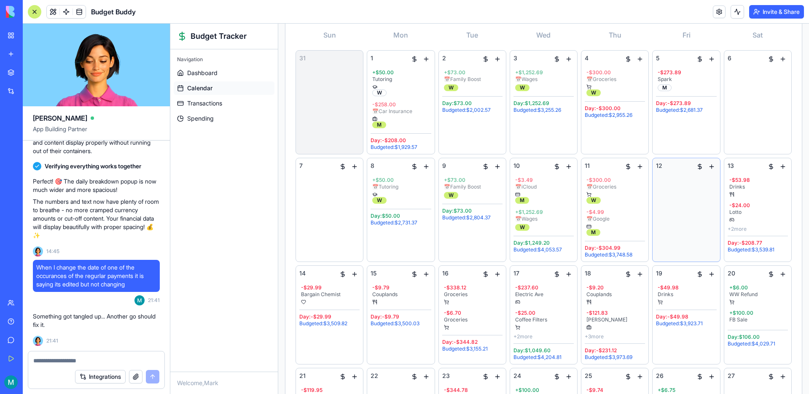
click at [678, 200] on div "12" at bounding box center [686, 209] width 60 height 96
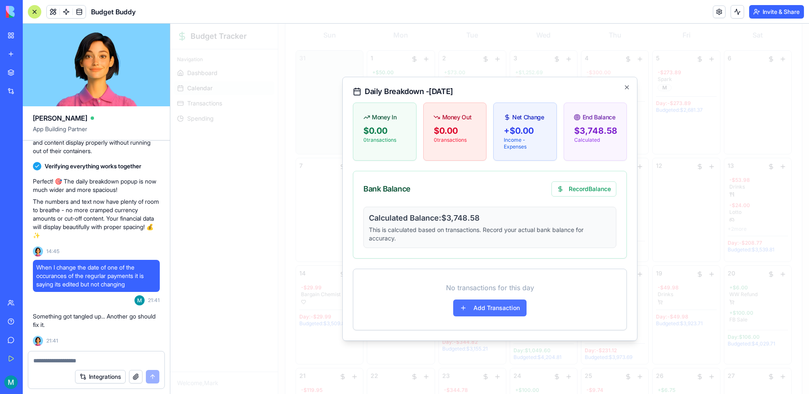
click at [490, 309] on button "Add Transaction" at bounding box center [489, 307] width 73 height 17
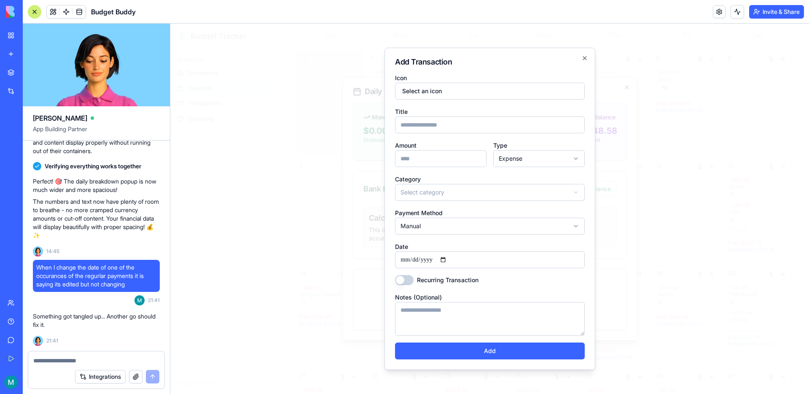
click at [440, 123] on input "Title" at bounding box center [490, 124] width 190 height 17
type input "**********"
click at [421, 83] on button "Select an icon" at bounding box center [490, 91] width 190 height 17
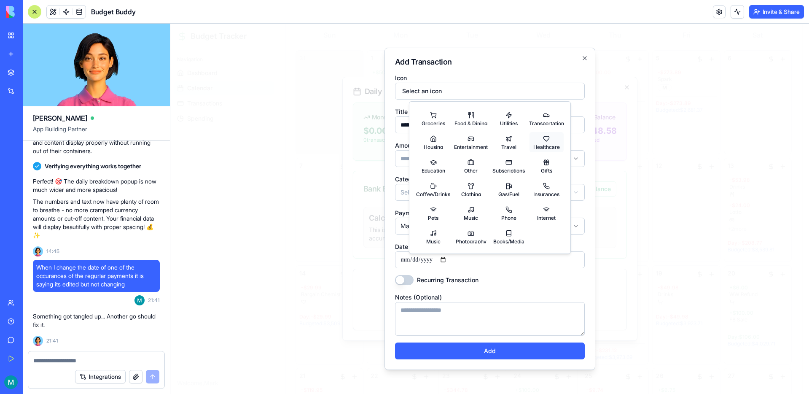
click at [552, 142] on button "Healthcare" at bounding box center [546, 142] width 35 height 20
select select "****"
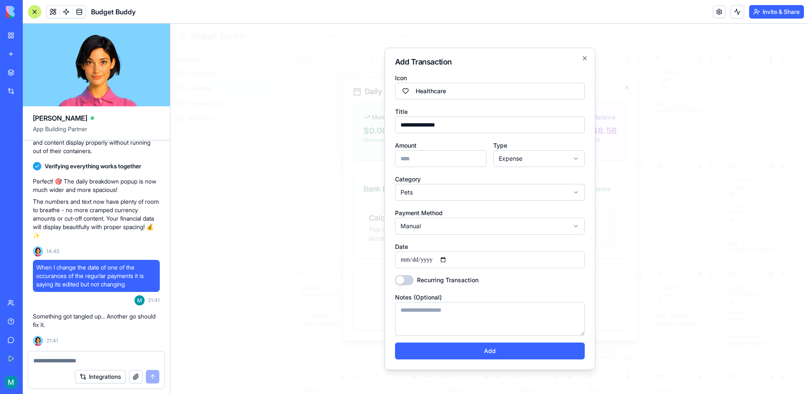
click at [455, 161] on input "Amount" at bounding box center [440, 158] width 91 height 17
type input "*****"
click at [474, 190] on body "Budget Tracker Navigation Dashboard Calendar Transactions Spending Welcome, Mar…" at bounding box center [489, 258] width 638 height 661
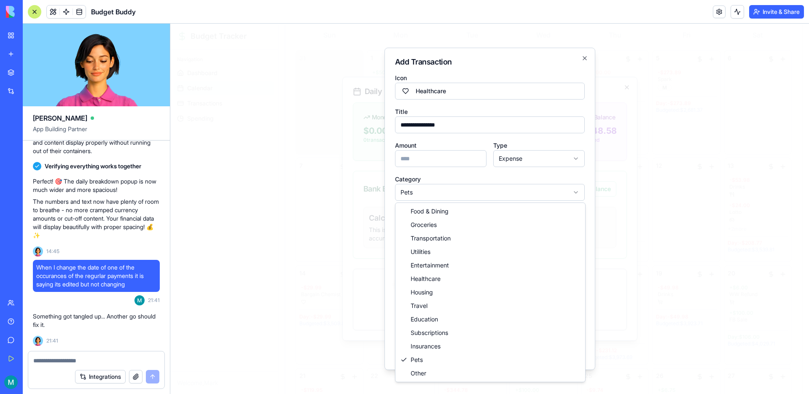
select select "**********"
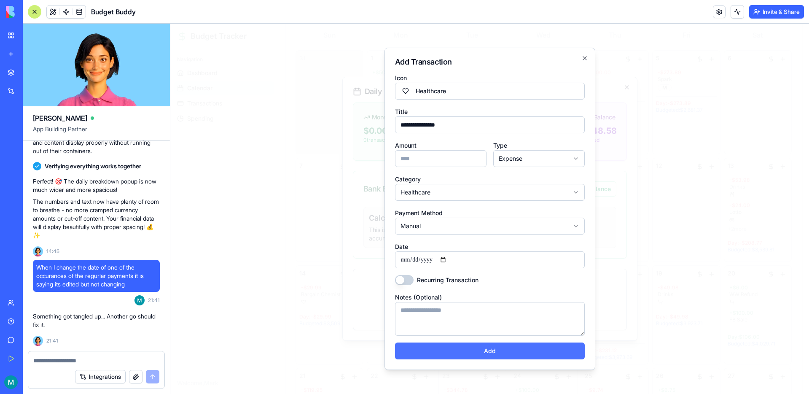
click at [503, 350] on button "Add" at bounding box center [490, 350] width 190 height 17
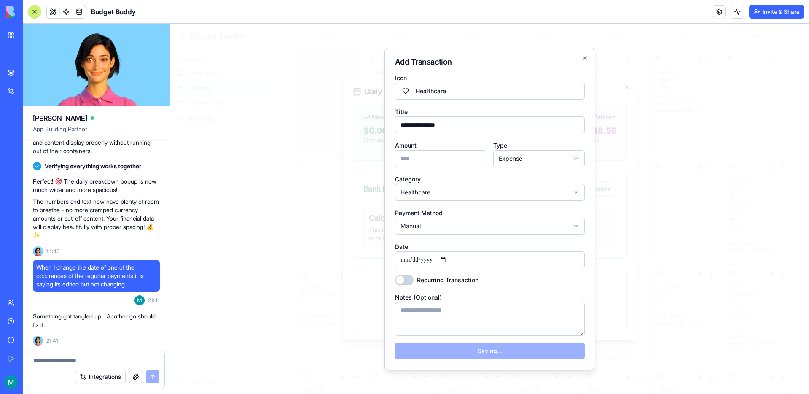
select select
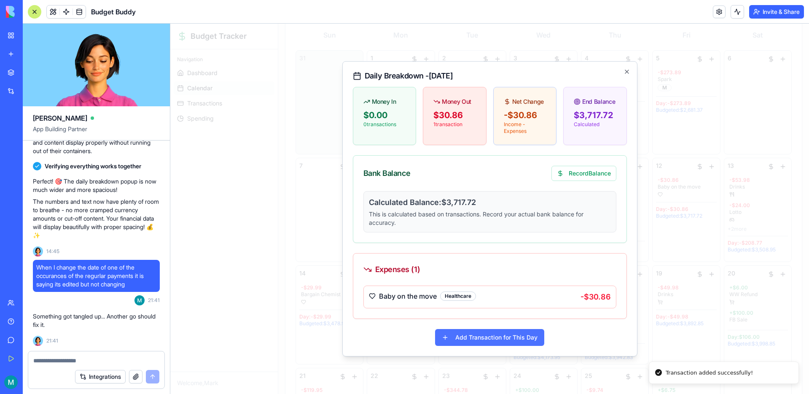
click at [492, 334] on button "Add Transaction for This Day" at bounding box center [489, 337] width 109 height 17
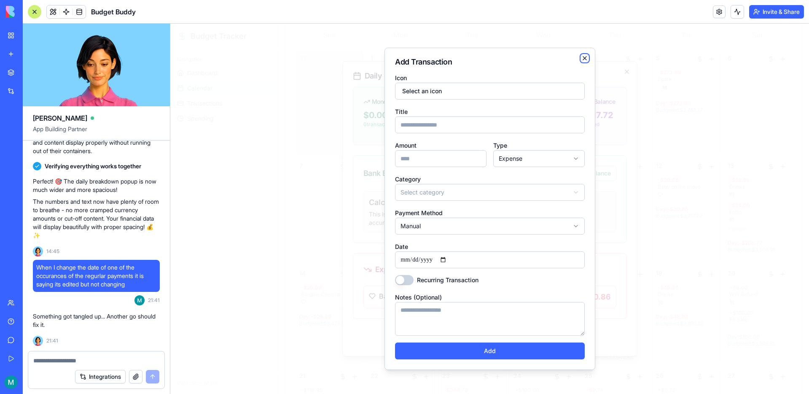
click at [581, 55] on icon "button" at bounding box center [584, 58] width 7 height 7
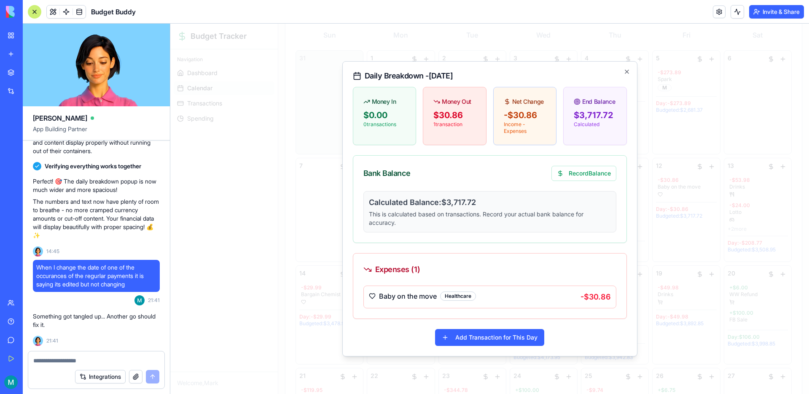
click at [622, 67] on div "Daily Breakdown - [DATE] Money In $0.00 0 transaction s Money Out $30.86 1 tran…" at bounding box center [489, 208] width 295 height 295
click at [623, 69] on icon "button" at bounding box center [626, 71] width 7 height 7
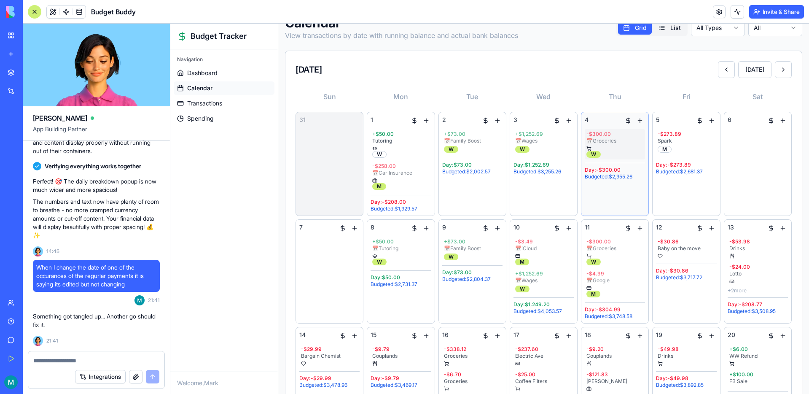
scroll to position [0, 0]
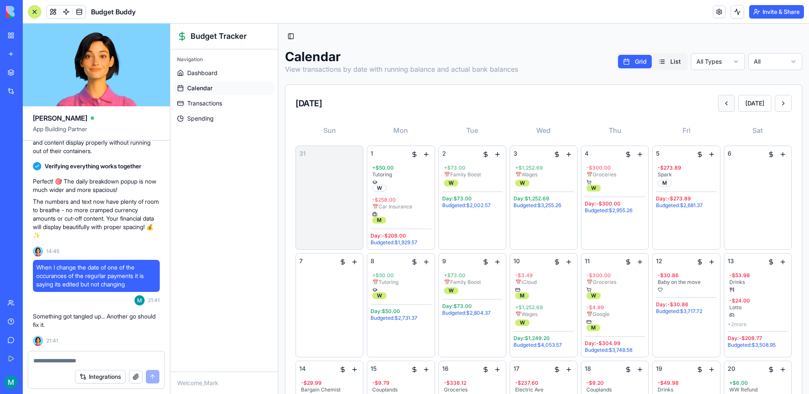
click at [729, 102] on button at bounding box center [726, 103] width 17 height 17
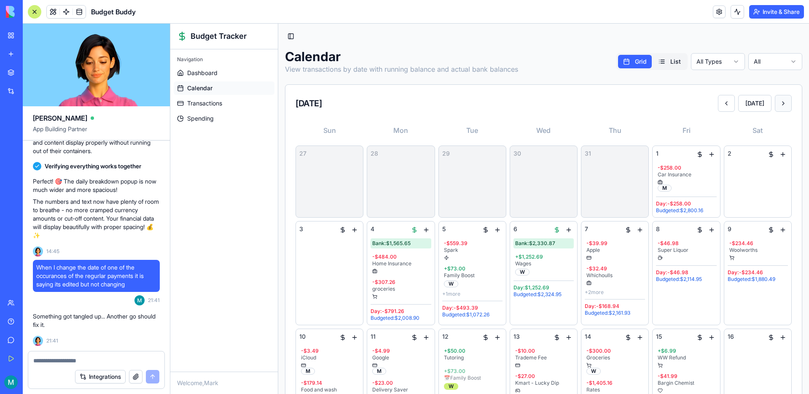
click at [781, 105] on button at bounding box center [782, 103] width 17 height 17
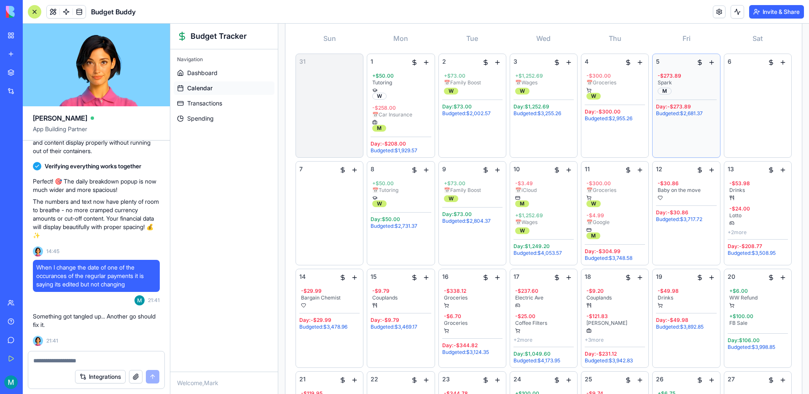
scroll to position [115, 0]
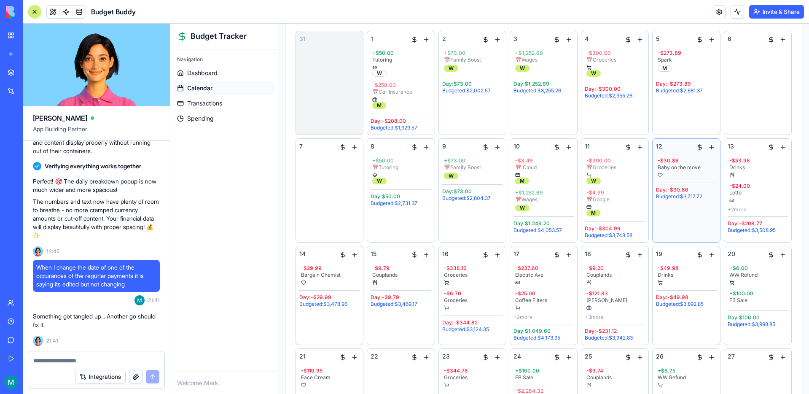
click at [690, 211] on div "12 - $30.86 Baby on the move Day: -$30.86 Budgeted: $3,717.72" at bounding box center [686, 190] width 60 height 96
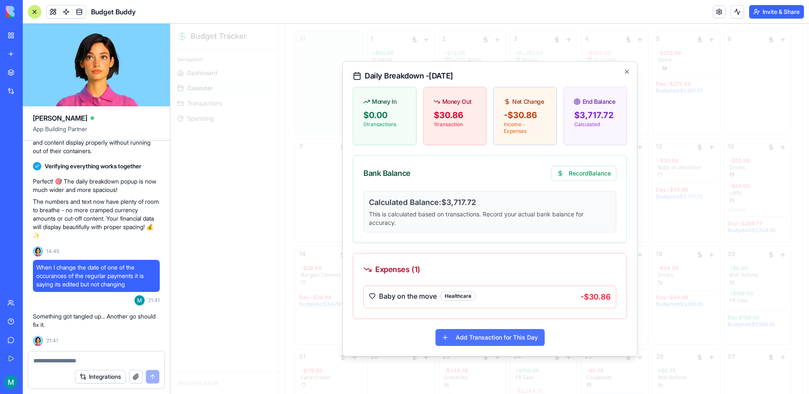
click at [514, 332] on button "Add Transaction for This Day" at bounding box center [489, 337] width 109 height 17
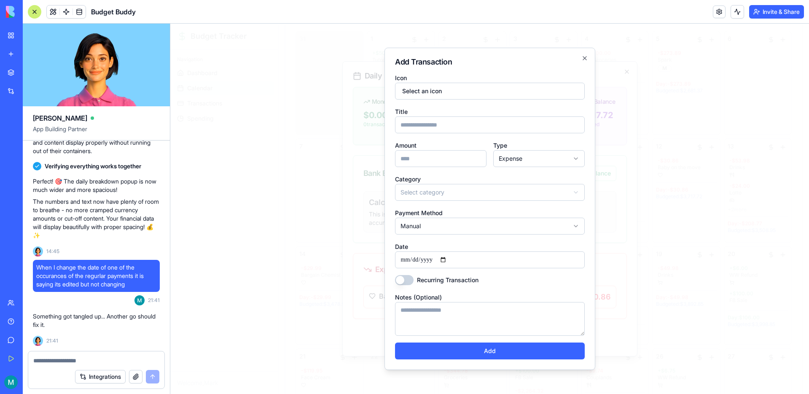
click at [429, 125] on input "Title" at bounding box center [490, 124] width 190 height 17
type input "**********"
click at [453, 86] on button "Select an icon" at bounding box center [490, 91] width 190 height 17
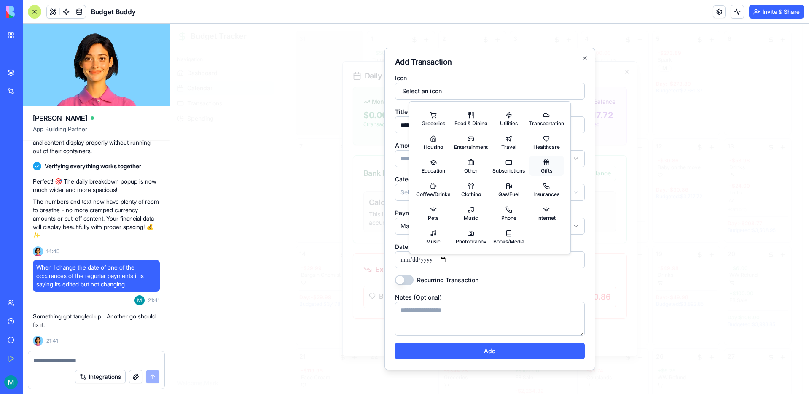
click at [553, 174] on button "Gifts" at bounding box center [546, 165] width 35 height 20
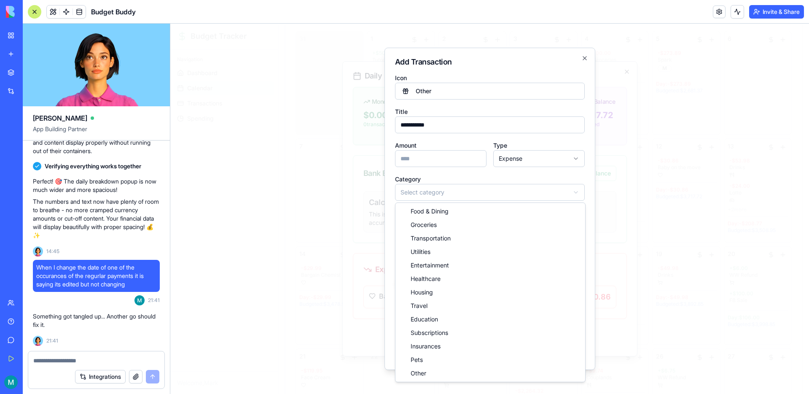
click at [505, 191] on body "Budget Tracker Navigation Dashboard Calendar Transactions Spending Welcome, Mar…" at bounding box center [489, 239] width 638 height 661
select select "*****"
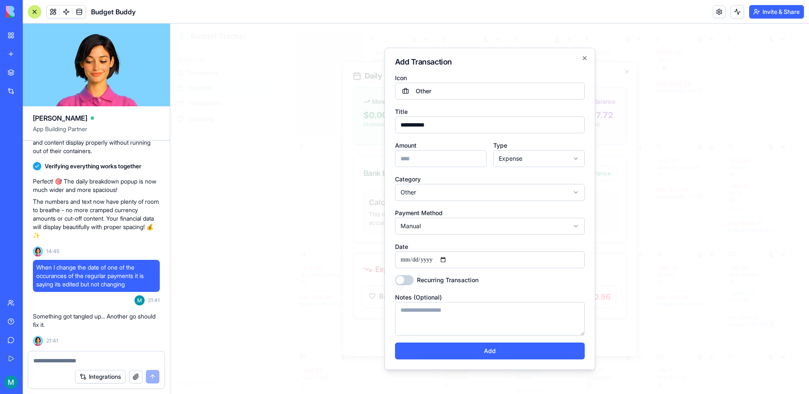
click at [438, 160] on input "Amount" at bounding box center [440, 158] width 91 height 17
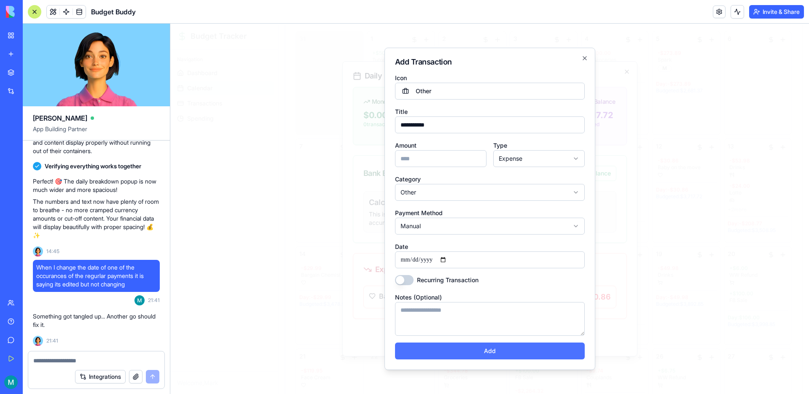
type input "**"
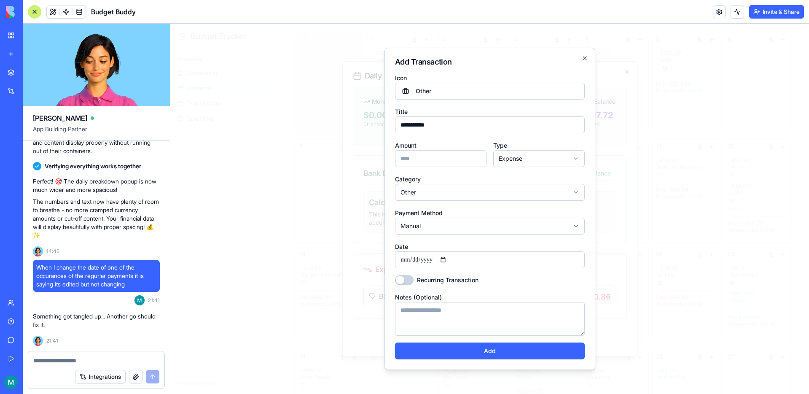
click at [481, 345] on button "Add" at bounding box center [490, 350] width 190 height 17
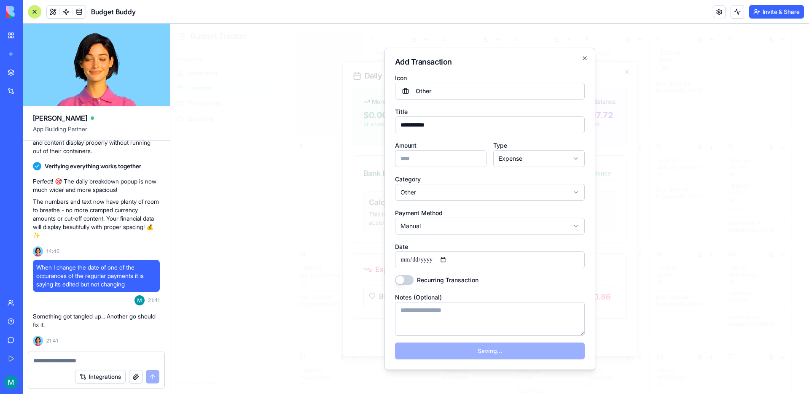
select select
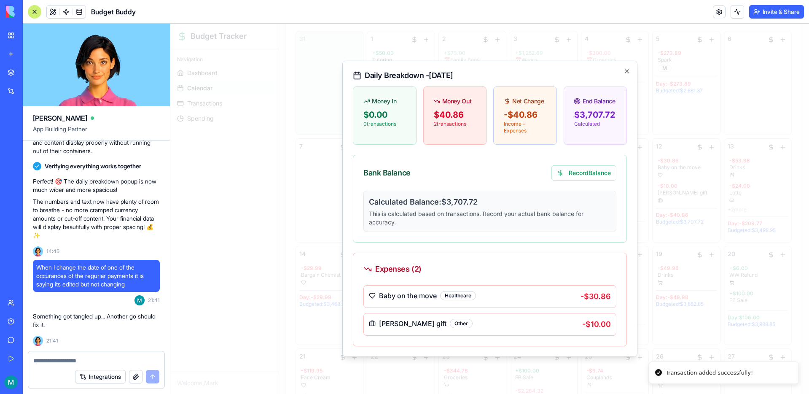
click at [685, 321] on div at bounding box center [489, 209] width 638 height 370
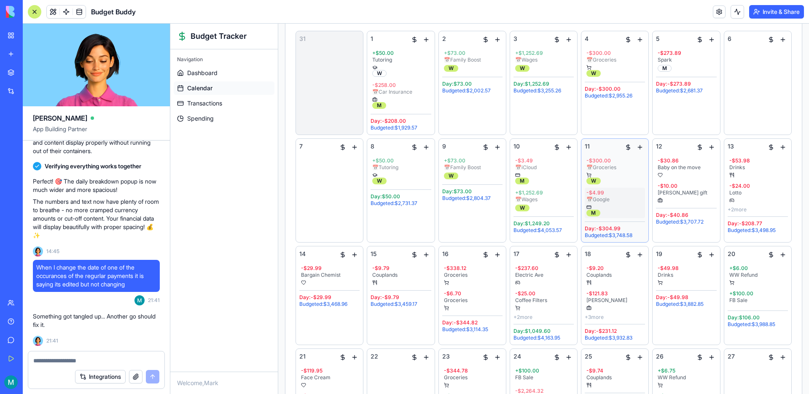
click at [620, 195] on div "- $4.99" at bounding box center [614, 192] width 57 height 7
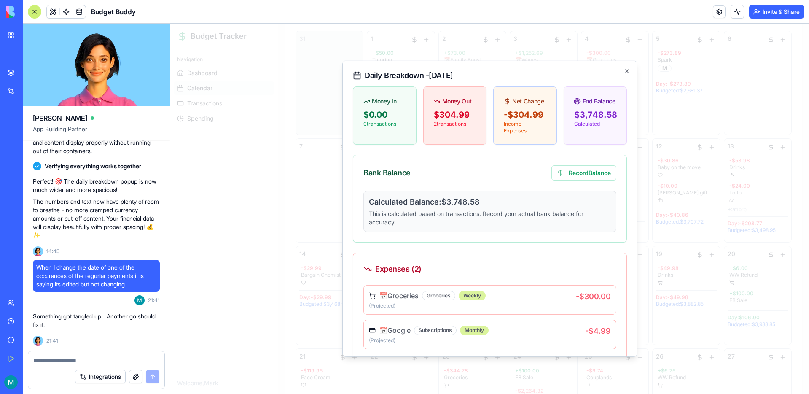
scroll to position [40, 0]
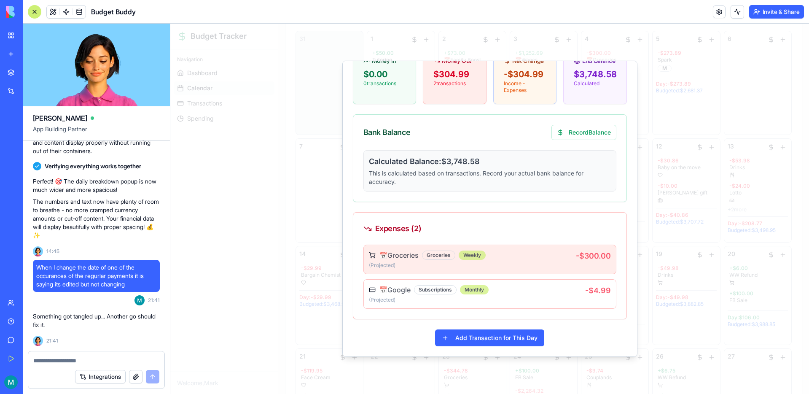
click at [599, 261] on div "📅 Groceries Groceries Weekly (Projected ) - $300.00" at bounding box center [490, 259] width 242 height 19
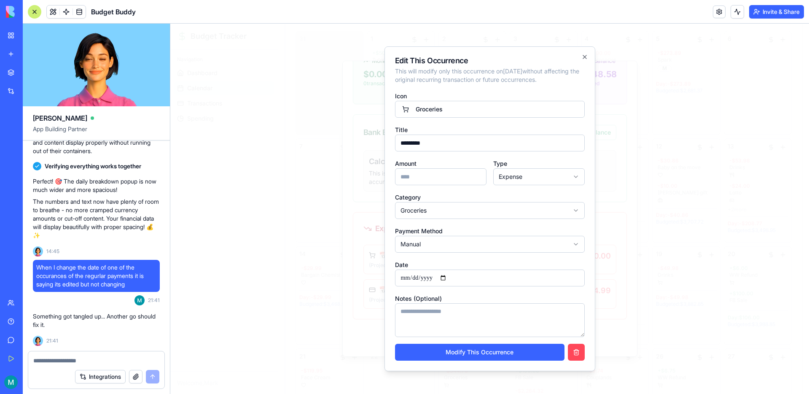
click at [576, 348] on button "button" at bounding box center [576, 351] width 17 height 17
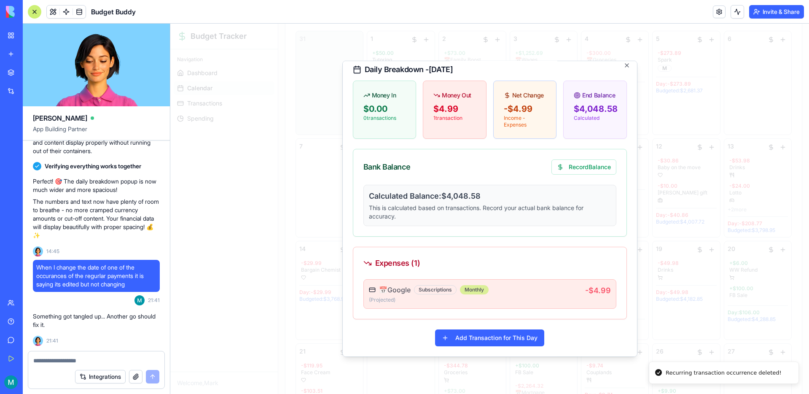
scroll to position [6, 0]
click at [591, 300] on div "📅 Google Subscriptions Monthly (Projected ) - $4.99" at bounding box center [490, 293] width 242 height 19
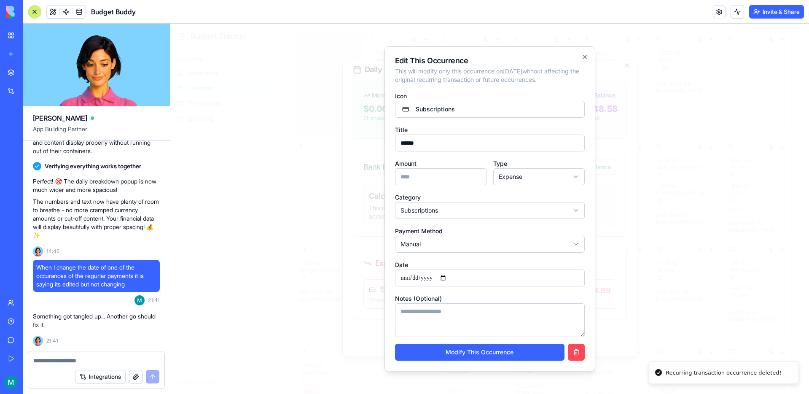
click at [581, 354] on button "button" at bounding box center [576, 351] width 17 height 17
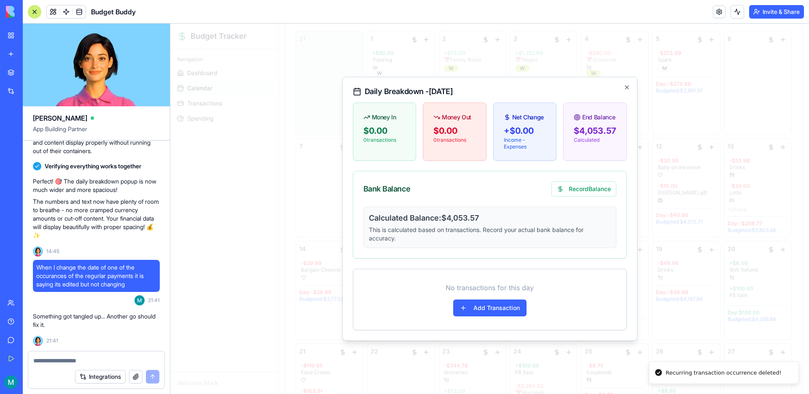
scroll to position [0, 0]
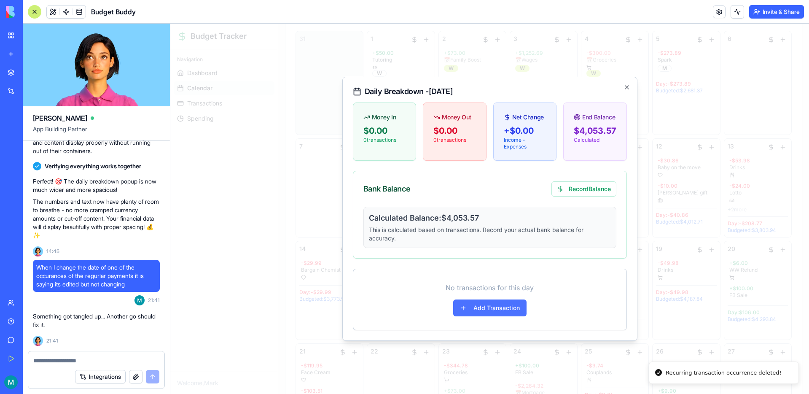
click at [487, 307] on button "Add Transaction" at bounding box center [489, 307] width 73 height 17
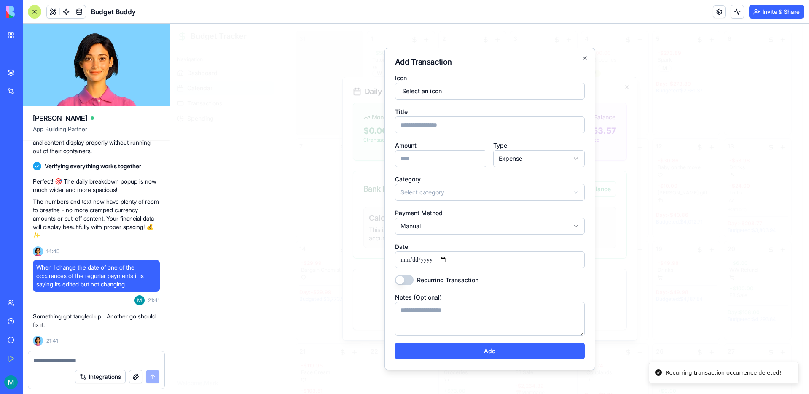
click at [436, 119] on input "Title" at bounding box center [490, 124] width 190 height 17
type input "**********"
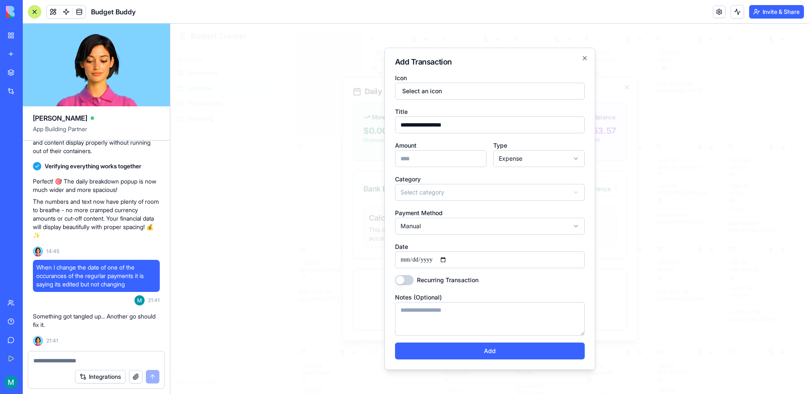
click at [447, 158] on input "Amount" at bounding box center [440, 158] width 91 height 17
type input "***"
click at [483, 195] on body "Budget Tracker Navigation Dashboard Calendar Transactions Spending Welcome, Mar…" at bounding box center [489, 237] width 638 height 656
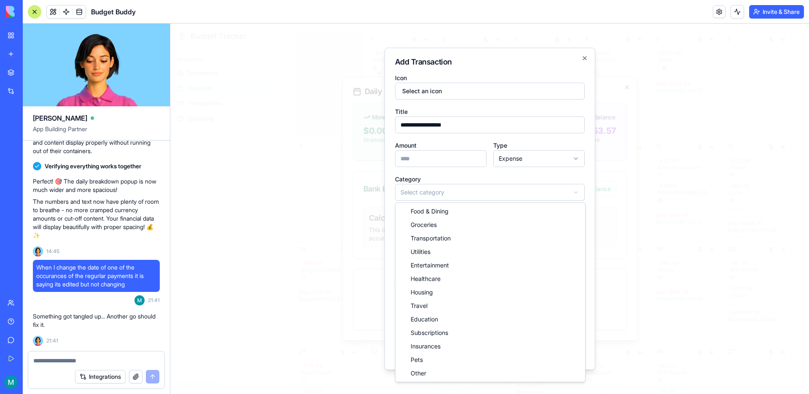
select select "**********"
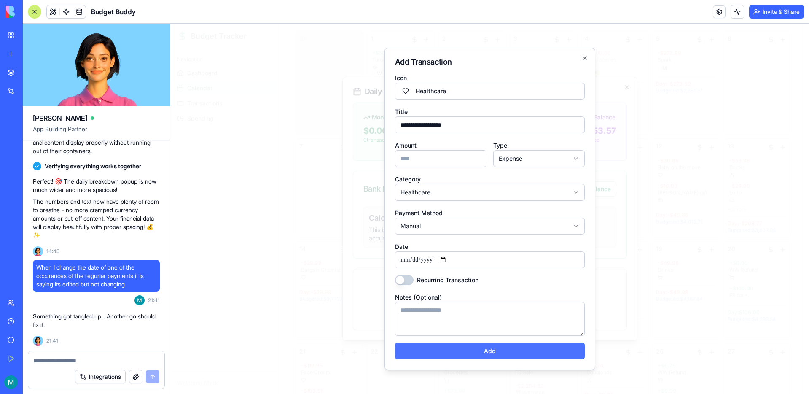
click at [517, 347] on button "Add" at bounding box center [490, 350] width 190 height 17
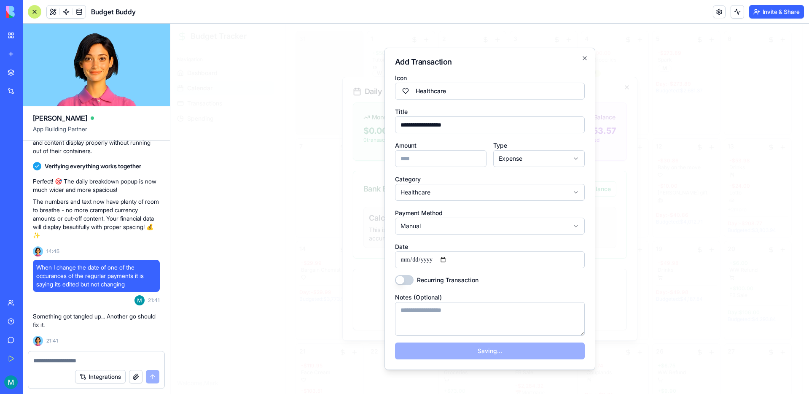
select select
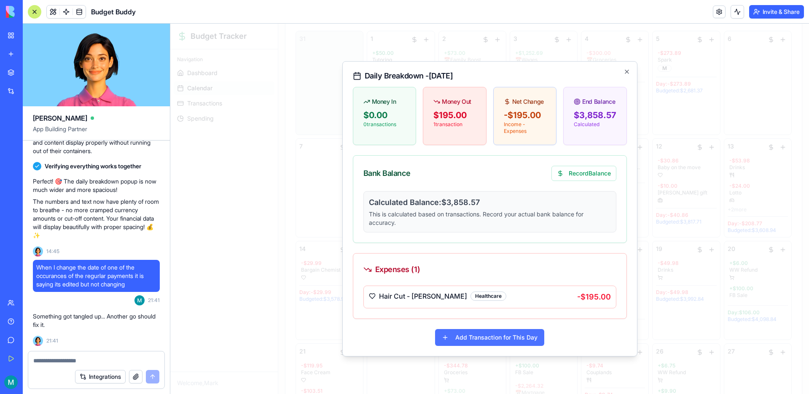
click at [475, 335] on button "Add Transaction for This Day" at bounding box center [489, 337] width 109 height 17
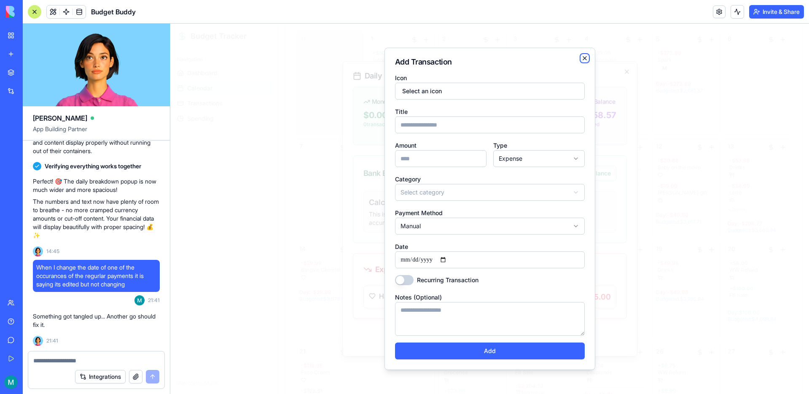
click at [582, 58] on icon "button" at bounding box center [584, 58] width 7 height 7
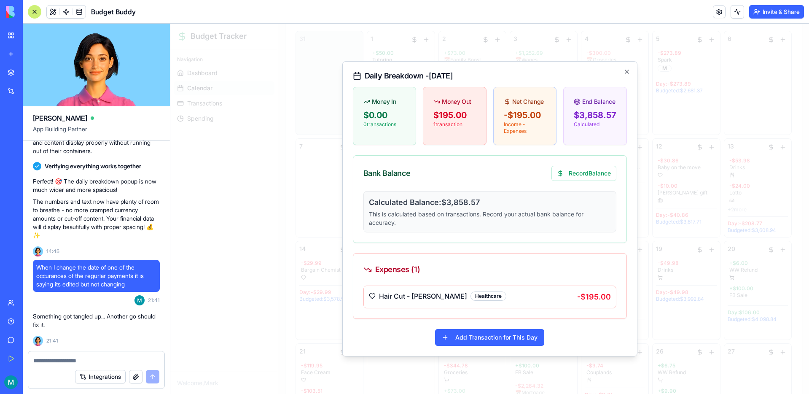
click at [707, 142] on div at bounding box center [489, 209] width 638 height 370
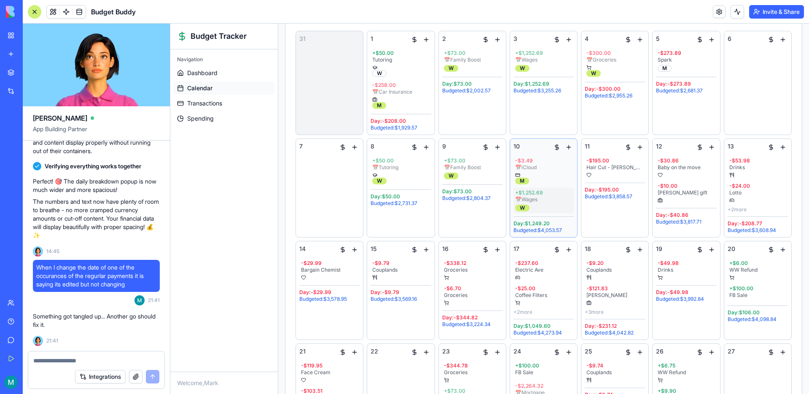
click at [560, 193] on div "+ $1,252.69" at bounding box center [543, 192] width 57 height 7
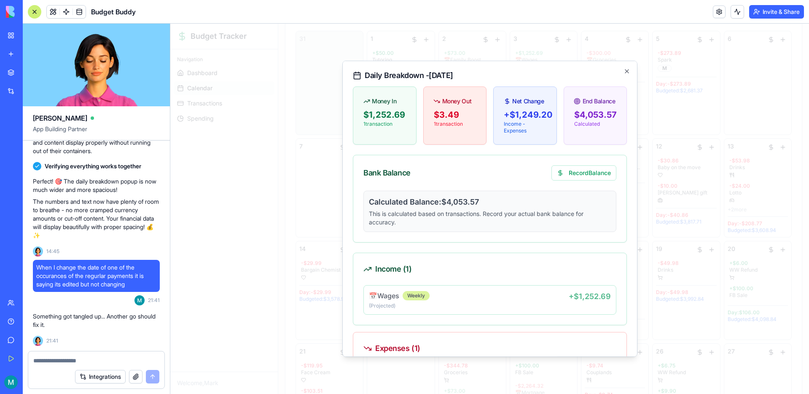
scroll to position [85, 0]
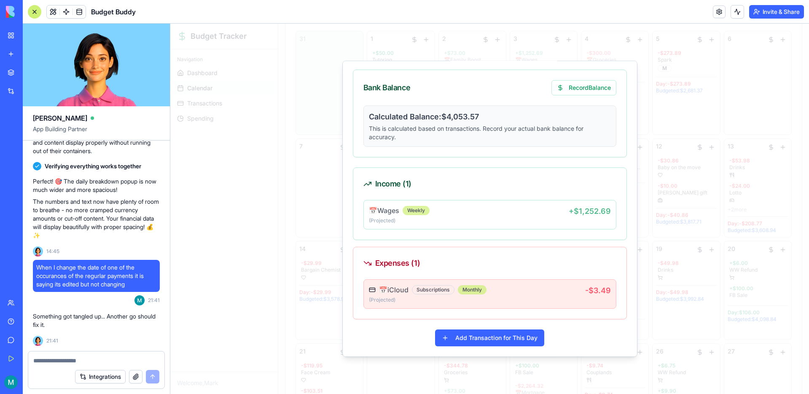
click at [550, 293] on div "📅 iCloud Subscriptions Monthly" at bounding box center [477, 289] width 216 height 10
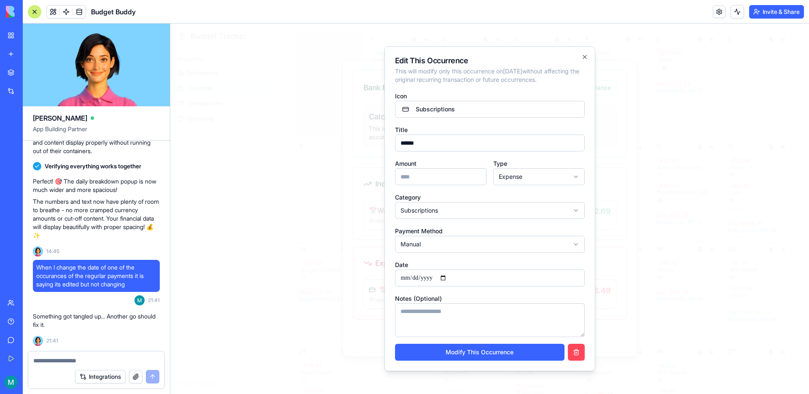
click at [576, 354] on button "button" at bounding box center [576, 351] width 17 height 17
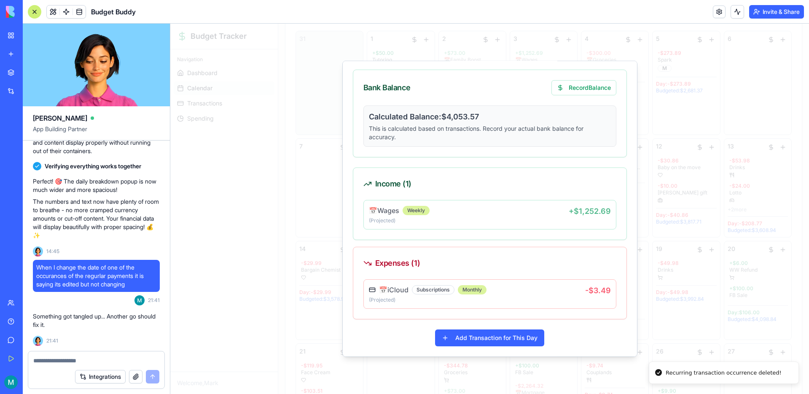
click at [533, 209] on div "📅 Wages Weekly" at bounding box center [469, 210] width 200 height 10
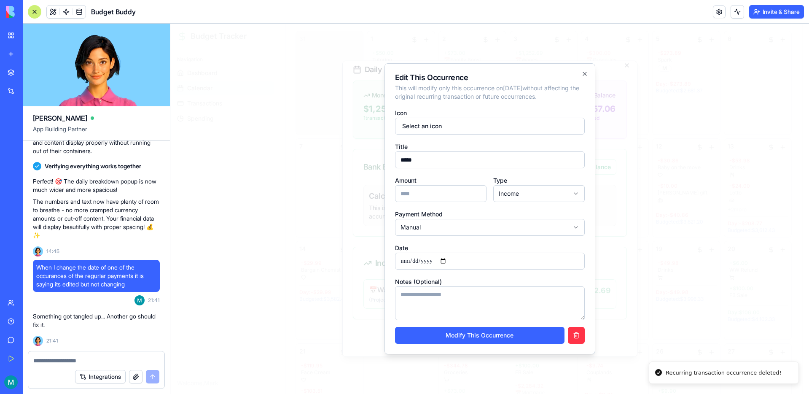
scroll to position [6, 0]
drag, startPoint x: 403, startPoint y: 194, endPoint x: 422, endPoint y: 195, distance: 18.6
click at [422, 195] on input "*******" at bounding box center [440, 193] width 91 height 17
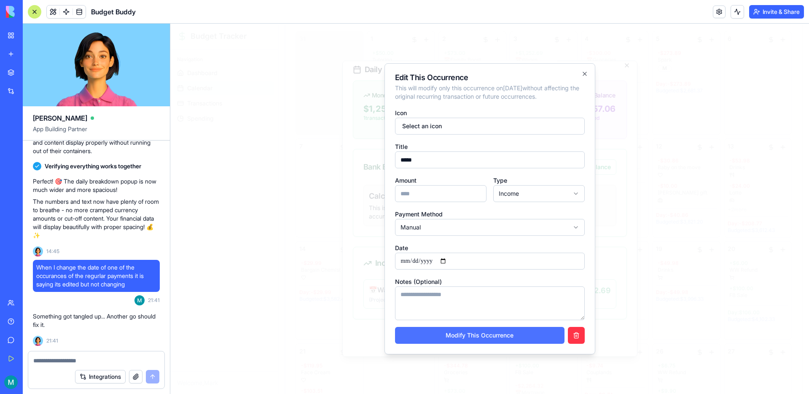
click at [482, 338] on button "Modify This Occurrence" at bounding box center [479, 335] width 169 height 17
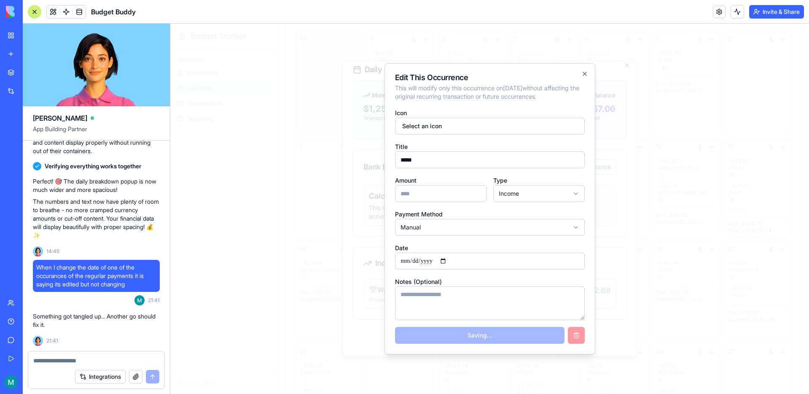
type input "*******"
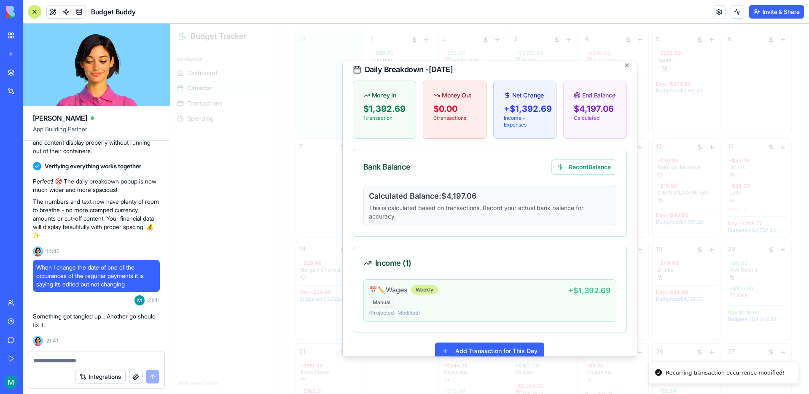
scroll to position [19, 0]
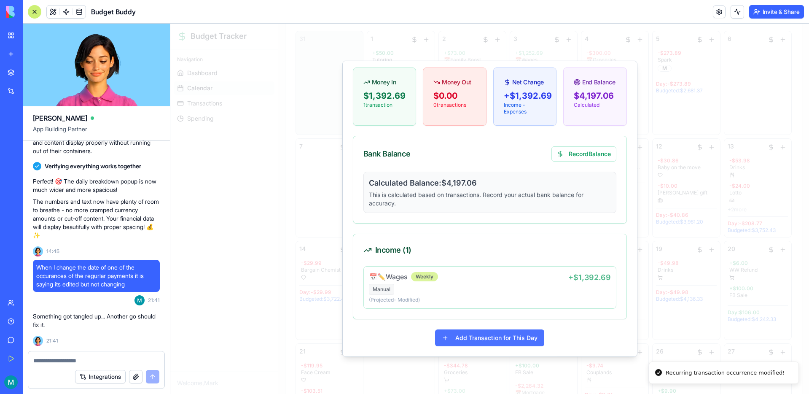
click at [486, 335] on button "Add Transaction for This Day" at bounding box center [489, 337] width 109 height 17
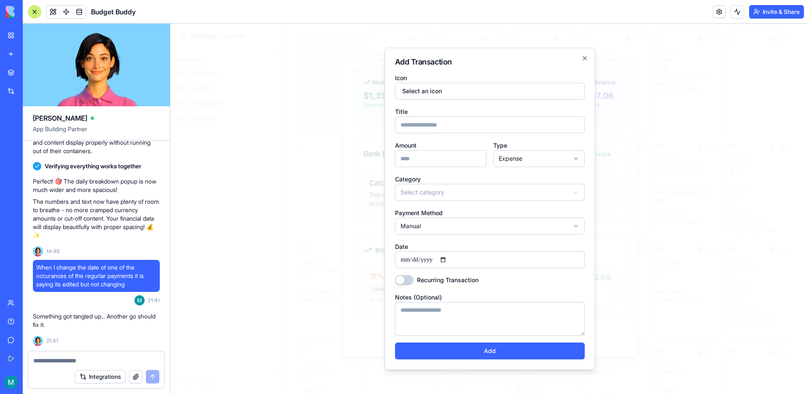
click at [430, 126] on input "Title" at bounding box center [490, 124] width 190 height 17
type input "*********"
click at [465, 82] on div "Icon Select an icon" at bounding box center [490, 85] width 190 height 27
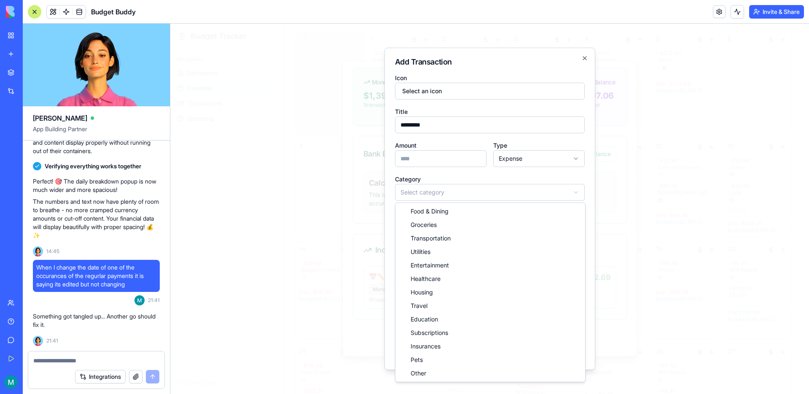
click at [455, 200] on body "Budget Tracker Navigation Dashboard Calendar Transactions Spending Welcome, Mar…" at bounding box center [489, 237] width 638 height 656
select select "*********"
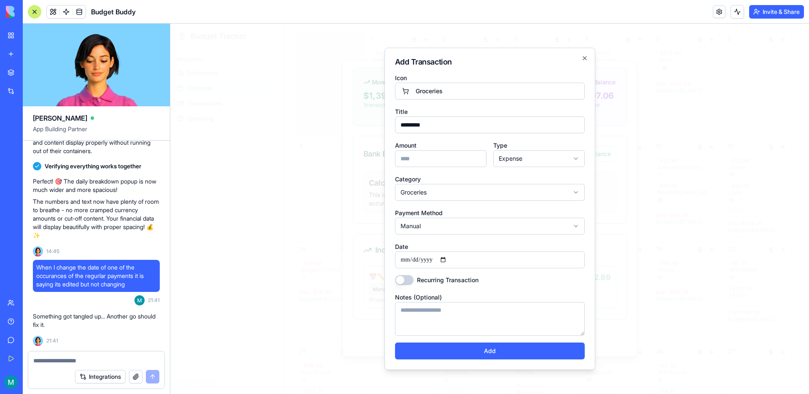
click at [440, 159] on input "Amount" at bounding box center [440, 158] width 91 height 17
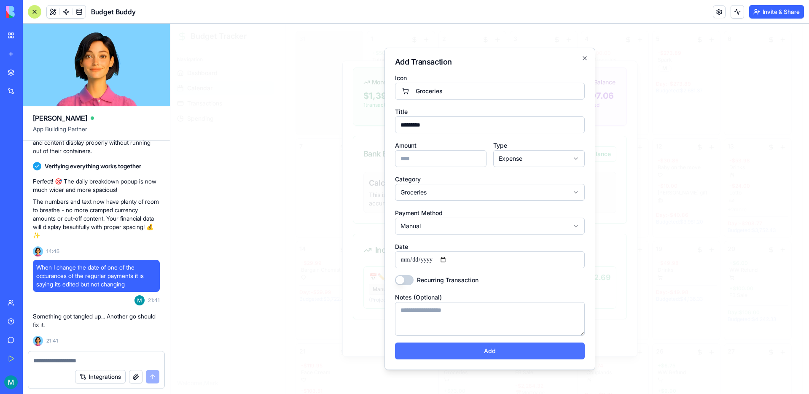
type input "******"
click at [496, 352] on button "Add" at bounding box center [490, 350] width 190 height 17
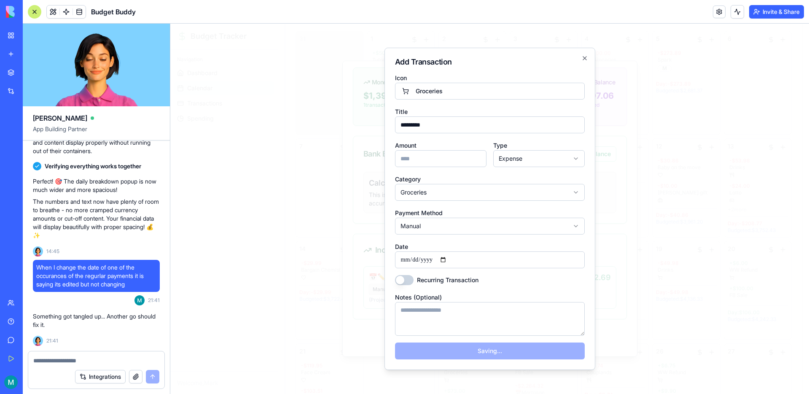
select select
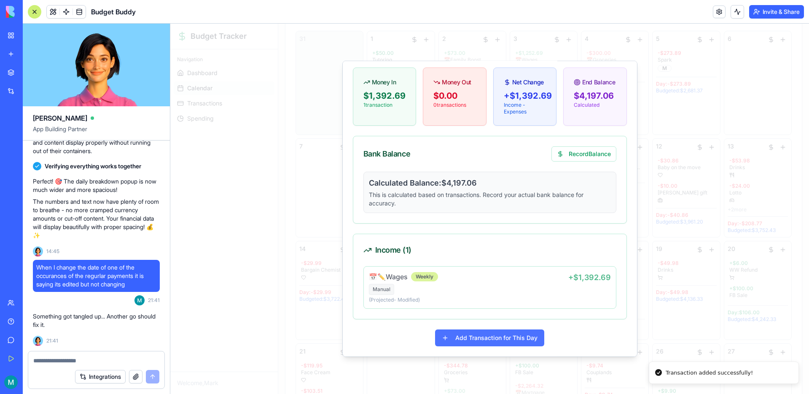
click at [493, 337] on button "Add Transaction for This Day" at bounding box center [489, 337] width 109 height 17
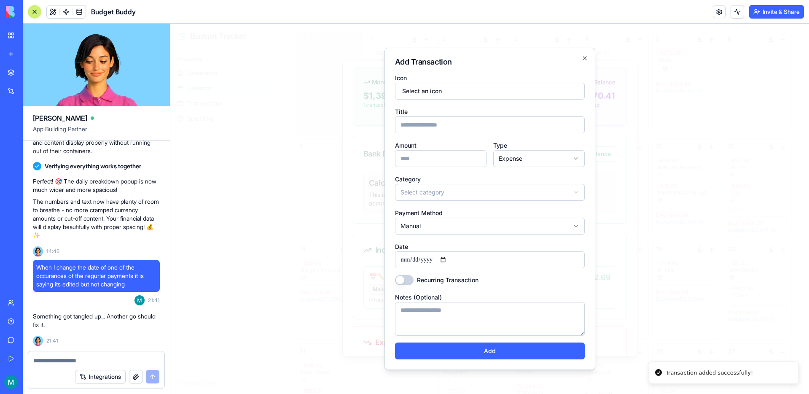
click at [453, 127] on input "Title" at bounding box center [490, 124] width 190 height 17
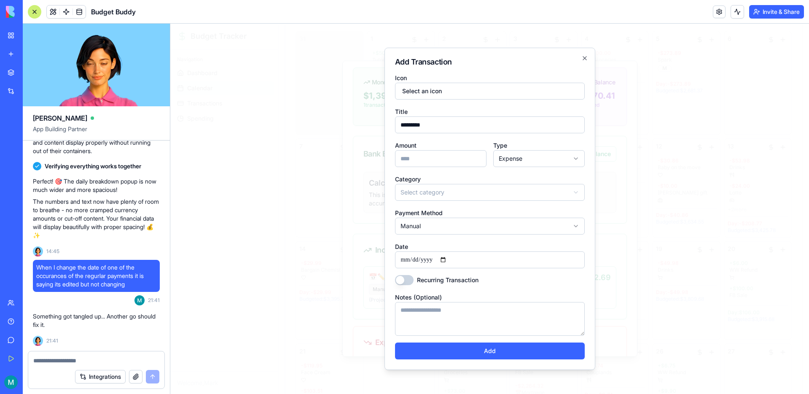
click at [457, 162] on input "Amount" at bounding box center [440, 158] width 91 height 17
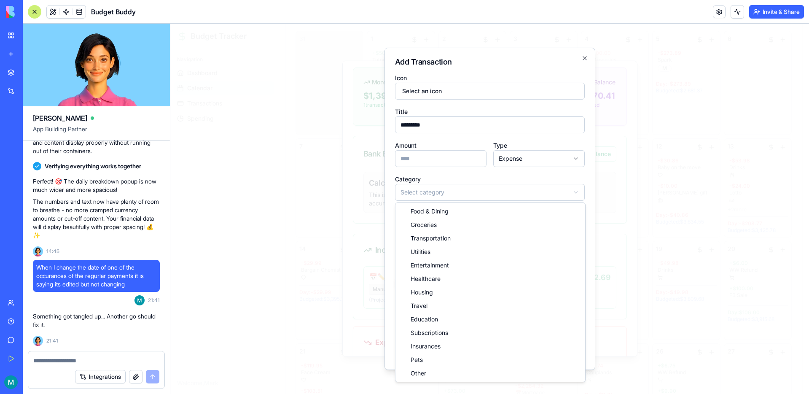
click at [484, 191] on body "Budget Tracker Navigation Dashboard Calendar Transactions Spending Welcome, Mar…" at bounding box center [489, 237] width 638 height 656
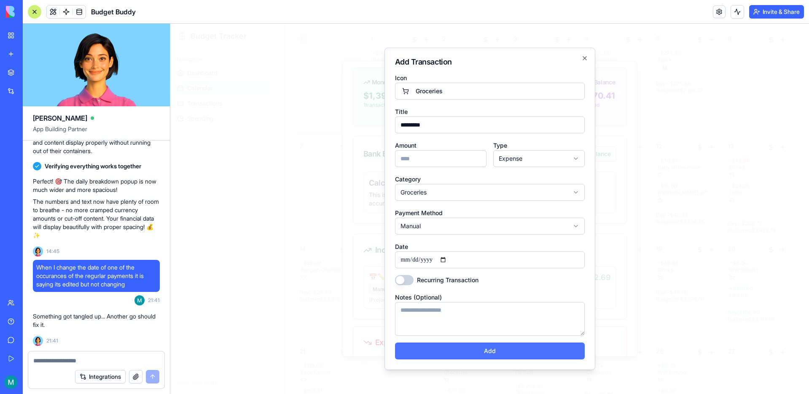
click at [480, 354] on button "Add" at bounding box center [490, 350] width 190 height 17
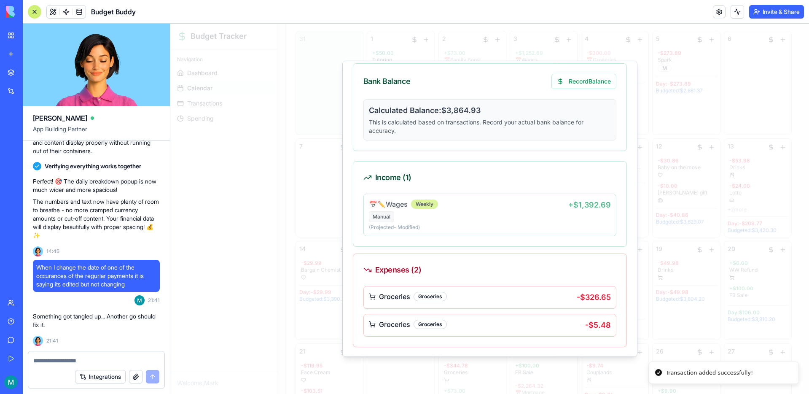
scroll to position [119, 0]
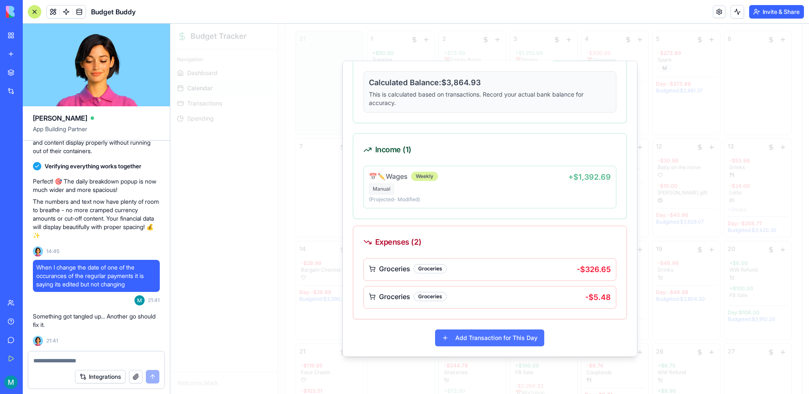
click at [488, 338] on button "Add Transaction for This Day" at bounding box center [489, 337] width 109 height 17
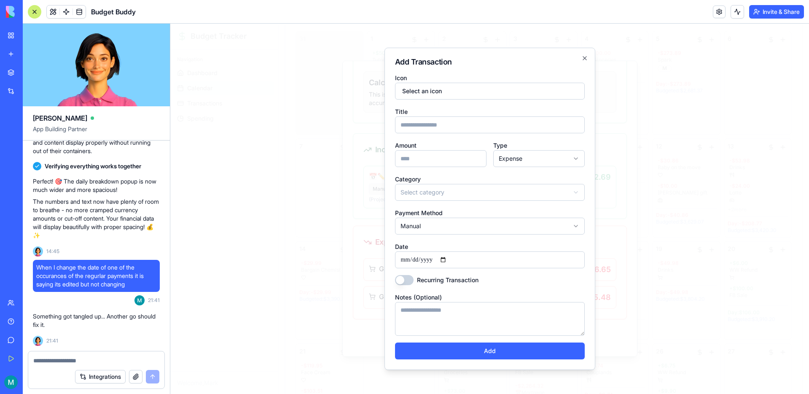
click at [433, 129] on input "Title" at bounding box center [490, 124] width 190 height 17
click at [457, 194] on body "Budget Tracker Navigation Dashboard Calendar Transactions Spending Welcome, Mar…" at bounding box center [489, 237] width 638 height 656
click at [423, 164] on input "Amount" at bounding box center [440, 158] width 91 height 17
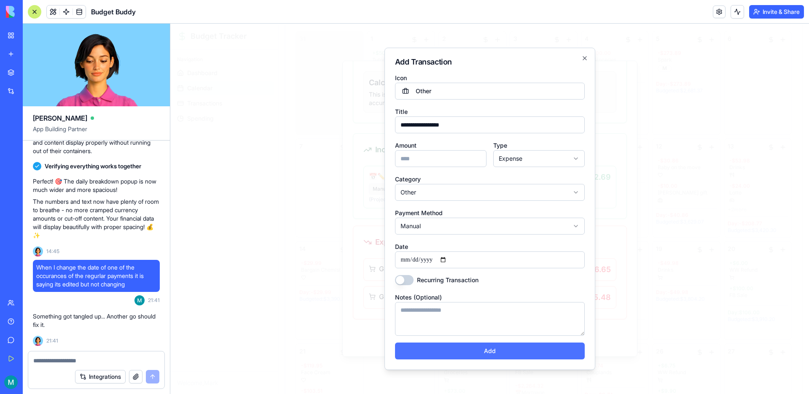
click at [484, 354] on button "Add" at bounding box center [490, 350] width 190 height 17
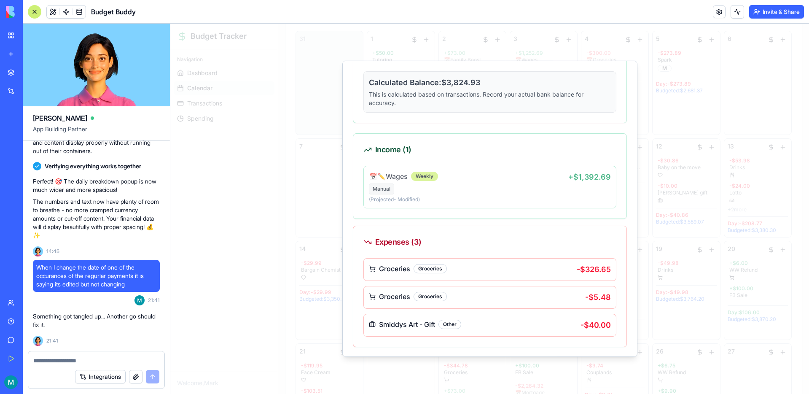
scroll to position [147, 0]
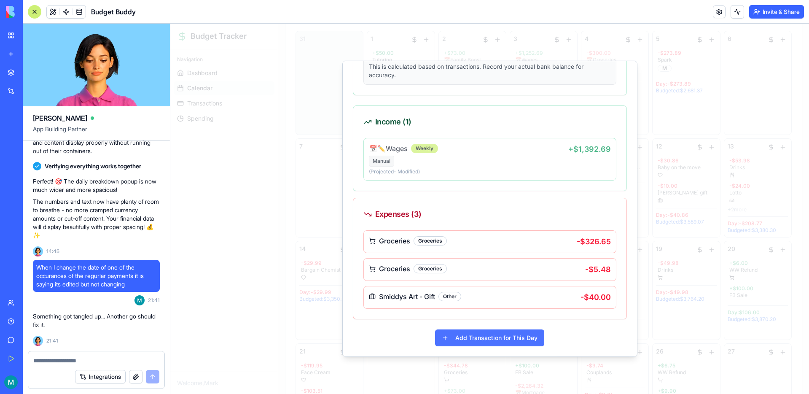
click at [496, 341] on button "Add Transaction for This Day" at bounding box center [489, 337] width 109 height 17
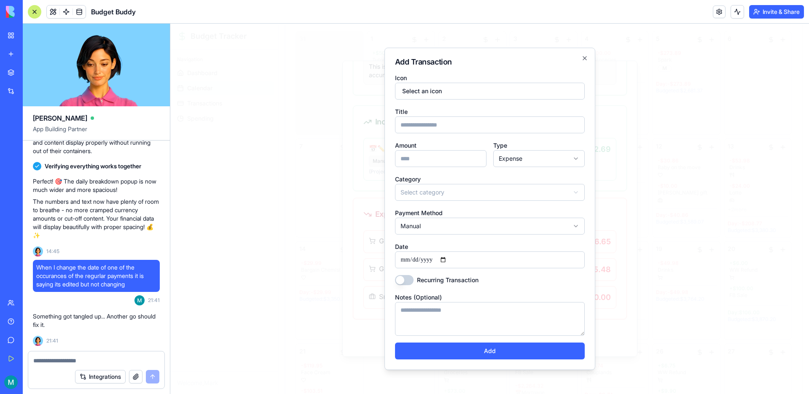
click at [447, 129] on input "Title" at bounding box center [490, 124] width 190 height 17
click at [434, 154] on input "Amount" at bounding box center [440, 158] width 91 height 17
click at [459, 191] on body "Budget Tracker Navigation Dashboard Calendar Transactions Spending Welcome, Mar…" at bounding box center [489, 237] width 638 height 656
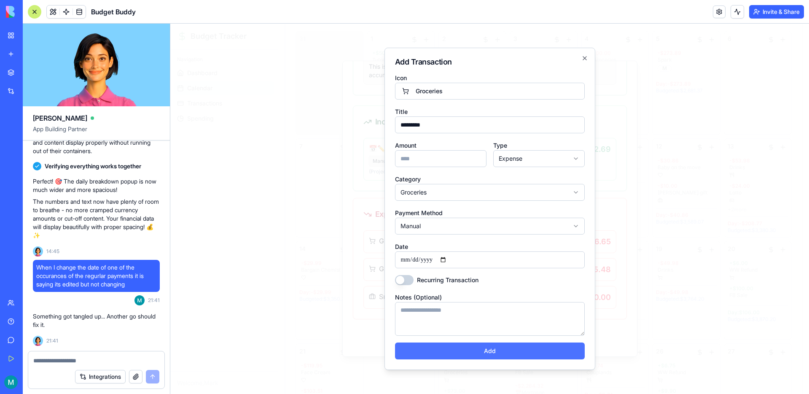
click at [494, 355] on button "Add" at bounding box center [490, 350] width 190 height 17
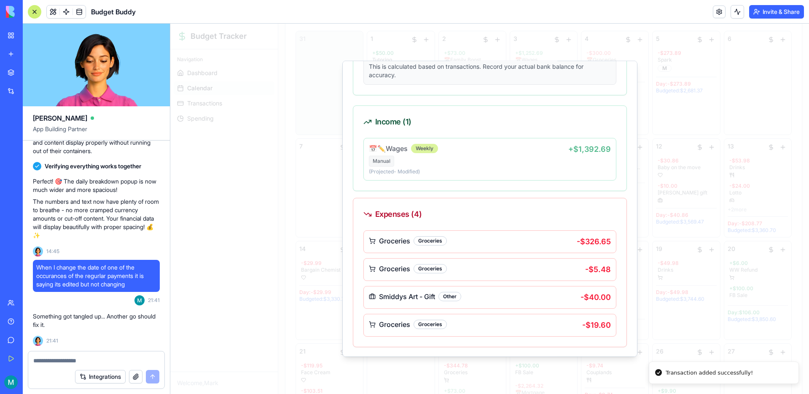
click at [495, 366] on div at bounding box center [489, 209] width 638 height 370
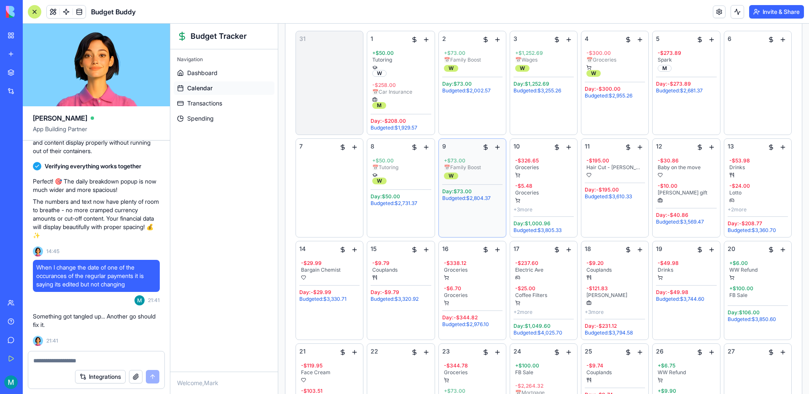
click at [482, 218] on div "9 + $73.00 📅 Family Boost W Day: $73.00 Budgeted: $2,804.37" at bounding box center [472, 187] width 60 height 91
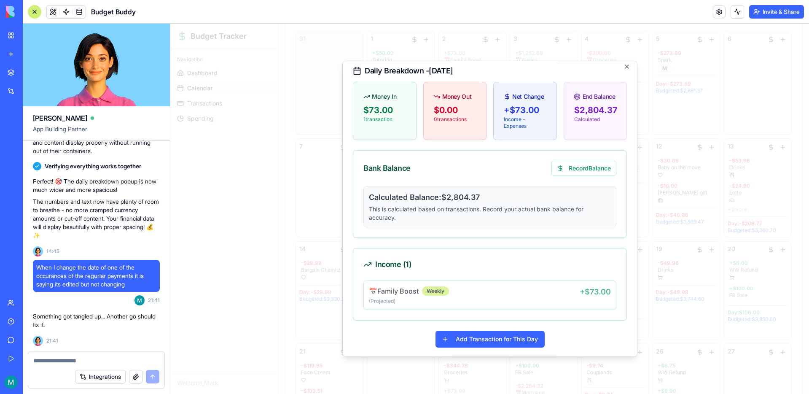
scroll to position [6, 0]
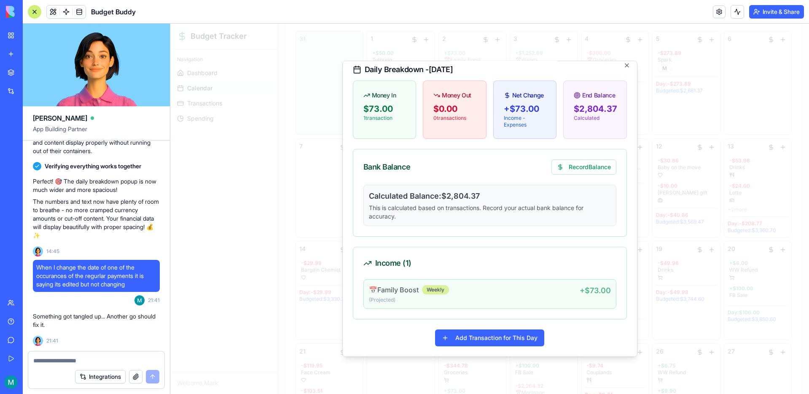
click at [512, 301] on p "(Projected )" at bounding box center [474, 299] width 211 height 7
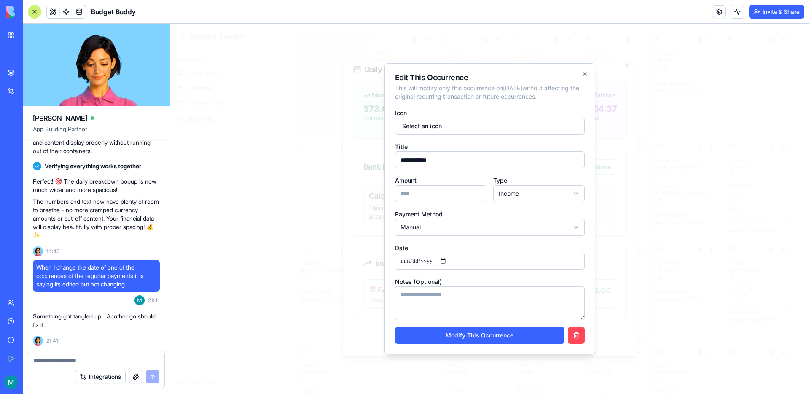
click at [581, 338] on button "button" at bounding box center [576, 335] width 17 height 17
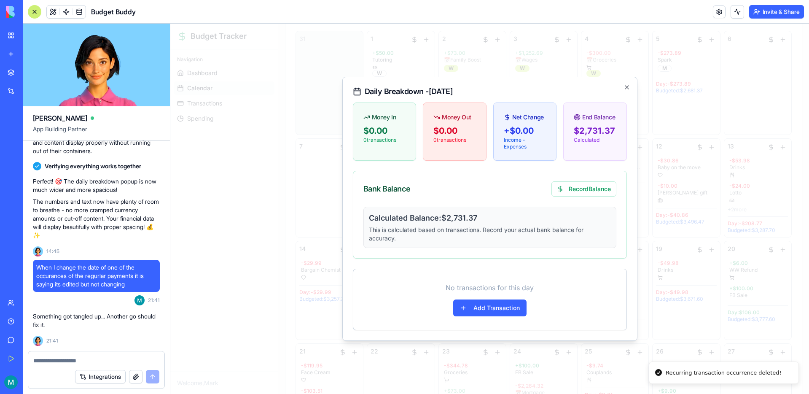
scroll to position [0, 0]
click at [488, 302] on button "Add Transaction" at bounding box center [489, 307] width 73 height 17
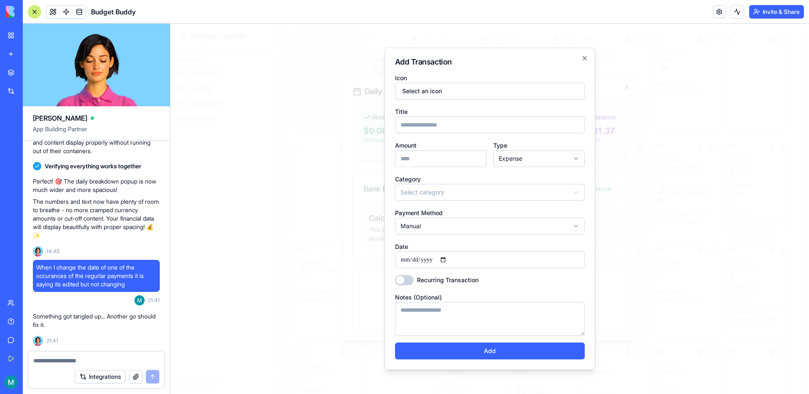
click at [482, 130] on input "Title" at bounding box center [490, 124] width 190 height 17
click at [464, 84] on button "Select an icon" at bounding box center [490, 91] width 190 height 17
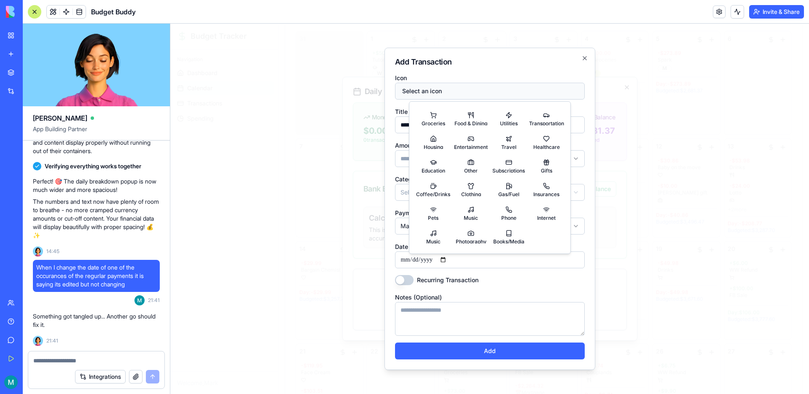
drag, startPoint x: 464, startPoint y: 84, endPoint x: 459, endPoint y: 92, distance: 9.5
click at [464, 84] on button "Select an icon" at bounding box center [490, 91] width 190 height 17
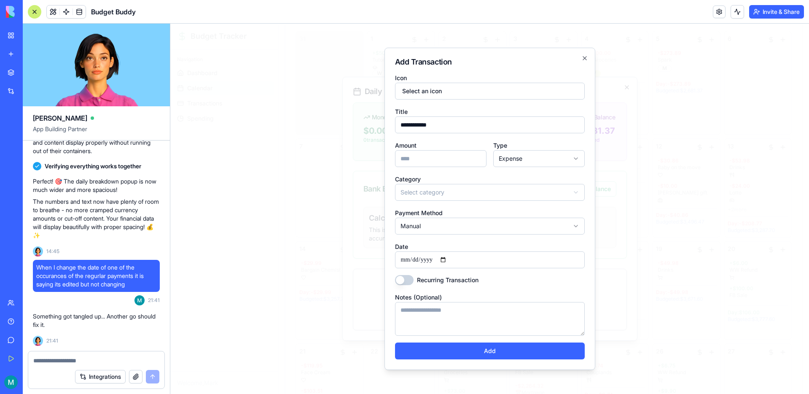
click at [436, 193] on body "Budget Tracker Navigation Dashboard Calendar Transactions Spending Welcome, Mar…" at bounding box center [489, 237] width 638 height 656
click at [430, 155] on input "Amount" at bounding box center [440, 158] width 91 height 17
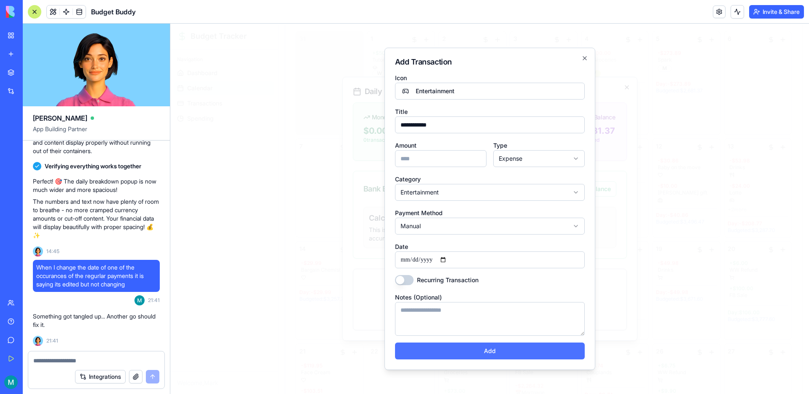
click at [481, 346] on button "Add" at bounding box center [490, 350] width 190 height 17
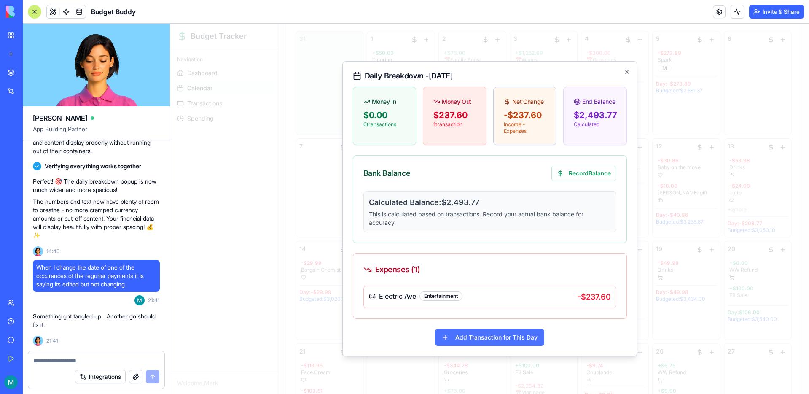
click at [485, 337] on button "Add Transaction for This Day" at bounding box center [489, 337] width 109 height 17
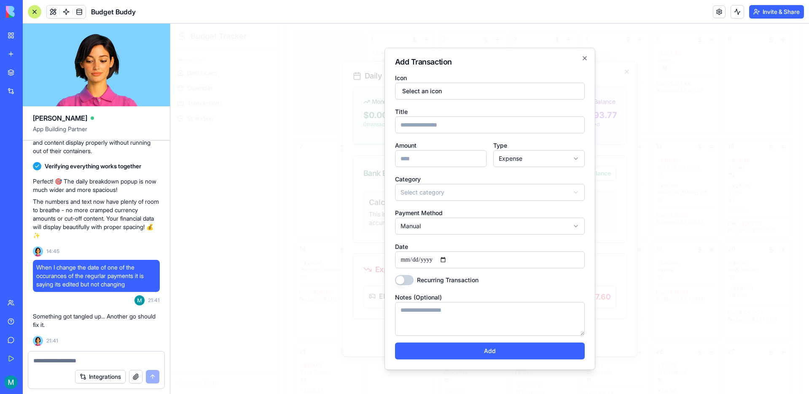
click at [408, 123] on input "Title" at bounding box center [490, 124] width 190 height 17
click at [412, 157] on input "Amount" at bounding box center [440, 158] width 91 height 17
click at [447, 91] on button "Select an icon" at bounding box center [490, 91] width 190 height 17
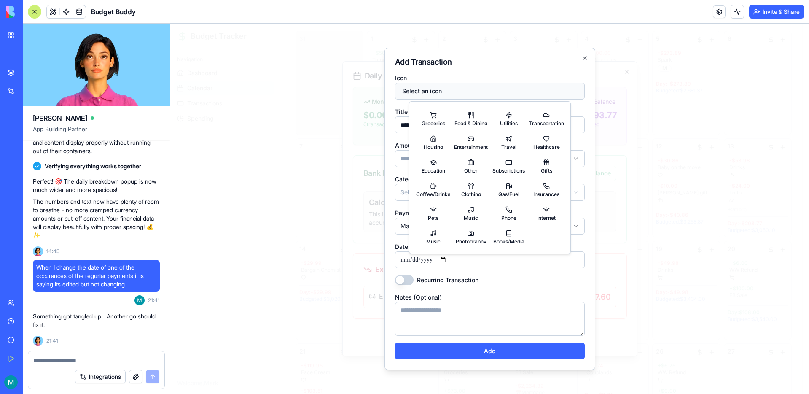
click at [448, 89] on button "Select an icon" at bounding box center [490, 91] width 190 height 17
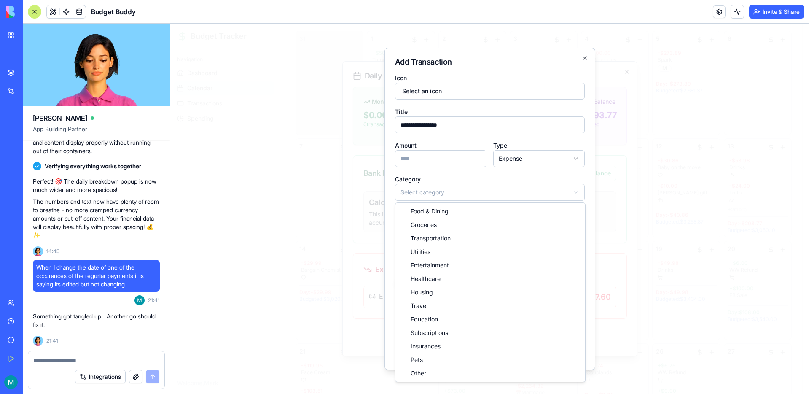
click at [433, 193] on body "Budget Tracker Navigation Dashboard Calendar Transactions Spending Welcome, Mar…" at bounding box center [489, 237] width 638 height 656
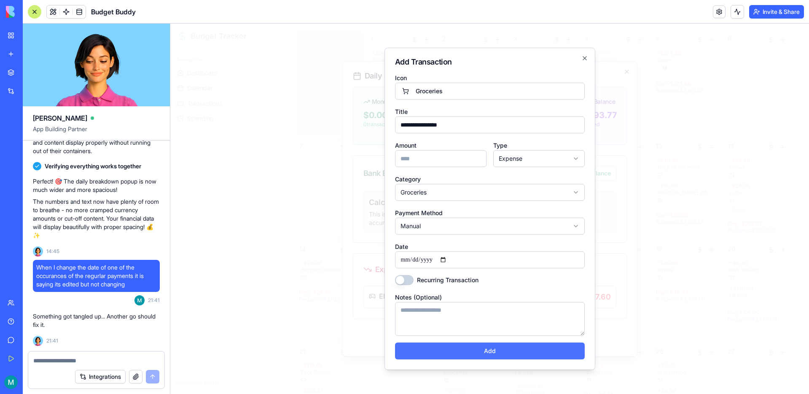
click at [486, 348] on button "Add" at bounding box center [490, 350] width 190 height 17
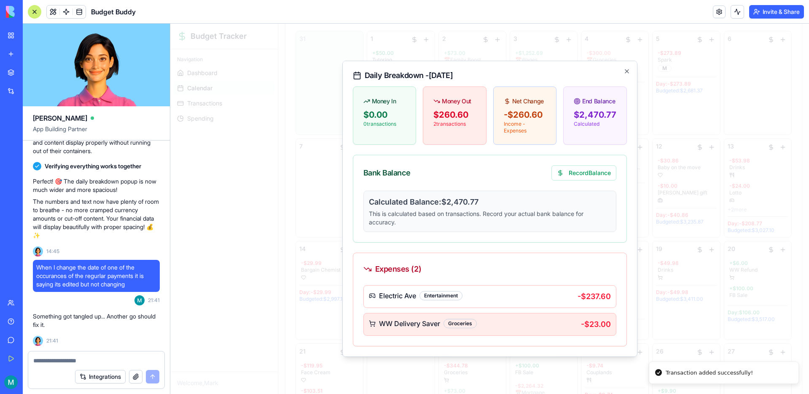
scroll to position [27, 0]
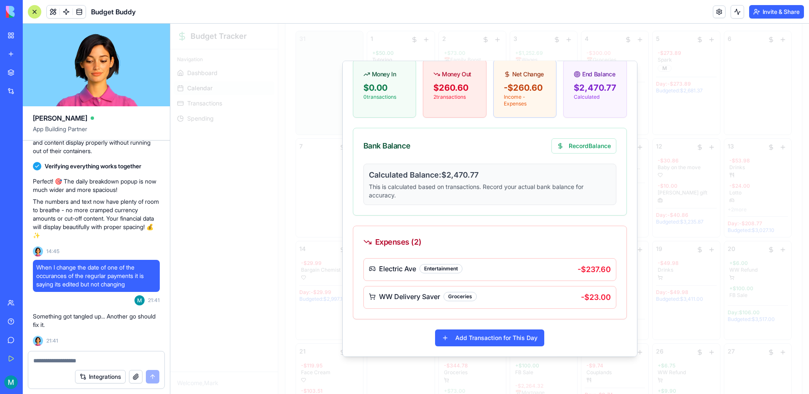
click at [665, 160] on div at bounding box center [489, 209] width 638 height 370
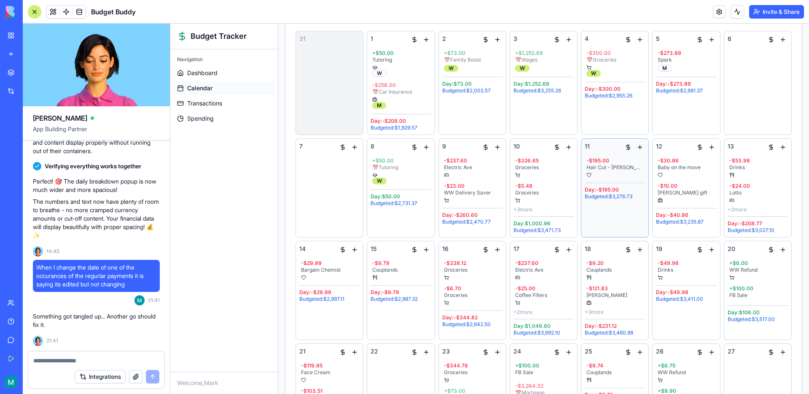
click at [617, 221] on div "11 - $195.00 Hair Cut - [PERSON_NAME]: -$195.00 Budgeted: $3,276.73" at bounding box center [614, 187] width 60 height 91
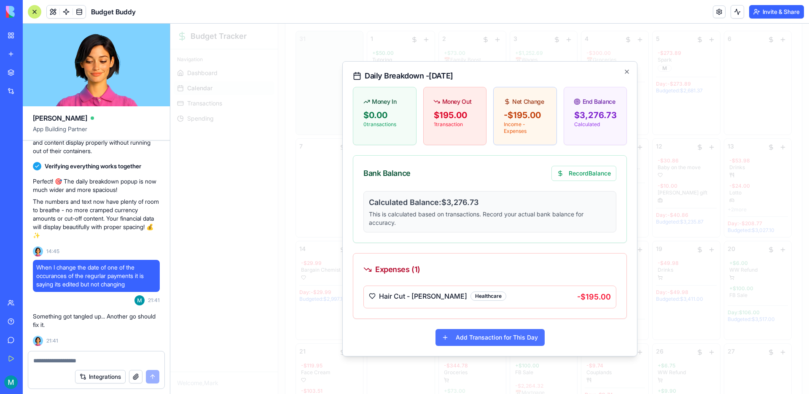
click at [503, 339] on button "Add Transaction for This Day" at bounding box center [489, 337] width 109 height 17
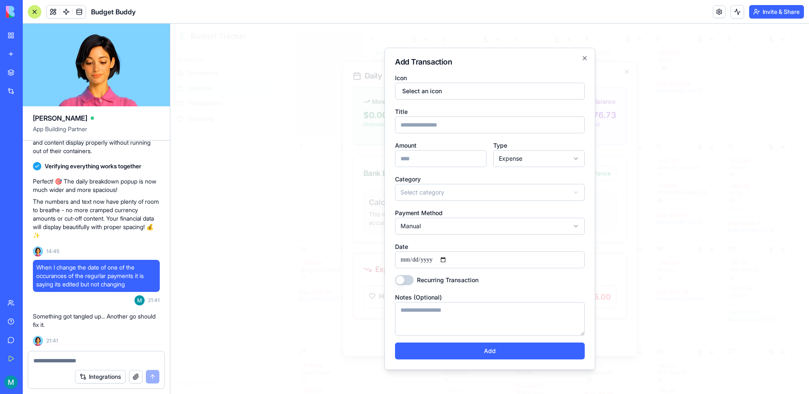
click at [538, 166] on body "Budget Tracker Navigation Dashboard Calendar Transactions Spending Welcome, Mar…" at bounding box center [489, 237] width 638 height 656
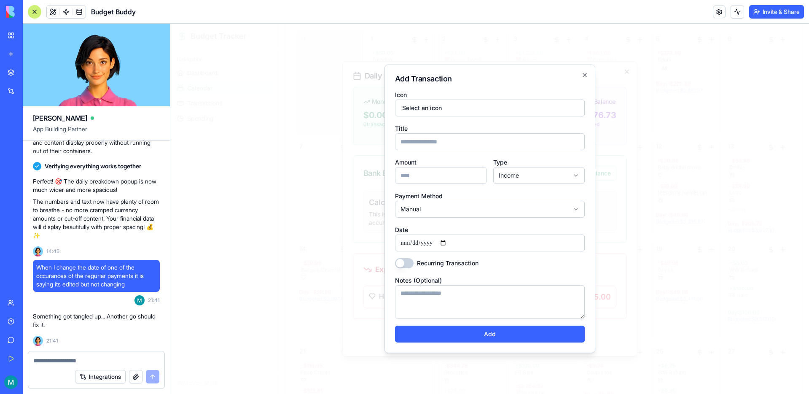
click at [445, 171] on input "Amount" at bounding box center [440, 175] width 91 height 17
click at [430, 139] on input "Title" at bounding box center [490, 141] width 190 height 17
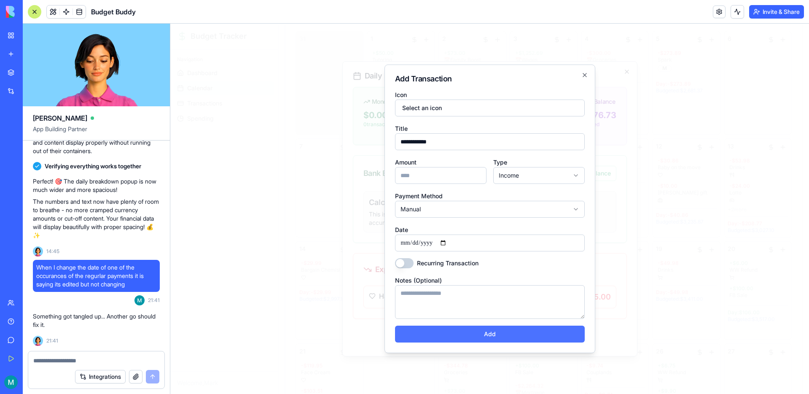
click at [489, 337] on button "Add" at bounding box center [490, 333] width 190 height 17
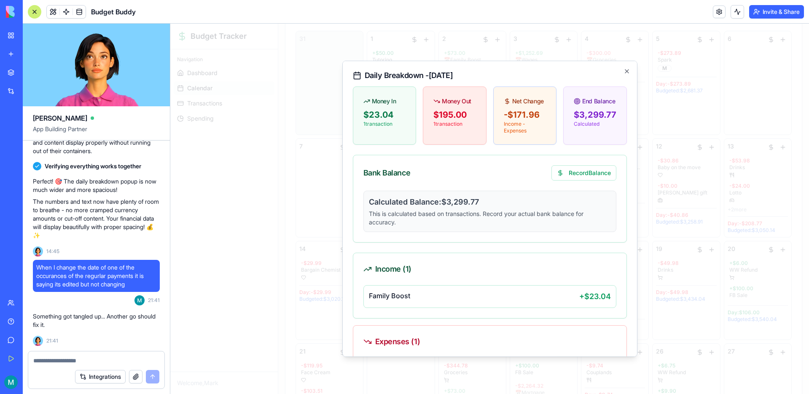
click at [667, 225] on div at bounding box center [489, 209] width 638 height 370
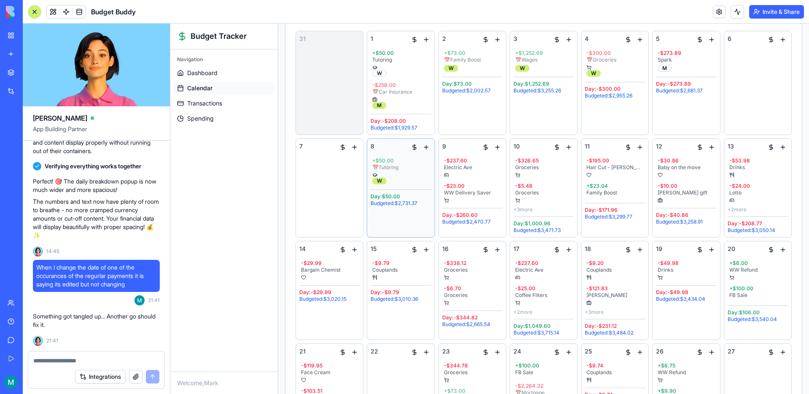
click at [405, 220] on div "8 + $50.00 📅 Tutoring W Day: $50.00 Budgeted: $2,731.37" at bounding box center [400, 187] width 60 height 91
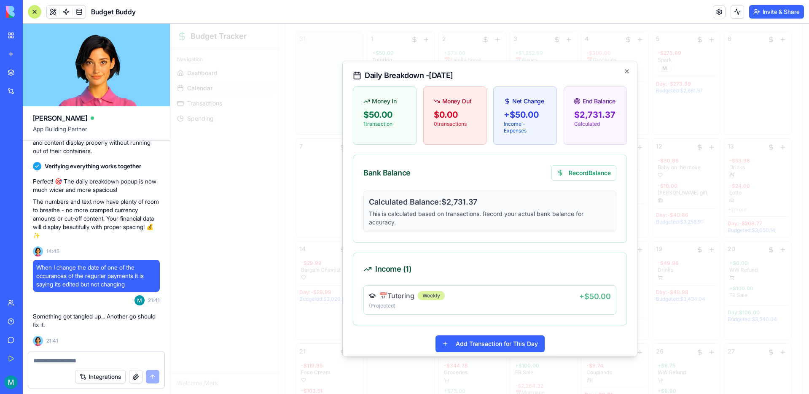
scroll to position [6, 0]
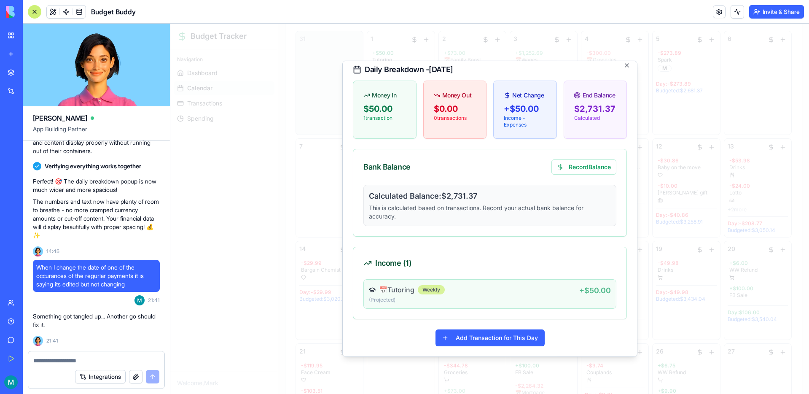
click at [514, 290] on div "📅 Tutoring Weekly" at bounding box center [474, 289] width 210 height 10
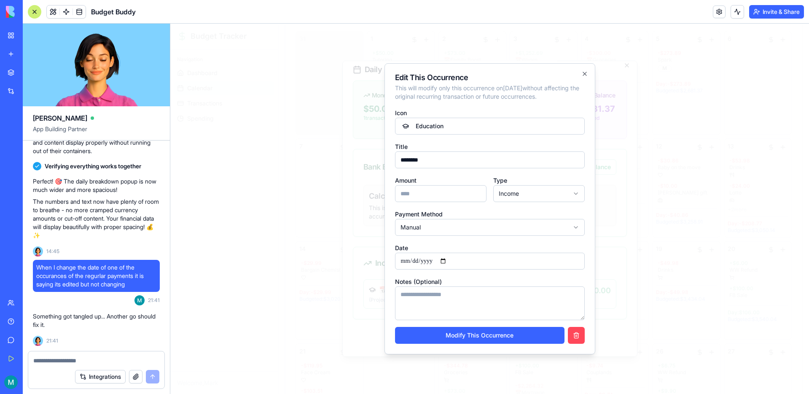
click at [577, 332] on button "button" at bounding box center [576, 335] width 17 height 17
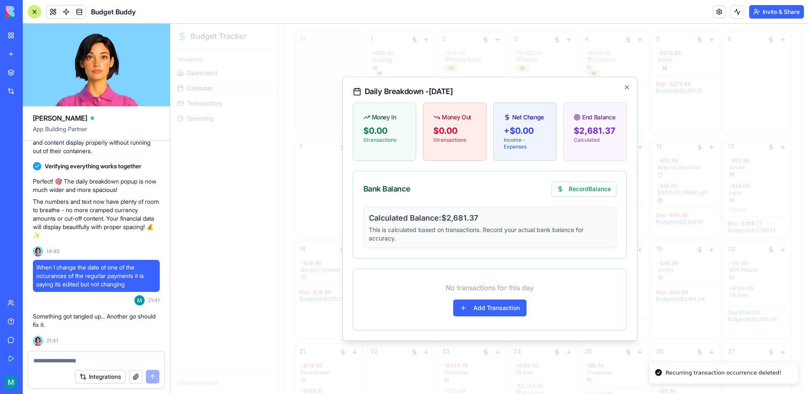
scroll to position [0, 0]
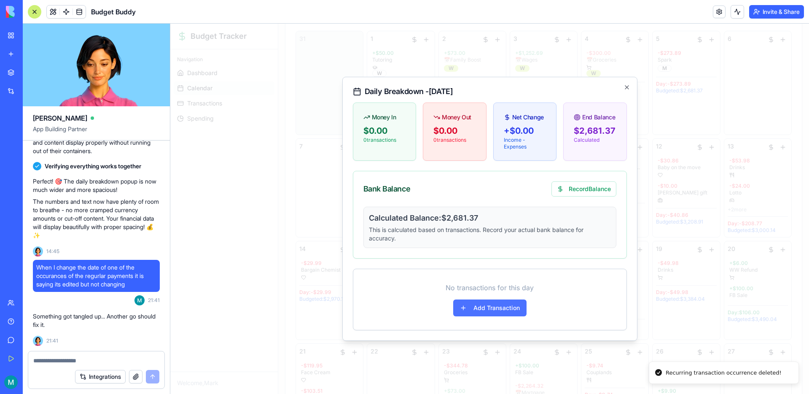
click at [488, 301] on button "Add Transaction" at bounding box center [489, 307] width 73 height 17
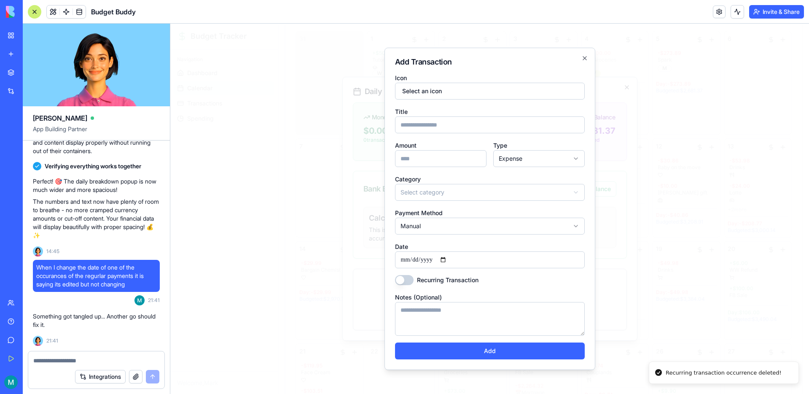
click at [449, 123] on input "Title" at bounding box center [490, 124] width 190 height 17
click at [445, 193] on body "Budget Tracker Navigation Dashboard Calendar Transactions Spending Welcome, Mar…" at bounding box center [489, 237] width 638 height 656
click at [445, 152] on input "Amount" at bounding box center [440, 158] width 91 height 17
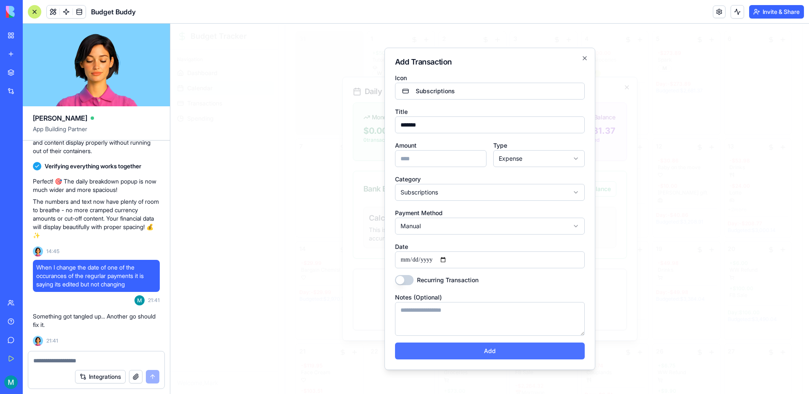
click at [492, 346] on button "Add" at bounding box center [490, 350] width 190 height 17
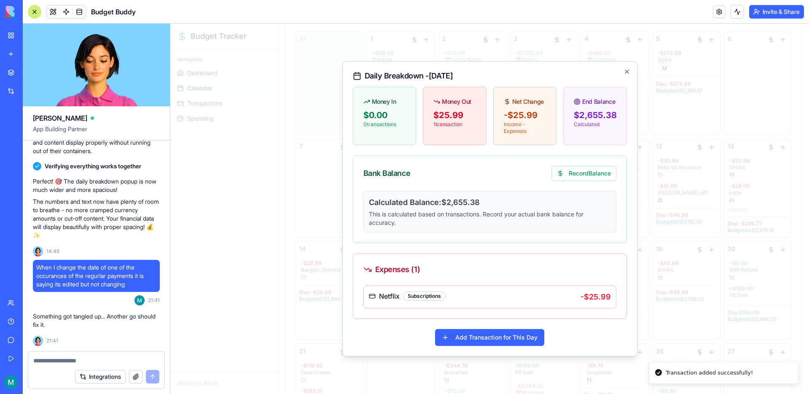
click at [624, 67] on div "Daily Breakdown - [DATE] Money In $0.00 0 transaction s Money Out $25.99 1 tran…" at bounding box center [489, 208] width 295 height 295
click at [627, 70] on icon "button" at bounding box center [626, 71] width 3 height 3
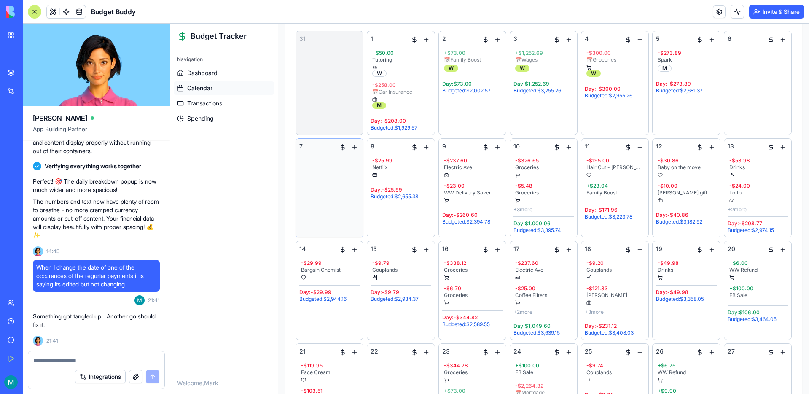
click at [318, 165] on div "7" at bounding box center [329, 187] width 60 height 91
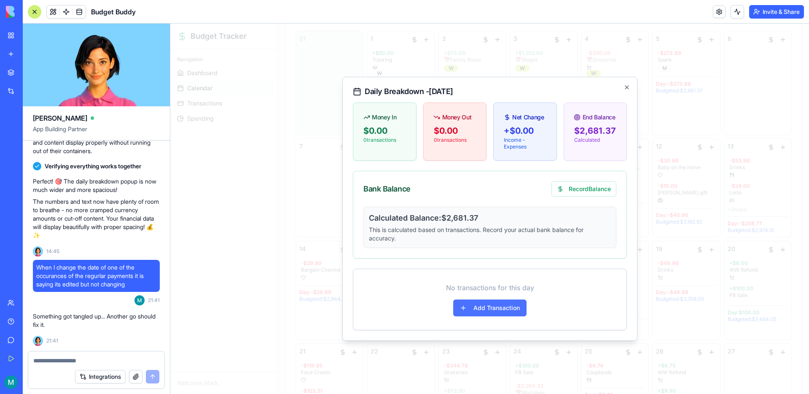
click at [474, 310] on button "Add Transaction" at bounding box center [489, 307] width 73 height 17
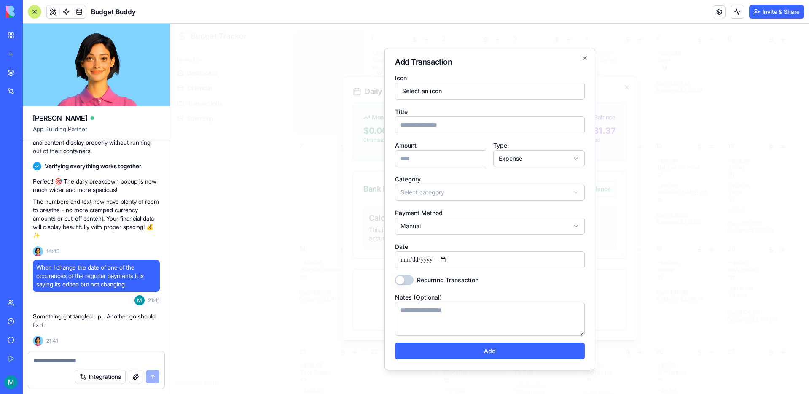
click at [416, 121] on input "Title" at bounding box center [490, 124] width 190 height 17
click at [450, 157] on input "Amount" at bounding box center [440, 158] width 91 height 17
click at [481, 193] on body "Budget Tracker Navigation Dashboard Calendar Transactions Spending Welcome, Mar…" at bounding box center [489, 237] width 638 height 656
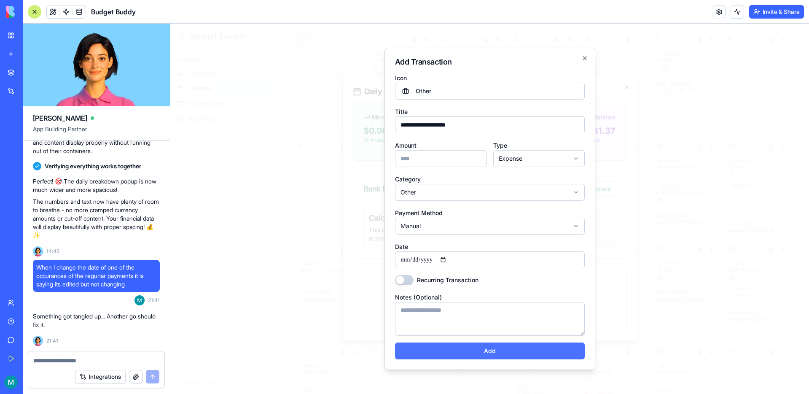
click at [477, 354] on button "Add" at bounding box center [490, 350] width 190 height 17
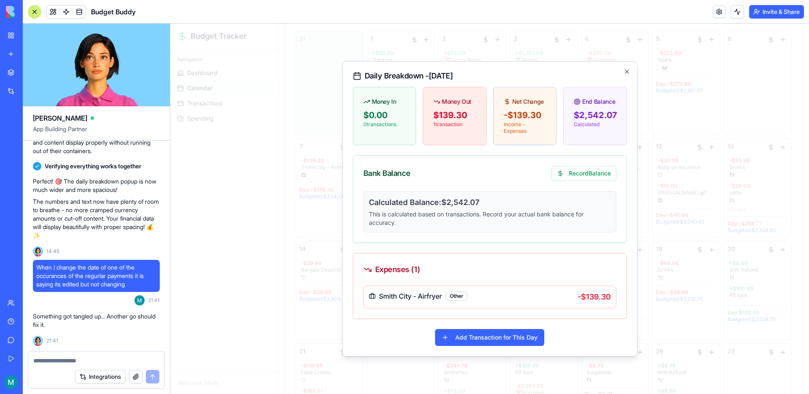
click at [274, 287] on div at bounding box center [489, 209] width 638 height 370
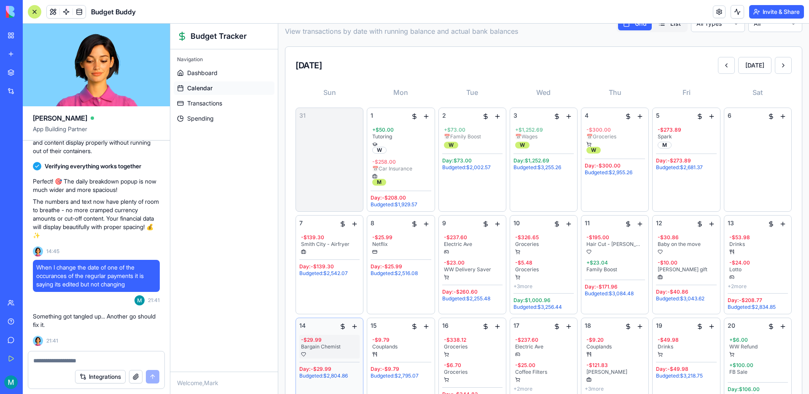
scroll to position [35, 0]
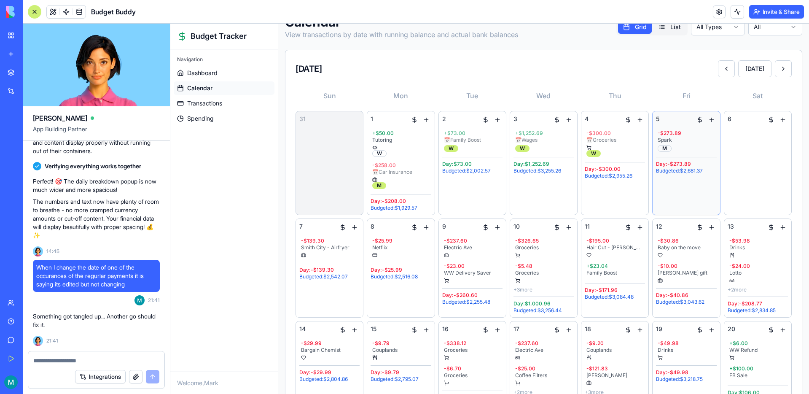
click at [673, 190] on div "5 - $273.89 Spark M Day: -$273.89 Budgeted: $2,681.37" at bounding box center [686, 163] width 60 height 96
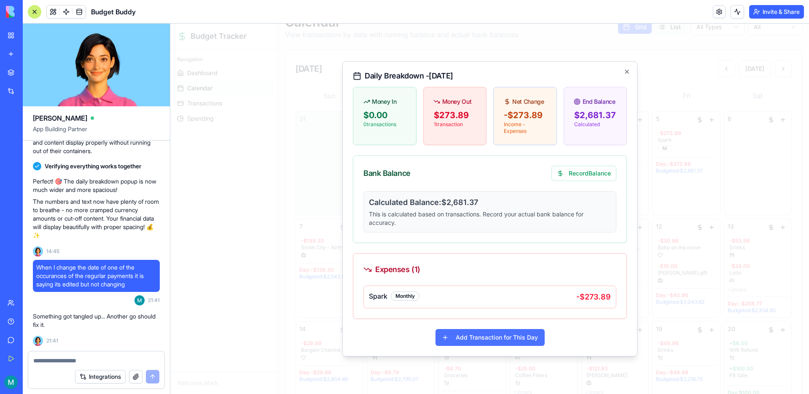
click at [493, 345] on button "Add Transaction for This Day" at bounding box center [489, 337] width 109 height 17
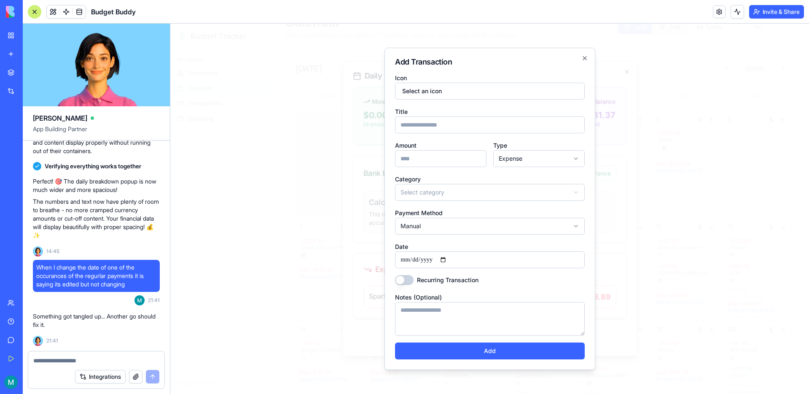
click at [434, 118] on input "Title" at bounding box center [490, 124] width 190 height 17
click at [427, 154] on input "Amount" at bounding box center [440, 158] width 91 height 17
drag, startPoint x: 442, startPoint y: 123, endPoint x: 394, endPoint y: 120, distance: 48.2
click at [395, 120] on input "**********" at bounding box center [490, 124] width 190 height 17
click at [420, 158] on input "***" at bounding box center [440, 158] width 91 height 17
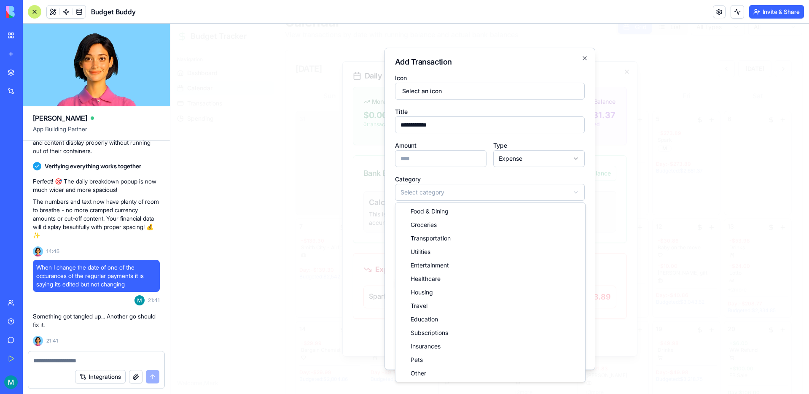
click at [443, 186] on body "Budget Tracker Navigation Dashboard Calendar Transactions Spending Welcome, Mar…" at bounding box center [489, 317] width 638 height 656
click at [447, 195] on body "Budget Tracker Navigation Dashboard Calendar Transactions Spending Welcome, Mar…" at bounding box center [489, 317] width 638 height 656
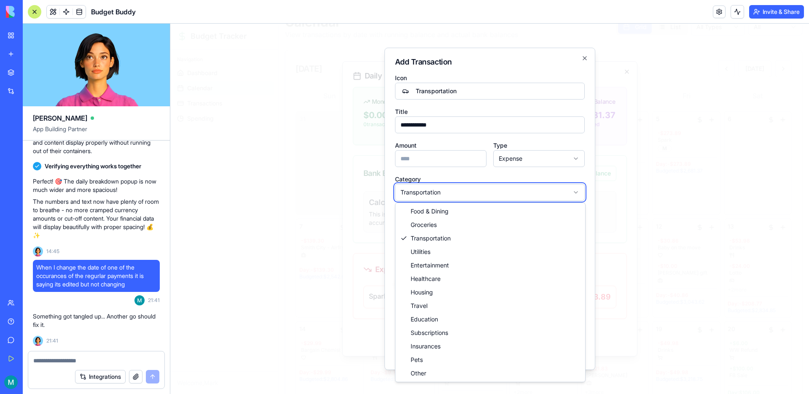
click at [447, 195] on body "Budget Tracker Navigation Dashboard Calendar Transactions Spending Welcome, Mar…" at bounding box center [489, 317] width 638 height 656
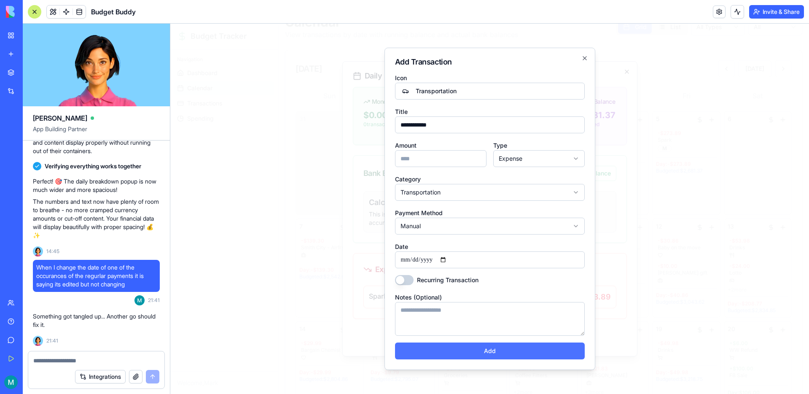
click at [496, 350] on button "Add" at bounding box center [490, 350] width 190 height 17
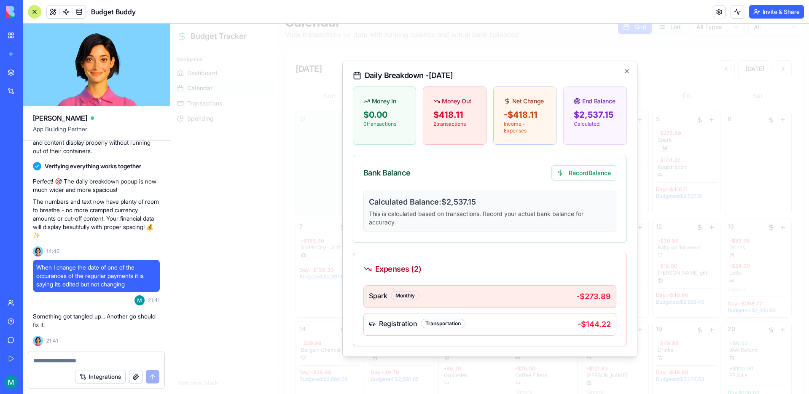
click at [488, 300] on div "Spark Monthly" at bounding box center [472, 296] width 207 height 12
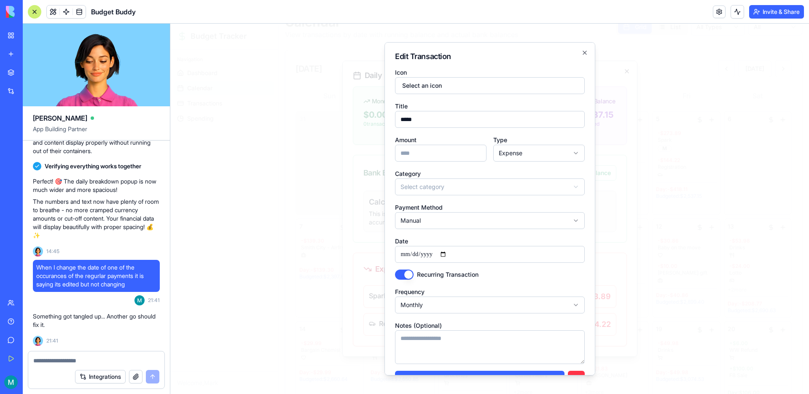
scroll to position [23, 0]
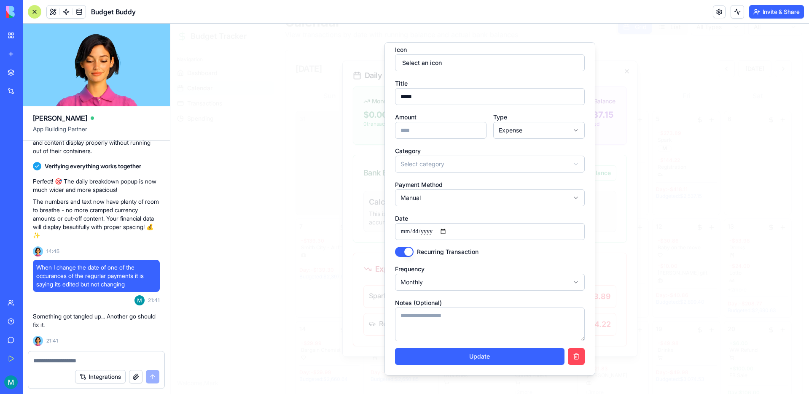
click at [574, 356] on button "button" at bounding box center [576, 356] width 17 height 17
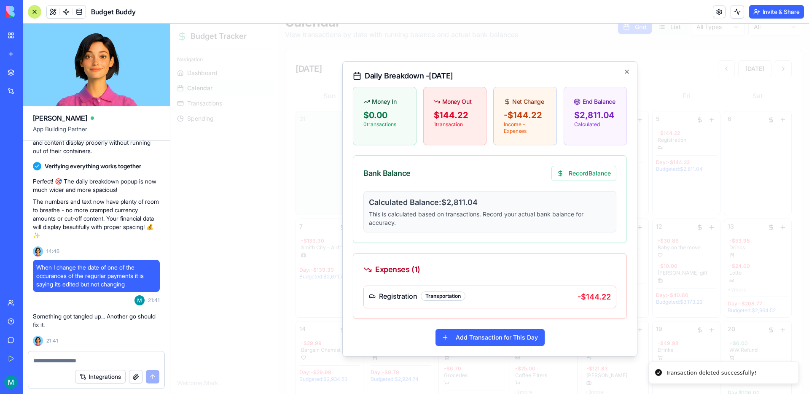
click at [647, 155] on div at bounding box center [489, 209] width 638 height 370
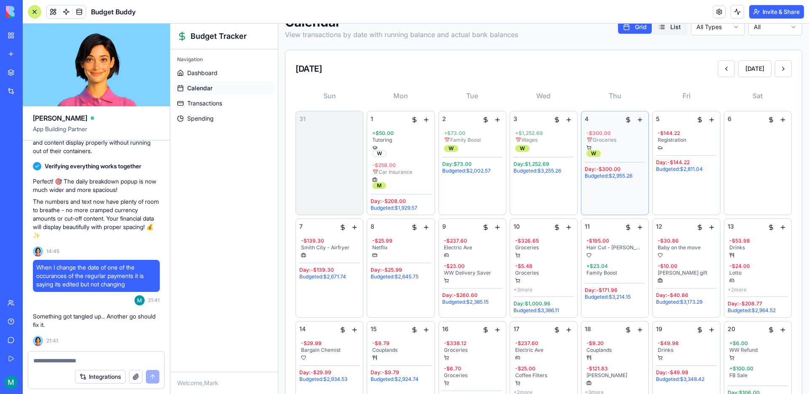
click at [615, 198] on div "4 - $300.00 📅 Groceries W Day: -$300.00 Budgeted: $2,955.26" at bounding box center [614, 163] width 60 height 96
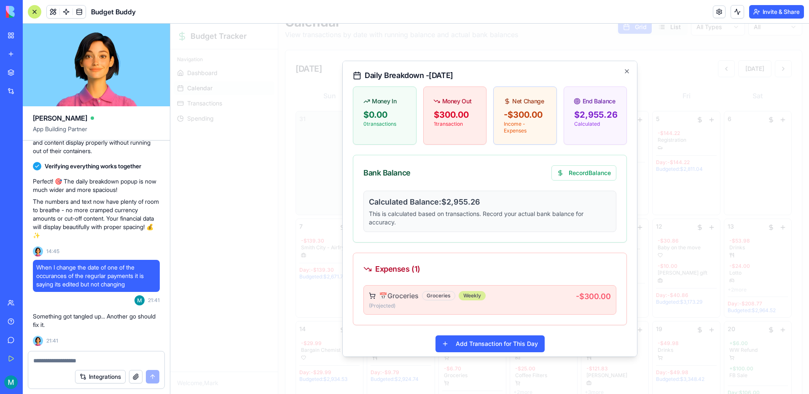
click at [515, 297] on div "📅 Groceries Groceries Weekly" at bounding box center [472, 295] width 207 height 10
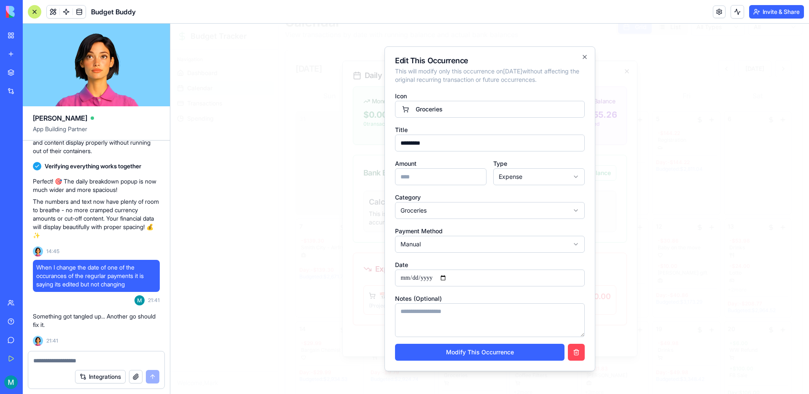
click at [579, 356] on button "button" at bounding box center [576, 351] width 17 height 17
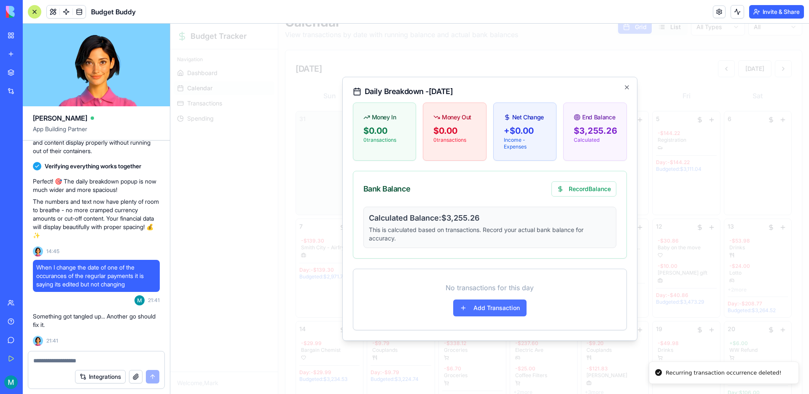
click at [496, 311] on button "Add Transaction" at bounding box center [489, 307] width 73 height 17
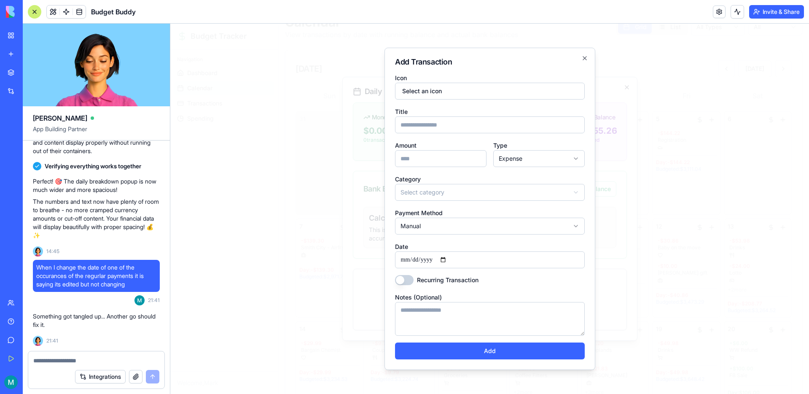
click at [447, 131] on input "Title" at bounding box center [490, 124] width 190 height 17
click at [426, 155] on input "Amount" at bounding box center [440, 158] width 91 height 17
click at [425, 190] on body "Budget Tracker Navigation Dashboard Calendar Transactions Spending Welcome, Mar…" at bounding box center [489, 317] width 638 height 656
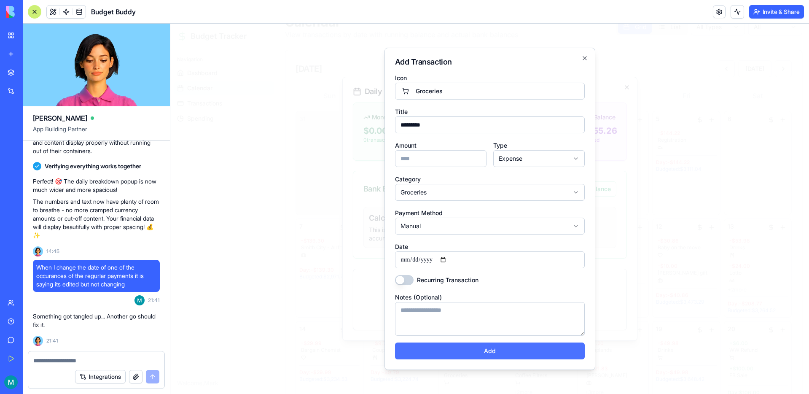
click at [487, 348] on button "Add" at bounding box center [490, 350] width 190 height 17
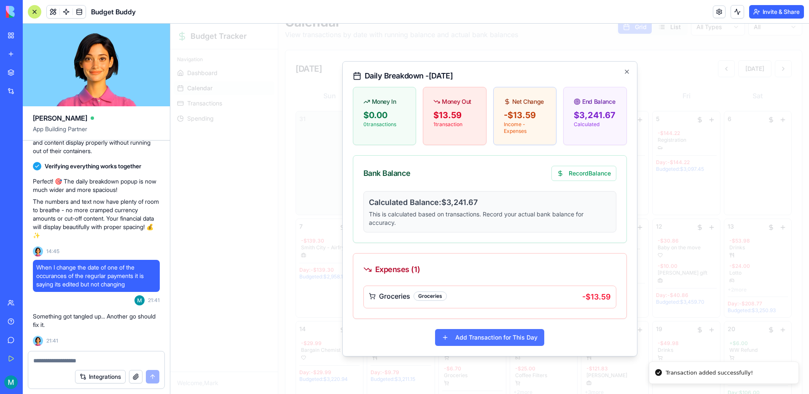
click at [479, 334] on button "Add Transaction for This Day" at bounding box center [489, 337] width 109 height 17
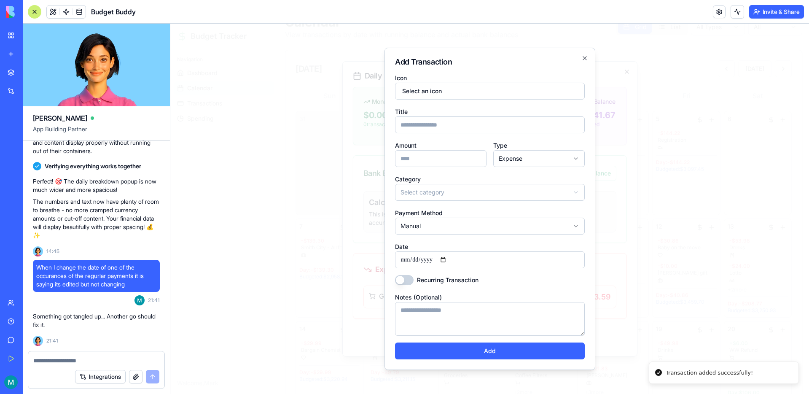
click at [423, 129] on input "Title" at bounding box center [490, 124] width 190 height 17
click at [418, 159] on input "Amount" at bounding box center [440, 158] width 91 height 17
click at [438, 188] on body "Budget Tracker Navigation Dashboard Calendar Transactions Spending Welcome, Mar…" at bounding box center [489, 317] width 638 height 656
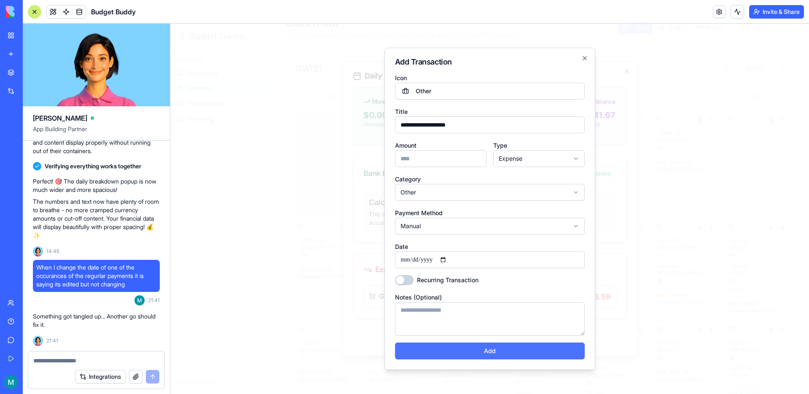
click at [486, 345] on button "Add" at bounding box center [490, 350] width 190 height 17
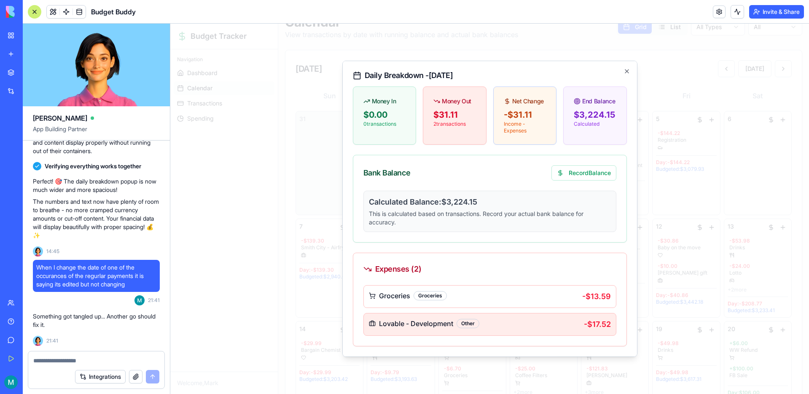
scroll to position [27, 0]
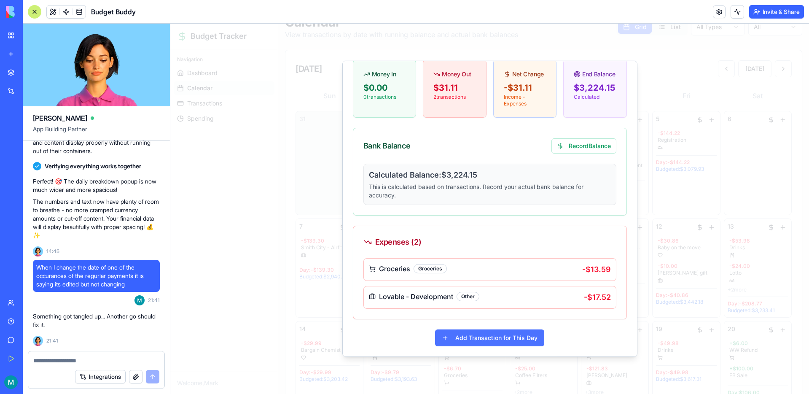
click at [488, 341] on button "Add Transaction for This Day" at bounding box center [489, 337] width 109 height 17
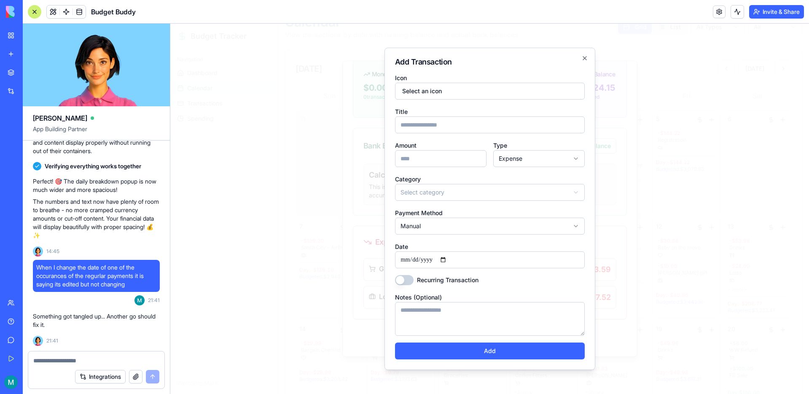
click at [441, 119] on input "Title" at bounding box center [490, 124] width 190 height 17
click at [442, 157] on input "Amount" at bounding box center [440, 158] width 91 height 17
click at [459, 88] on button "Select an icon" at bounding box center [490, 91] width 190 height 17
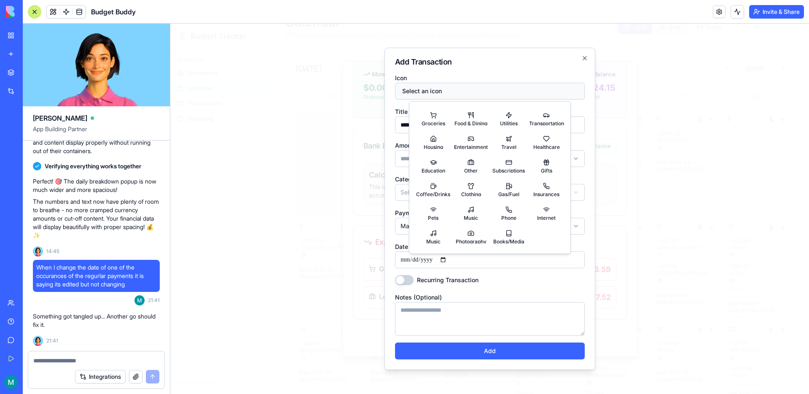
click at [467, 94] on button "Select an icon" at bounding box center [490, 91] width 190 height 17
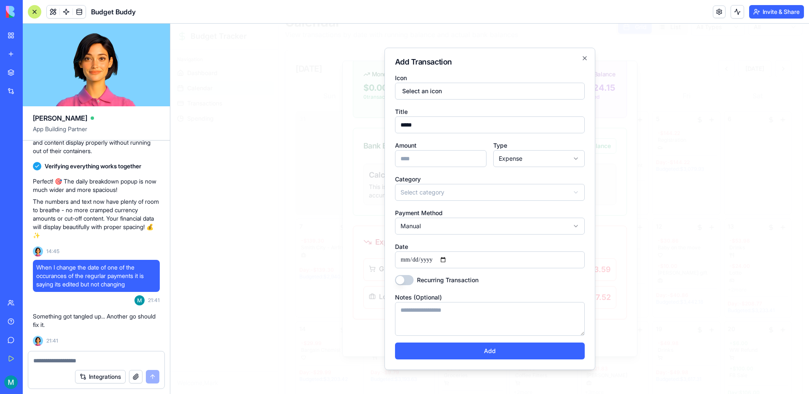
click at [458, 188] on body "Budget Tracker Navigation Dashboard Calendar Transactions Spending Welcome, Mar…" at bounding box center [489, 317] width 638 height 656
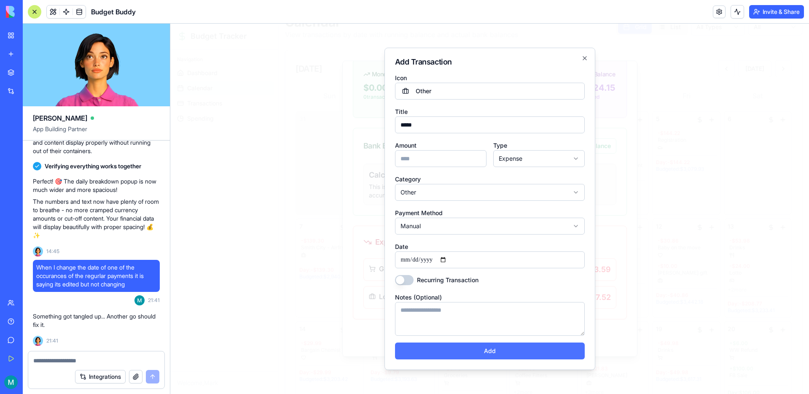
click at [473, 352] on button "Add" at bounding box center [490, 350] width 190 height 17
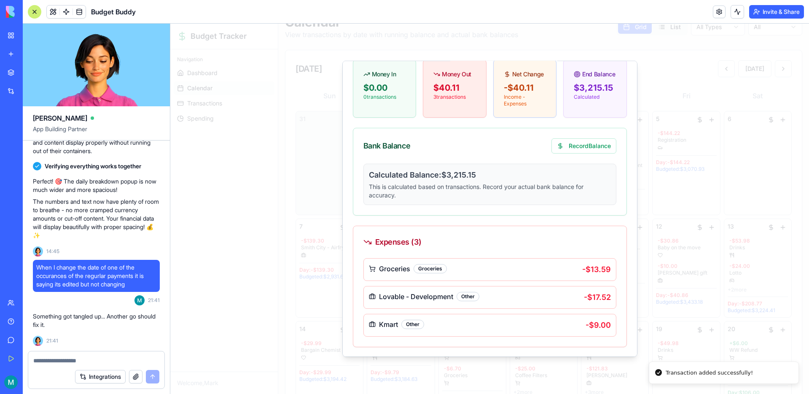
scroll to position [55, 0]
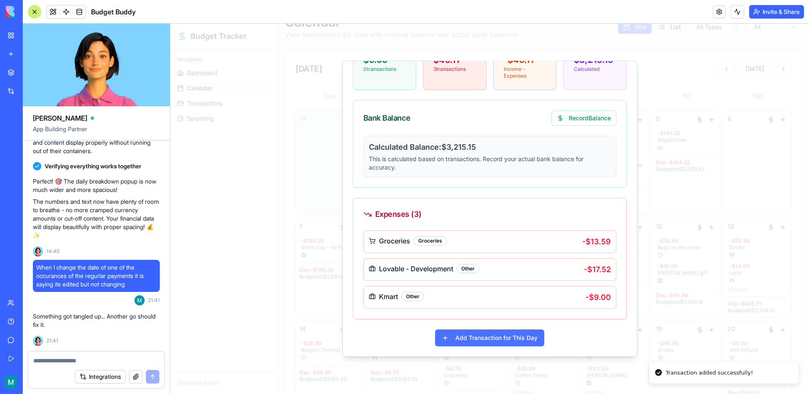
click at [470, 335] on button "Add Transaction for This Day" at bounding box center [489, 337] width 109 height 17
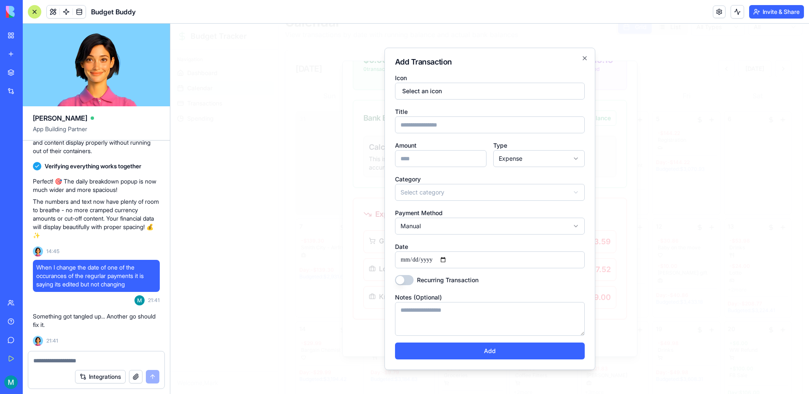
click at [426, 132] on input "Title" at bounding box center [490, 124] width 190 height 17
click at [445, 153] on input "Amount" at bounding box center [440, 158] width 91 height 17
click at [436, 191] on body "Budget Tracker Navigation Dashboard Calendar Transactions Spending Welcome, Mar…" at bounding box center [489, 317] width 638 height 656
click at [478, 347] on button "Add" at bounding box center [490, 350] width 190 height 17
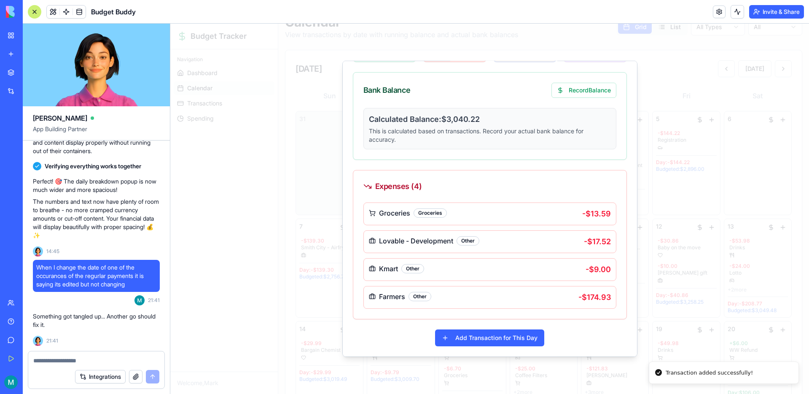
scroll to position [0, 0]
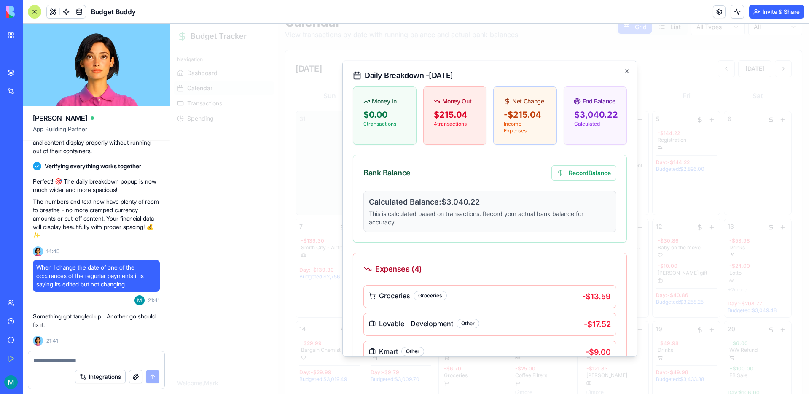
click at [679, 209] on div at bounding box center [489, 209] width 638 height 370
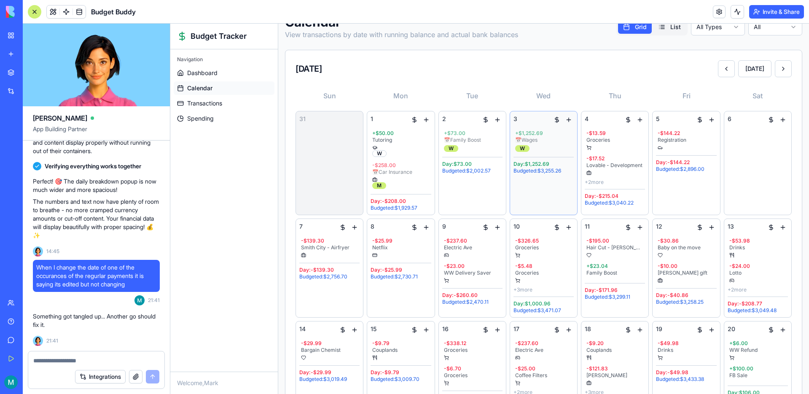
click at [551, 184] on div "3 + $1,252.69 📅 Wages W Day: $1,252.69 Budgeted: $3,255.26" at bounding box center [543, 163] width 60 height 96
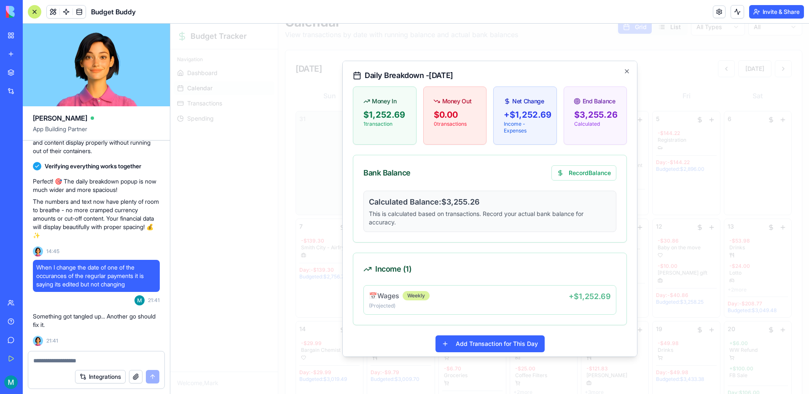
scroll to position [6, 0]
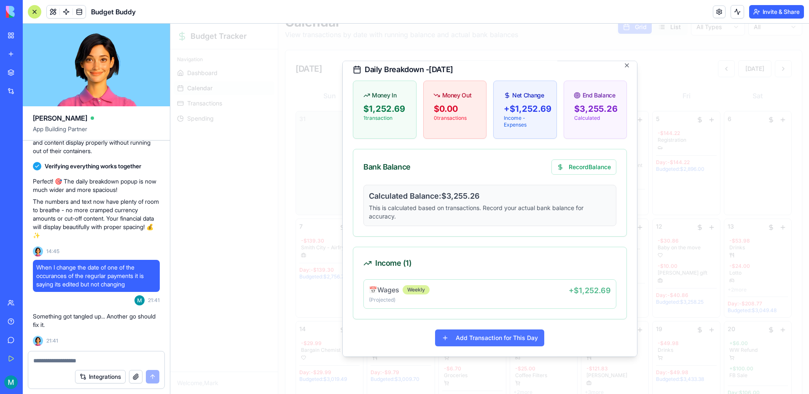
click at [484, 334] on button "Add Transaction for This Day" at bounding box center [489, 337] width 109 height 17
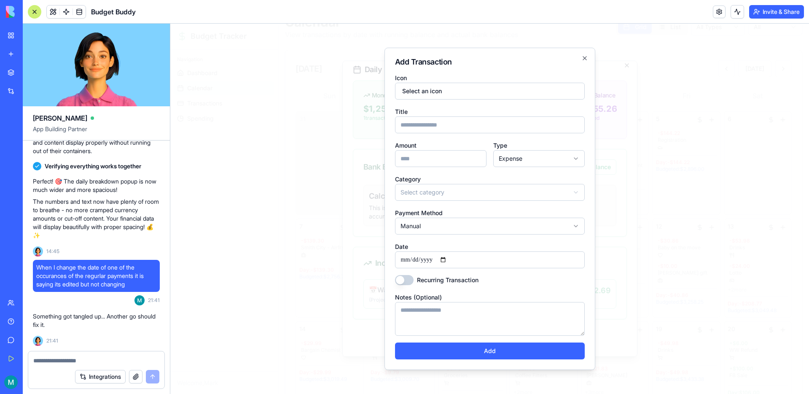
click at [424, 125] on input "Title" at bounding box center [490, 124] width 190 height 17
click at [440, 165] on input "Amount" at bounding box center [440, 158] width 91 height 17
click at [451, 196] on body "Budget Tracker Navigation Dashboard Calendar Transactions Spending Welcome, Mar…" at bounding box center [489, 317] width 638 height 656
click at [488, 348] on button "Add" at bounding box center [490, 350] width 190 height 17
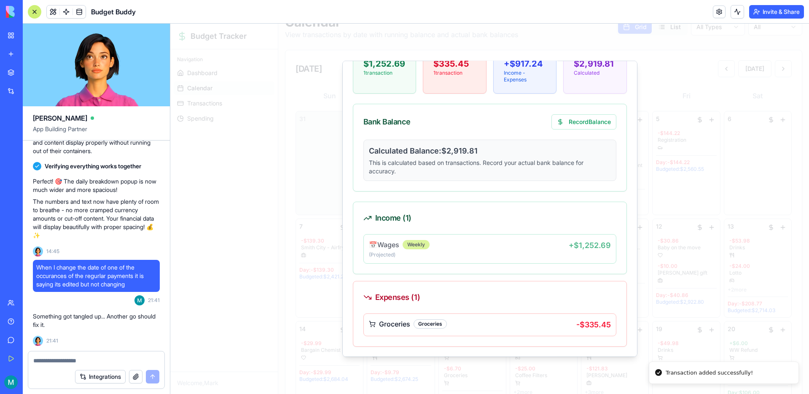
scroll to position [78, 0]
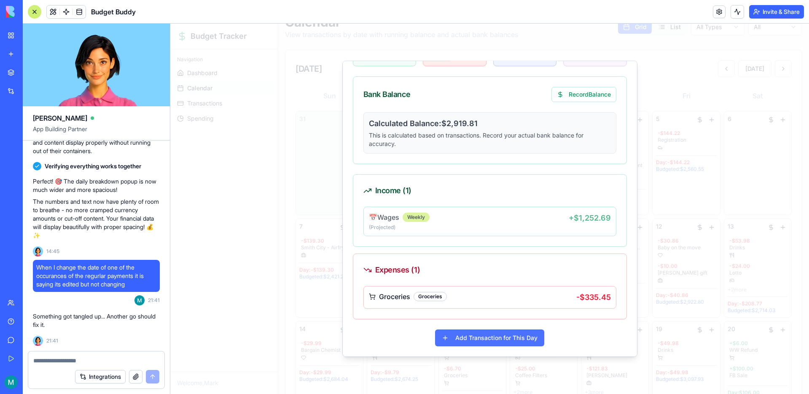
click at [487, 334] on button "Add Transaction for This Day" at bounding box center [489, 337] width 109 height 17
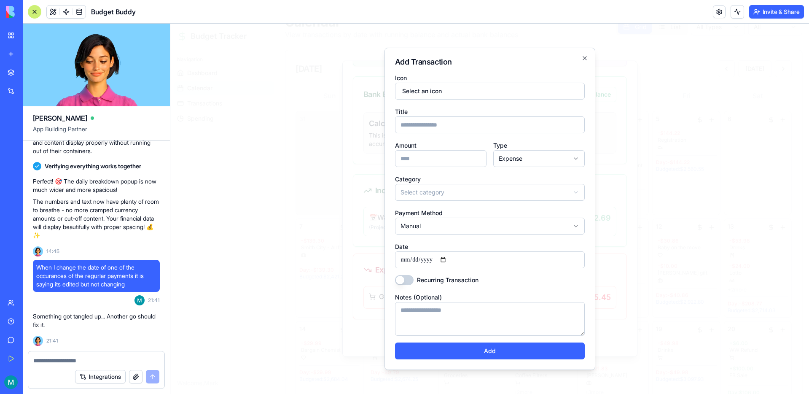
click at [434, 128] on input "Title" at bounding box center [490, 124] width 190 height 17
click at [410, 155] on input "Amount" at bounding box center [440, 158] width 91 height 17
click at [431, 200] on body "Budget Tracker Navigation Dashboard Calendar Transactions Spending Welcome, Mar…" at bounding box center [489, 317] width 638 height 656
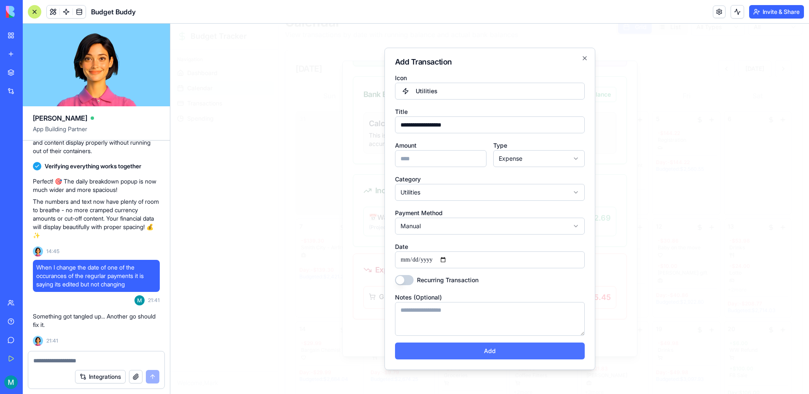
click at [477, 347] on button "Add" at bounding box center [490, 350] width 190 height 17
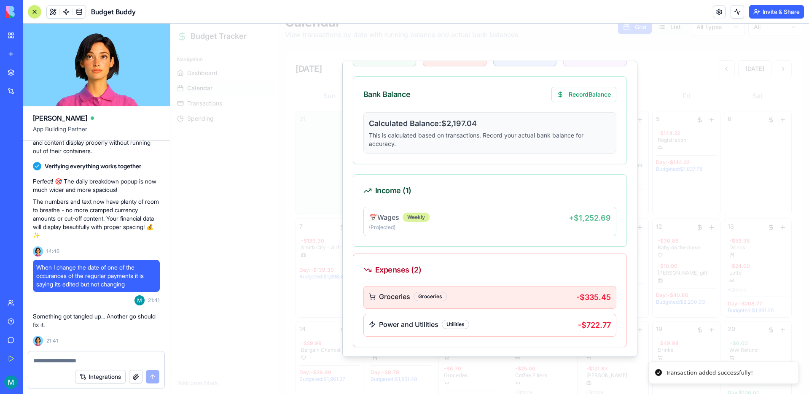
scroll to position [106, 0]
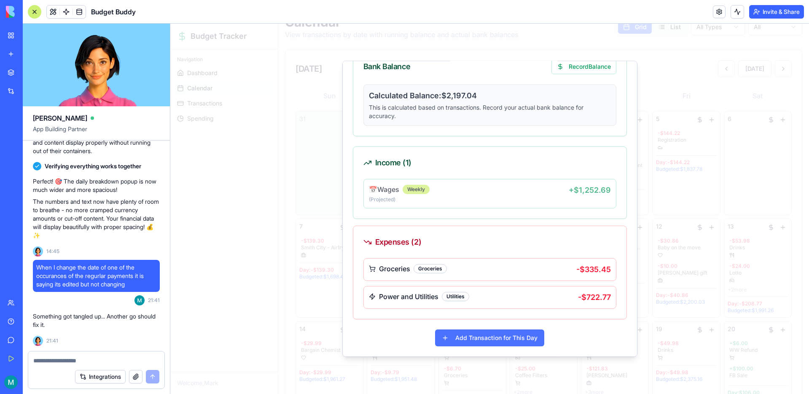
click at [490, 339] on button "Add Transaction for This Day" at bounding box center [489, 337] width 109 height 17
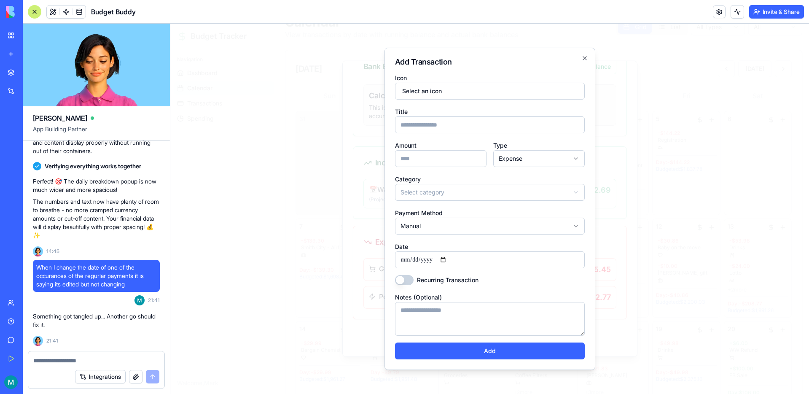
click at [435, 123] on input "Title" at bounding box center [490, 124] width 190 height 17
click at [418, 159] on input "Amount" at bounding box center [440, 158] width 91 height 17
click at [429, 192] on body "Budget Tracker Navigation Dashboard Calendar Transactions Spending Welcome, Mar…" at bounding box center [489, 317] width 638 height 656
click at [496, 355] on button "Add" at bounding box center [490, 350] width 190 height 17
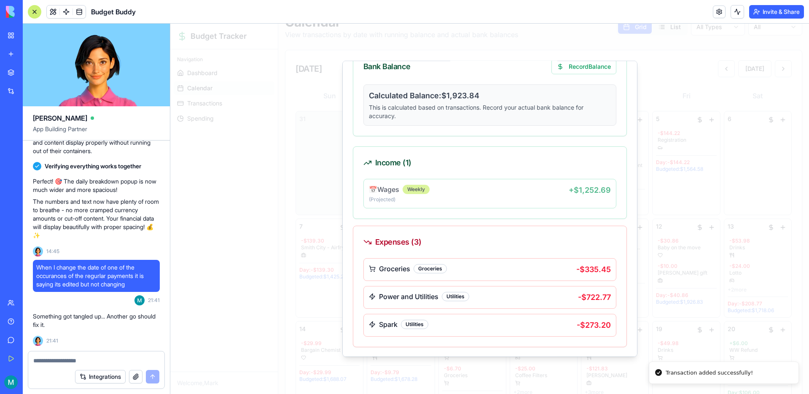
click at [257, 314] on div at bounding box center [489, 209] width 638 height 370
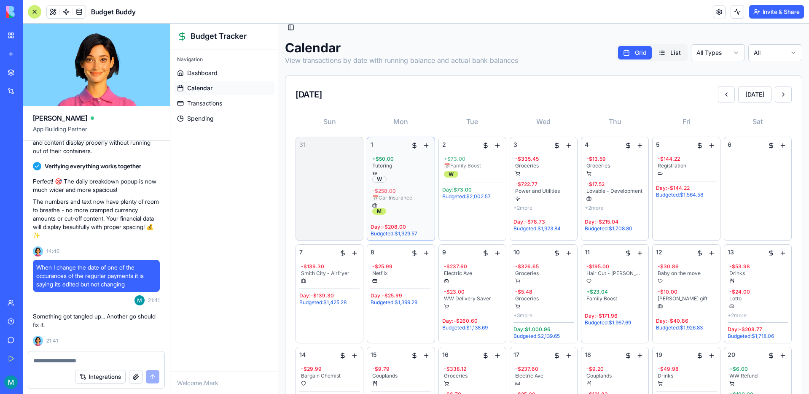
scroll to position [8, 0]
click at [466, 217] on div "2 + $73.00 📅 Family Boost W Day: $73.00 Budgeted: $2,002.57" at bounding box center [472, 189] width 60 height 96
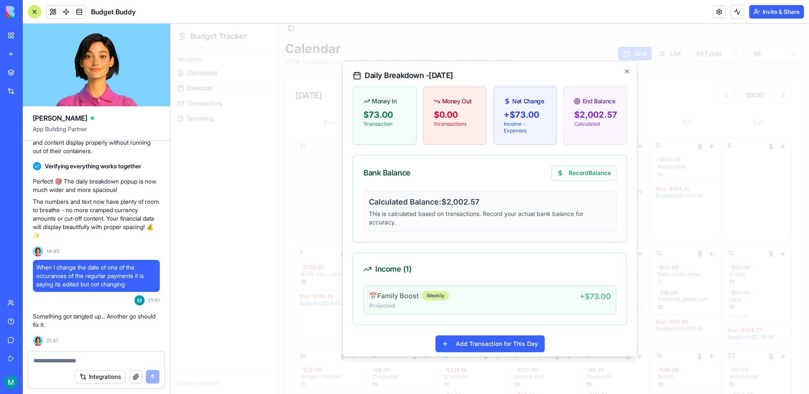
scroll to position [6, 0]
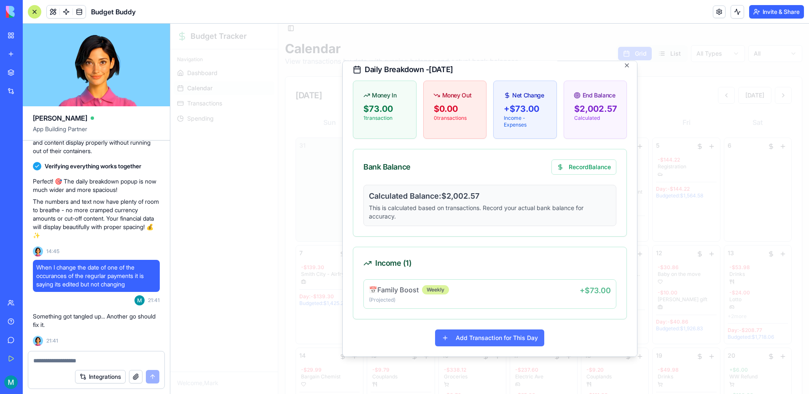
click at [501, 337] on button "Add Transaction for This Day" at bounding box center [489, 337] width 109 height 17
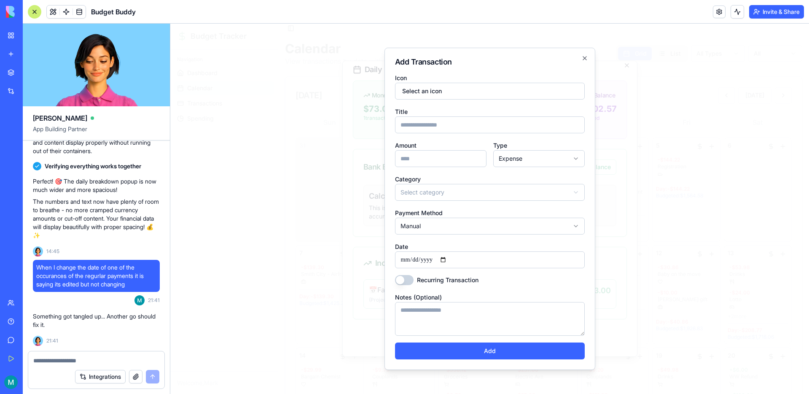
click at [468, 123] on input "Title" at bounding box center [490, 124] width 190 height 17
click at [420, 161] on input "Amount" at bounding box center [440, 158] width 91 height 17
click at [536, 155] on body "Budget Tracker Navigation Dashboard Calendar Transactions Spending Welcome, Mar…" at bounding box center [489, 344] width 638 height 656
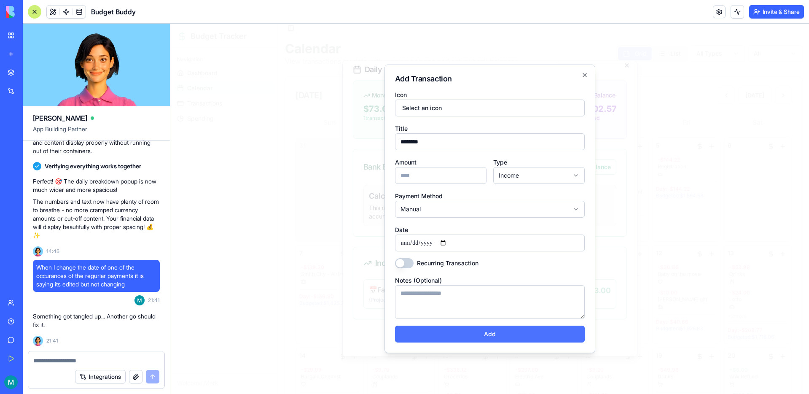
click at [502, 332] on button "Add" at bounding box center [490, 333] width 190 height 17
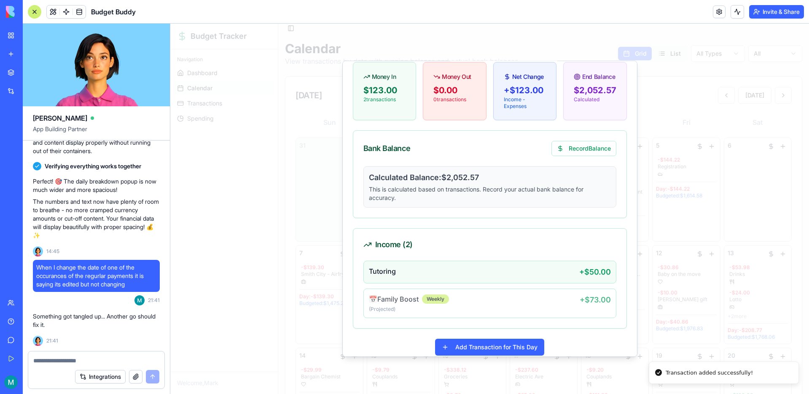
scroll to position [34, 0]
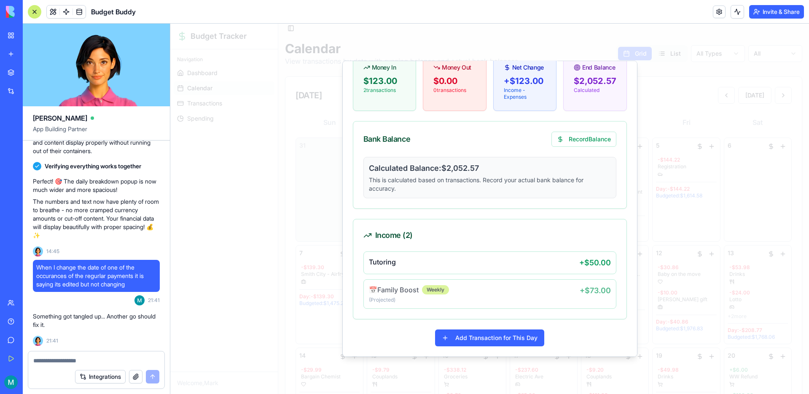
click at [239, 297] on div at bounding box center [489, 209] width 638 height 370
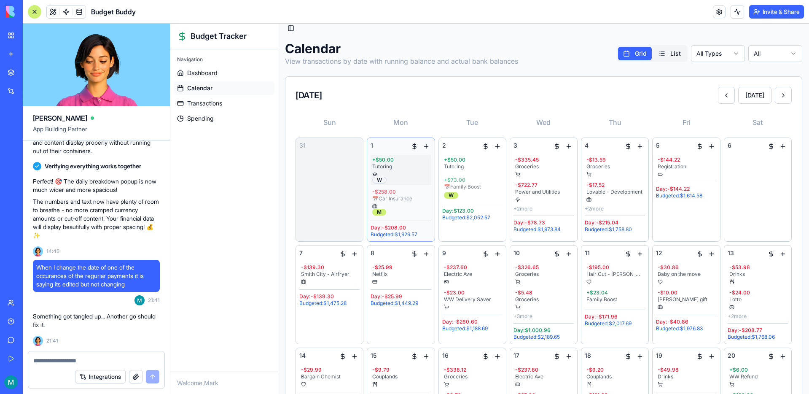
click at [406, 166] on div "Tutoring" at bounding box center [400, 166] width 57 height 7
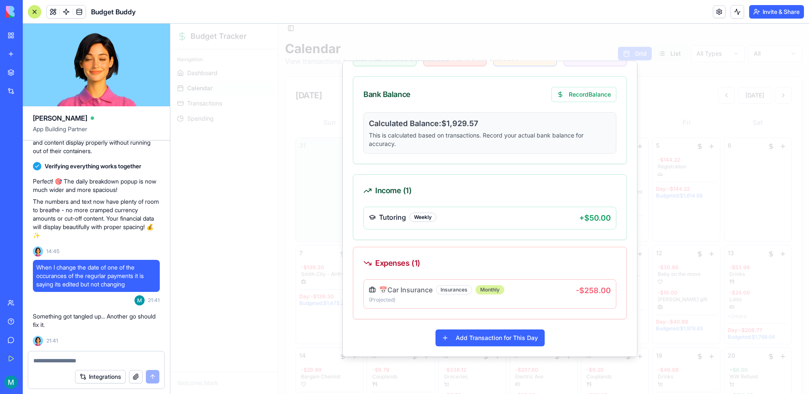
scroll to position [0, 0]
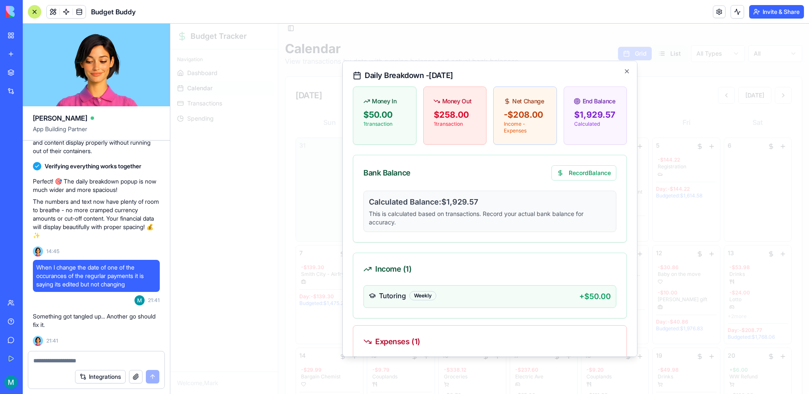
click at [535, 299] on div "Tutoring Weekly" at bounding box center [474, 295] width 210 height 10
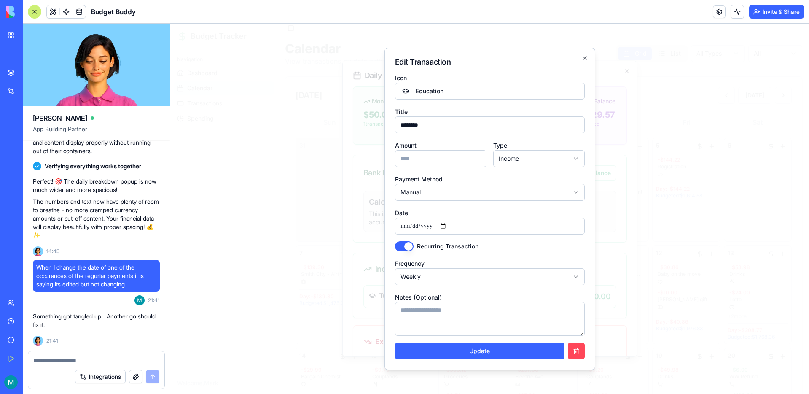
click at [573, 348] on button "button" at bounding box center [576, 350] width 17 height 17
click at [582, 58] on icon "button" at bounding box center [584, 58] width 7 height 7
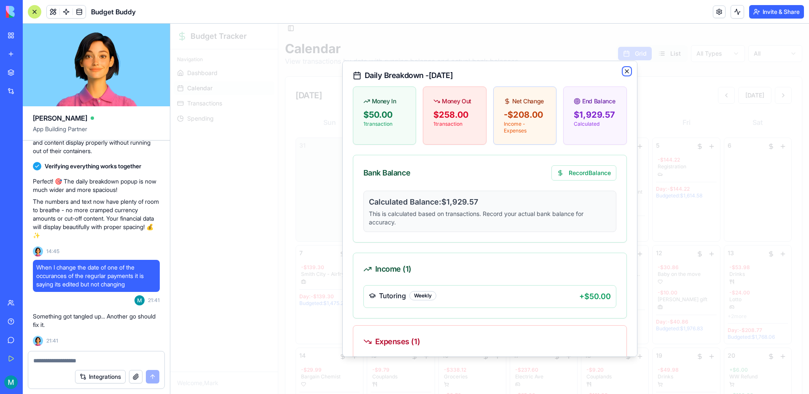
click at [627, 72] on icon "button" at bounding box center [626, 71] width 7 height 7
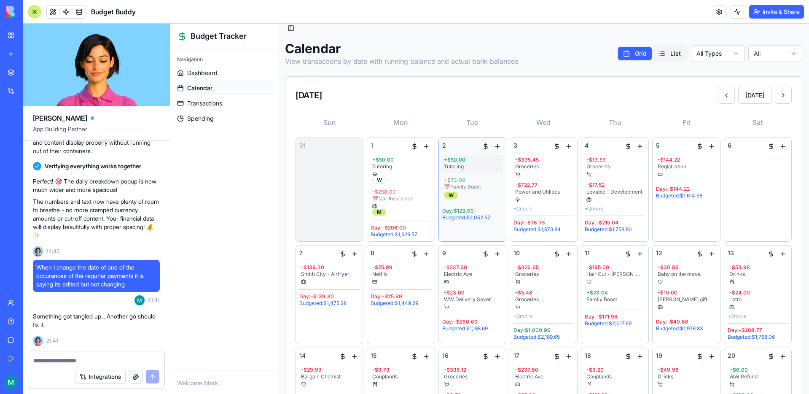
click at [461, 161] on div "+ $50.00" at bounding box center [472, 159] width 57 height 7
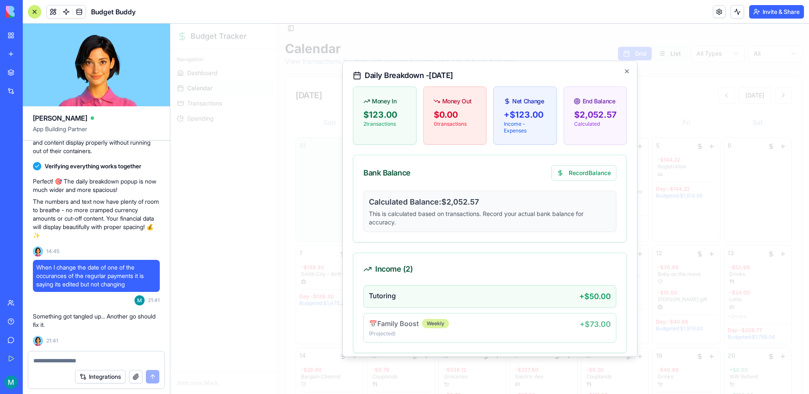
scroll to position [34, 0]
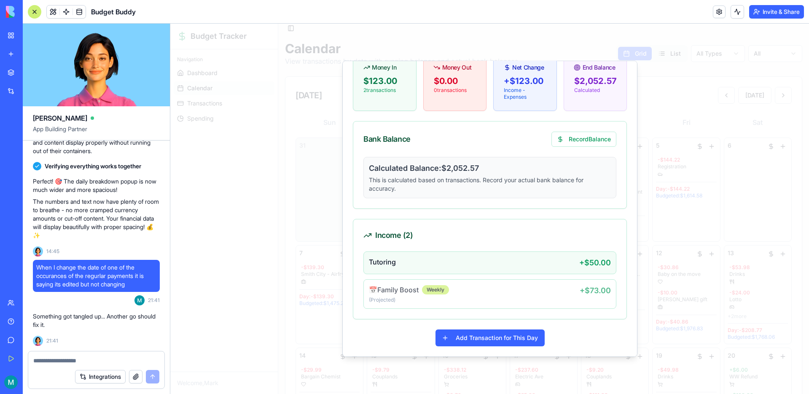
click at [569, 263] on div "Tutoring" at bounding box center [474, 262] width 210 height 10
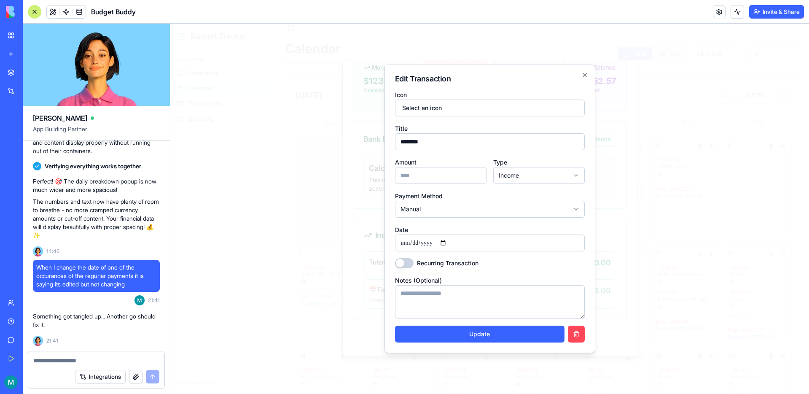
click at [583, 338] on button "button" at bounding box center [576, 333] width 17 height 17
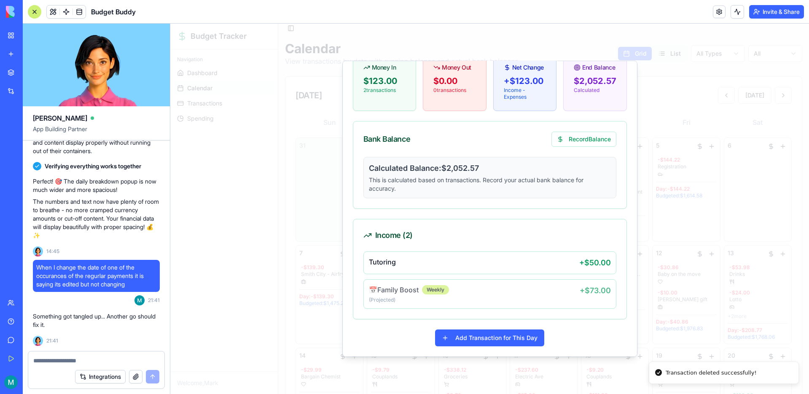
scroll to position [6, 0]
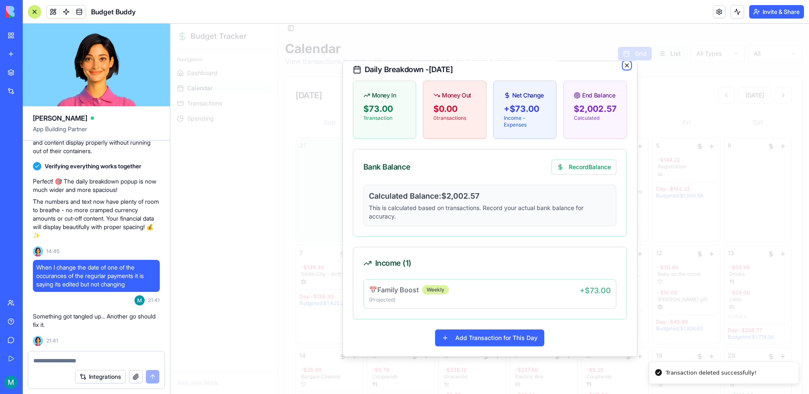
click at [625, 63] on icon "button" at bounding box center [626, 65] width 7 height 7
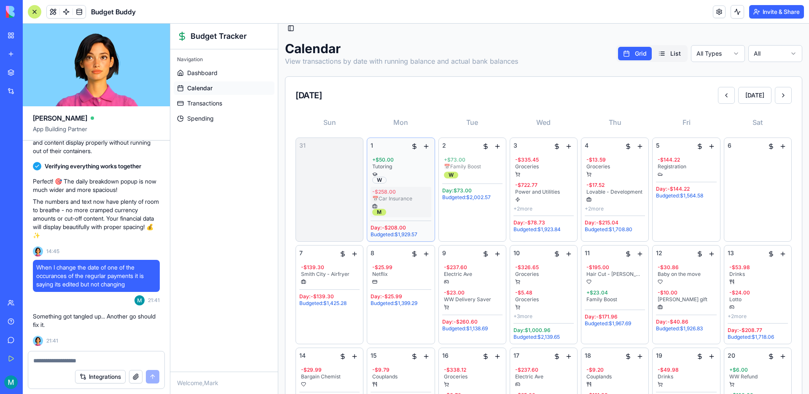
click at [397, 197] on div "📅 Car Insurance" at bounding box center [400, 198] width 57 height 7
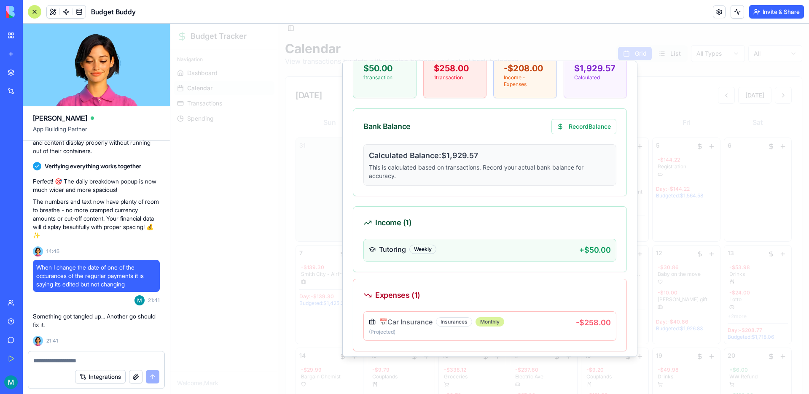
scroll to position [56, 0]
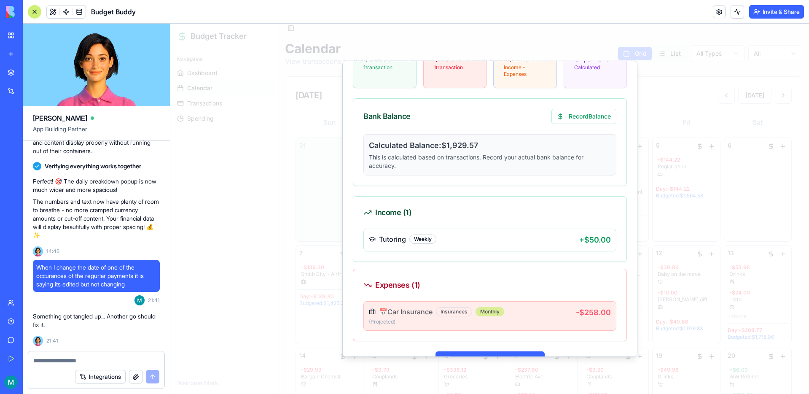
click at [515, 316] on div "📅 Car Insurance Insurances Monthly" at bounding box center [472, 311] width 207 height 10
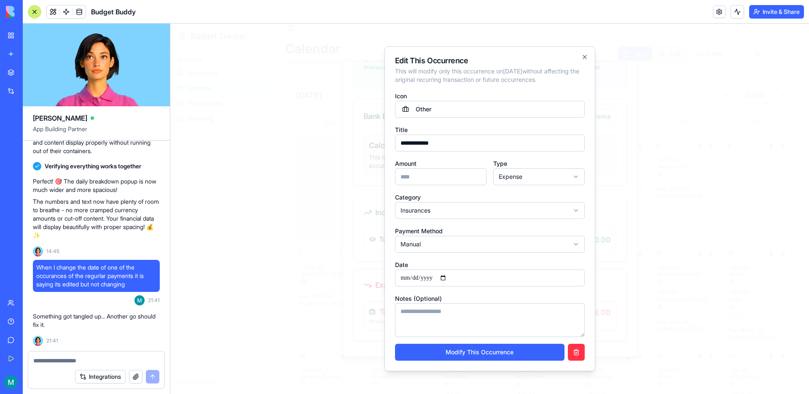
drag, startPoint x: 416, startPoint y: 179, endPoint x: 403, endPoint y: 179, distance: 13.1
click at [403, 179] on input "***" at bounding box center [440, 176] width 91 height 17
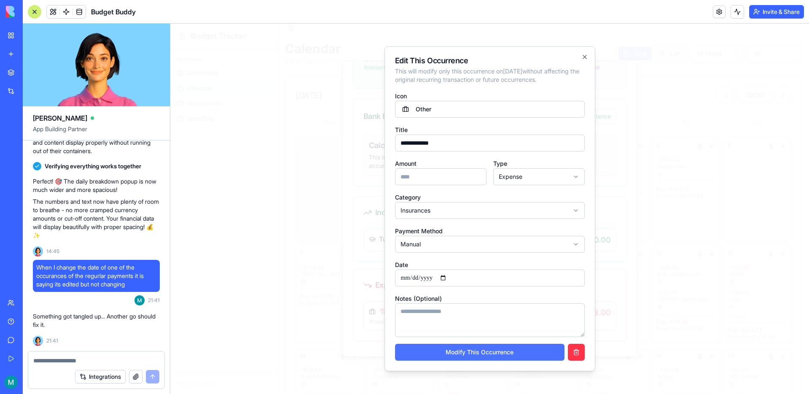
click at [482, 354] on button "Modify This Occurrence" at bounding box center [479, 351] width 169 height 17
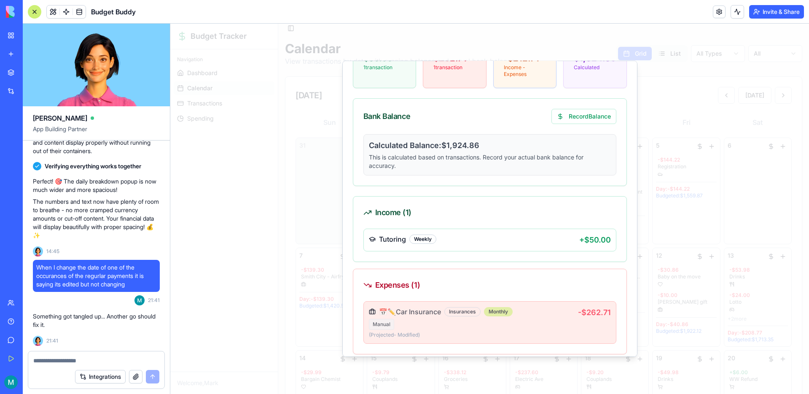
scroll to position [91, 0]
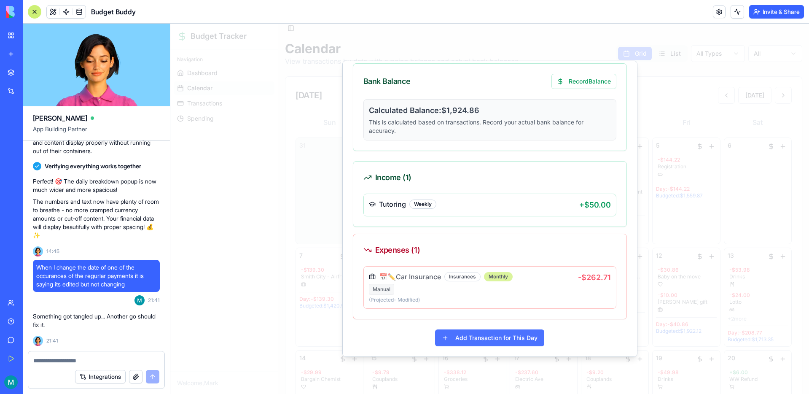
click at [493, 343] on button "Add Transaction for This Day" at bounding box center [489, 337] width 109 height 17
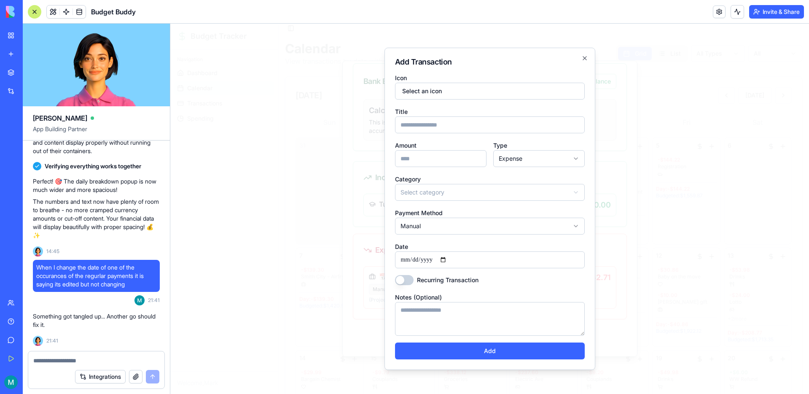
click at [432, 120] on input "Title" at bounding box center [490, 124] width 190 height 17
click at [439, 160] on input "Amount" at bounding box center [440, 158] width 91 height 17
click at [461, 187] on body "Budget Tracker Navigation Dashboard Calendar Transactions Spending Welcome, Mar…" at bounding box center [489, 345] width 638 height 659
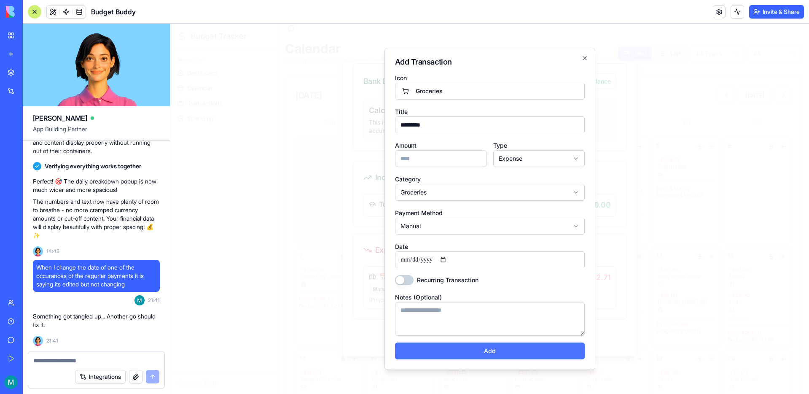
click at [502, 354] on button "Add" at bounding box center [490, 350] width 190 height 17
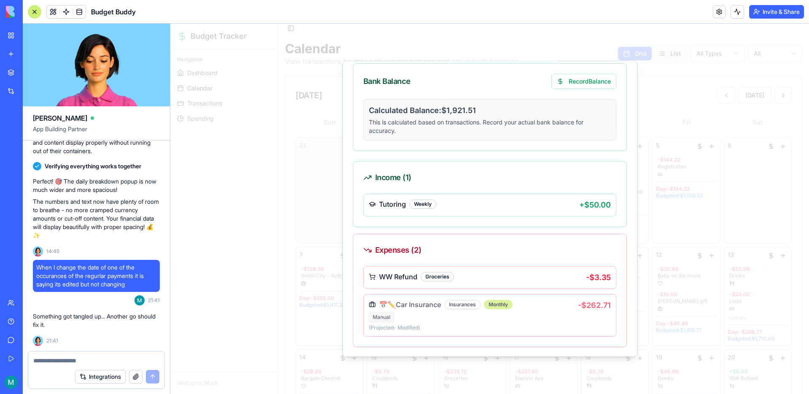
click at [649, 74] on div at bounding box center [489, 209] width 638 height 370
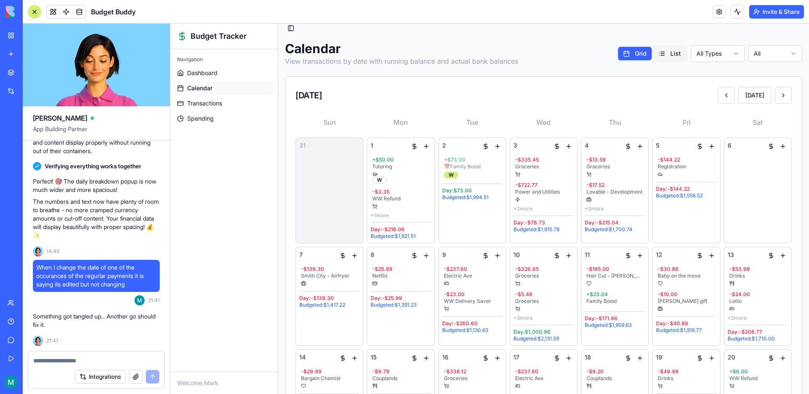
scroll to position [0, 0]
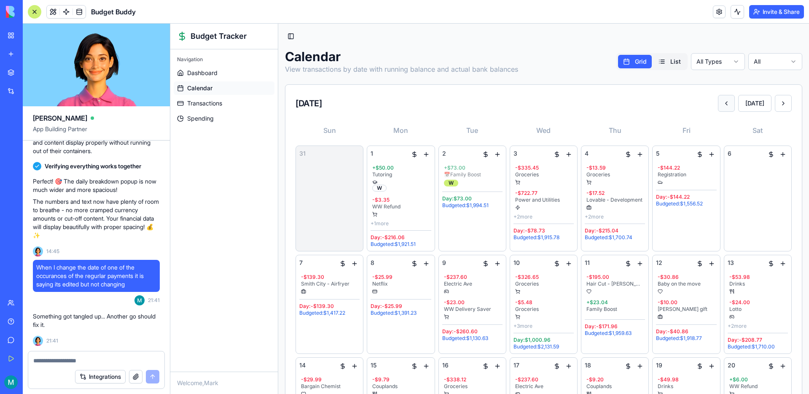
click at [724, 104] on button at bounding box center [726, 103] width 17 height 17
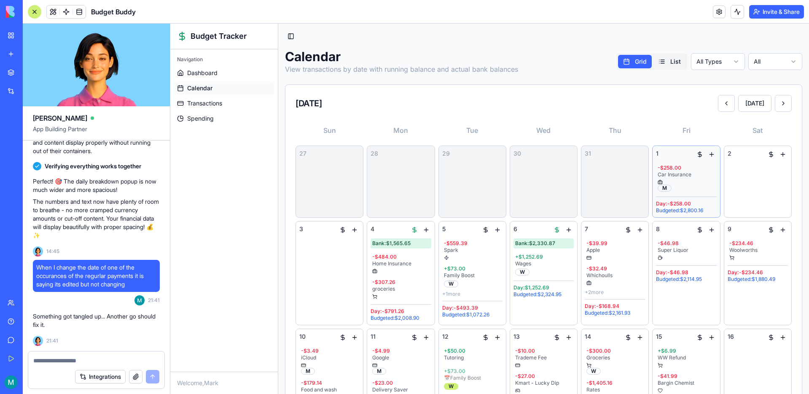
scroll to position [336, 0]
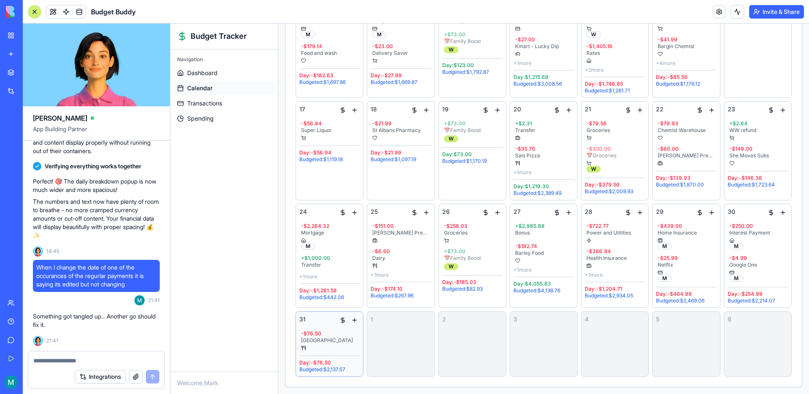
click at [356, 320] on button "button" at bounding box center [354, 320] width 10 height 10
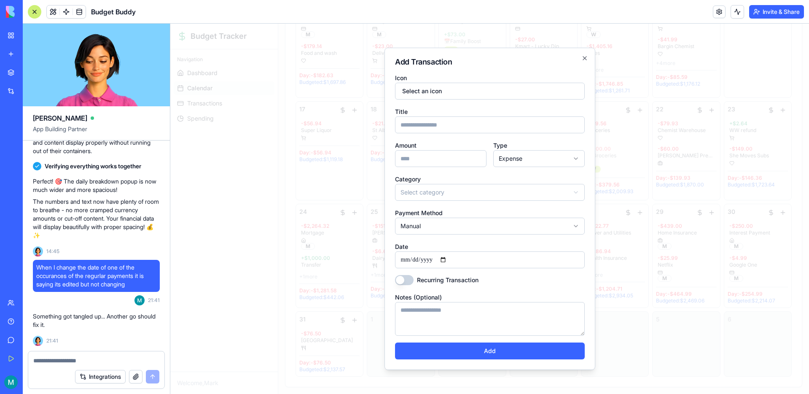
click at [439, 131] on input "Title" at bounding box center [490, 124] width 190 height 17
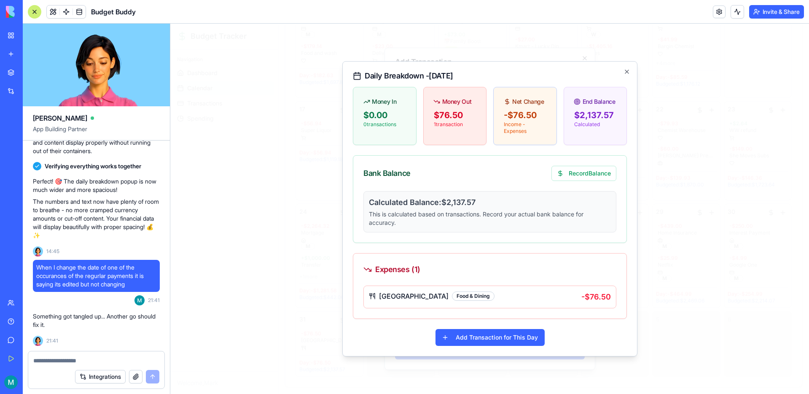
click at [551, 166] on button "Record Balance" at bounding box center [583, 173] width 65 height 15
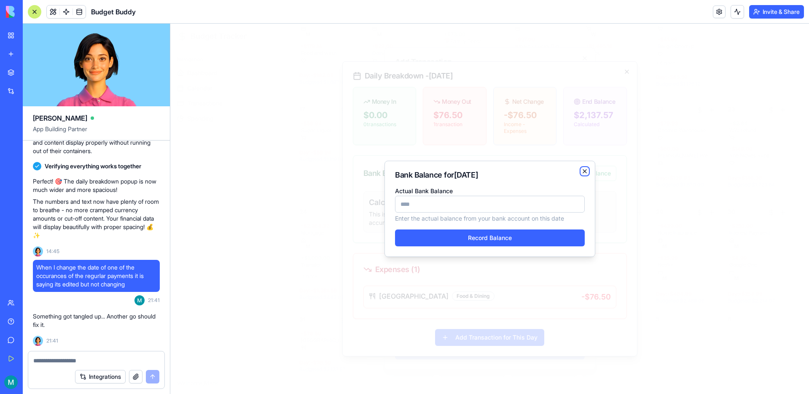
click at [581, 169] on icon "button" at bounding box center [584, 171] width 7 height 7
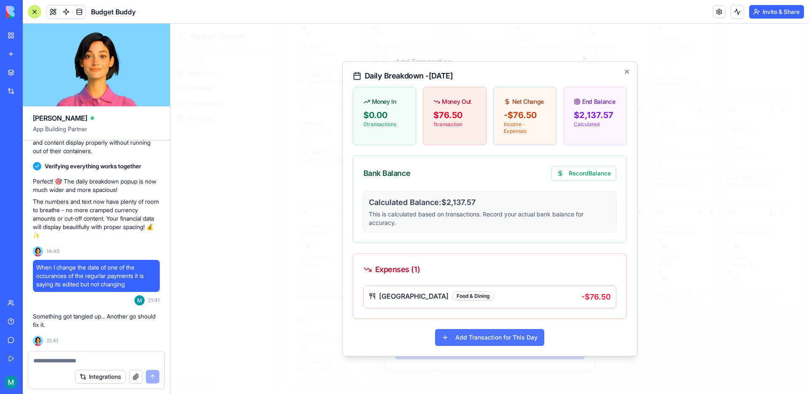
click at [506, 340] on button "Add Transaction for This Day" at bounding box center [489, 337] width 109 height 17
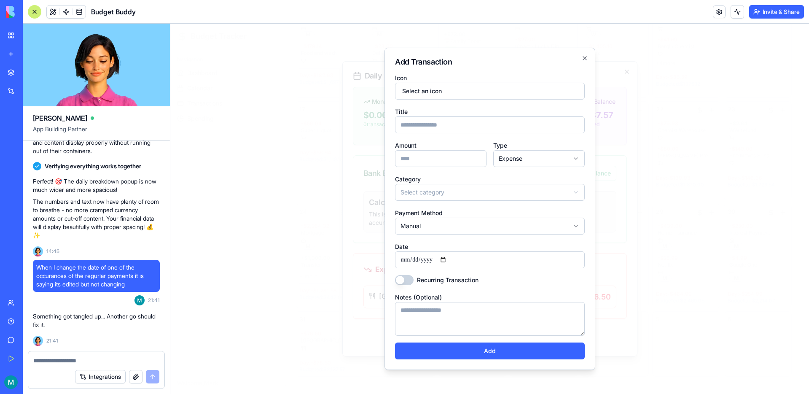
click at [424, 123] on input "Title" at bounding box center [490, 124] width 190 height 17
click at [416, 163] on input "Amount" at bounding box center [440, 158] width 91 height 17
click at [460, 180] on div "**********" at bounding box center [490, 187] width 190 height 27
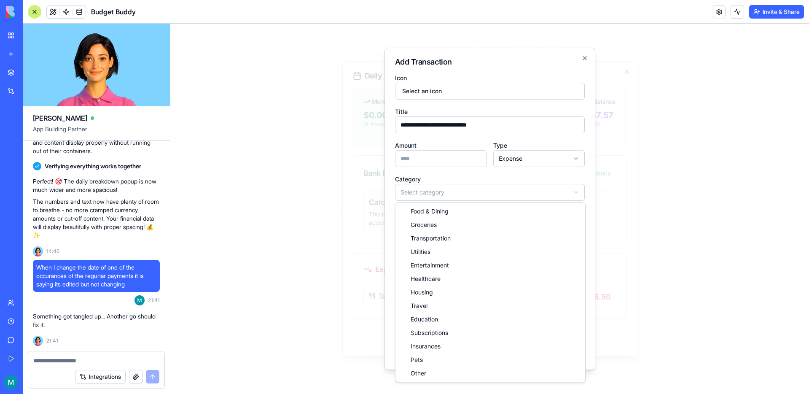
click at [460, 184] on body "Budget Tracker Navigation Dashboard Calendar Transactions Spending Welcome, Mar…" at bounding box center [489, 40] width 638 height 706
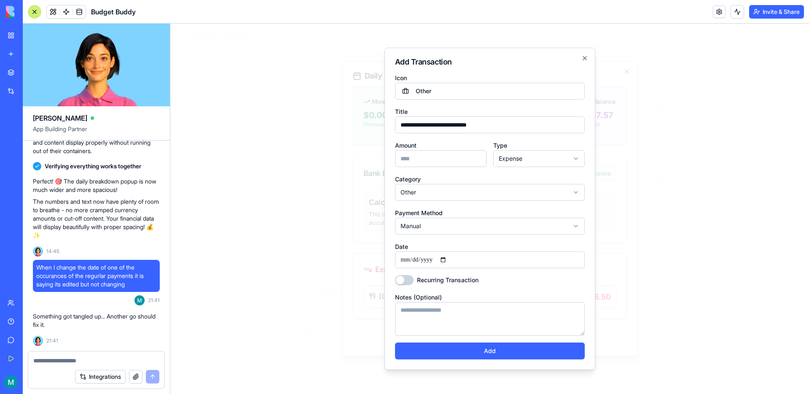
click at [467, 340] on form "**********" at bounding box center [490, 215] width 190 height 287
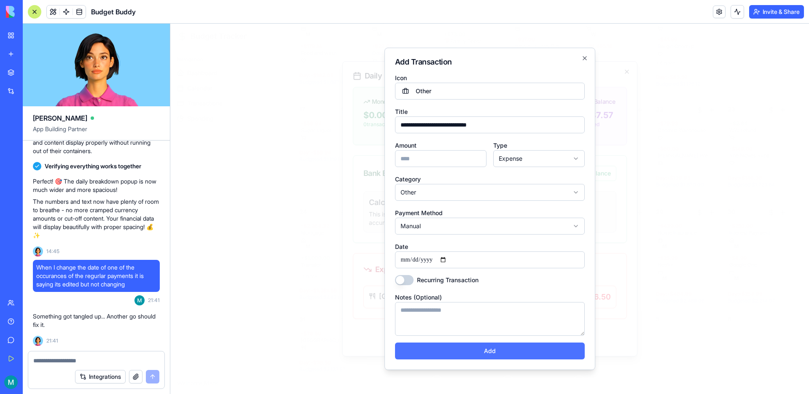
click at [467, 346] on button "Add" at bounding box center [490, 350] width 190 height 17
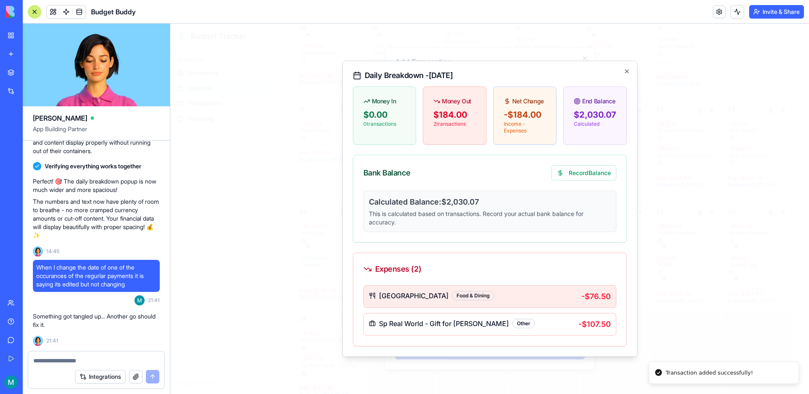
scroll to position [27, 0]
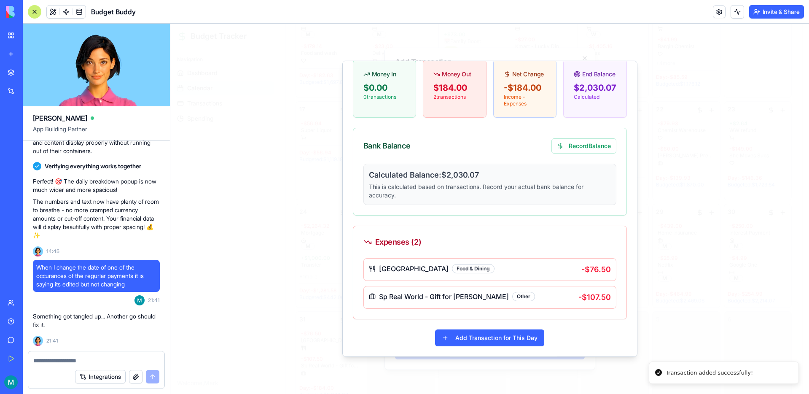
click at [696, 279] on div at bounding box center [489, 209] width 638 height 370
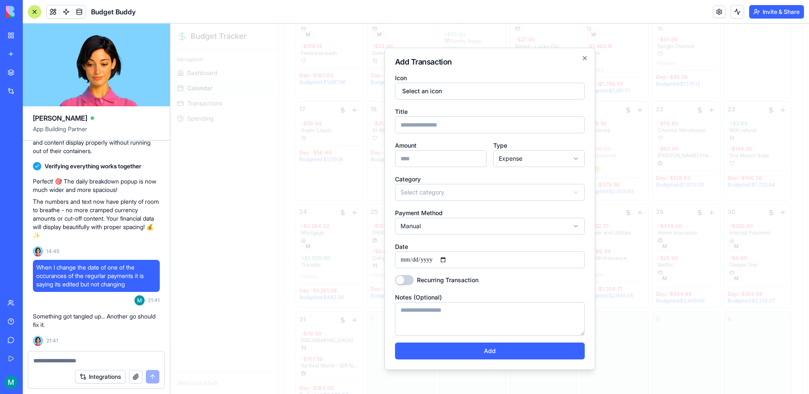
click at [638, 284] on div at bounding box center [489, 209] width 638 height 370
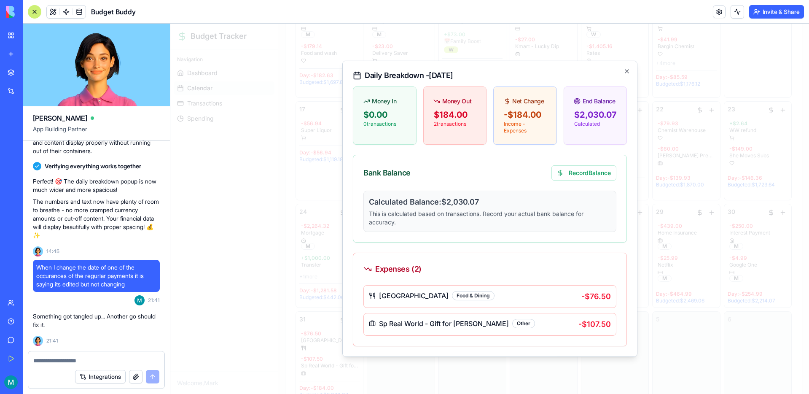
click at [693, 296] on div at bounding box center [489, 209] width 638 height 370
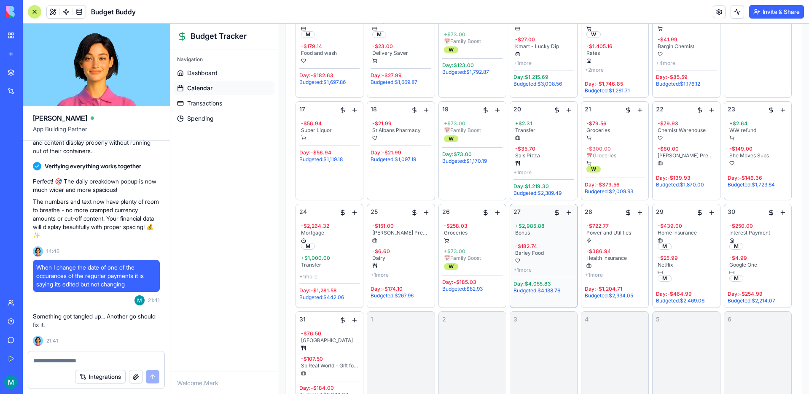
scroll to position [362, 0]
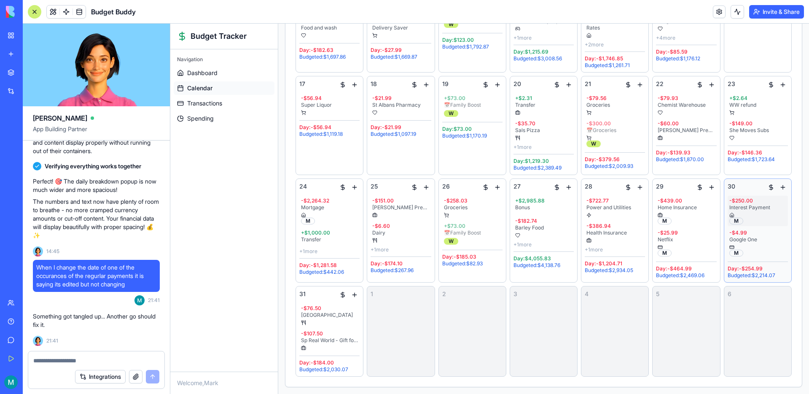
click at [777, 225] on div "- $250.00 Interest Payment M" at bounding box center [757, 211] width 60 height 30
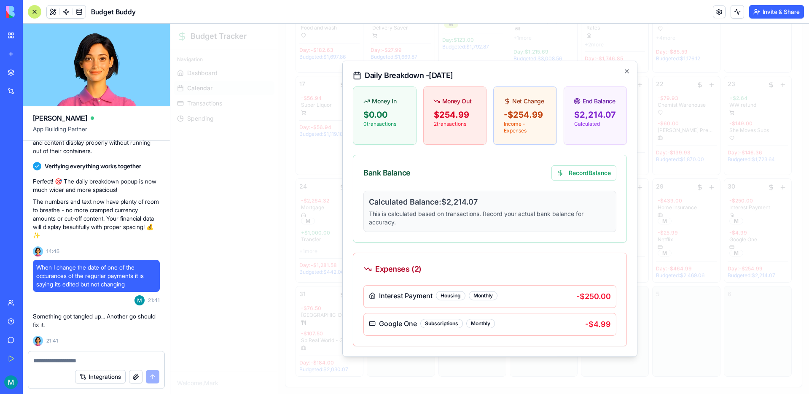
scroll to position [27, 0]
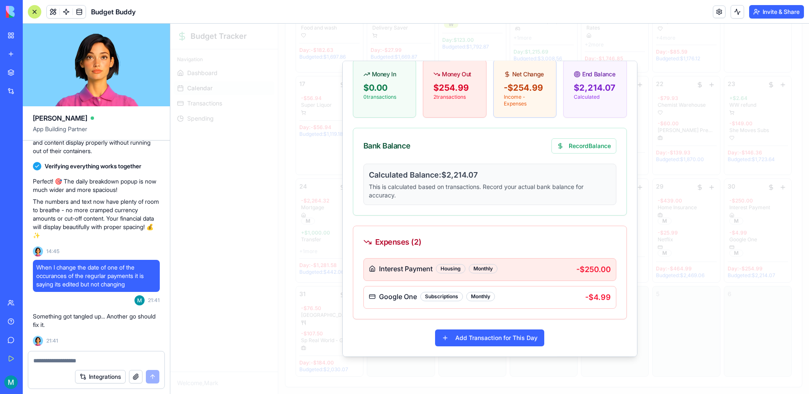
click at [537, 269] on div "Interest Payment Housing Monthly" at bounding box center [472, 268] width 207 height 10
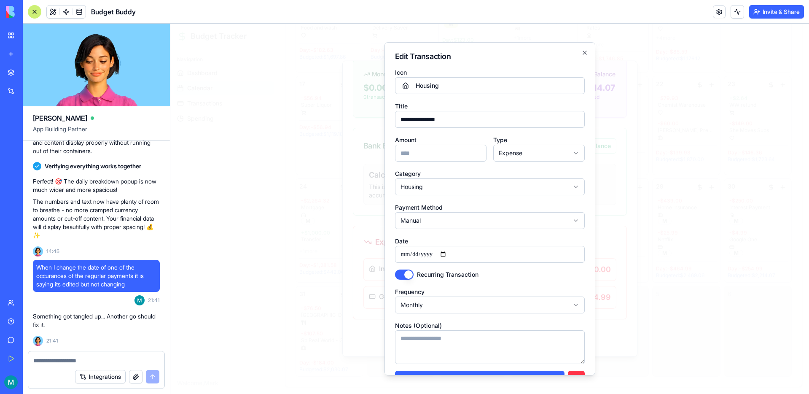
click at [494, 254] on input "**********" at bounding box center [490, 254] width 190 height 17
click at [450, 255] on input "**********" at bounding box center [490, 254] width 190 height 17
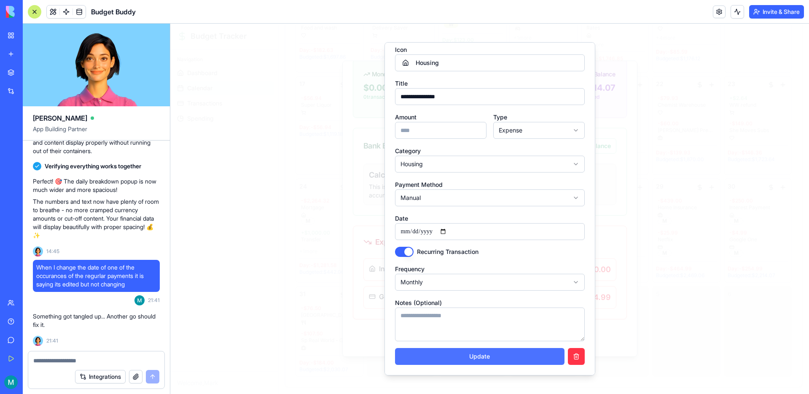
click at [482, 364] on button "Update" at bounding box center [479, 356] width 169 height 17
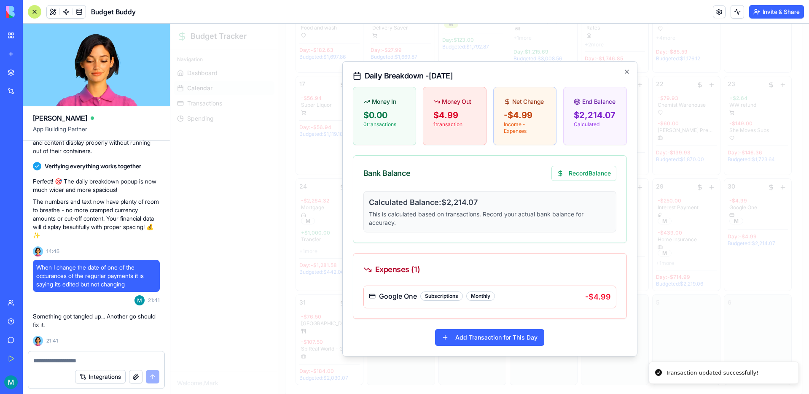
scroll to position [0, 0]
click at [485, 339] on button "Add Transaction for This Day" at bounding box center [489, 337] width 109 height 17
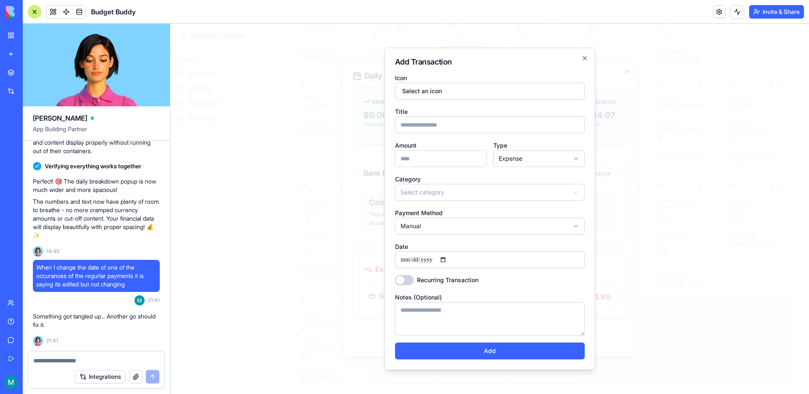
click at [459, 123] on input "Title" at bounding box center [490, 124] width 190 height 17
click at [444, 91] on button "Select an icon" at bounding box center [490, 91] width 190 height 17
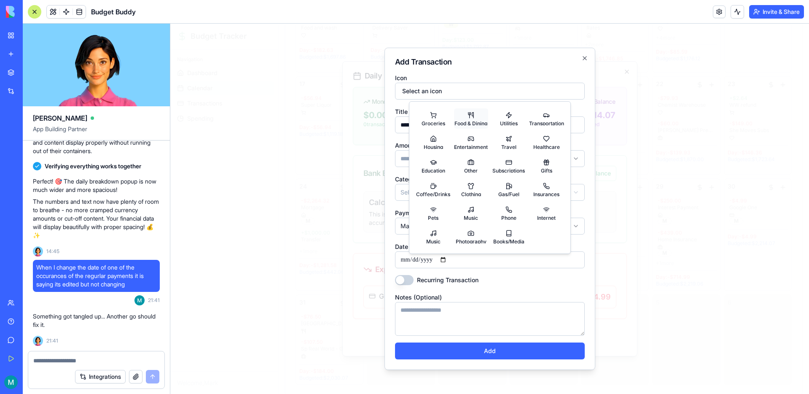
click at [464, 112] on button "Food & Dining" at bounding box center [471, 118] width 35 height 20
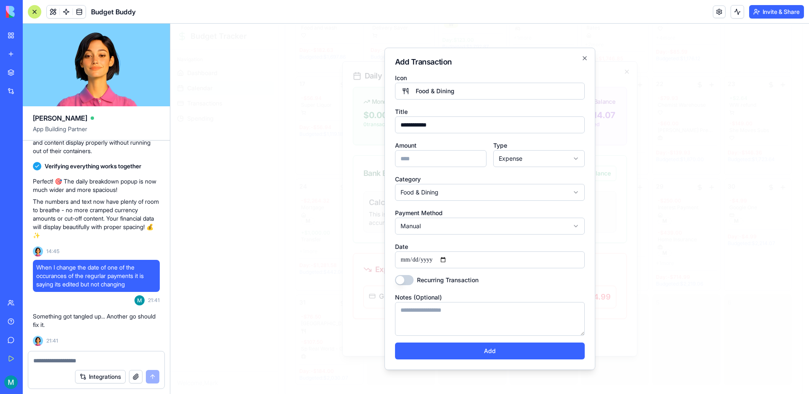
click at [437, 157] on input "Amount" at bounding box center [440, 158] width 91 height 17
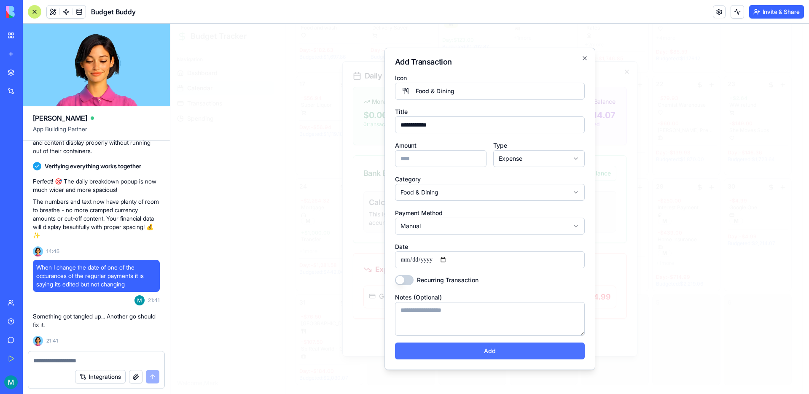
click at [495, 345] on button "Add" at bounding box center [490, 350] width 190 height 17
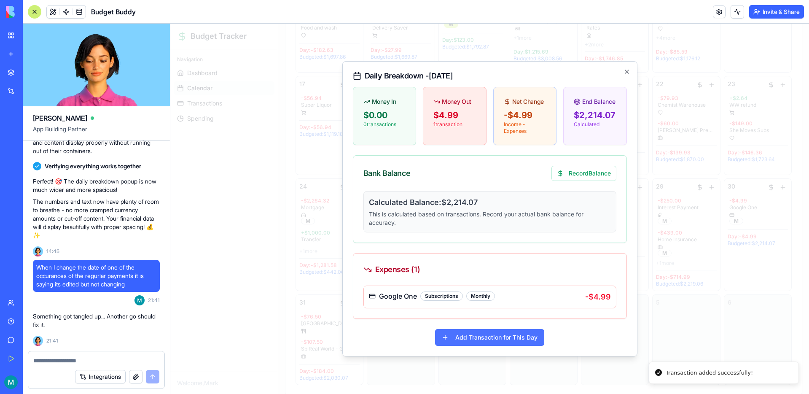
click at [492, 318] on div "Google One Subscriptions Monthly - $4.99" at bounding box center [489, 301] width 273 height 33
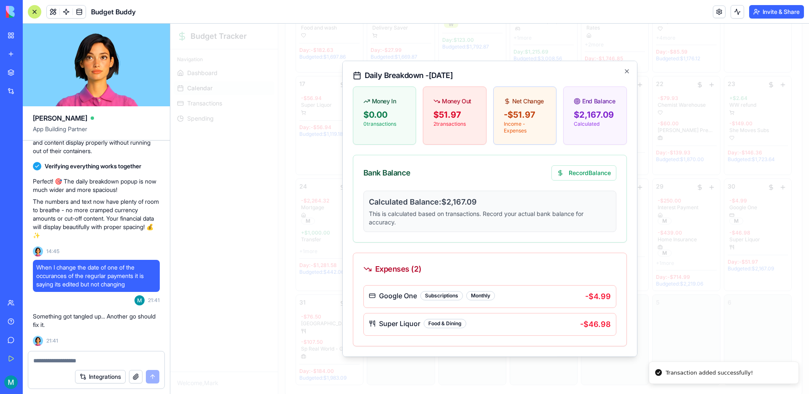
scroll to position [27, 0]
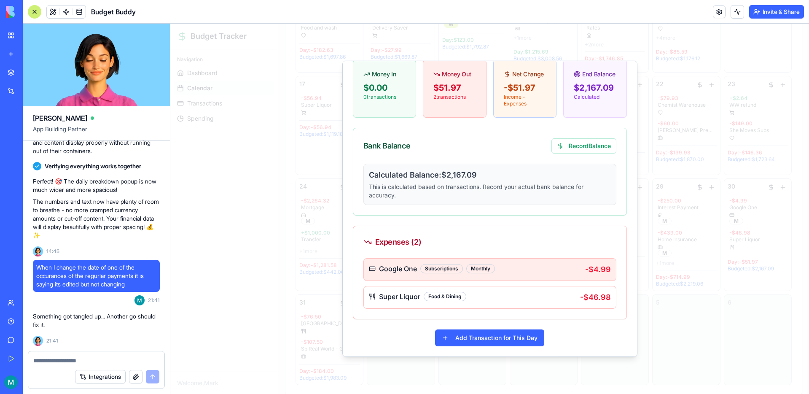
click at [544, 270] on div "Google One Subscriptions Monthly" at bounding box center [477, 268] width 216 height 10
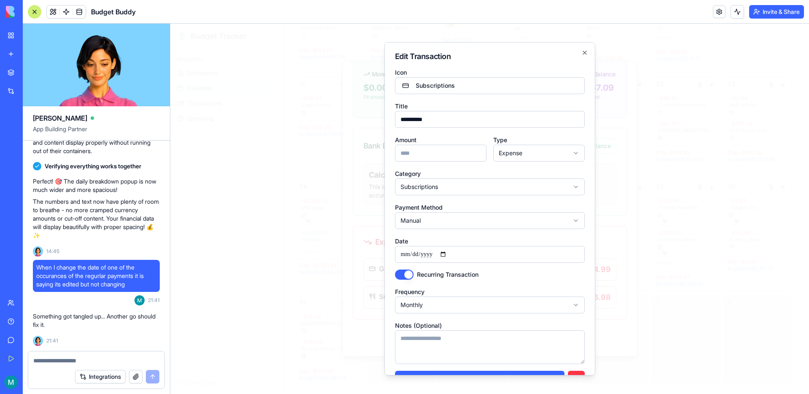
scroll to position [23, 0]
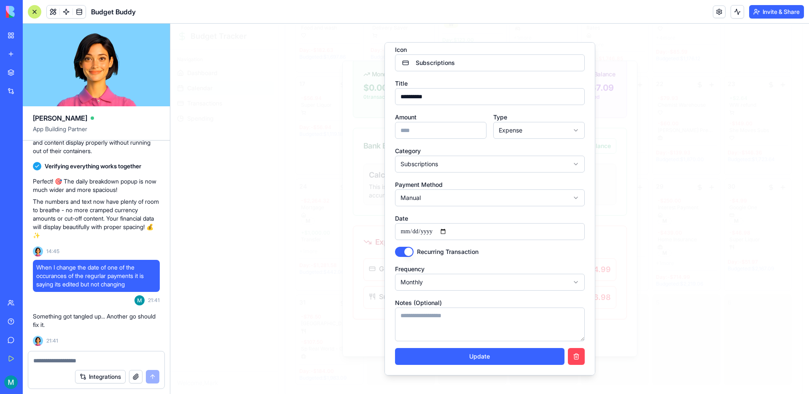
click at [576, 363] on button "button" at bounding box center [576, 356] width 17 height 17
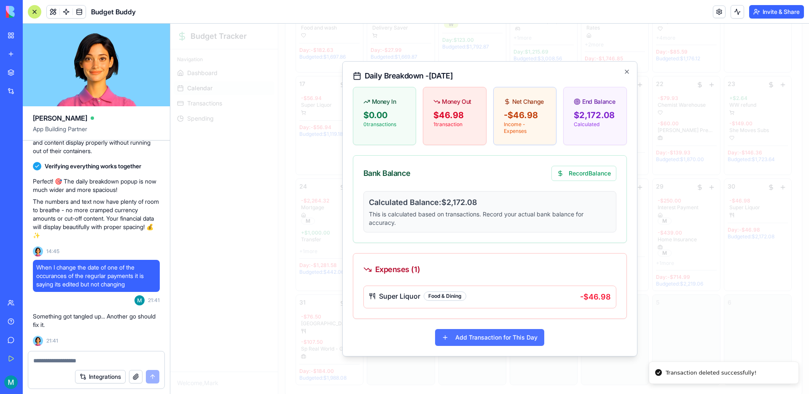
scroll to position [0, 0]
click at [485, 337] on button "Add Transaction for This Day" at bounding box center [489, 337] width 109 height 17
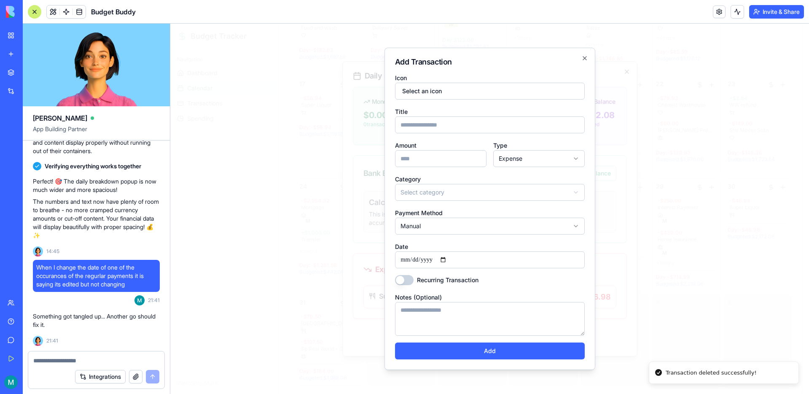
click at [437, 129] on input "Title" at bounding box center [490, 124] width 190 height 17
click at [426, 159] on input "Amount" at bounding box center [440, 158] width 91 height 17
click at [465, 199] on body "Budget Tracker Navigation Dashboard Calendar Transactions Spending Welcome, Mar…" at bounding box center [489, 32] width 638 height 740
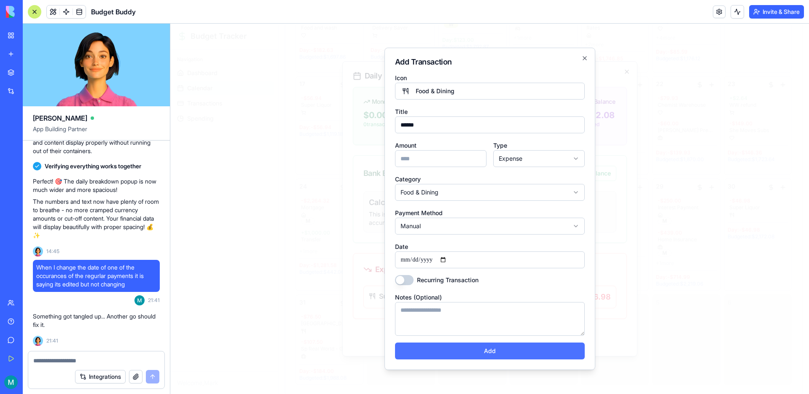
click at [512, 348] on button "Add" at bounding box center [490, 350] width 190 height 17
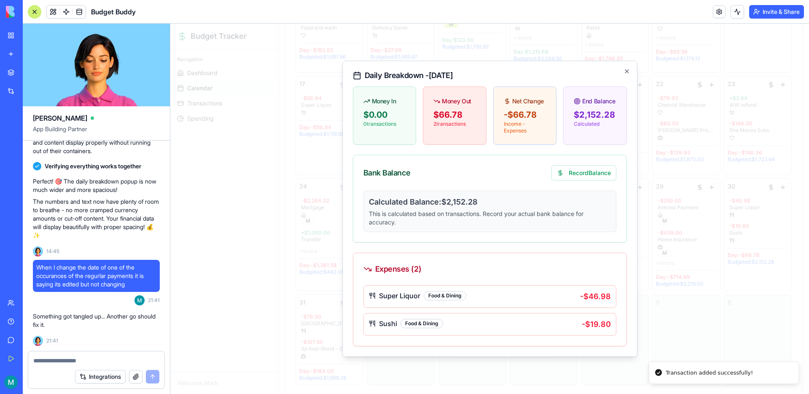
scroll to position [27, 0]
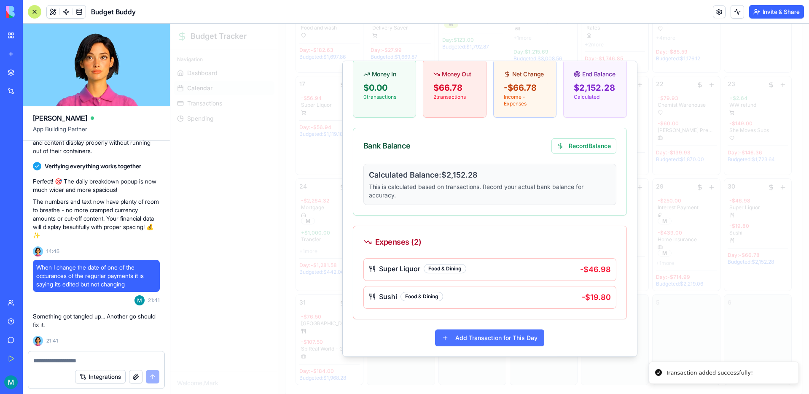
click at [478, 336] on button "Add Transaction for This Day" at bounding box center [489, 337] width 109 height 17
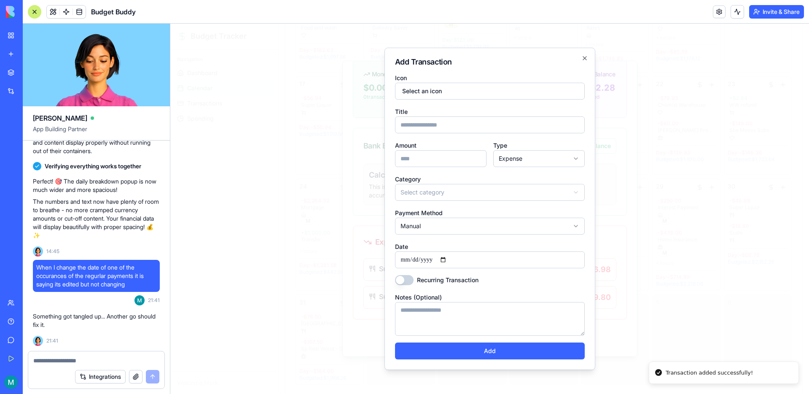
click at [448, 129] on input "Title" at bounding box center [490, 124] width 190 height 17
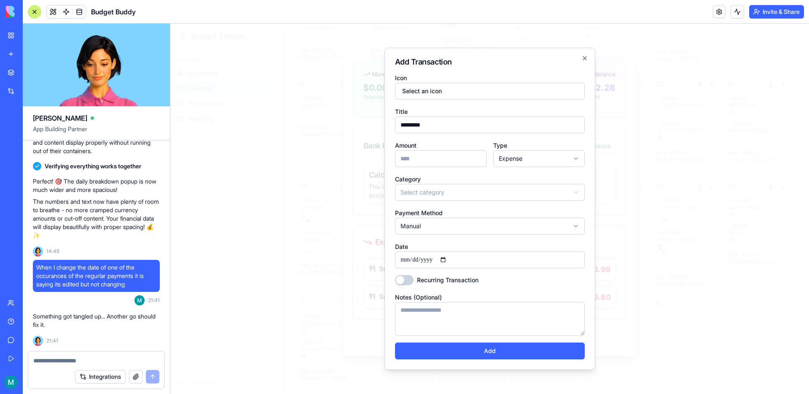
click at [437, 154] on input "Amount" at bounding box center [440, 158] width 91 height 17
click at [439, 185] on body "Budget Tracker Navigation Dashboard Calendar Transactions Spending Welcome, Mar…" at bounding box center [489, 32] width 638 height 740
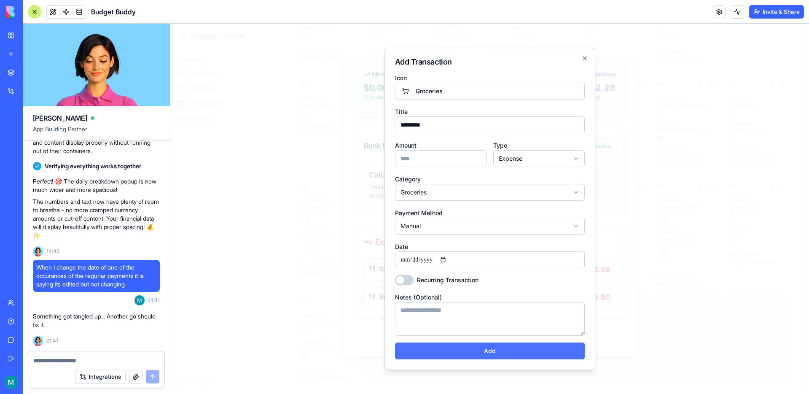
click at [511, 354] on button "Add" at bounding box center [490, 350] width 190 height 17
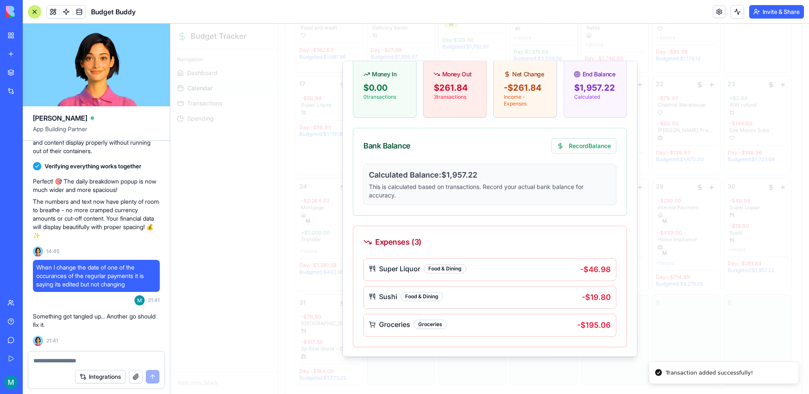
click at [674, 319] on div at bounding box center [489, 209] width 638 height 370
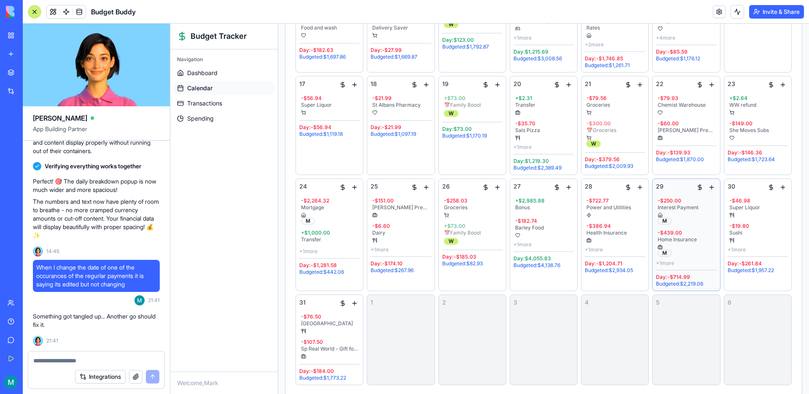
click at [705, 260] on div "+ 1 more" at bounding box center [686, 263] width 60 height 7
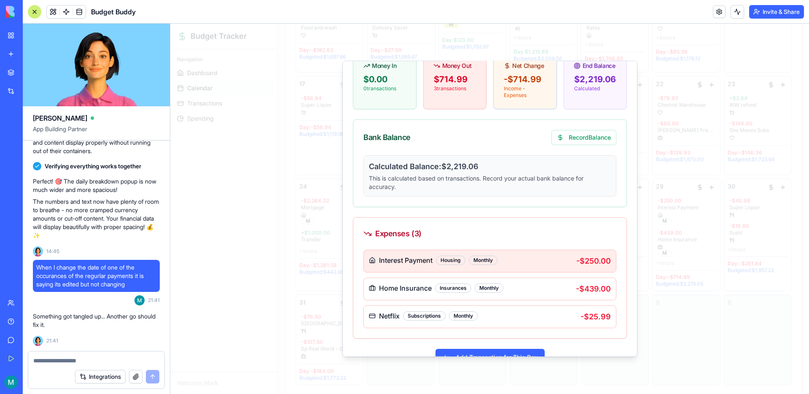
scroll to position [35, 0]
click at [553, 259] on div "Interest Payment Housing Monthly" at bounding box center [472, 260] width 207 height 10
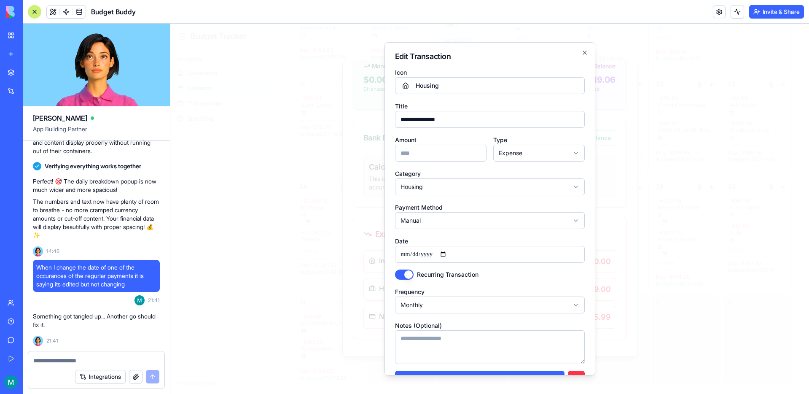
drag, startPoint x: 414, startPoint y: 152, endPoint x: 404, endPoint y: 153, distance: 10.1
click at [404, 153] on input "***" at bounding box center [440, 153] width 91 height 17
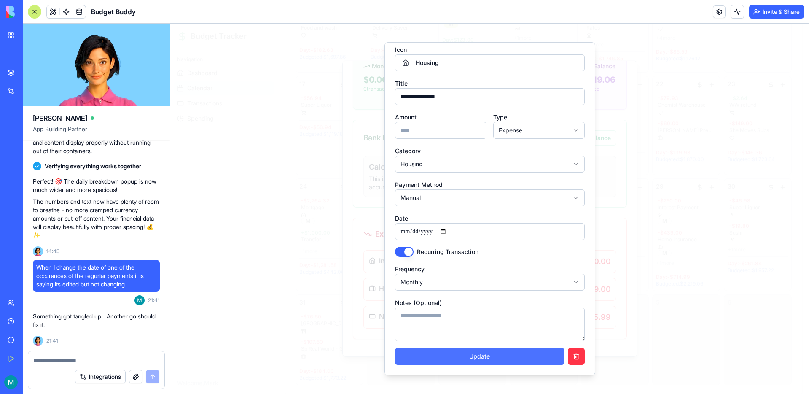
click at [512, 355] on button "Update" at bounding box center [479, 356] width 169 height 17
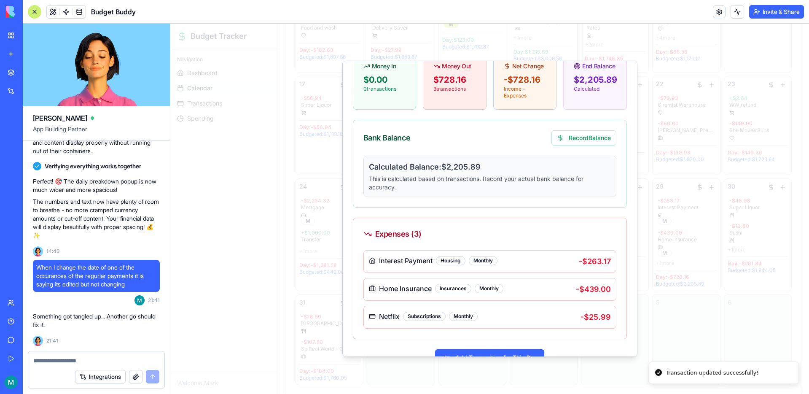
scroll to position [55, 0]
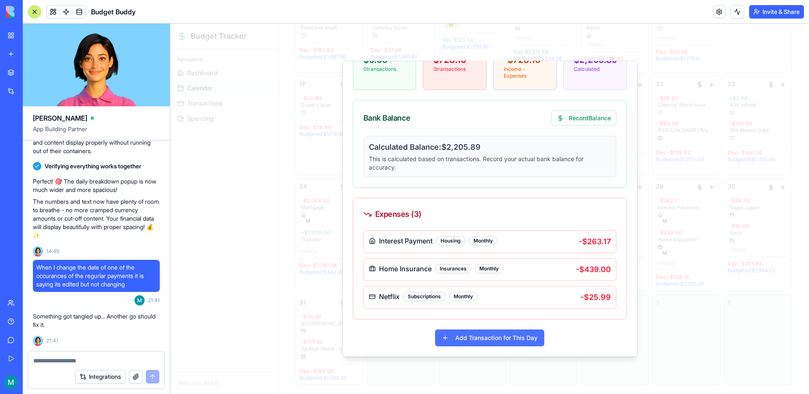
click at [495, 331] on button "Add Transaction for This Day" at bounding box center [489, 337] width 109 height 17
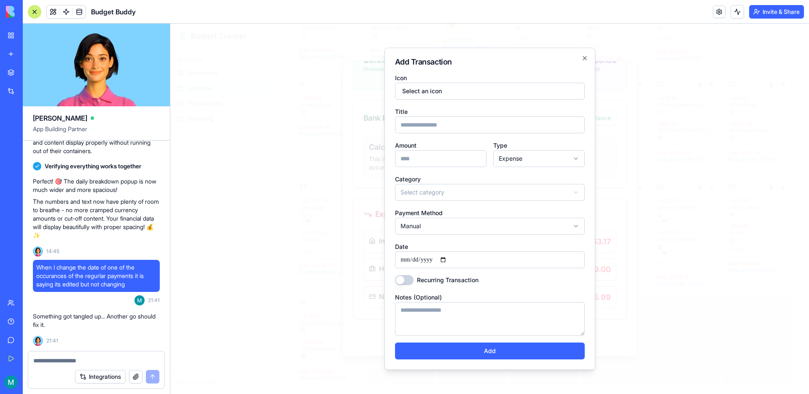
click at [442, 124] on input "Title" at bounding box center [490, 124] width 190 height 17
click at [449, 166] on input "Amount" at bounding box center [440, 158] width 91 height 17
click at [540, 153] on body "Budget Tracker Navigation Dashboard Calendar Transactions Spending Welcome, Mar…" at bounding box center [489, 32] width 638 height 740
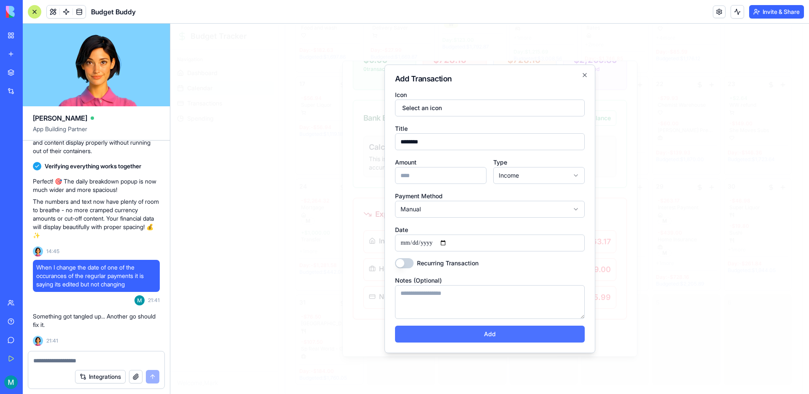
click at [500, 336] on button "Add" at bounding box center [490, 333] width 190 height 17
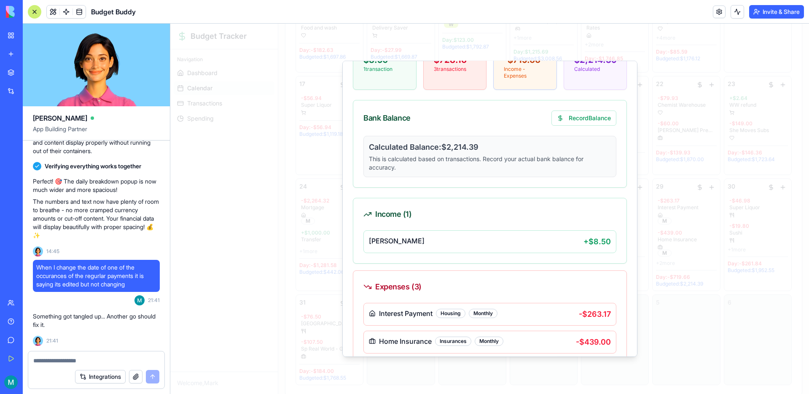
click at [684, 346] on div at bounding box center [489, 209] width 638 height 370
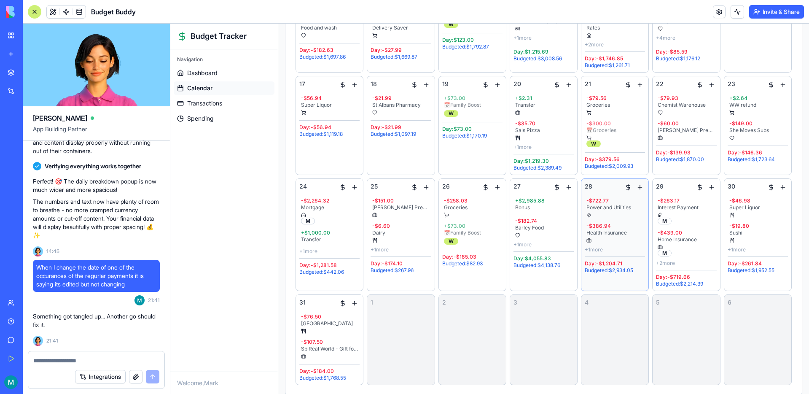
click at [627, 247] on div "+ 1 more" at bounding box center [614, 249] width 60 height 7
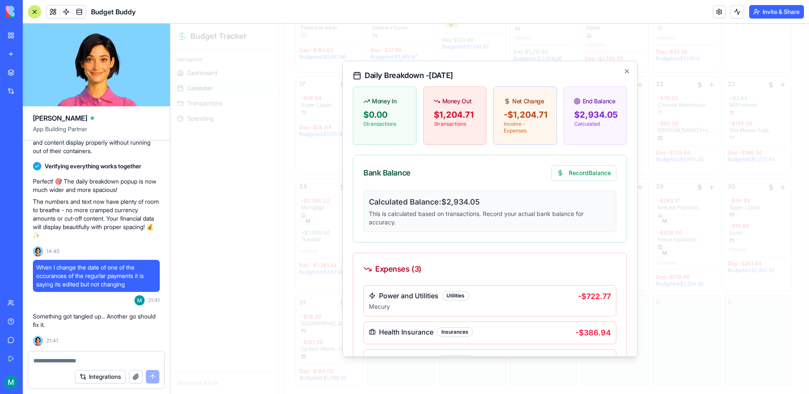
scroll to position [63, 0]
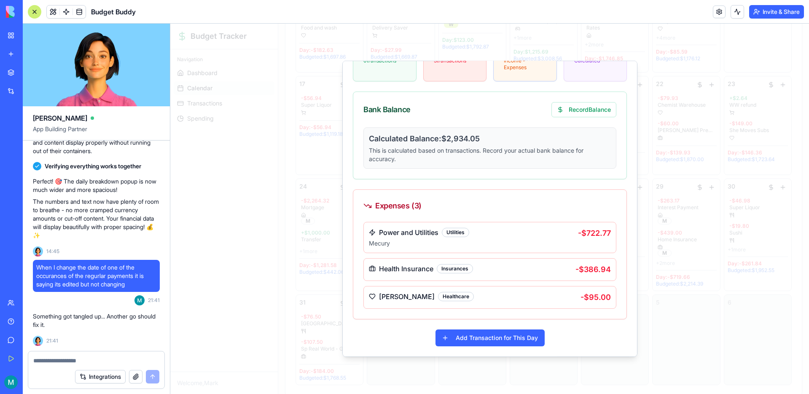
click at [687, 328] on div at bounding box center [489, 209] width 638 height 370
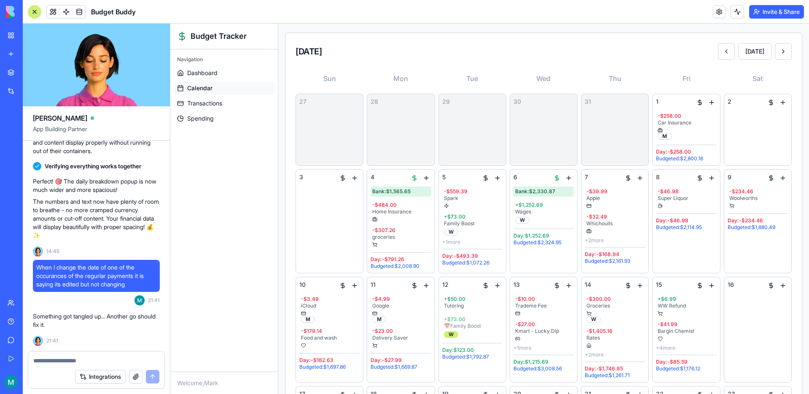
scroll to position [0, 0]
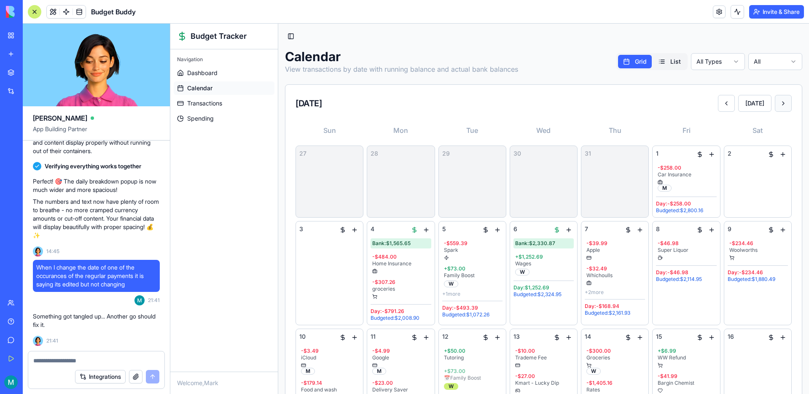
click at [784, 108] on button at bounding box center [782, 103] width 17 height 17
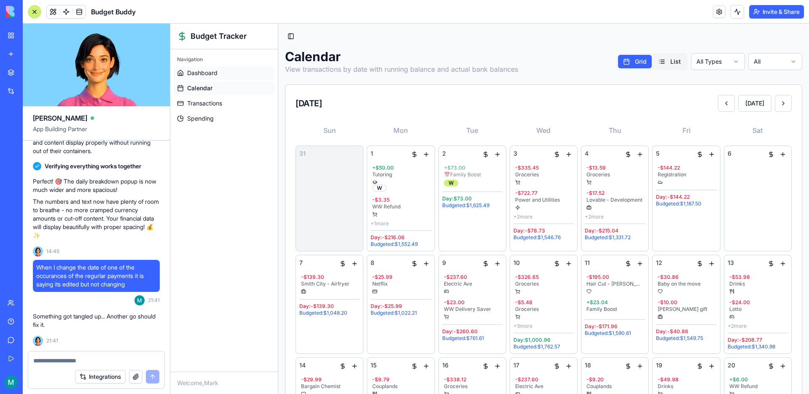
click at [214, 70] on span "Dashboard" at bounding box center [202, 73] width 30 height 8
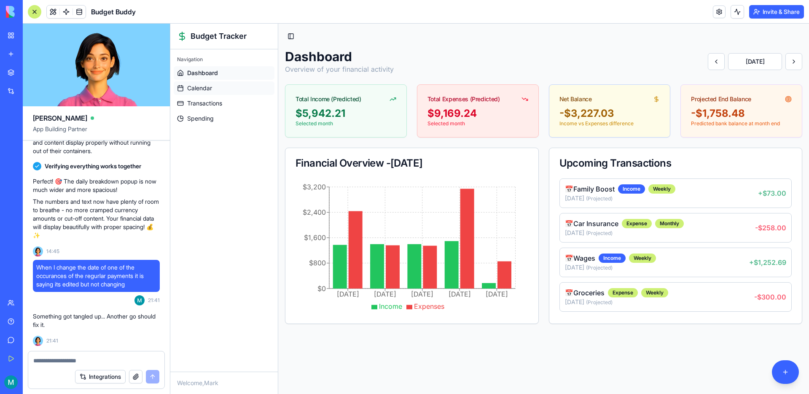
click at [198, 88] on span "Calendar" at bounding box center [199, 88] width 25 height 8
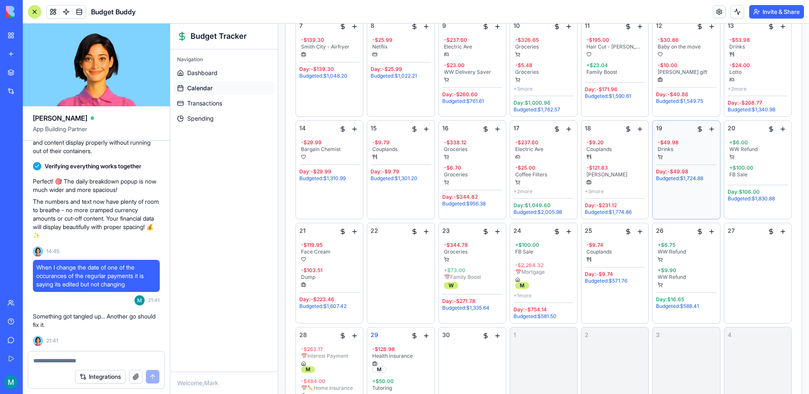
scroll to position [253, 0]
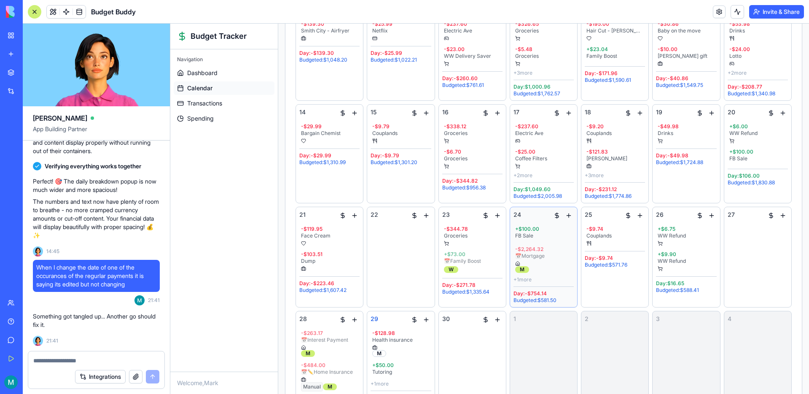
click at [555, 279] on div "+ 1 more" at bounding box center [543, 279] width 60 height 7
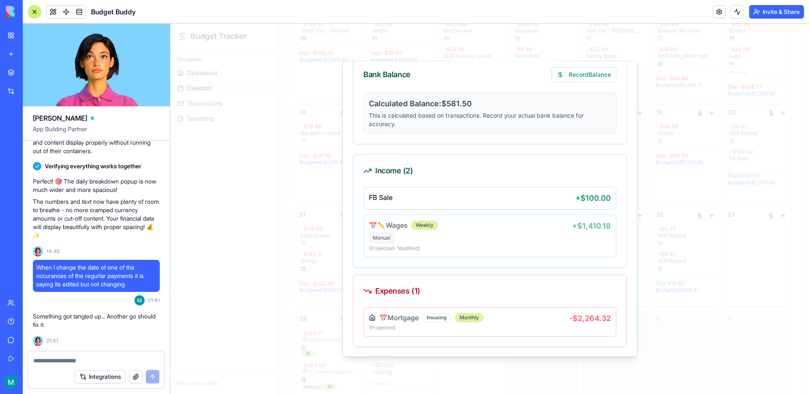
scroll to position [94, 0]
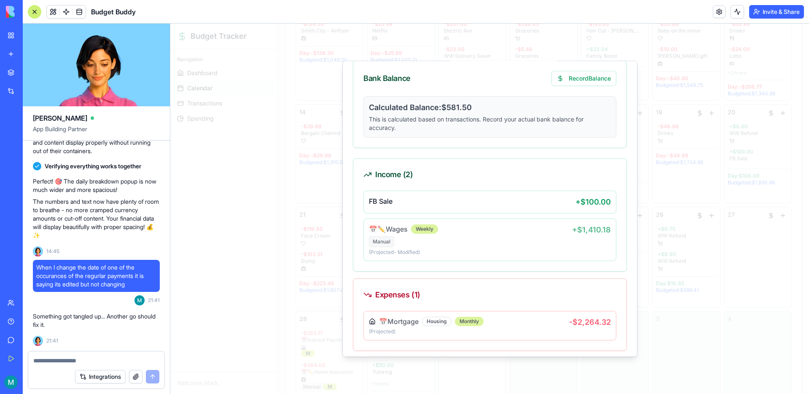
click at [750, 289] on div at bounding box center [489, 209] width 638 height 370
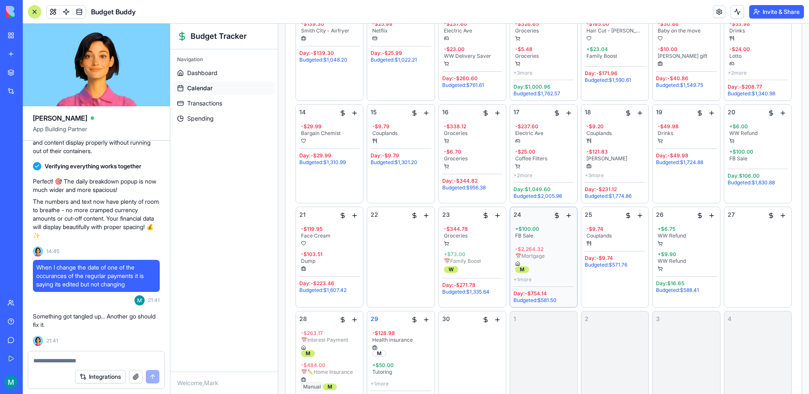
click at [553, 276] on div "+ 1 more" at bounding box center [543, 279] width 60 height 7
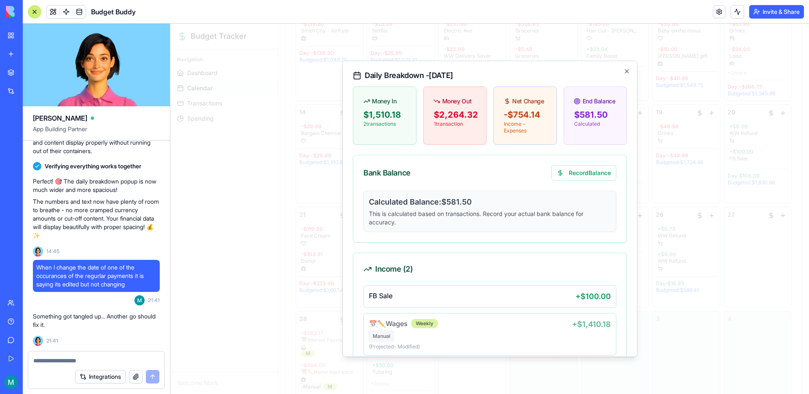
click at [663, 295] on div at bounding box center [489, 209] width 638 height 370
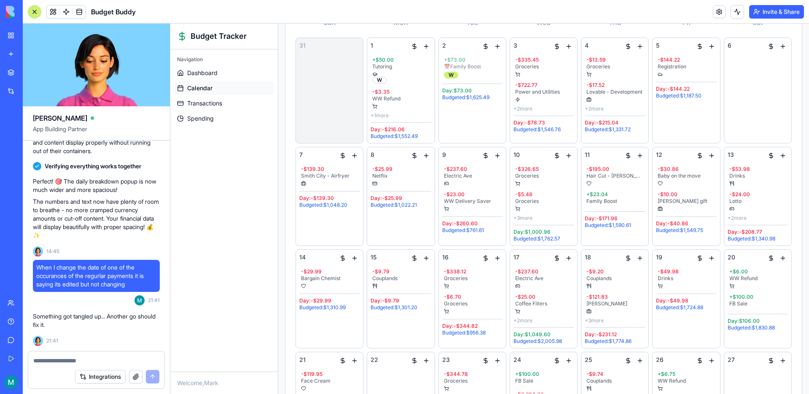
scroll to position [0, 0]
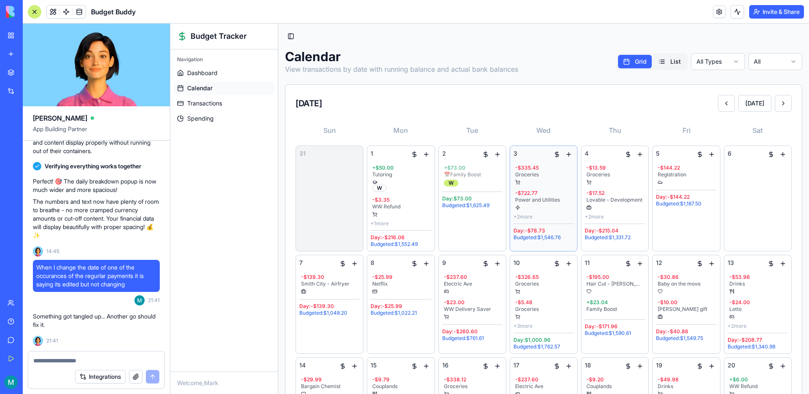
click at [531, 218] on div "+ 2 more" at bounding box center [543, 216] width 60 height 7
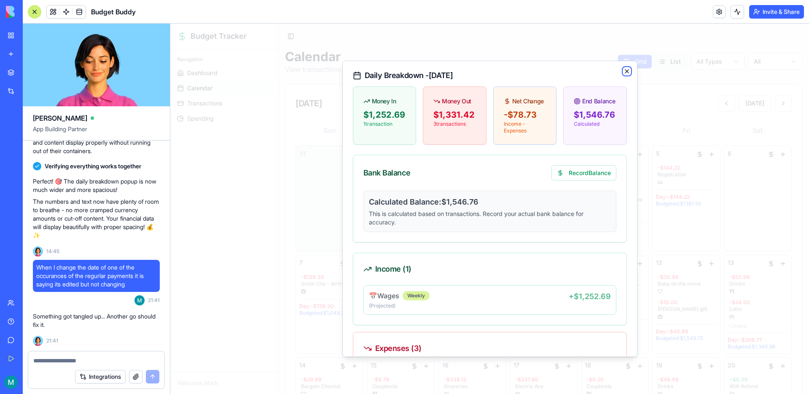
click at [626, 69] on icon "button" at bounding box center [626, 71] width 7 height 7
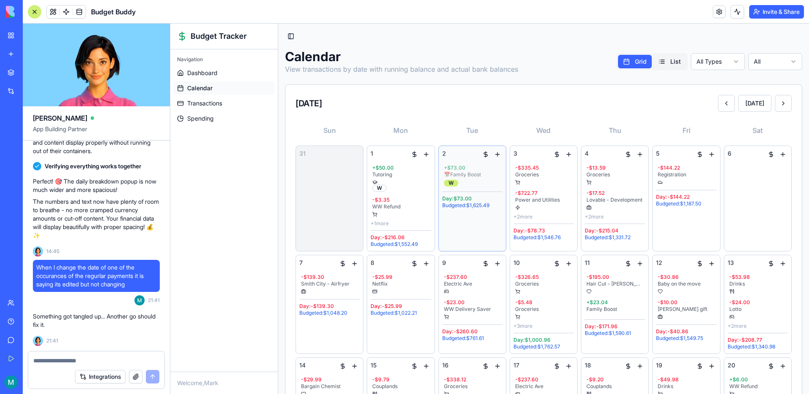
click at [463, 233] on div "2 + $73.00 📅 Family Boost W Day: $73.00 Budgeted: $1,625.49" at bounding box center [472, 198] width 60 height 98
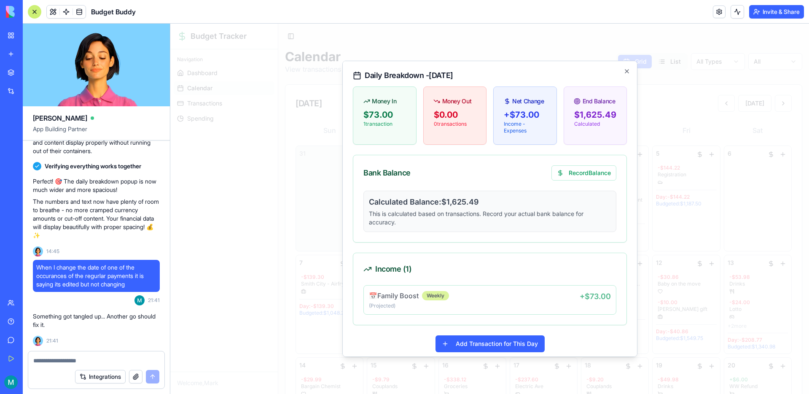
scroll to position [6, 0]
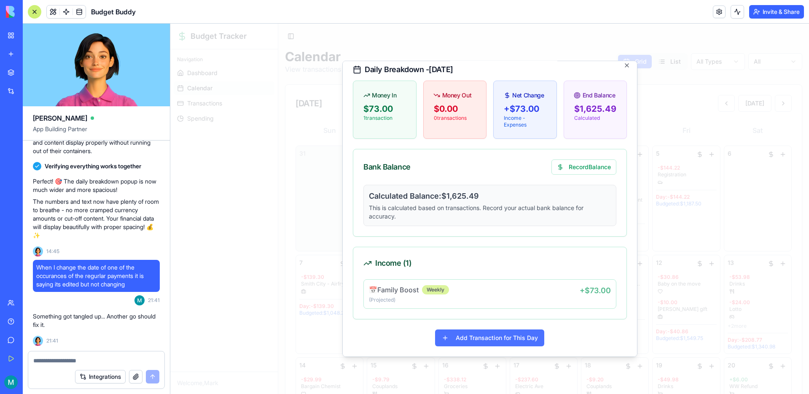
click at [478, 338] on button "Add Transaction for This Day" at bounding box center [489, 337] width 109 height 17
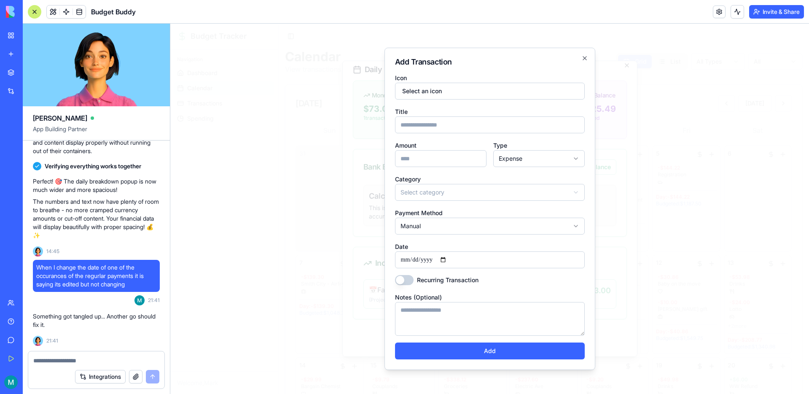
click at [428, 128] on input "Title" at bounding box center [490, 124] width 190 height 17
click at [434, 166] on input "Amount" at bounding box center [440, 158] width 91 height 17
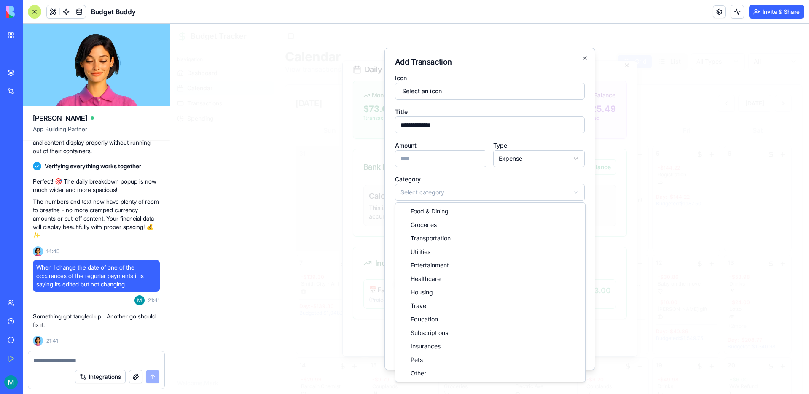
click at [460, 190] on body "Budget Tracker Navigation Dashboard Calendar Transactions Spending Welcome, Mar…" at bounding box center [489, 356] width 638 height 664
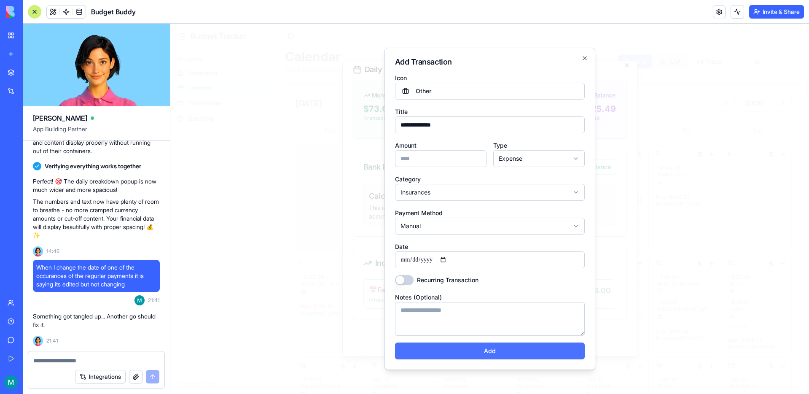
click at [500, 354] on button "Add" at bounding box center [490, 350] width 190 height 17
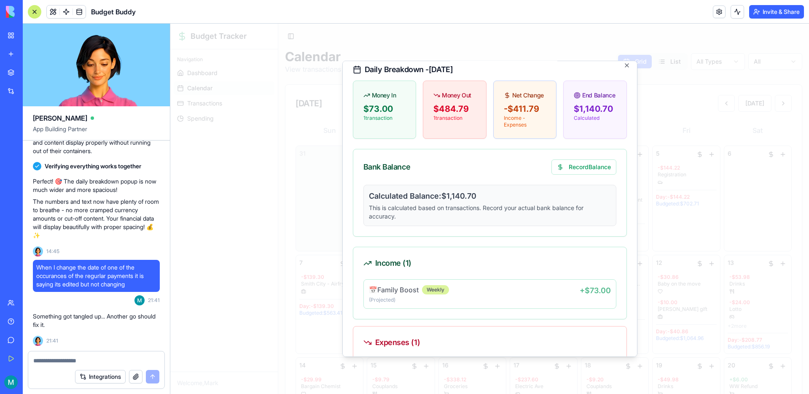
scroll to position [6, 0]
click at [285, 197] on div at bounding box center [489, 209] width 638 height 370
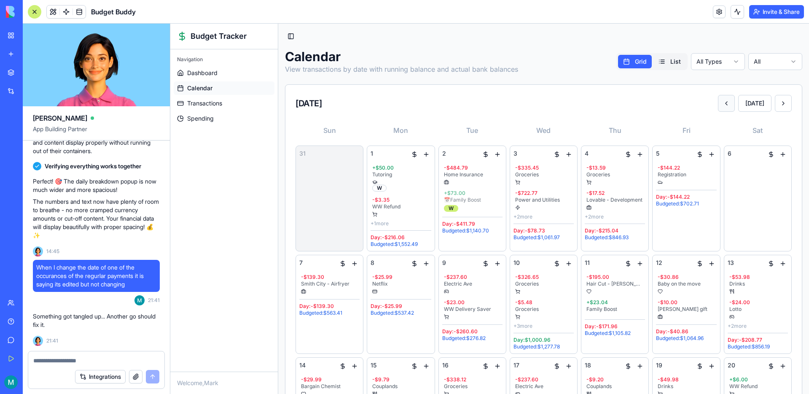
click at [734, 102] on button at bounding box center [726, 103] width 17 height 17
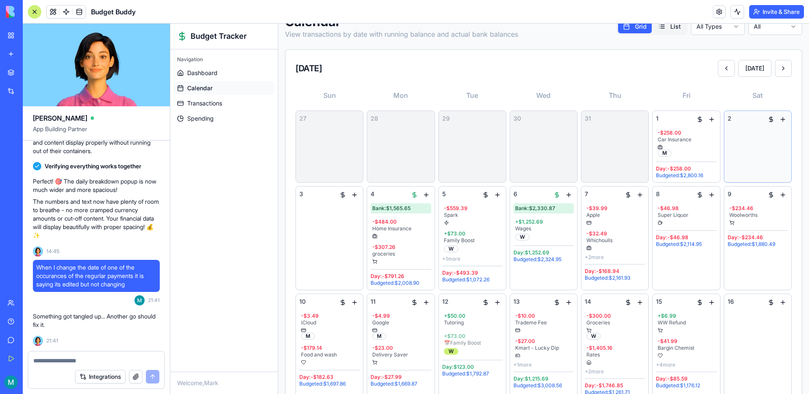
scroll to position [0, 0]
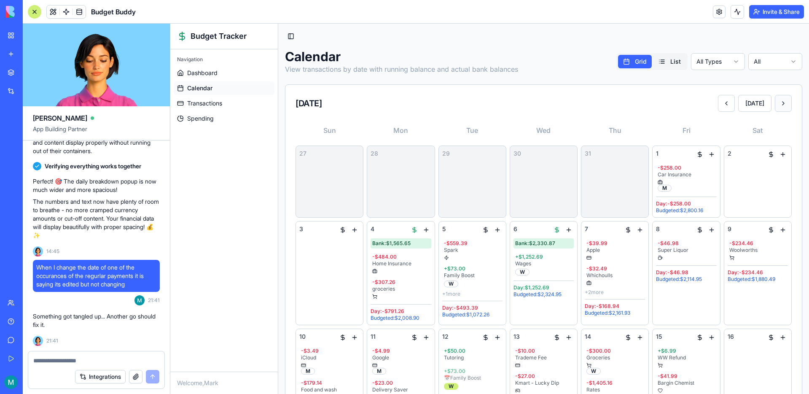
click at [778, 102] on button at bounding box center [782, 103] width 17 height 17
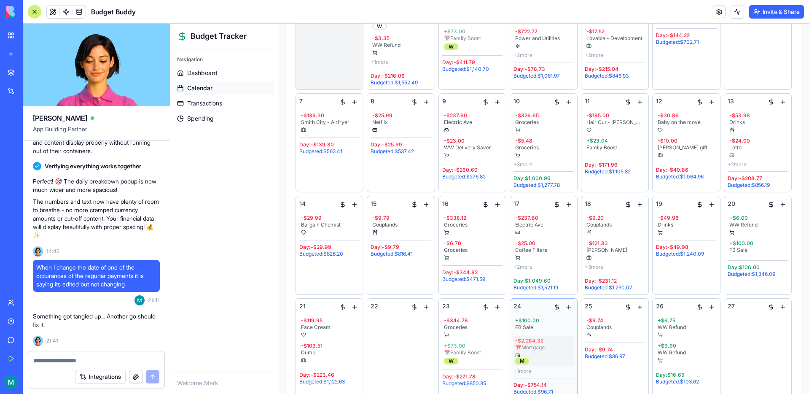
scroll to position [294, 0]
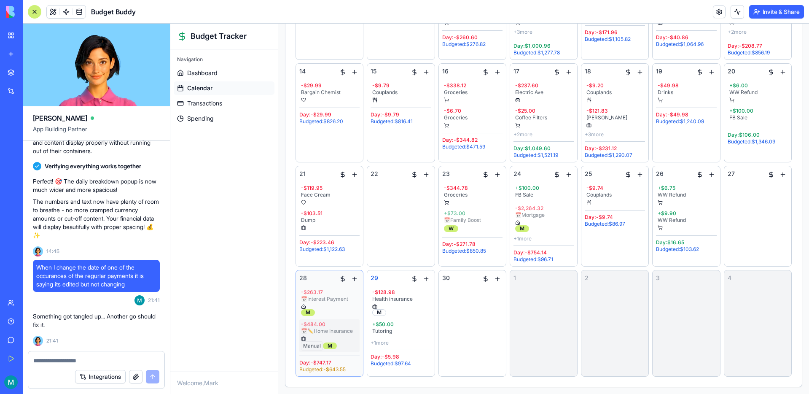
click at [343, 327] on div "- $484.00 📅 ✏️ Home Insurance Manual M" at bounding box center [329, 335] width 60 height 33
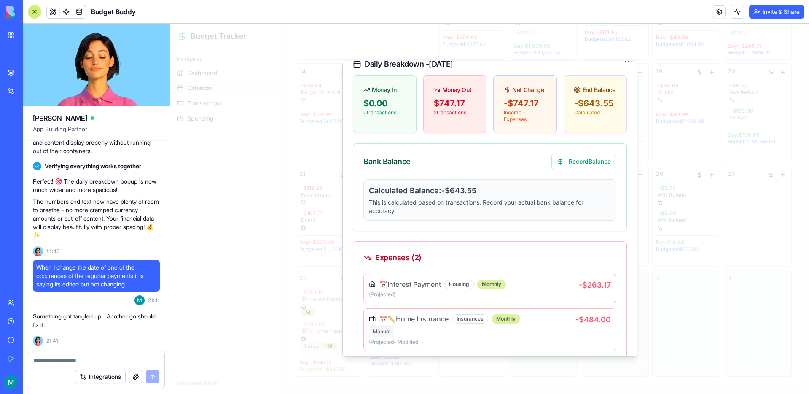
scroll to position [0, 0]
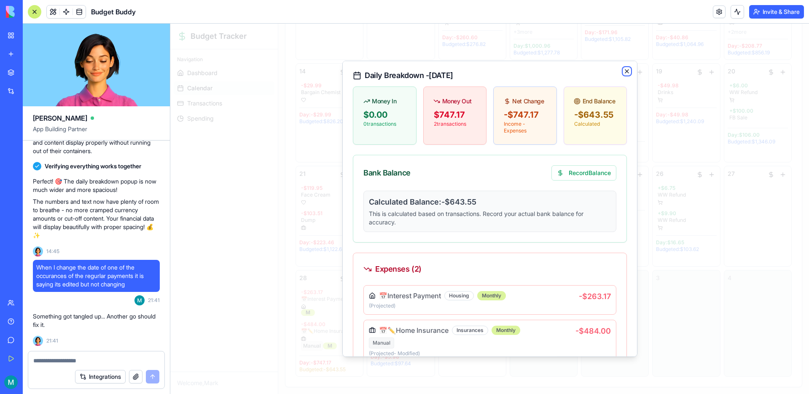
click at [627, 72] on icon "button" at bounding box center [626, 71] width 7 height 7
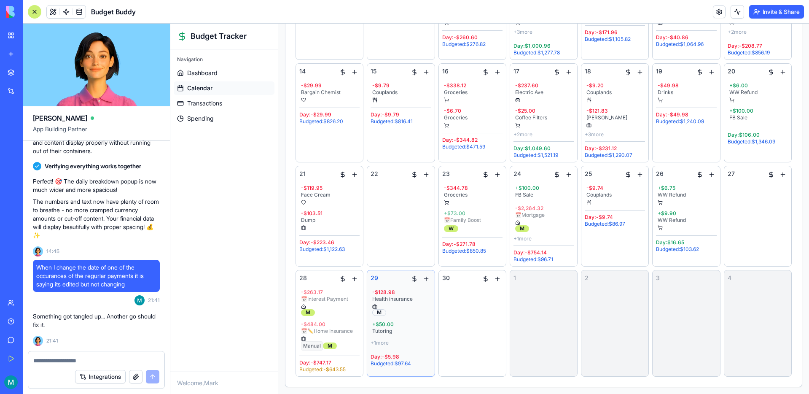
click at [417, 359] on div "Day: -$5.98" at bounding box center [400, 356] width 60 height 7
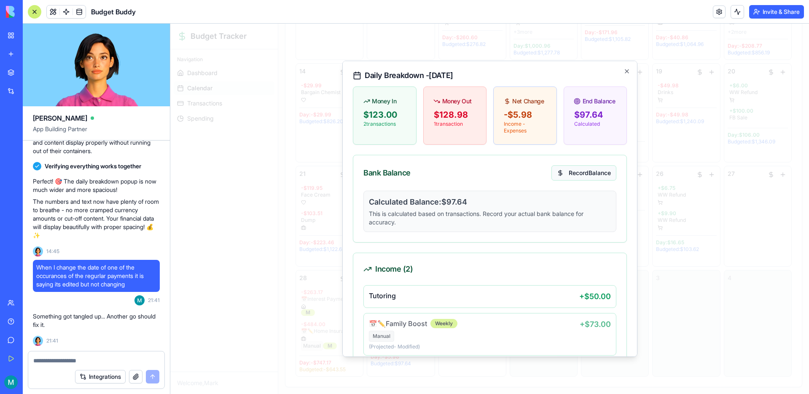
click at [585, 168] on button "Record Balance" at bounding box center [583, 172] width 65 height 15
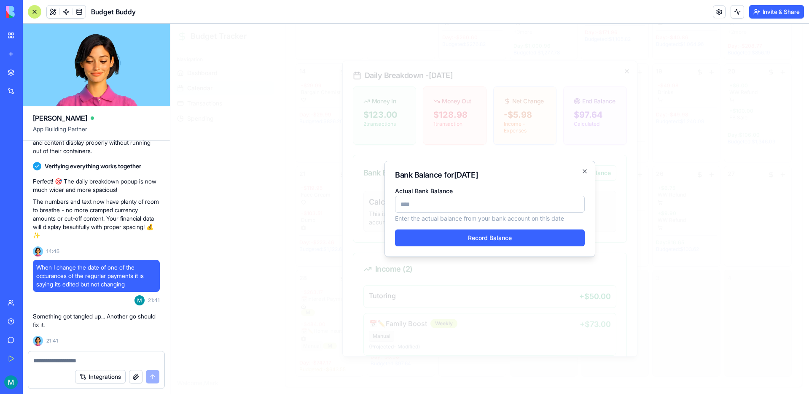
click at [523, 201] on input "Actual Bank Balance" at bounding box center [490, 204] width 190 height 17
click at [586, 170] on icon "button" at bounding box center [584, 171] width 7 height 7
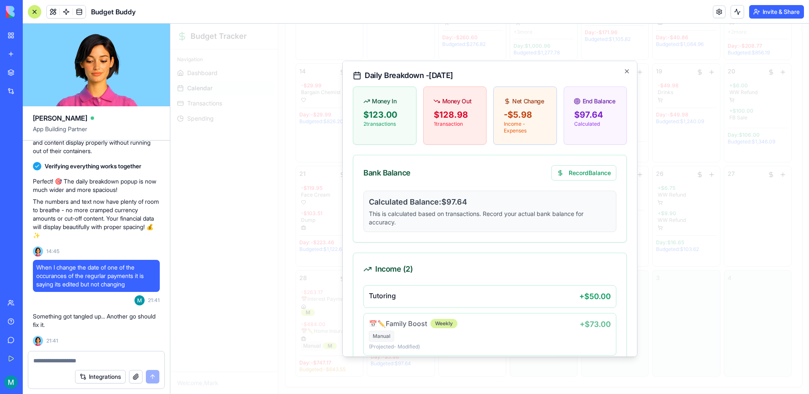
click at [729, 247] on div at bounding box center [489, 209] width 638 height 370
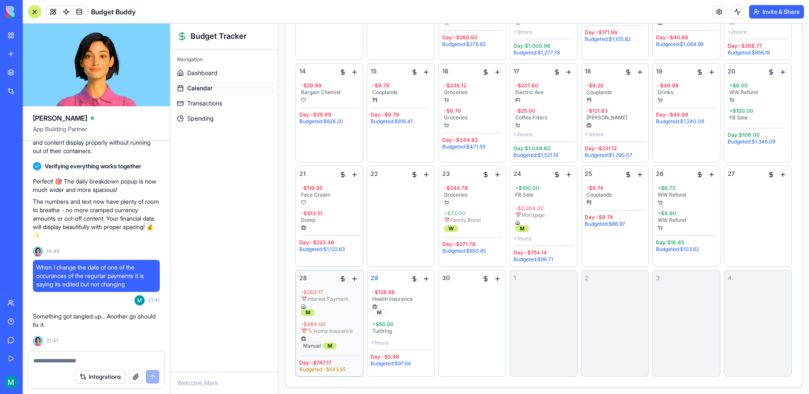
click at [328, 282] on div "28" at bounding box center [329, 278] width 60 height 10
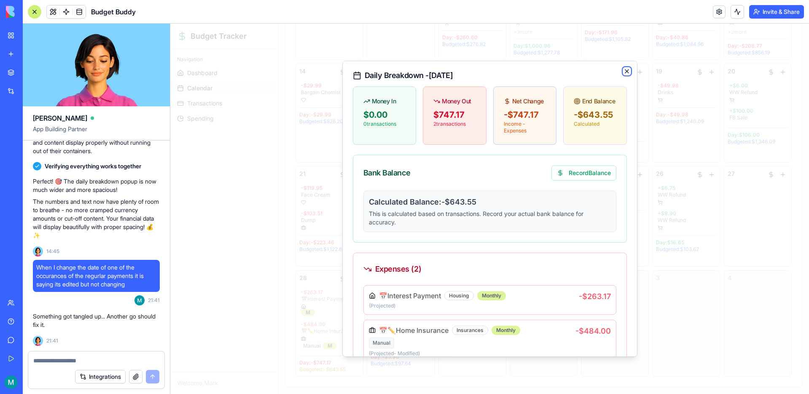
click at [625, 72] on icon "button" at bounding box center [626, 71] width 3 height 3
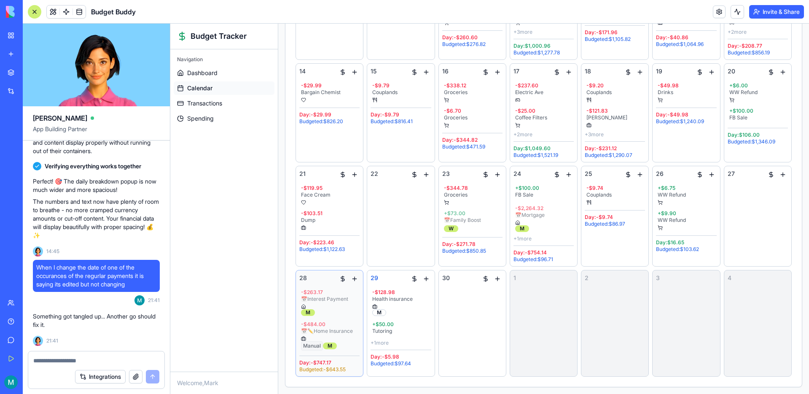
click at [327, 279] on div "28" at bounding box center [329, 278] width 60 height 10
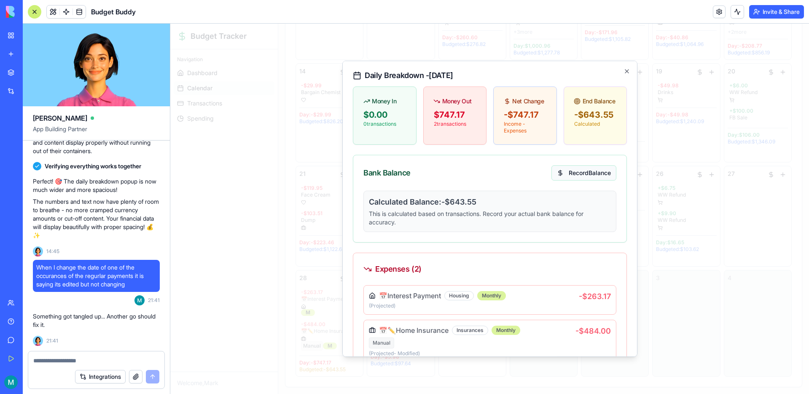
click at [580, 176] on button "Record Balance" at bounding box center [583, 172] width 65 height 15
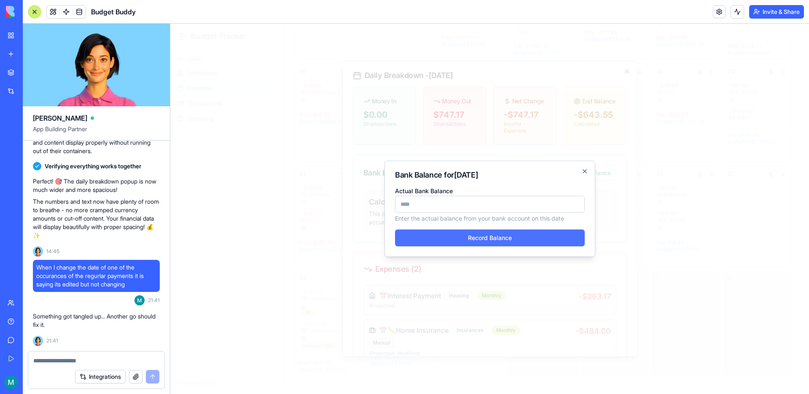
click at [477, 235] on button "Record Balance" at bounding box center [490, 237] width 190 height 17
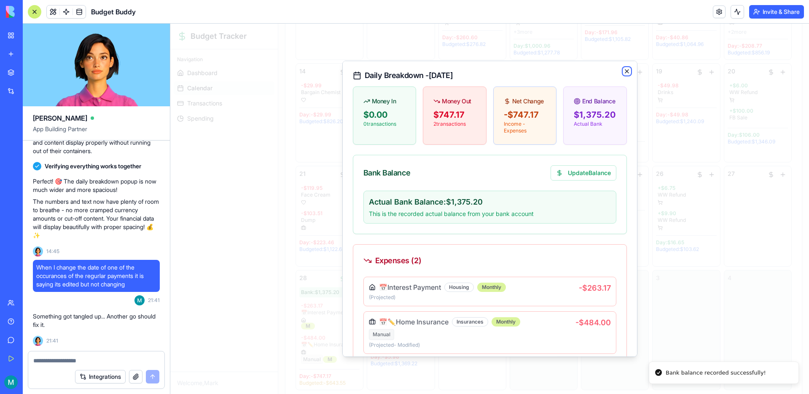
click at [625, 69] on icon "button" at bounding box center [626, 71] width 7 height 7
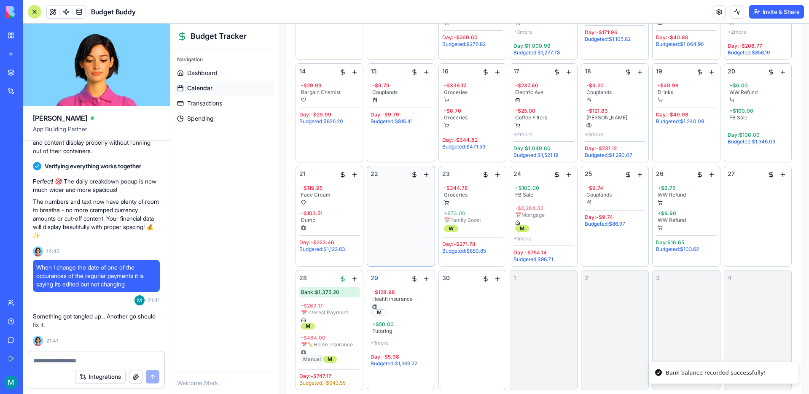
scroll to position [307, 0]
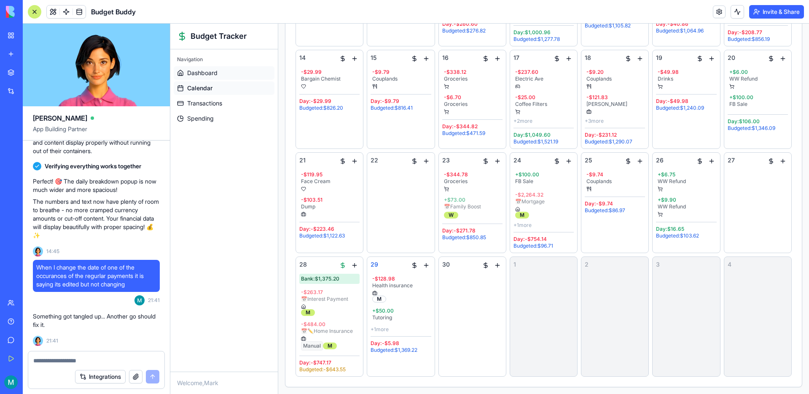
click at [214, 75] on span "Dashboard" at bounding box center [202, 73] width 30 height 8
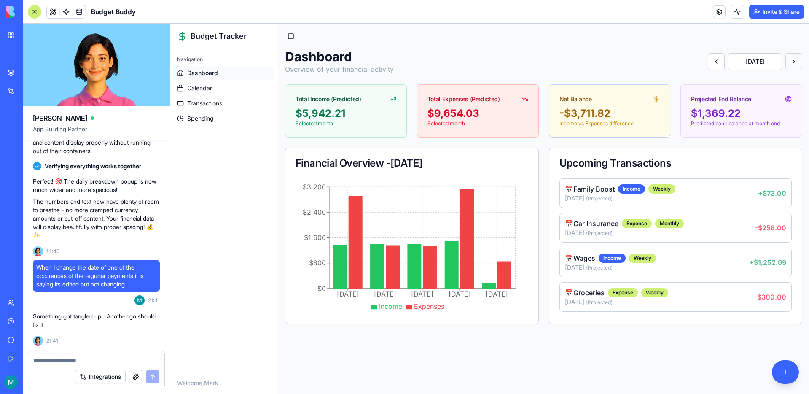
click at [800, 65] on button at bounding box center [793, 61] width 17 height 17
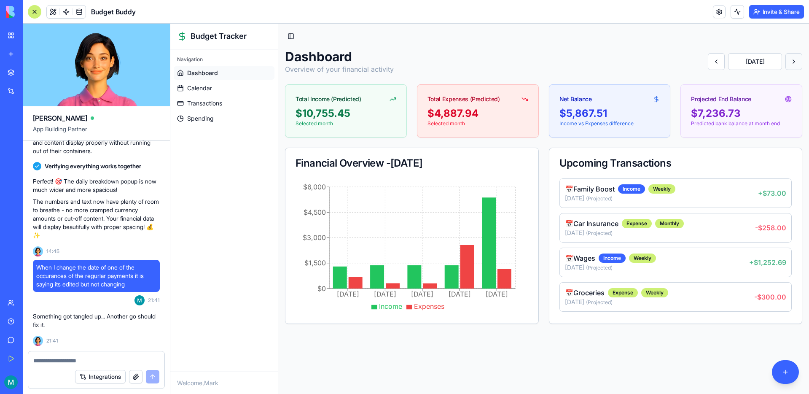
click at [799, 65] on button at bounding box center [793, 61] width 17 height 17
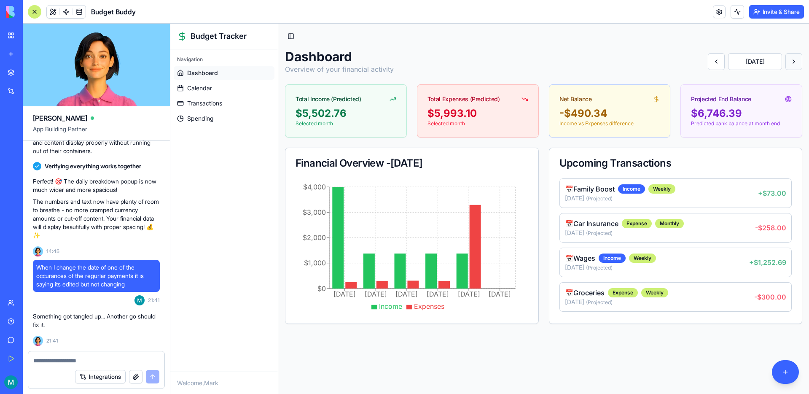
click at [798, 62] on button at bounding box center [793, 61] width 17 height 17
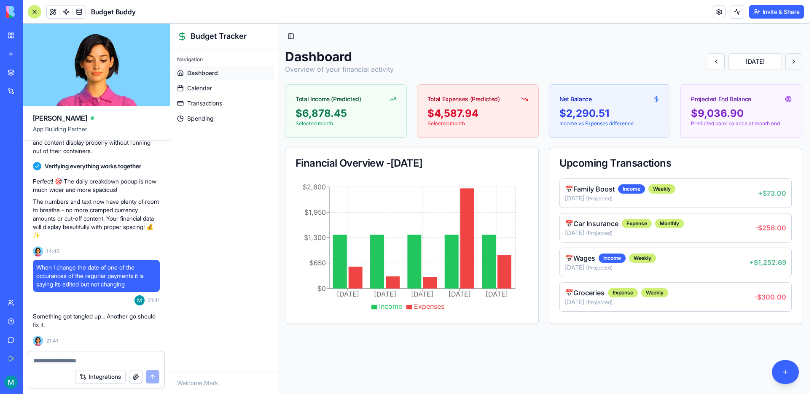
click at [793, 58] on button at bounding box center [793, 61] width 17 height 17
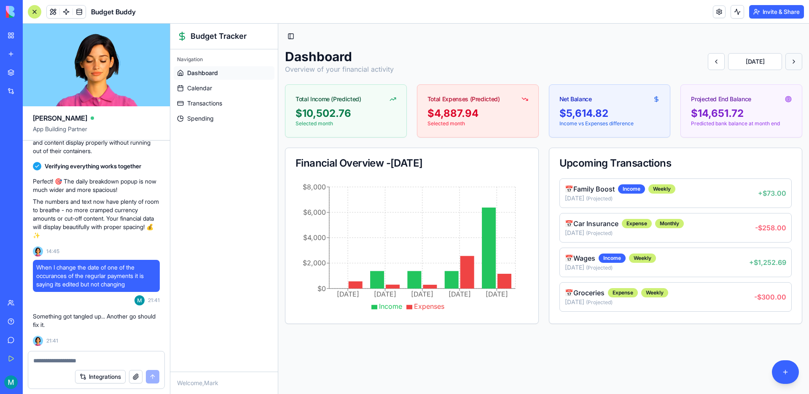
click at [793, 58] on button at bounding box center [793, 61] width 17 height 17
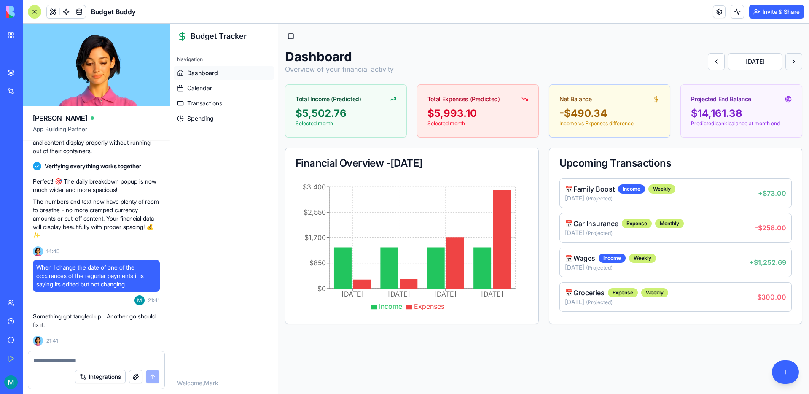
click at [793, 58] on button at bounding box center [793, 61] width 17 height 17
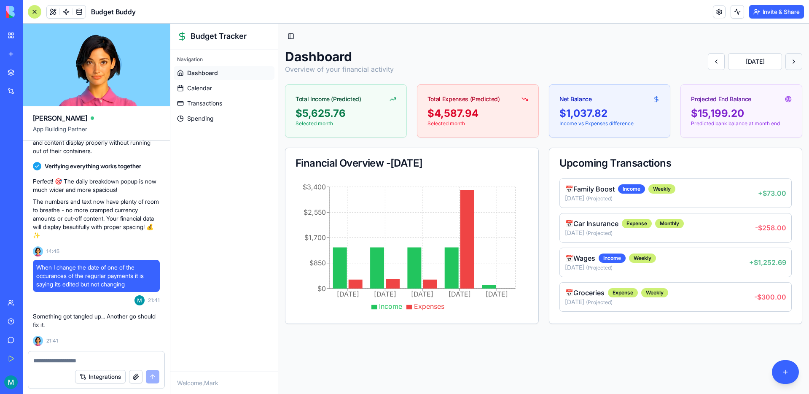
click at [793, 58] on button at bounding box center [793, 61] width 17 height 17
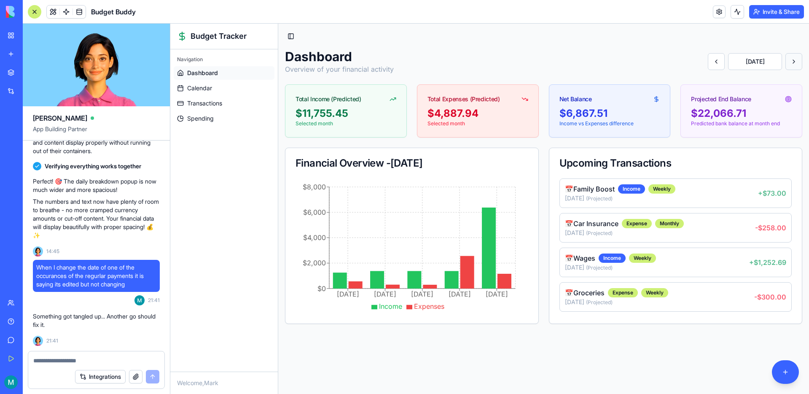
click at [793, 58] on button at bounding box center [793, 61] width 17 height 17
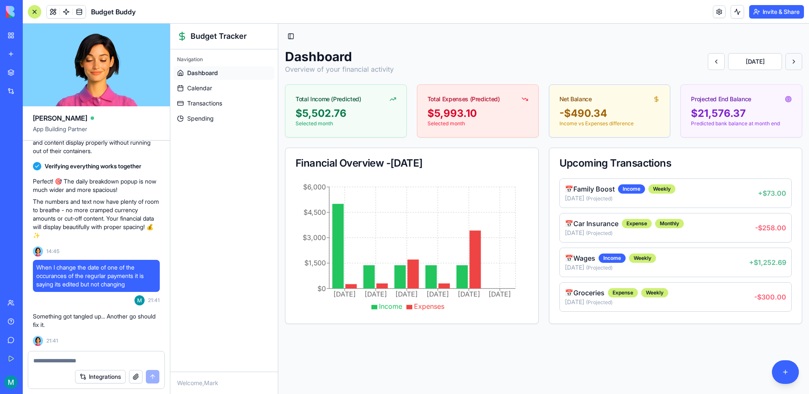
click at [793, 58] on button at bounding box center [793, 61] width 17 height 17
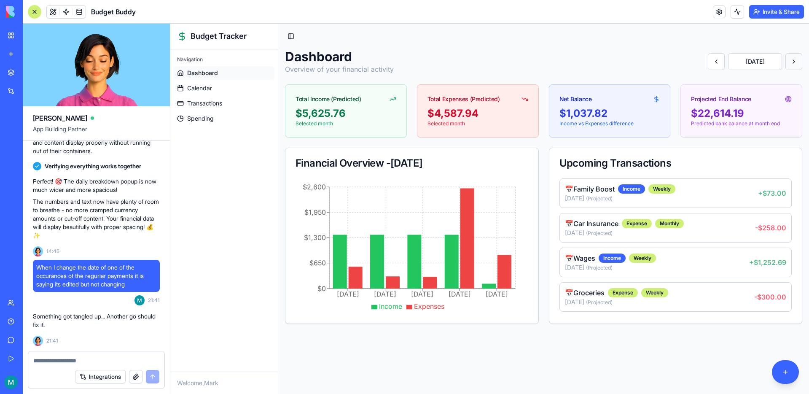
click at [793, 58] on button at bounding box center [793, 61] width 17 height 17
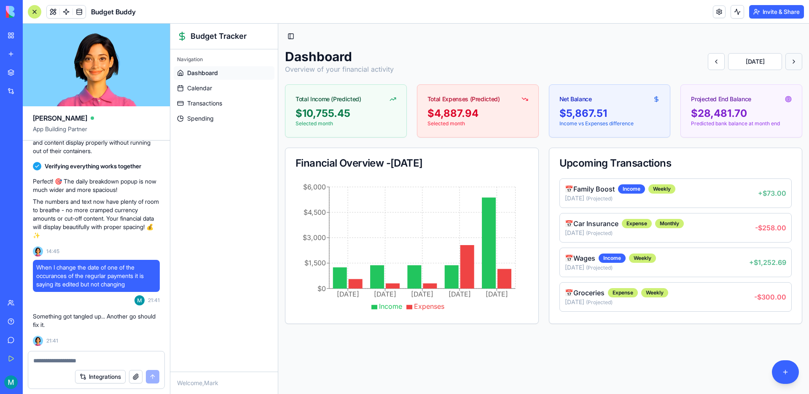
click at [793, 58] on button at bounding box center [793, 61] width 17 height 17
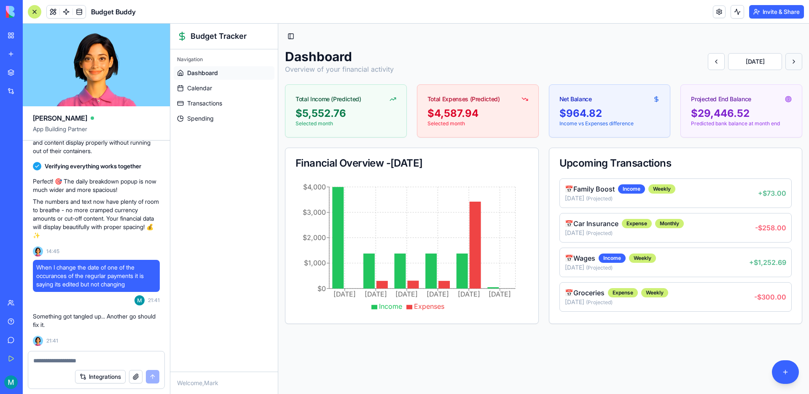
click at [793, 58] on button at bounding box center [793, 61] width 17 height 17
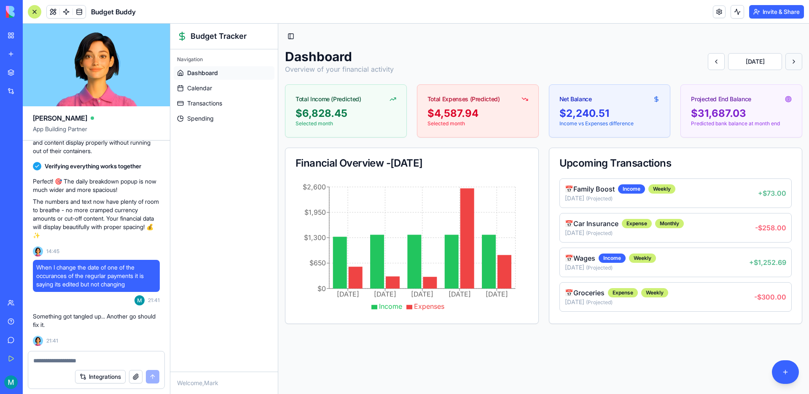
click at [793, 58] on button at bounding box center [793, 61] width 17 height 17
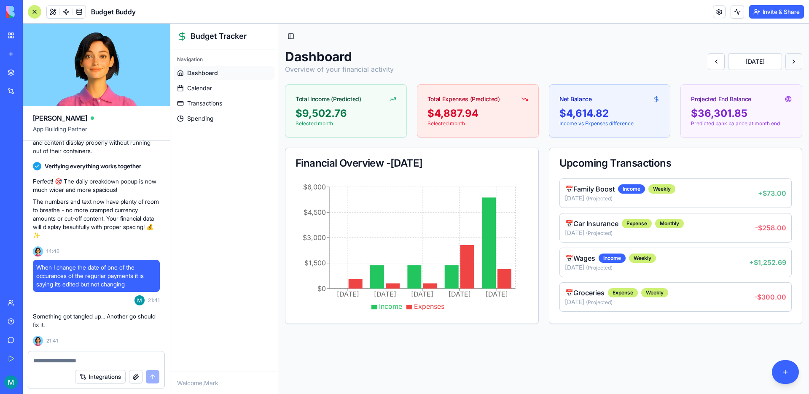
click at [793, 58] on button at bounding box center [793, 61] width 17 height 17
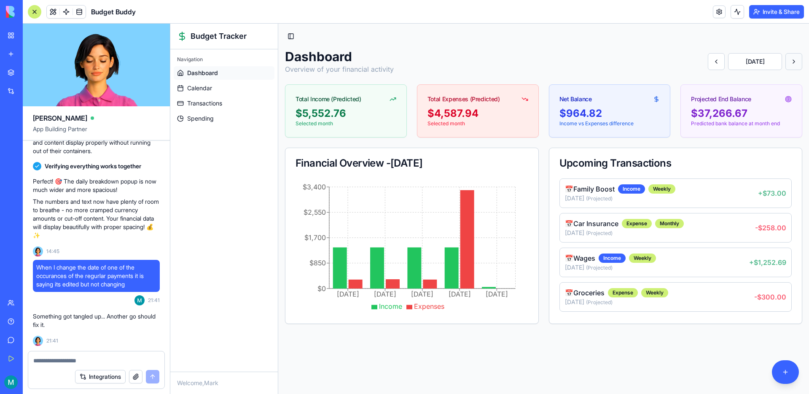
click at [793, 58] on button at bounding box center [793, 61] width 17 height 17
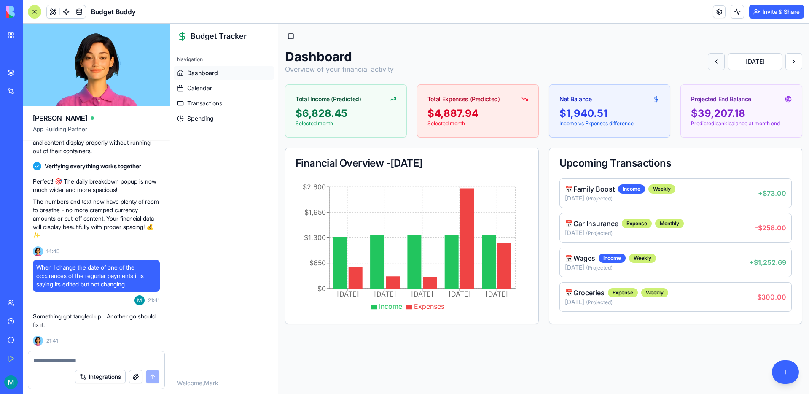
click at [708, 61] on button at bounding box center [715, 61] width 17 height 17
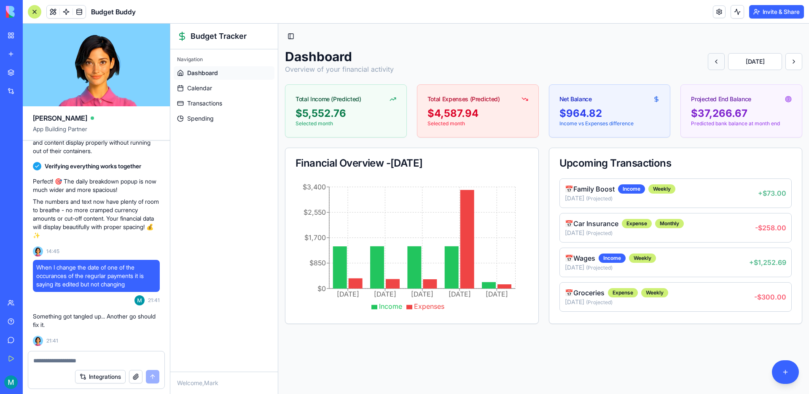
click at [708, 61] on button at bounding box center [715, 61] width 17 height 17
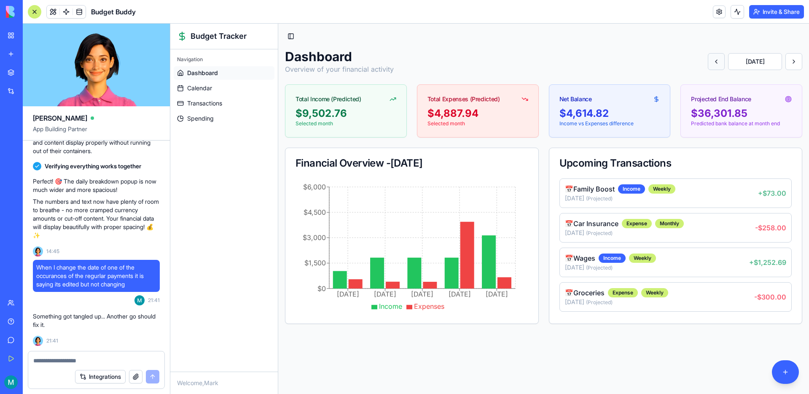
click at [708, 61] on button at bounding box center [715, 61] width 17 height 17
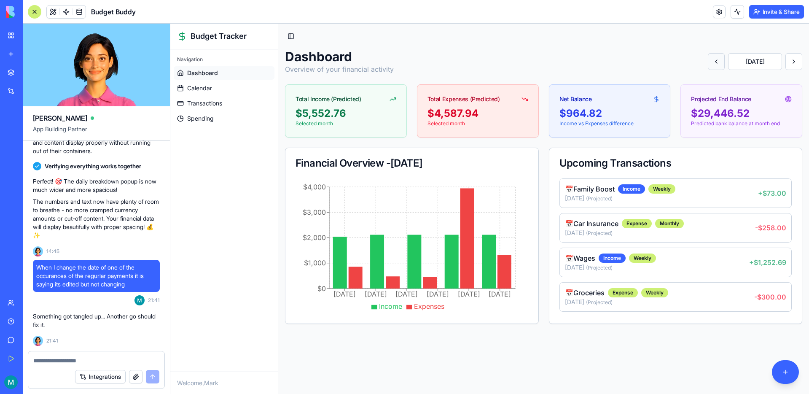
click at [708, 61] on button at bounding box center [715, 61] width 17 height 17
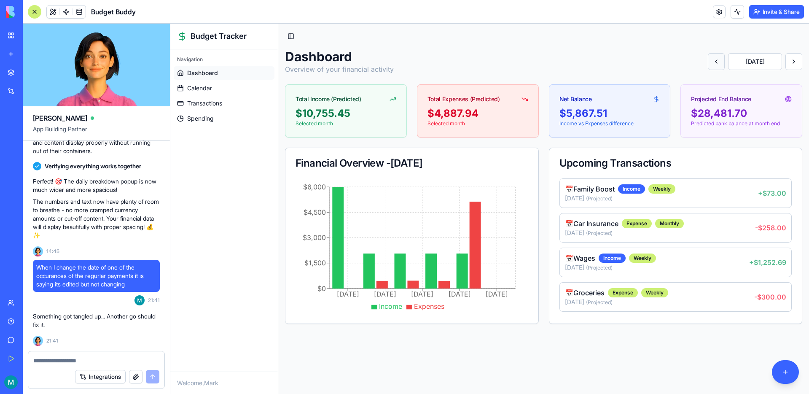
click at [708, 61] on button at bounding box center [715, 61] width 17 height 17
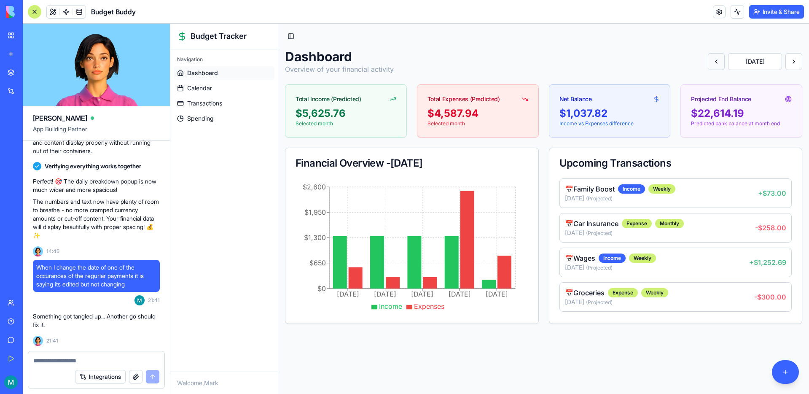
click at [708, 61] on button at bounding box center [715, 61] width 17 height 17
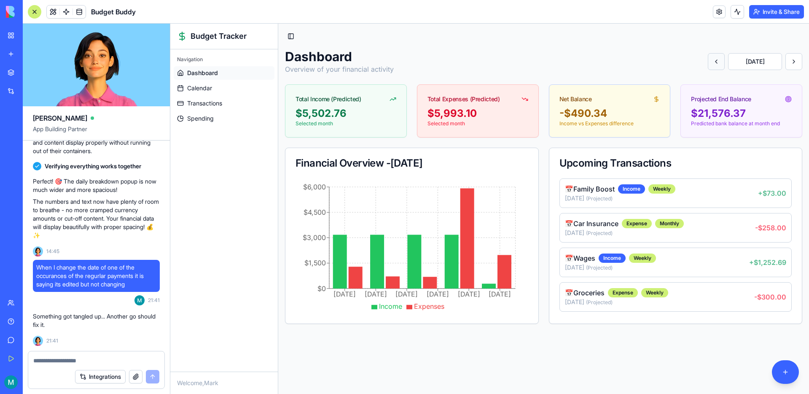
click at [708, 61] on button at bounding box center [715, 61] width 17 height 17
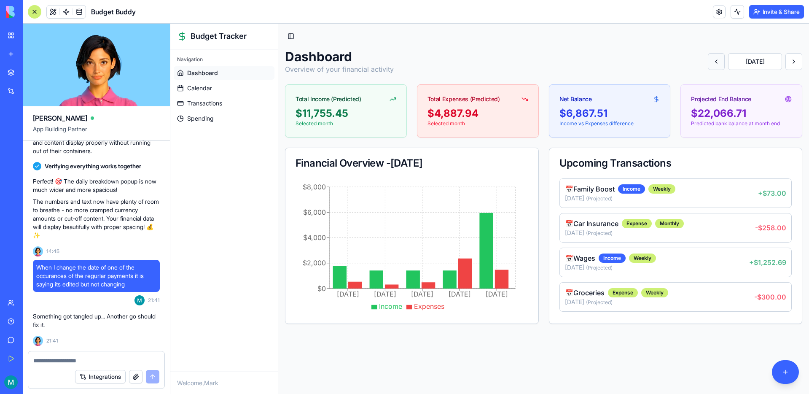
click at [708, 61] on button at bounding box center [715, 61] width 17 height 17
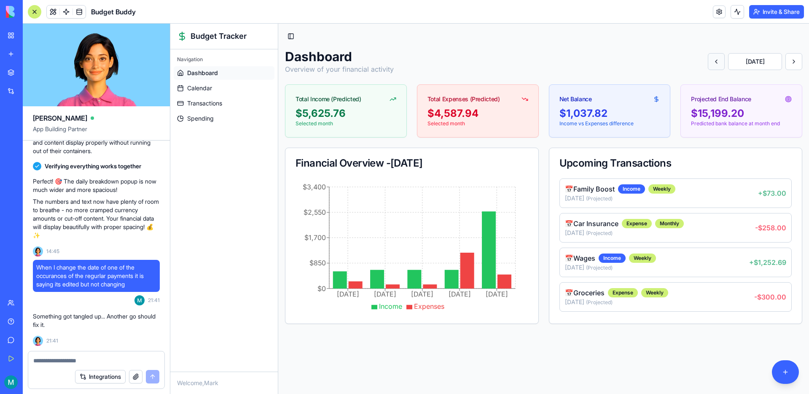
click at [708, 61] on button at bounding box center [715, 61] width 17 height 17
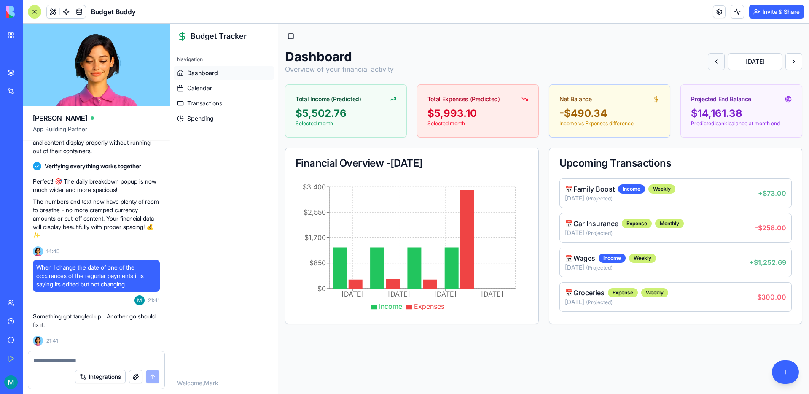
click at [708, 61] on button at bounding box center [715, 61] width 17 height 17
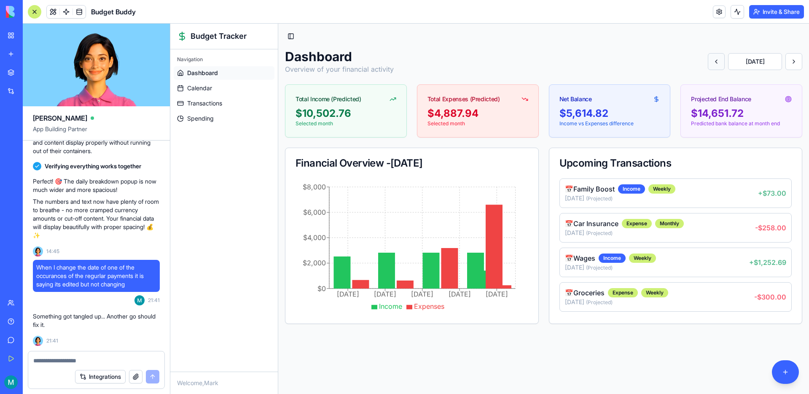
click at [708, 61] on button at bounding box center [715, 61] width 17 height 17
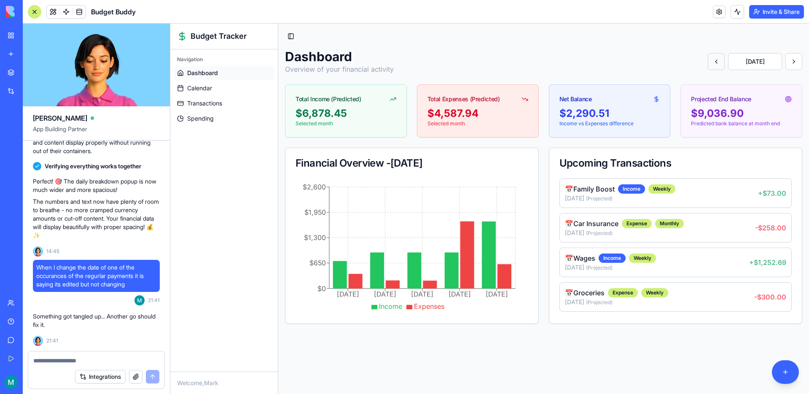
click at [708, 61] on button at bounding box center [715, 61] width 17 height 17
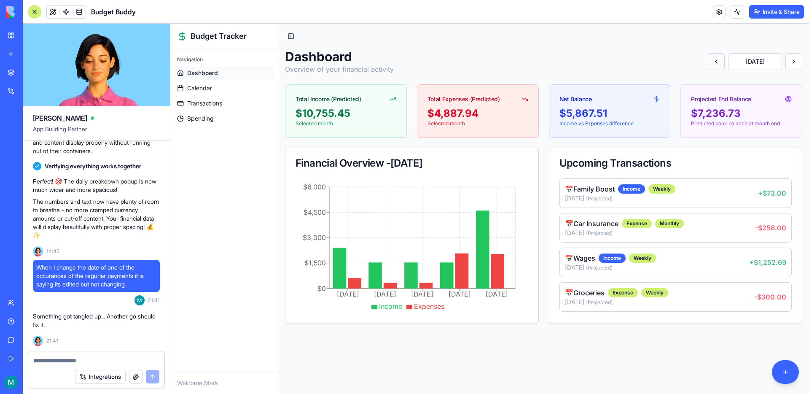
click at [708, 61] on button at bounding box center [715, 61] width 17 height 17
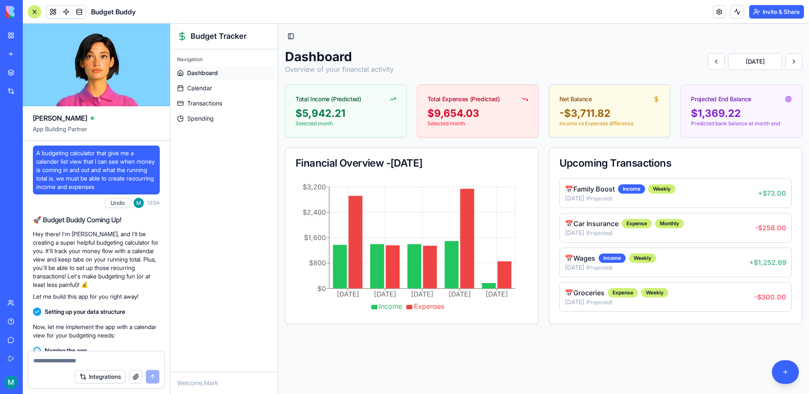
scroll to position [14512, 0]
